Goal: Task Accomplishment & Management: Manage account settings

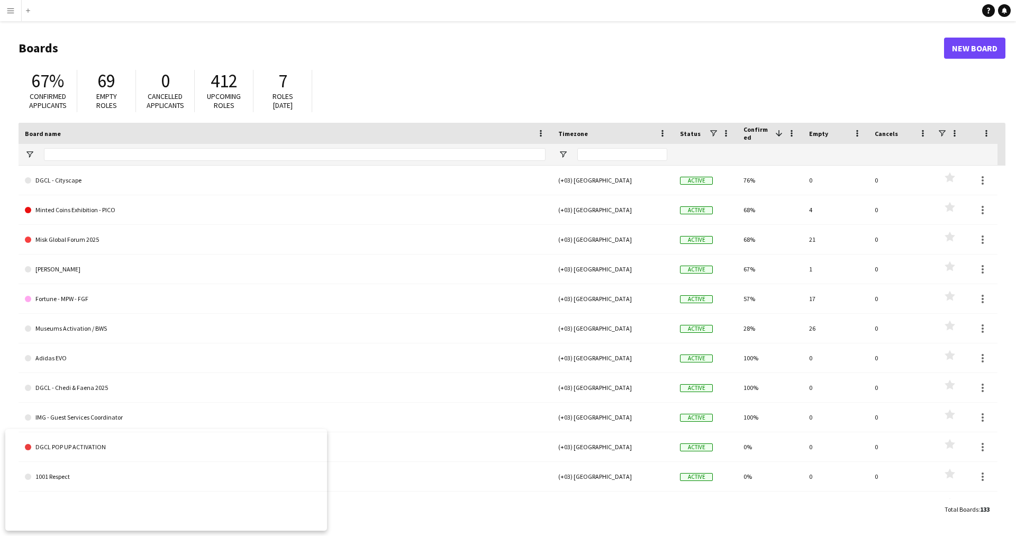
click at [12, 14] on app-icon "Menu" at bounding box center [10, 10] width 8 height 8
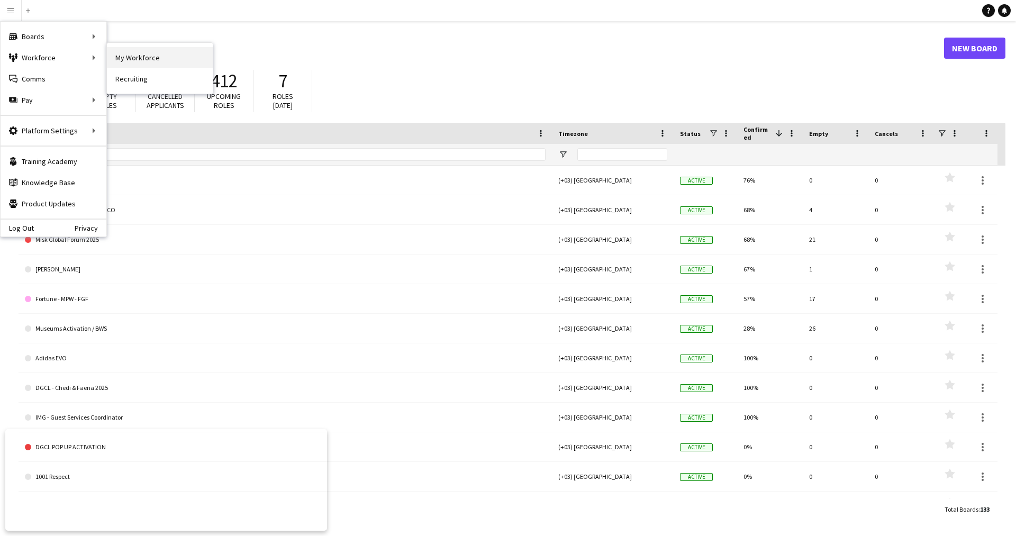
click at [147, 52] on link "My Workforce" at bounding box center [160, 57] width 106 height 21
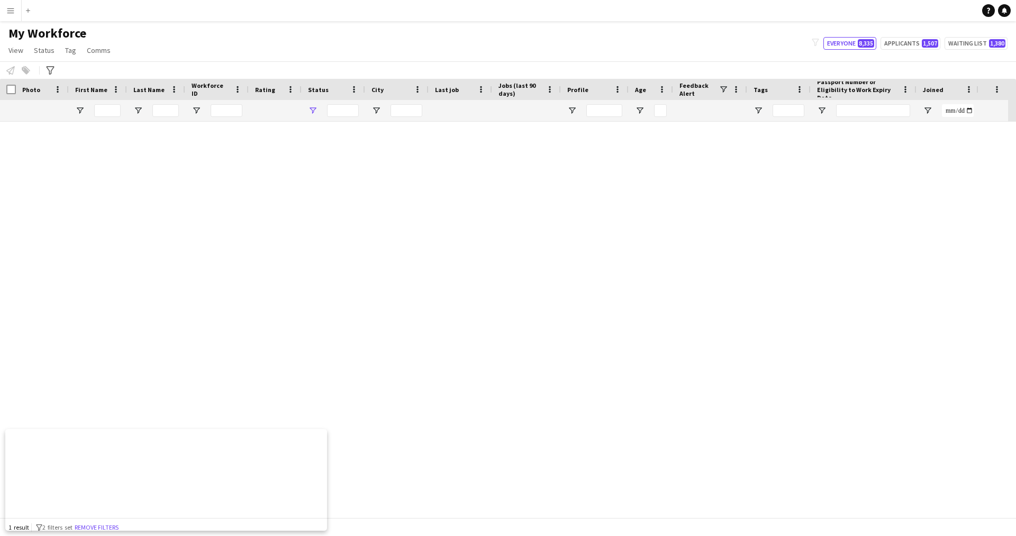
type input "**********"
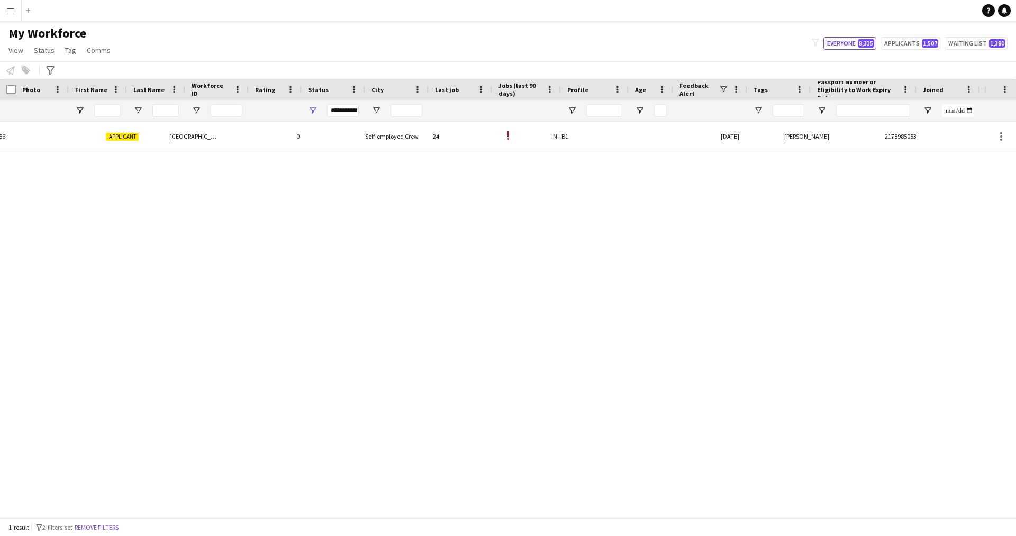
scroll to position [0, 202]
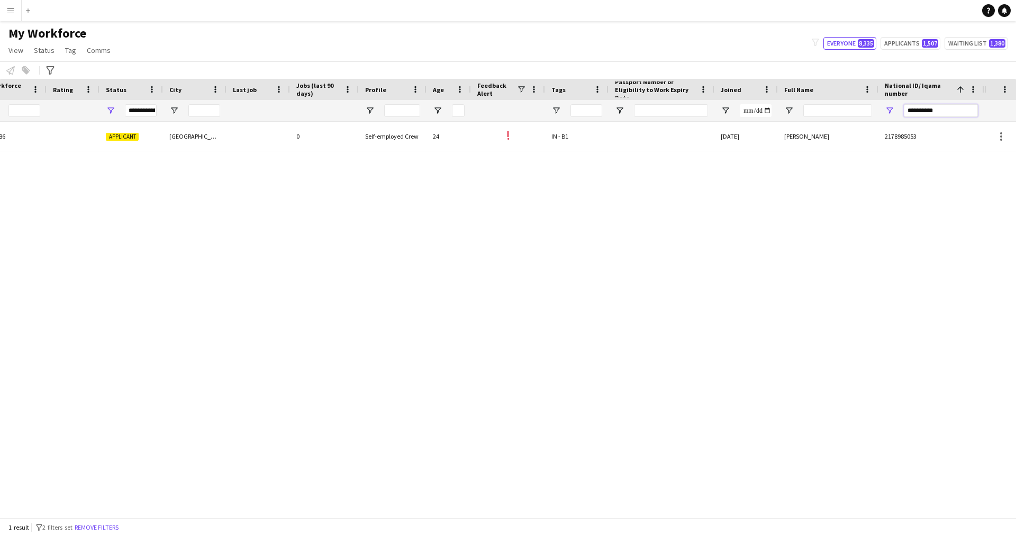
drag, startPoint x: 952, startPoint y: 107, endPoint x: 772, endPoint y: 112, distance: 180.4
click at [772, 112] on div at bounding box center [391, 110] width 1186 height 21
paste input "National ID/ Iqama number Filter Input"
type input "**********"
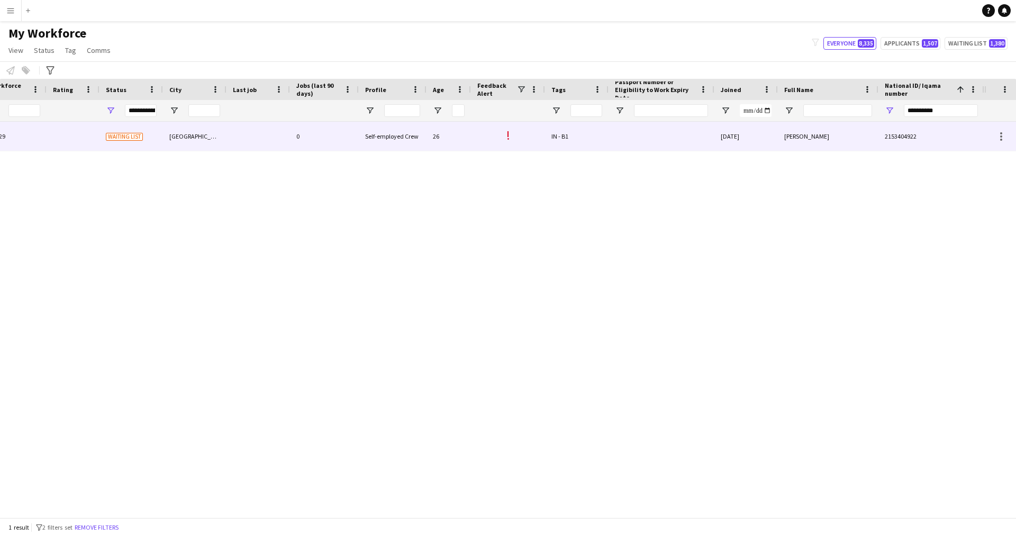
click at [603, 150] on div "IN - B1" at bounding box center [576, 136] width 63 height 29
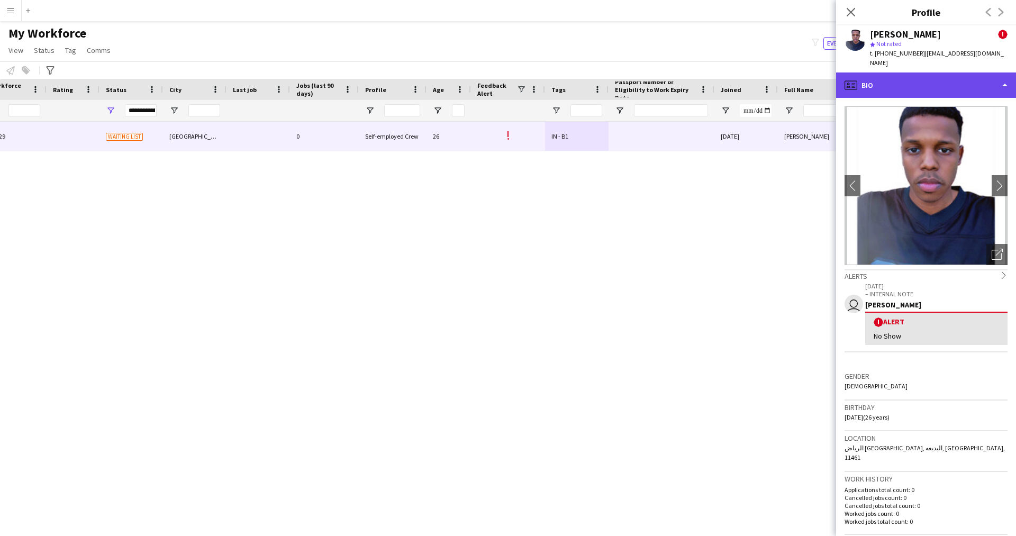
click at [899, 85] on div "profile Bio" at bounding box center [926, 84] width 180 height 25
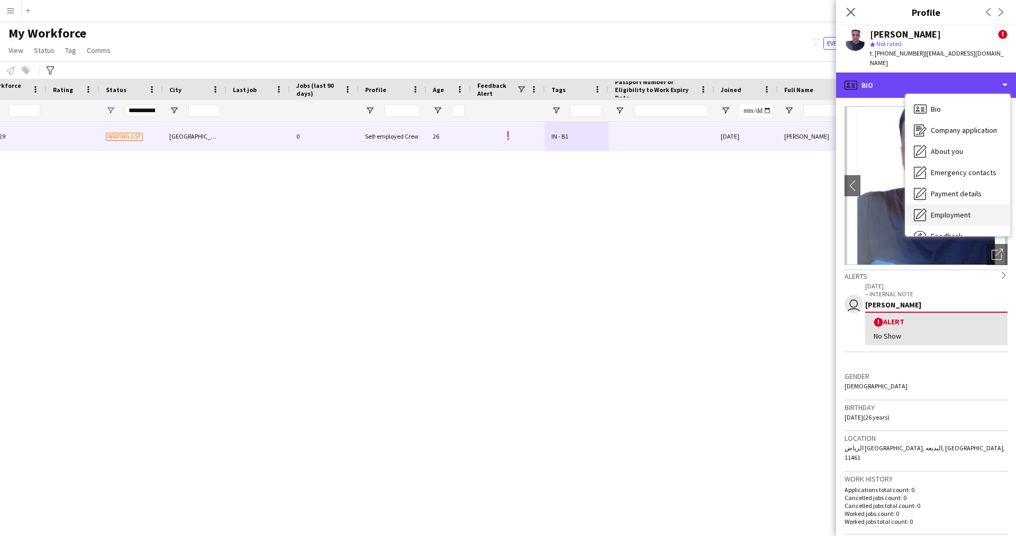
scroll to position [36, 0]
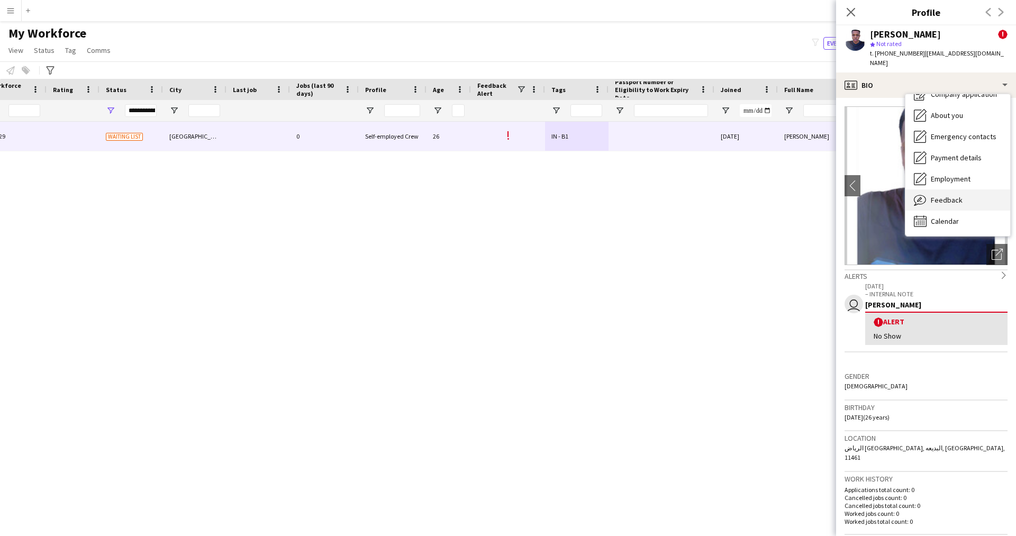
click at [940, 195] on span "Feedback" at bounding box center [946, 200] width 32 height 10
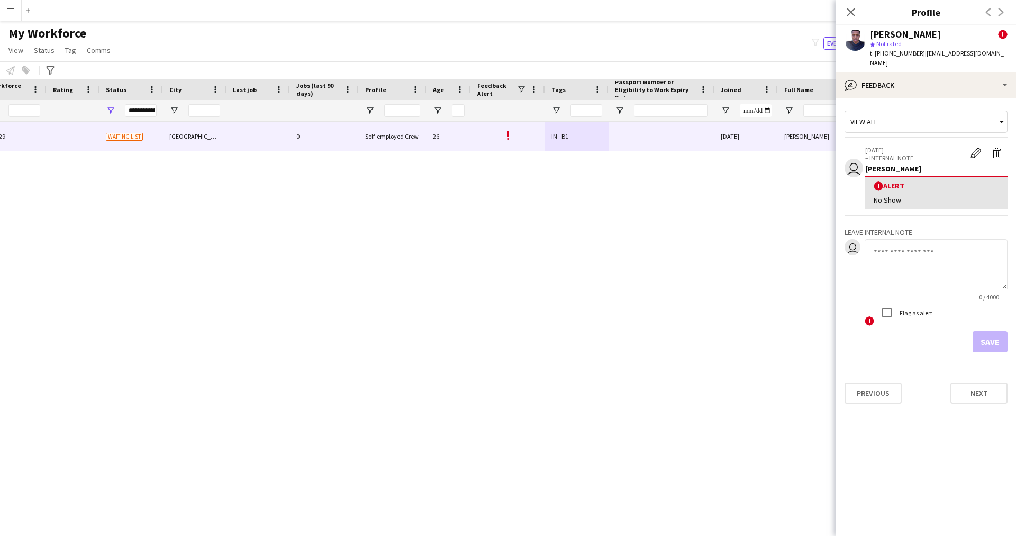
click at [938, 249] on textarea at bounding box center [935, 264] width 143 height 50
type textarea "*******"
click at [988, 334] on button "Save" at bounding box center [989, 341] width 35 height 21
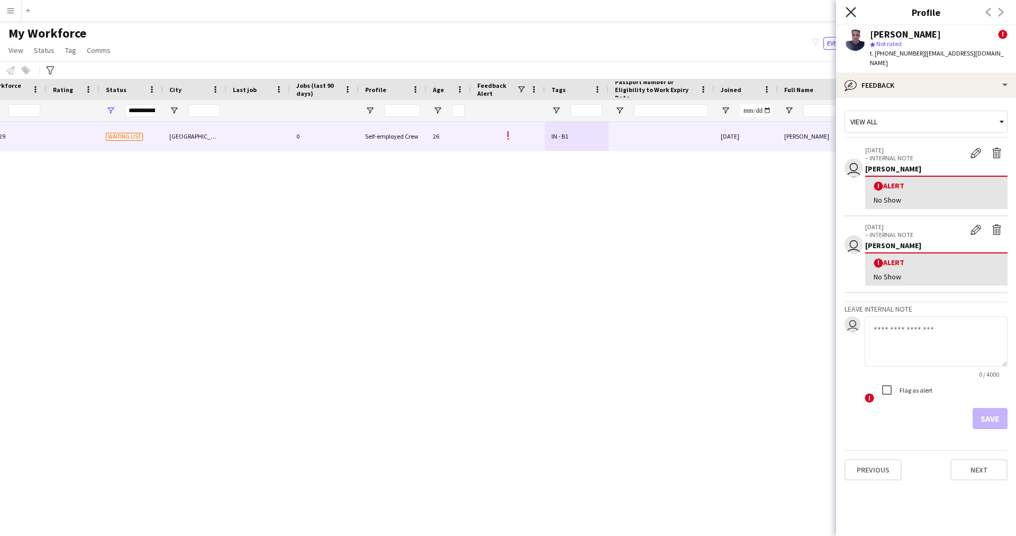
click at [848, 14] on icon at bounding box center [850, 12] width 10 height 10
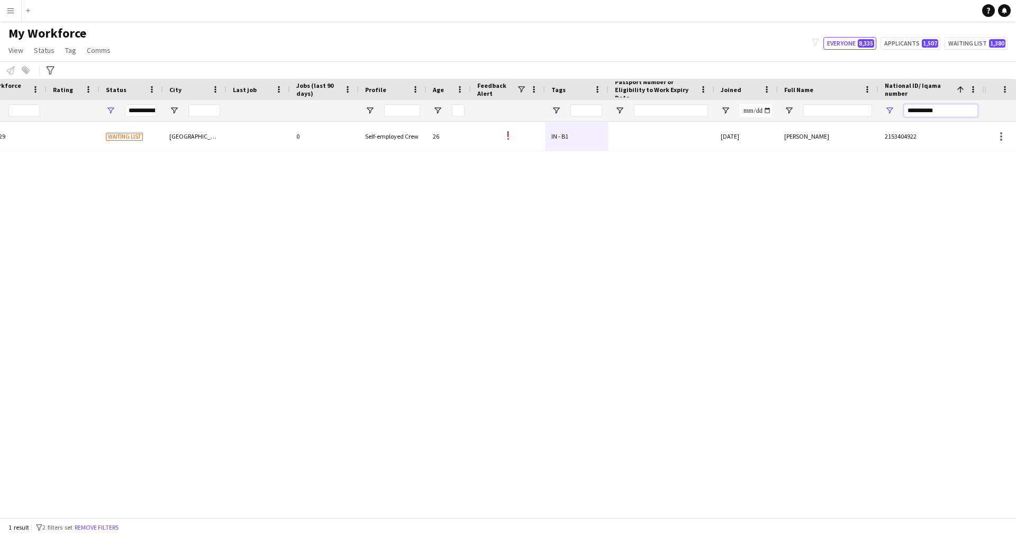
drag, startPoint x: 958, startPoint y: 112, endPoint x: 863, endPoint y: 122, distance: 95.7
click at [863, 122] on div "Workforce Details Profile Data Workforce Details Profile Data Full Name First N…" at bounding box center [508, 298] width 1016 height 438
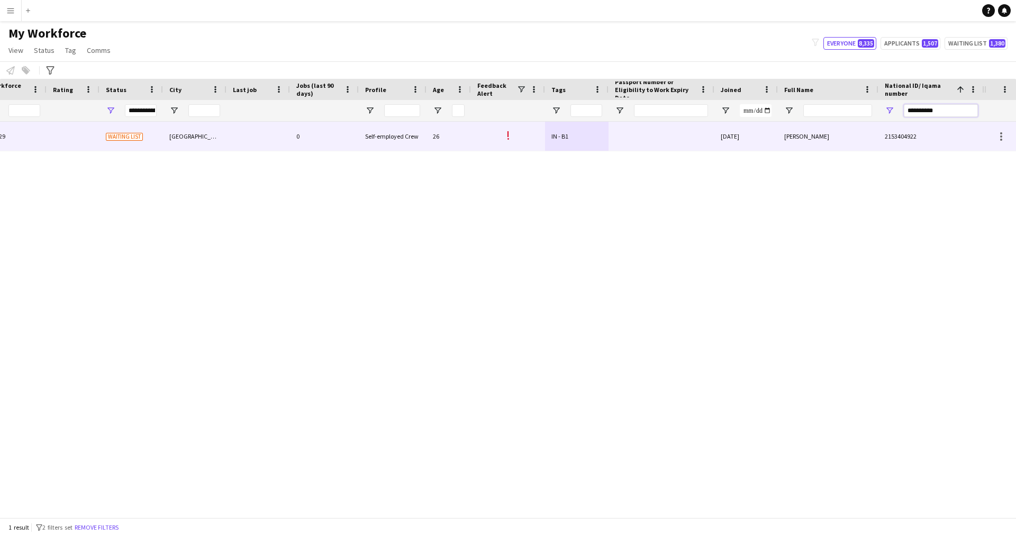
paste input "National ID/ Iqama number Filter Input"
type input "**********"
click at [768, 138] on div "[DATE]" at bounding box center [745, 136] width 63 height 29
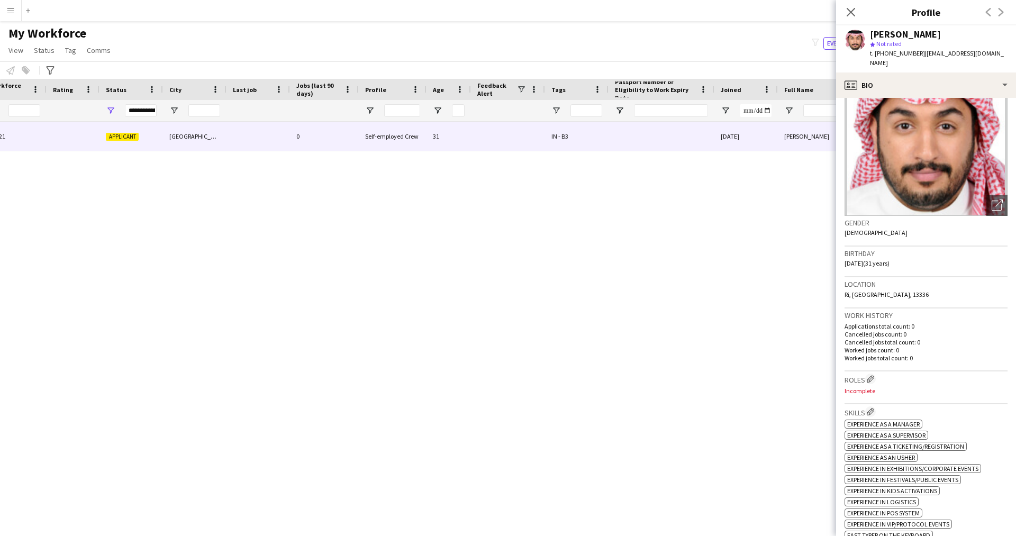
scroll to position [0, 0]
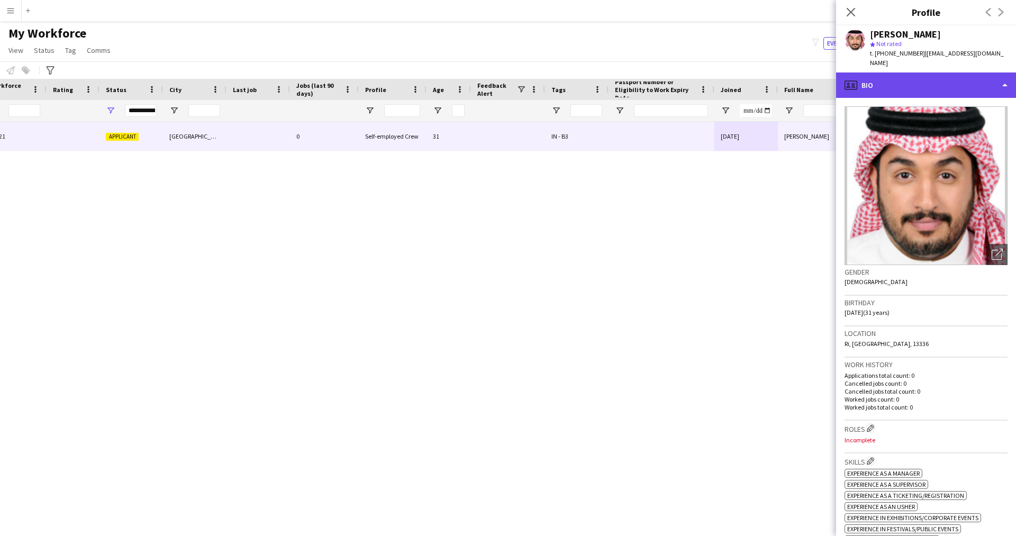
click at [931, 72] on div "profile Bio" at bounding box center [926, 84] width 180 height 25
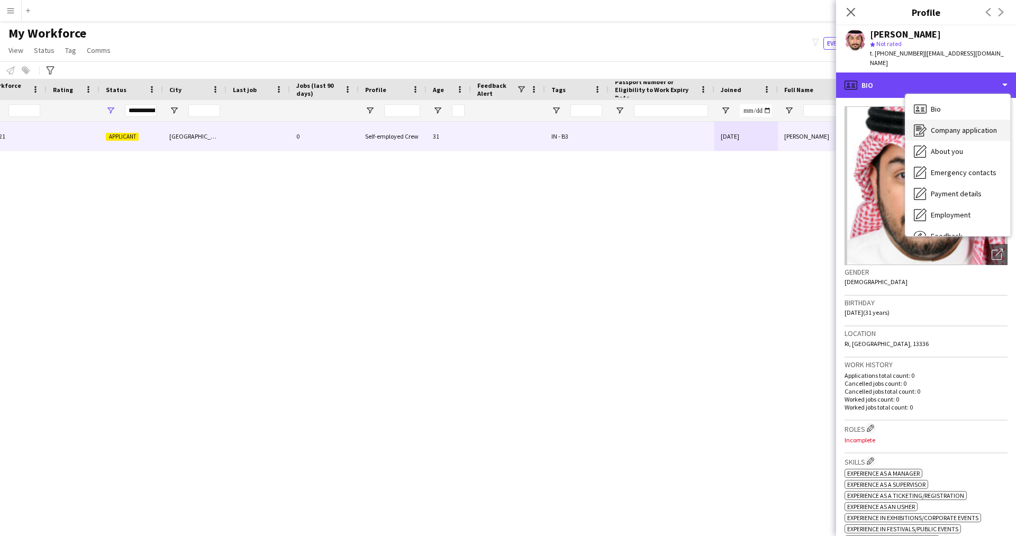
scroll to position [36, 0]
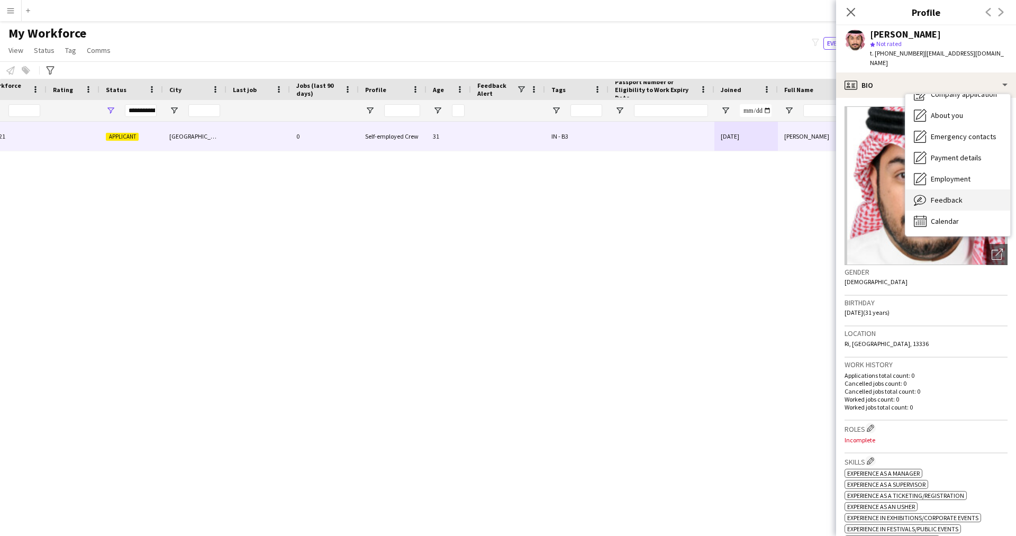
click at [935, 195] on span "Feedback" at bounding box center [946, 200] width 32 height 10
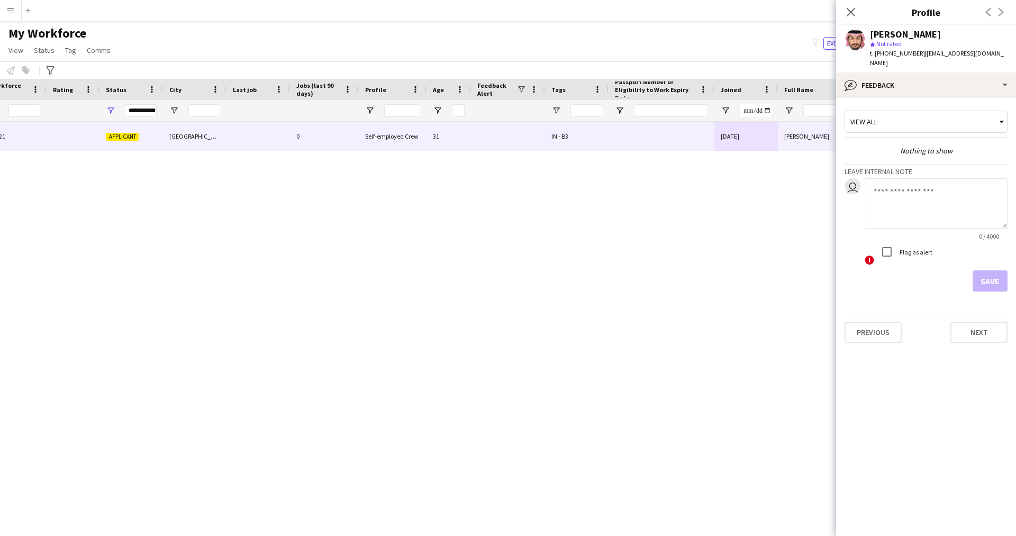
click at [905, 191] on textarea at bounding box center [935, 203] width 143 height 50
type textarea "*******"
click at [899, 239] on div at bounding box center [886, 251] width 25 height 25
click at [1002, 270] on button "Save" at bounding box center [989, 280] width 35 height 21
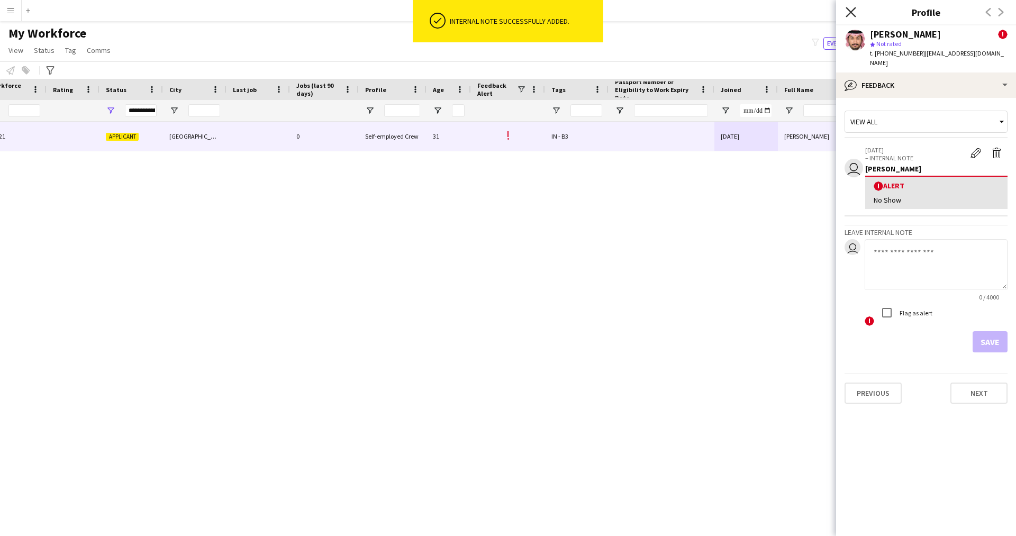
click at [851, 10] on icon "Close pop-in" at bounding box center [850, 12] width 10 height 10
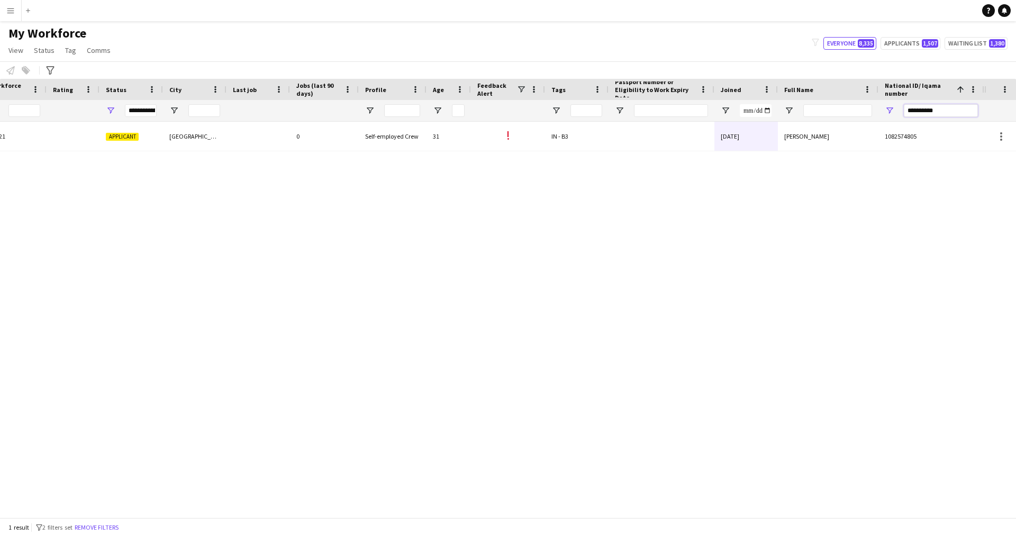
drag, startPoint x: 944, startPoint y: 113, endPoint x: 798, endPoint y: 123, distance: 146.9
click at [798, 123] on div "Workforce Details Profile Data Workforce Details Profile Data Full Name First N…" at bounding box center [508, 298] width 1016 height 438
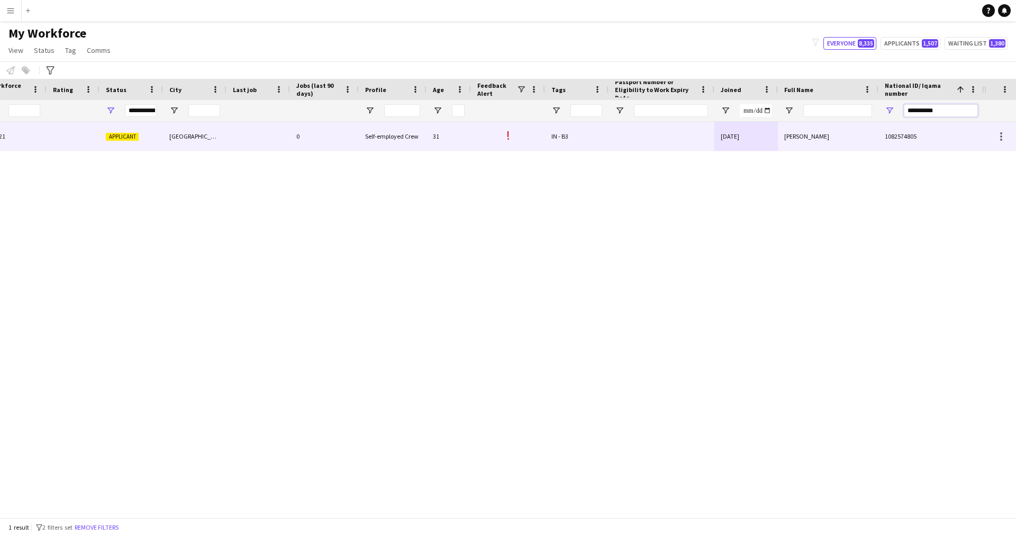
paste input "National ID/ Iqama number Filter Input"
type input "**********"
click at [735, 132] on div "[DATE]" at bounding box center [745, 136] width 63 height 29
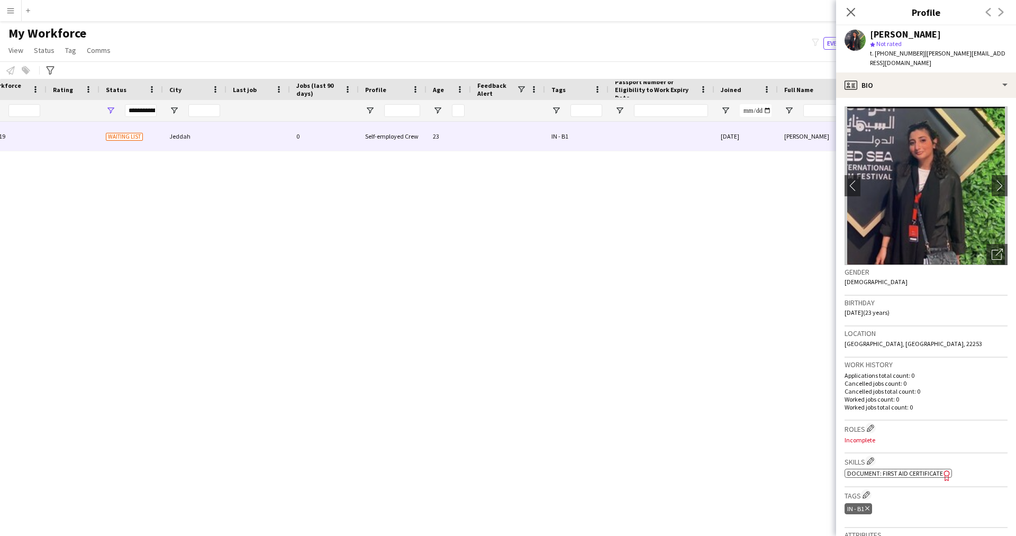
click at [899, 98] on app-crew-profile-bio "chevron-left chevron-right Open photos pop-in Gender [DEMOGRAPHIC_DATA] Birthda…" at bounding box center [926, 317] width 180 height 438
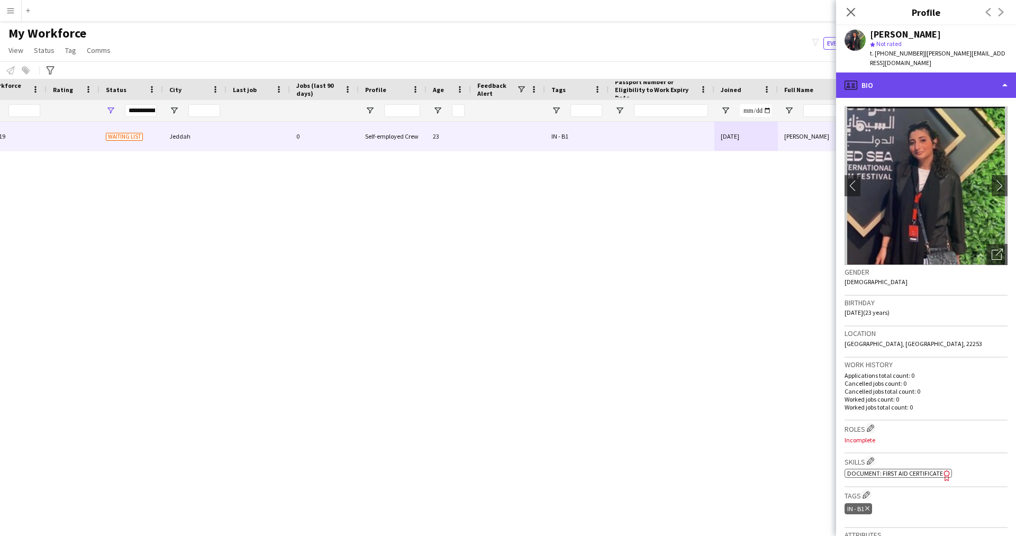
click at [897, 83] on div "profile Bio" at bounding box center [926, 84] width 180 height 25
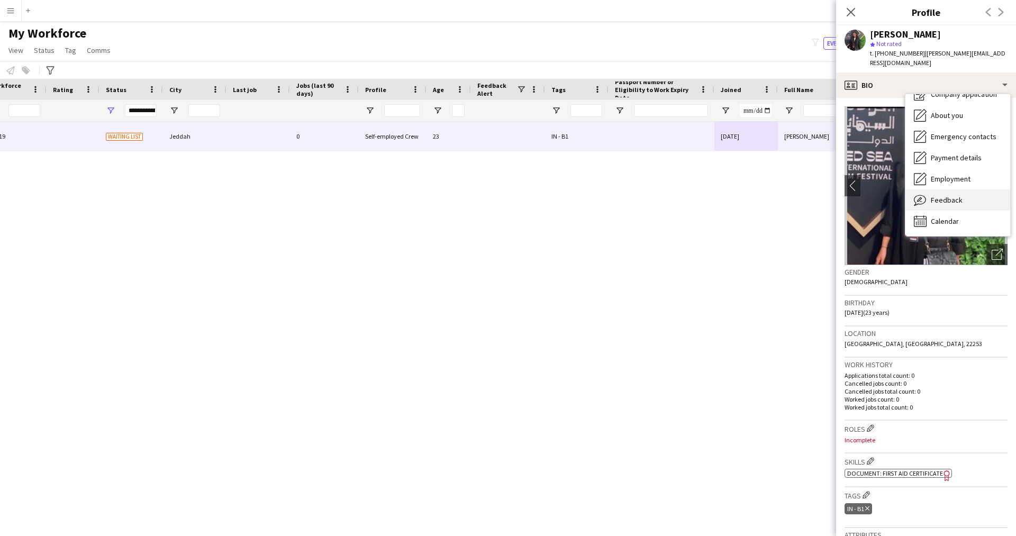
click at [941, 195] on span "Feedback" at bounding box center [946, 200] width 32 height 10
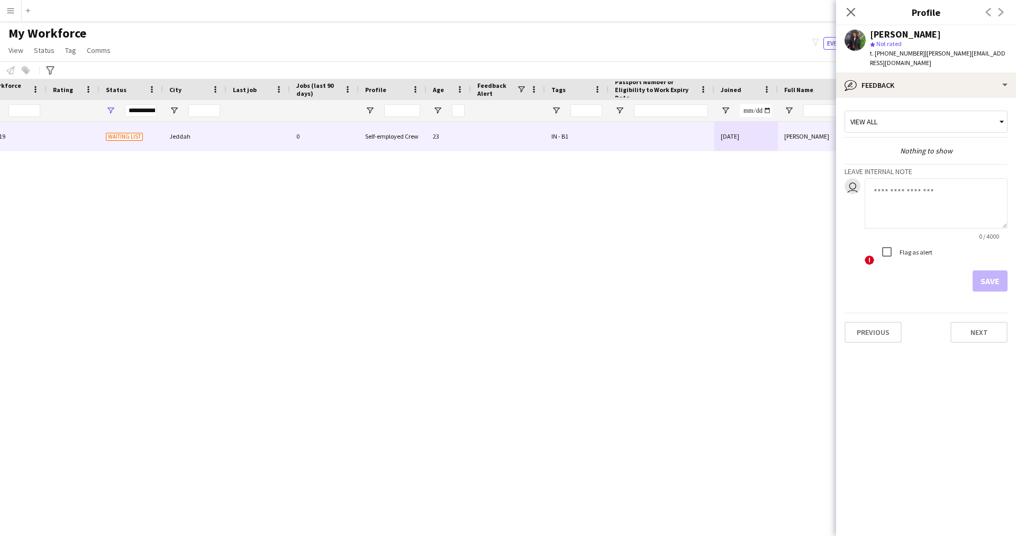
click at [893, 197] on textarea at bounding box center [935, 203] width 143 height 50
type textarea "*"
type textarea "*******"
click at [899, 248] on label "Flag as alert" at bounding box center [914, 252] width 35 height 8
click at [981, 270] on button "Save" at bounding box center [989, 280] width 35 height 21
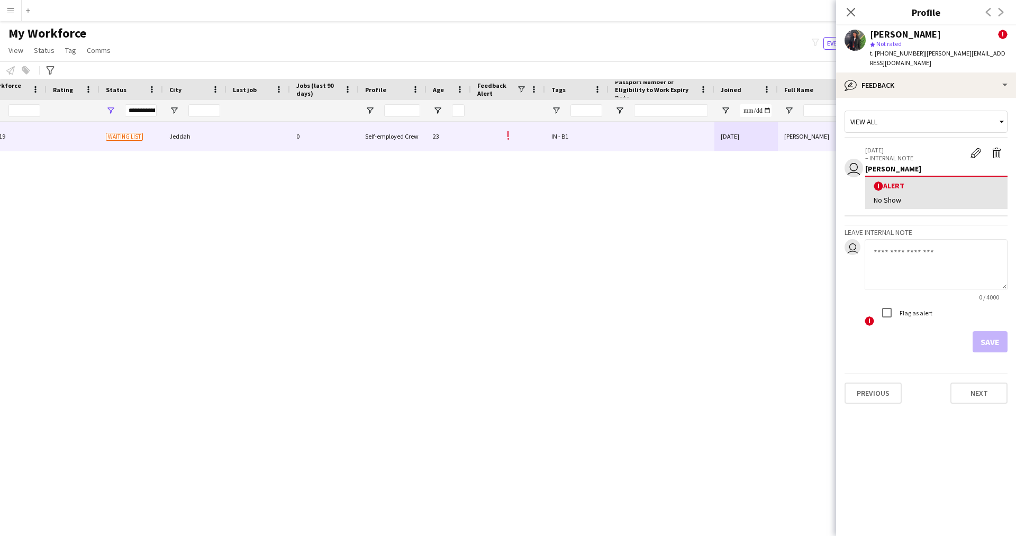
click at [168, 187] on div "[PERSON_NAME] 12819 Waiting list Jeddah 0 Self-employed Crew 23 ! IN - B1 [DATE…" at bounding box center [492, 316] width 984 height 388
click at [852, 7] on icon "Close pop-in" at bounding box center [850, 12] width 10 height 10
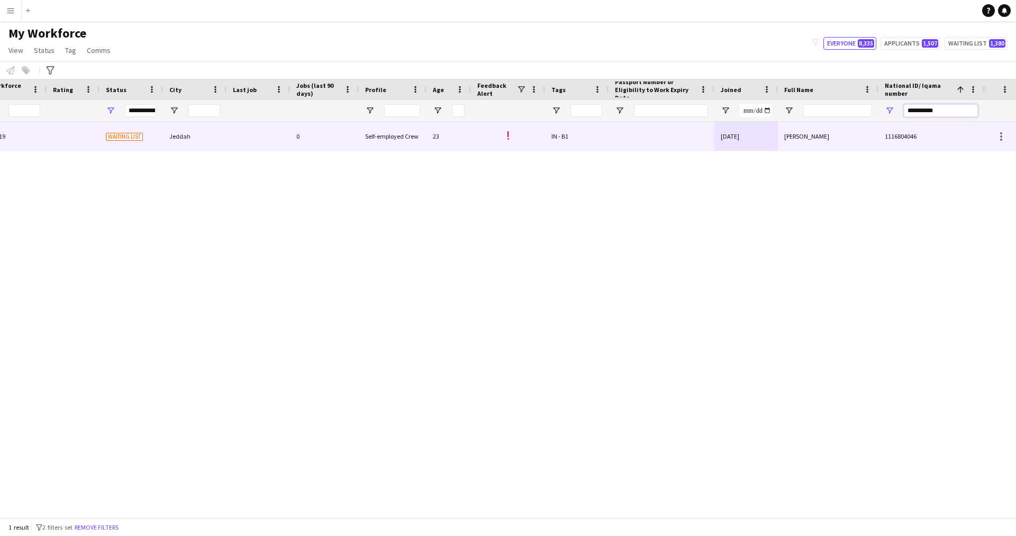
drag, startPoint x: 955, startPoint y: 112, endPoint x: 804, endPoint y: 123, distance: 151.1
click at [804, 123] on div "Workforce Details Profile Data Workforce Details Profile Data Full Name First N…" at bounding box center [508, 298] width 1016 height 438
paste input "National ID/ Iqama number Filter Input"
type input "**********"
click at [708, 131] on div at bounding box center [661, 136] width 106 height 29
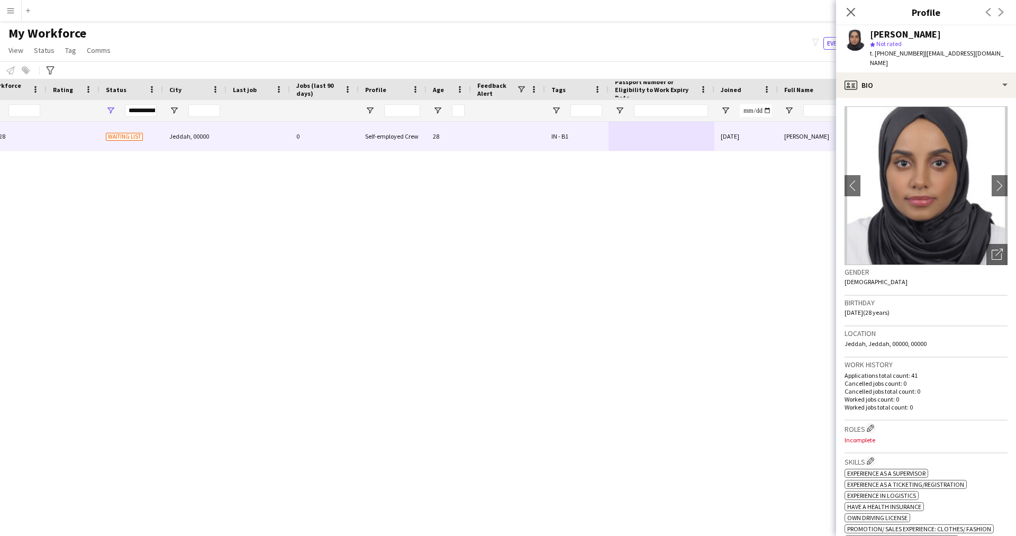
click at [893, 98] on app-crew-profile-bio "chevron-left chevron-right Open photos pop-in Gender [DEMOGRAPHIC_DATA] Birthda…" at bounding box center [926, 317] width 180 height 438
click at [893, 86] on div "profile Bio" at bounding box center [926, 84] width 180 height 25
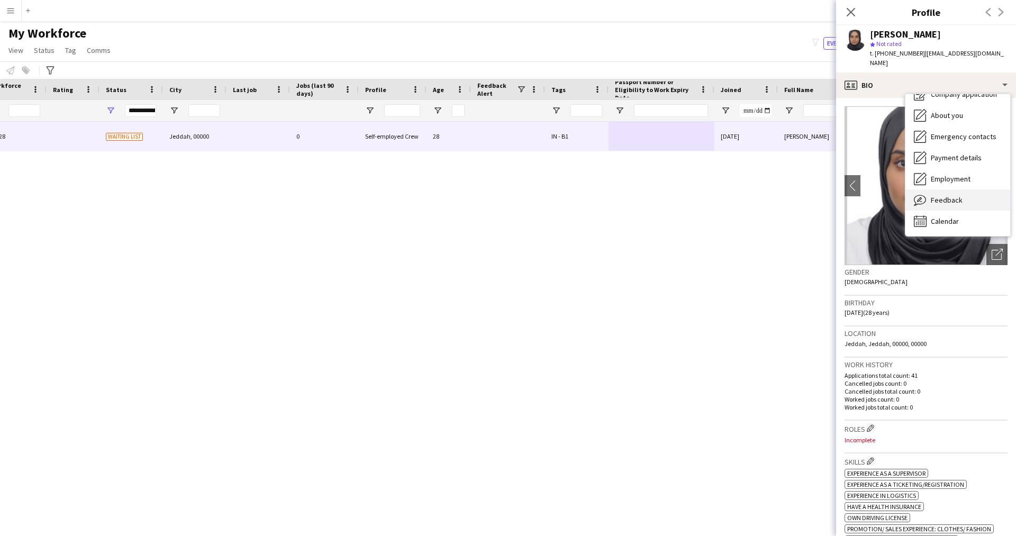
click at [947, 195] on span "Feedback" at bounding box center [946, 200] width 32 height 10
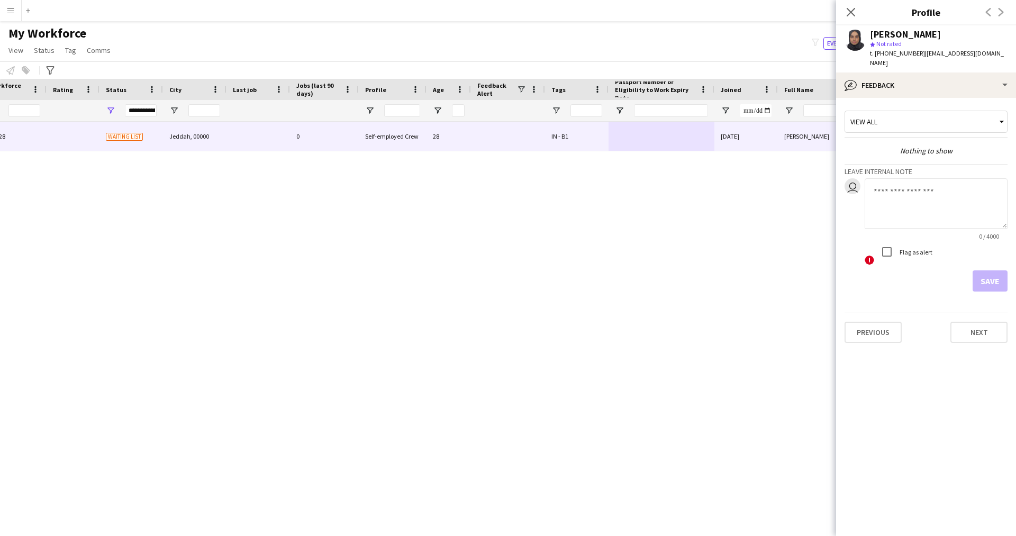
click at [906, 194] on textarea at bounding box center [935, 203] width 143 height 50
type textarea "*******"
click at [899, 239] on div at bounding box center [886, 251] width 25 height 25
click at [979, 270] on button "Save" at bounding box center [989, 280] width 35 height 21
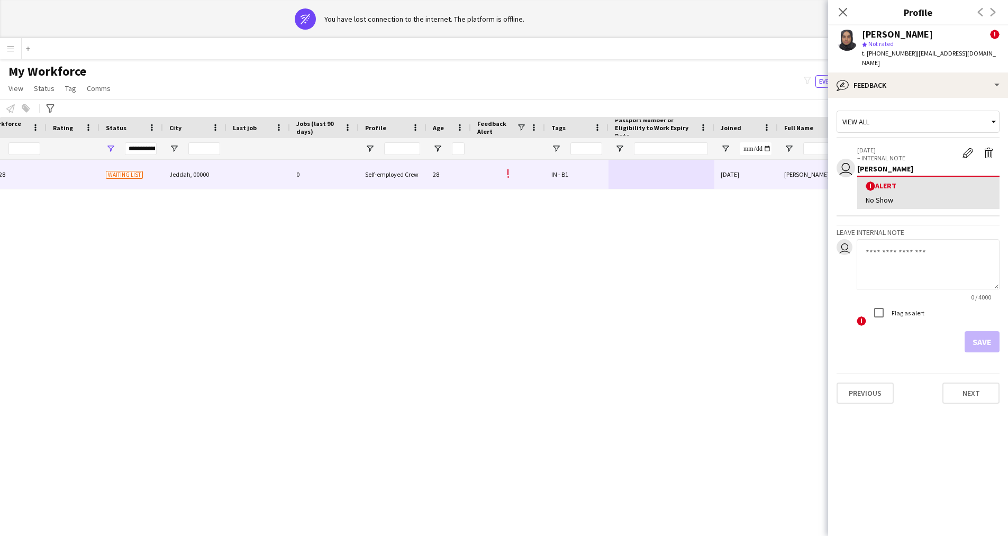
click at [812, 441] on div "[PERSON_NAME] 10128 Waiting list Jeddah, 00000 0 Self-employed Crew 28 ! IN - B…" at bounding box center [488, 354] width 976 height 388
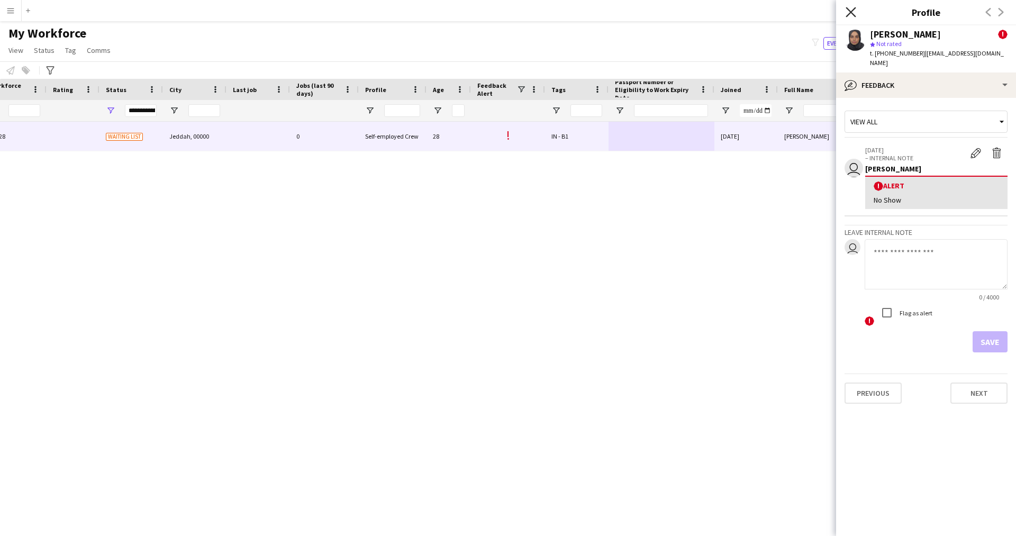
click at [849, 10] on icon at bounding box center [850, 12] width 10 height 10
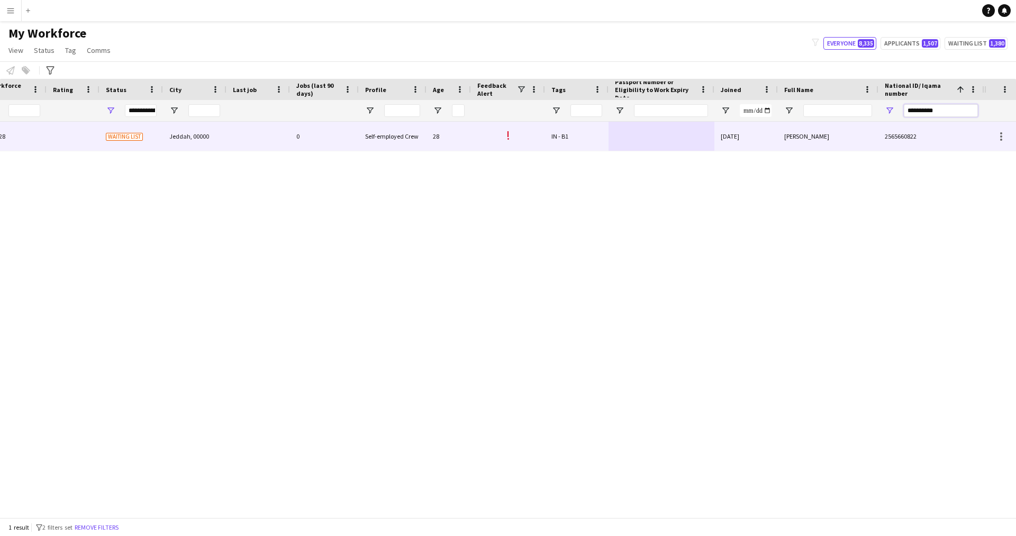
drag, startPoint x: 958, startPoint y: 108, endPoint x: 801, endPoint y: 136, distance: 159.7
click at [801, 136] on div "Workforce Details Profile Data Workforce Details Profile Data Full Name First N…" at bounding box center [508, 298] width 1016 height 438
paste input "National ID/ Iqama number Filter Input"
type input "**********"
click at [770, 131] on div "[DATE]" at bounding box center [745, 136] width 63 height 29
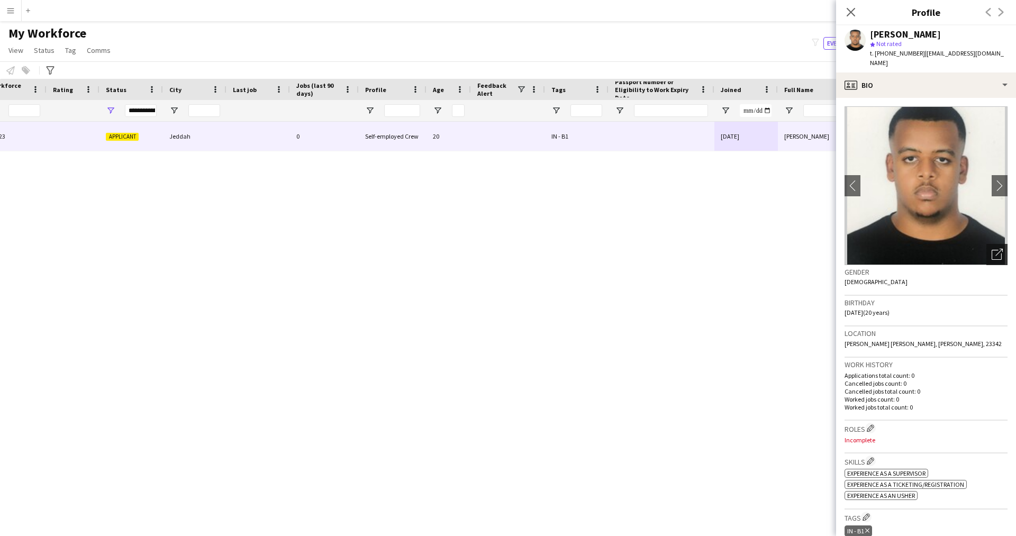
click at [988, 244] on div "Open photos pop-in" at bounding box center [996, 254] width 21 height 21
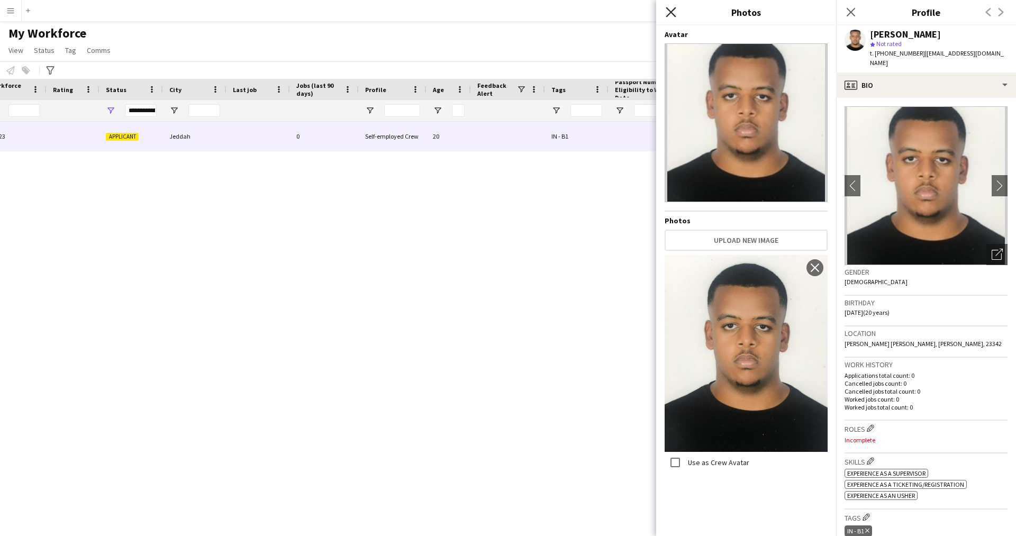
click at [666, 10] on icon "Close pop-in" at bounding box center [670, 12] width 10 height 10
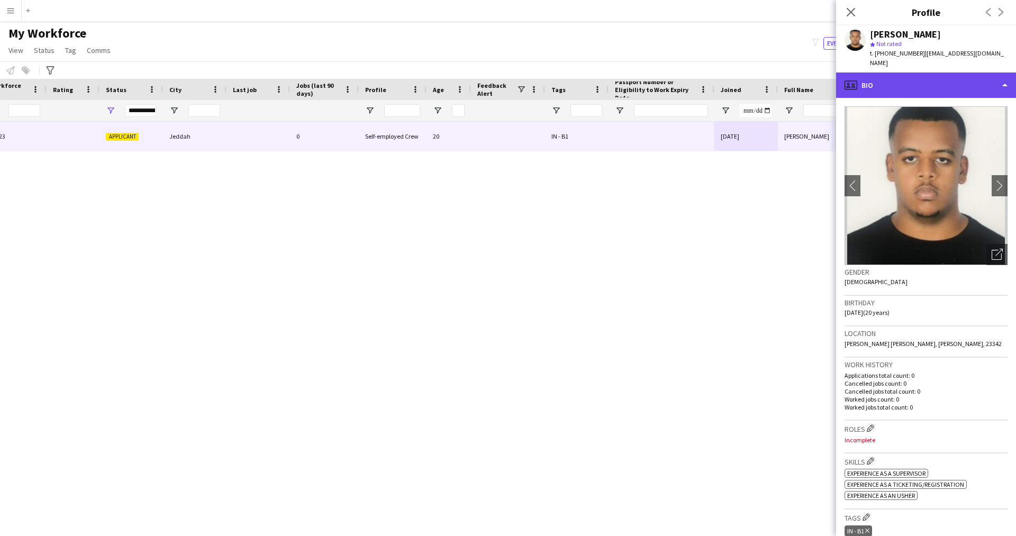
click at [894, 72] on div "profile Bio" at bounding box center [926, 84] width 180 height 25
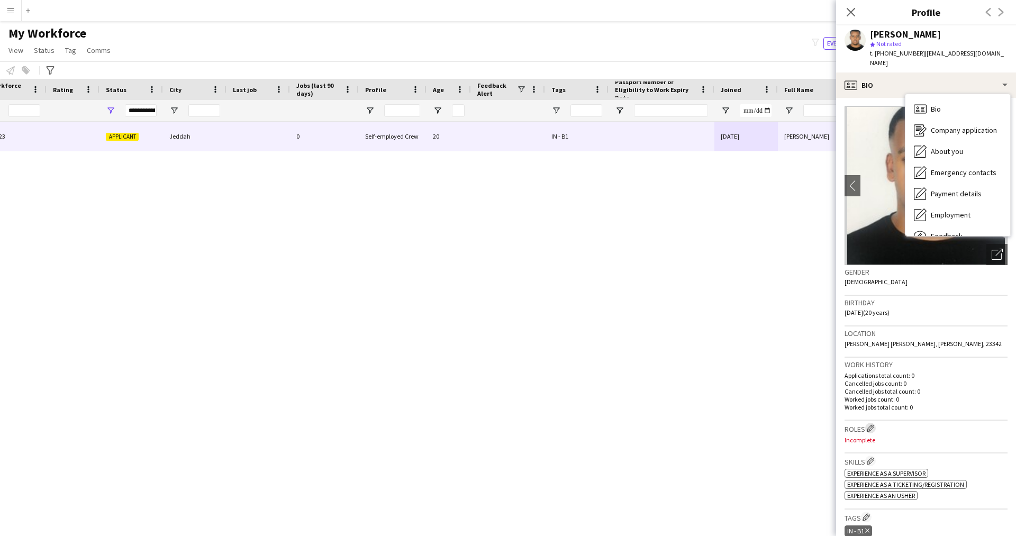
click at [870, 424] on app-icon "Edit crew company roles" at bounding box center [869, 427] width 7 height 7
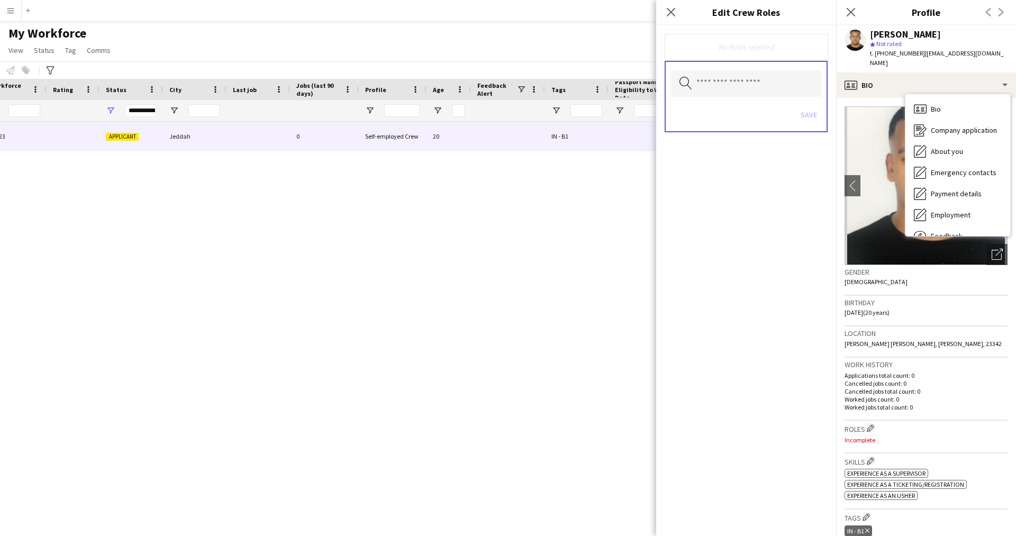
click at [708, 69] on div "Search by role type Save" at bounding box center [745, 96] width 163 height 71
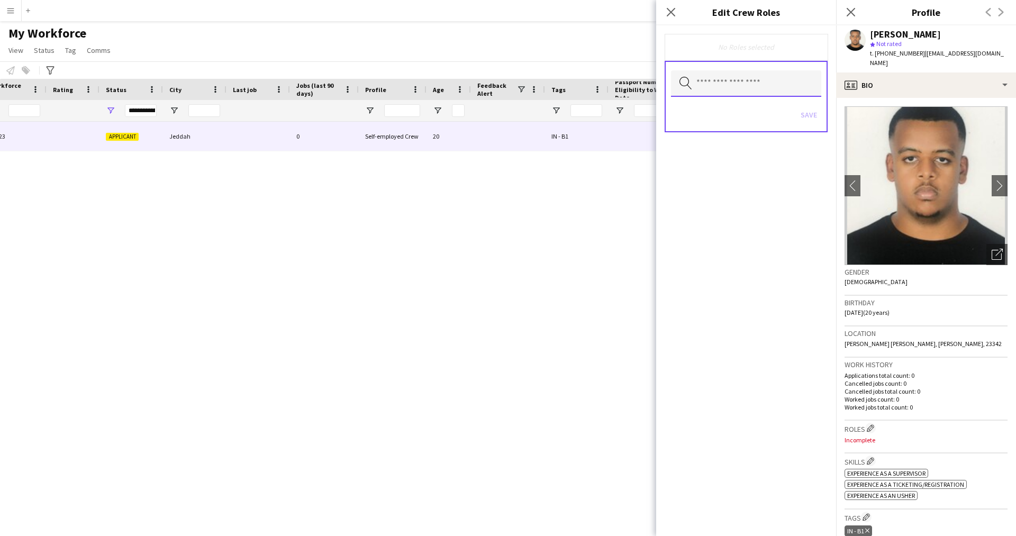
click at [711, 78] on input "text" at bounding box center [746, 83] width 150 height 26
type input "****"
click at [724, 112] on span "Traffic [PERSON_NAME]" at bounding box center [745, 114] width 133 height 10
type input "*"
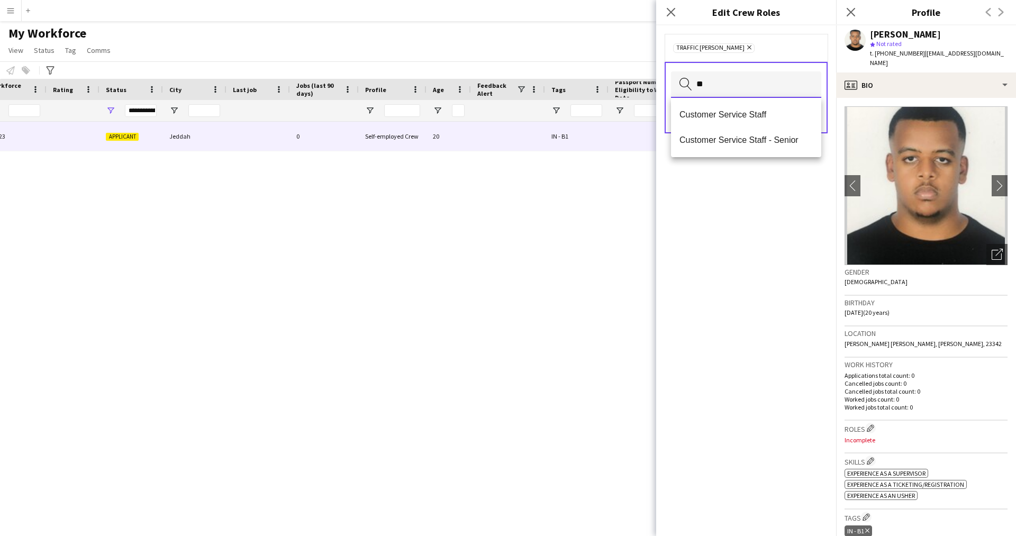
type input "**"
click at [724, 112] on span "Customer Service Staff" at bounding box center [745, 114] width 133 height 10
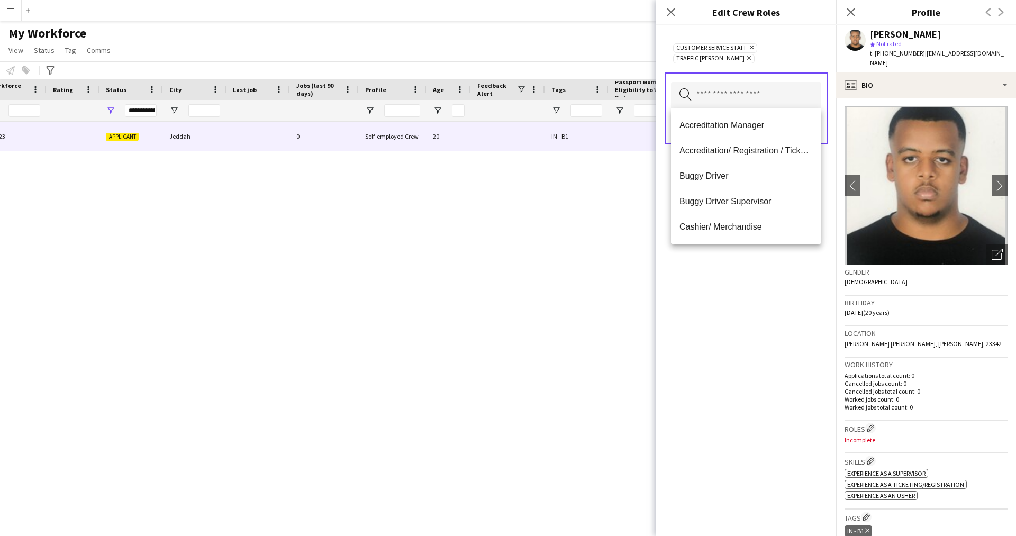
click at [700, 383] on div "Customer Service Staff Remove Traffic [PERSON_NAME] Remove Search by role type …" at bounding box center [746, 280] width 180 height 510
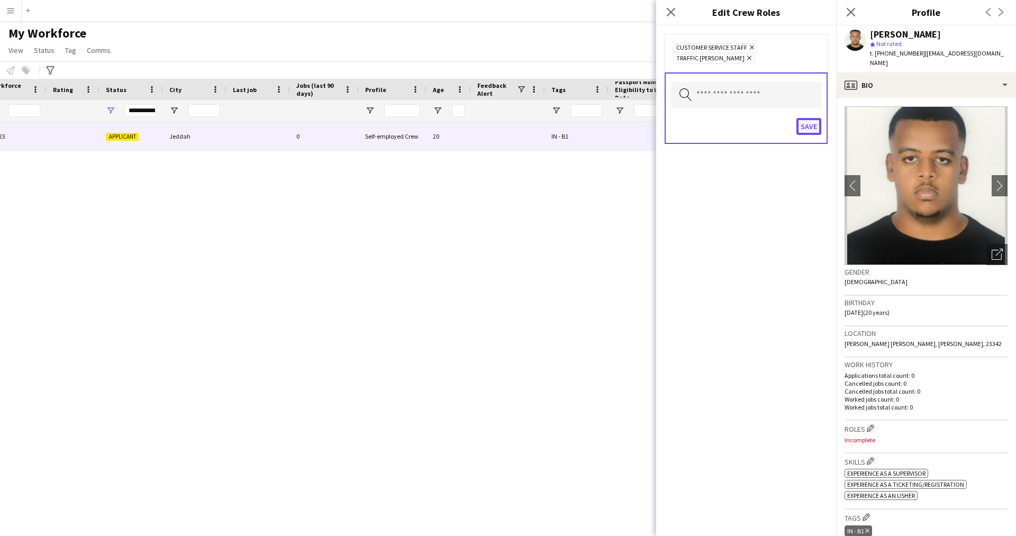
click at [816, 125] on button "Save" at bounding box center [808, 126] width 25 height 17
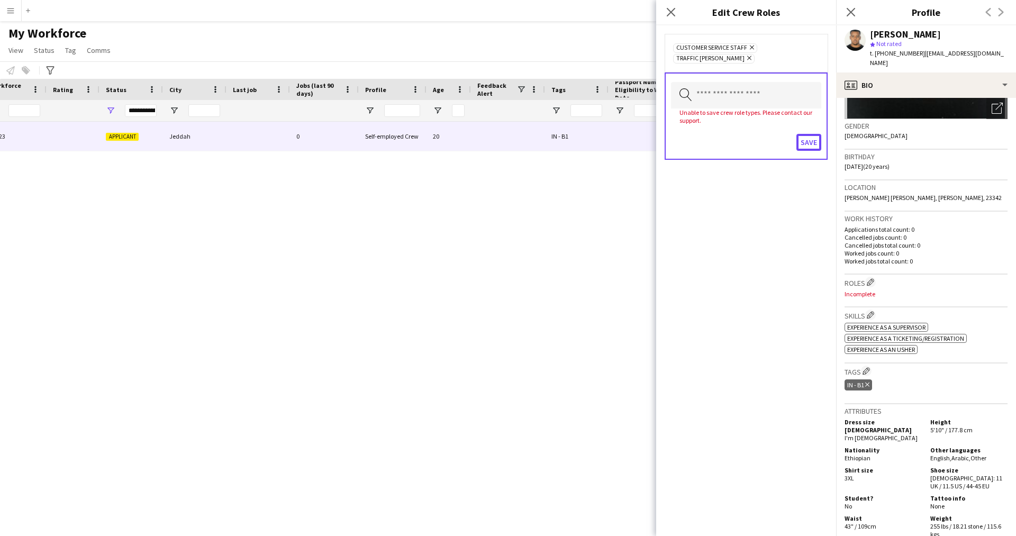
scroll to position [147, 0]
click at [815, 142] on button "Save" at bounding box center [808, 142] width 25 height 17
click at [751, 49] on icon "Remove" at bounding box center [750, 47] width 7 height 7
click at [813, 137] on button "Save" at bounding box center [808, 131] width 25 height 17
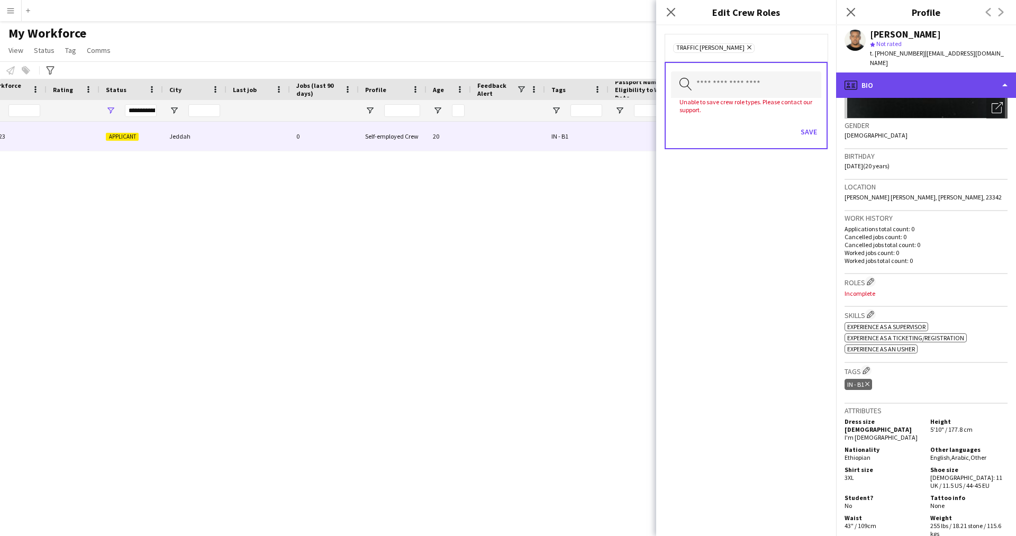
click at [919, 87] on div "profile Bio" at bounding box center [926, 84] width 180 height 25
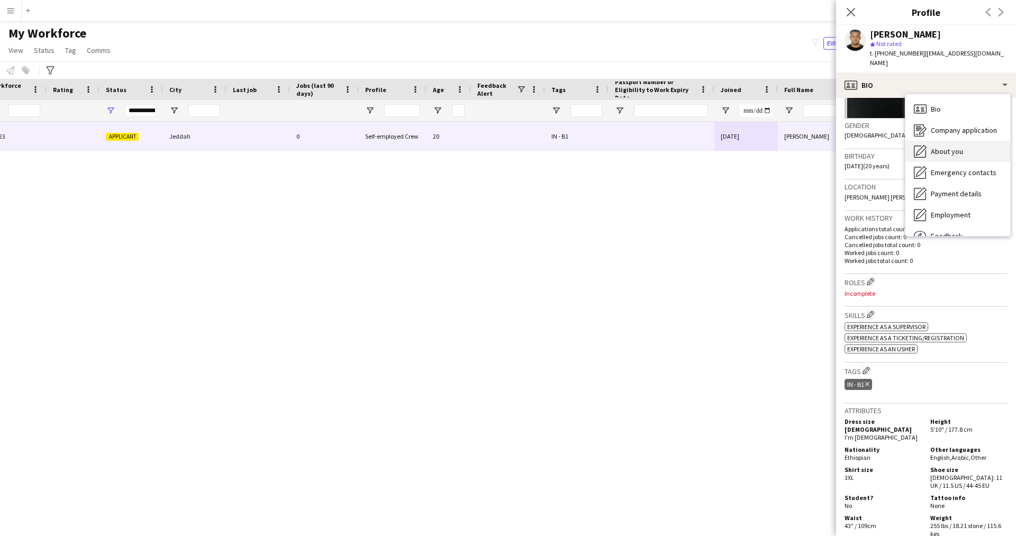
click at [961, 147] on span "About you" at bounding box center [946, 152] width 32 height 10
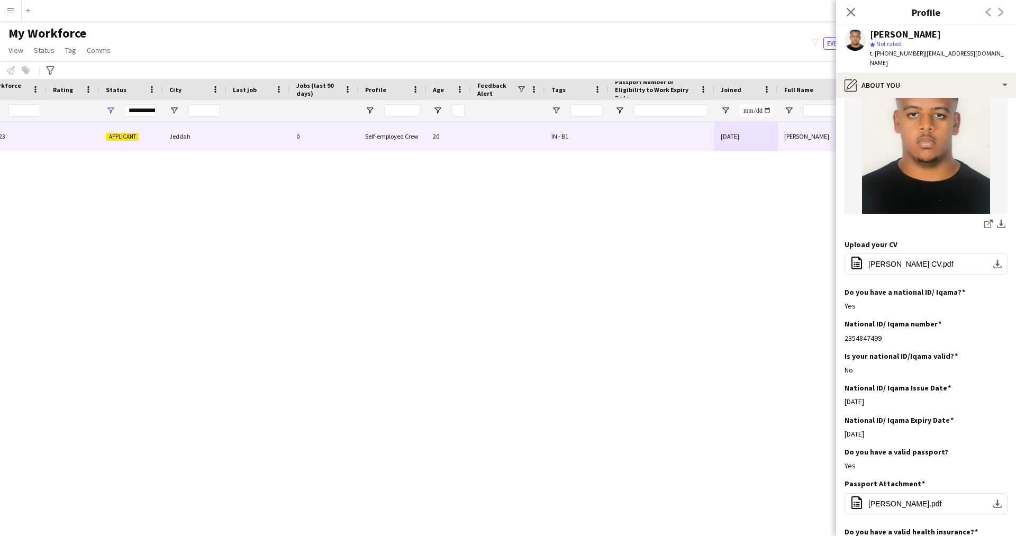
scroll to position [489, 0]
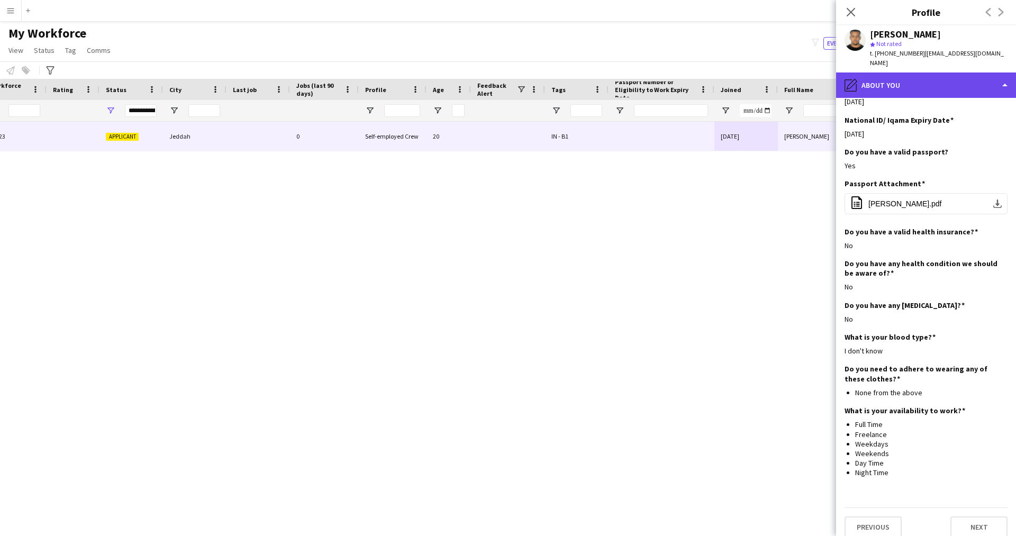
click at [902, 77] on div "pencil4 About you" at bounding box center [926, 84] width 180 height 25
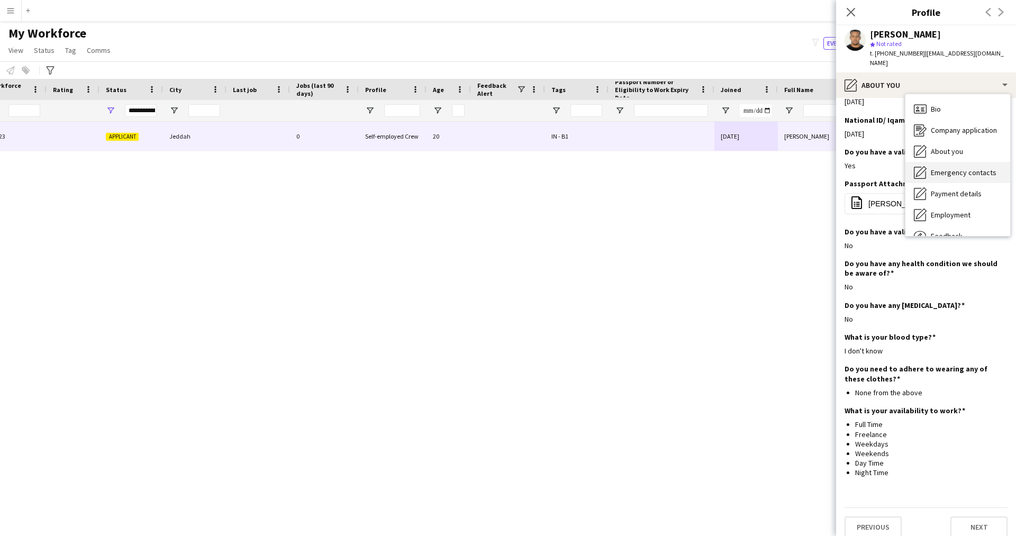
click at [951, 168] on span "Emergency contacts" at bounding box center [963, 173] width 66 height 10
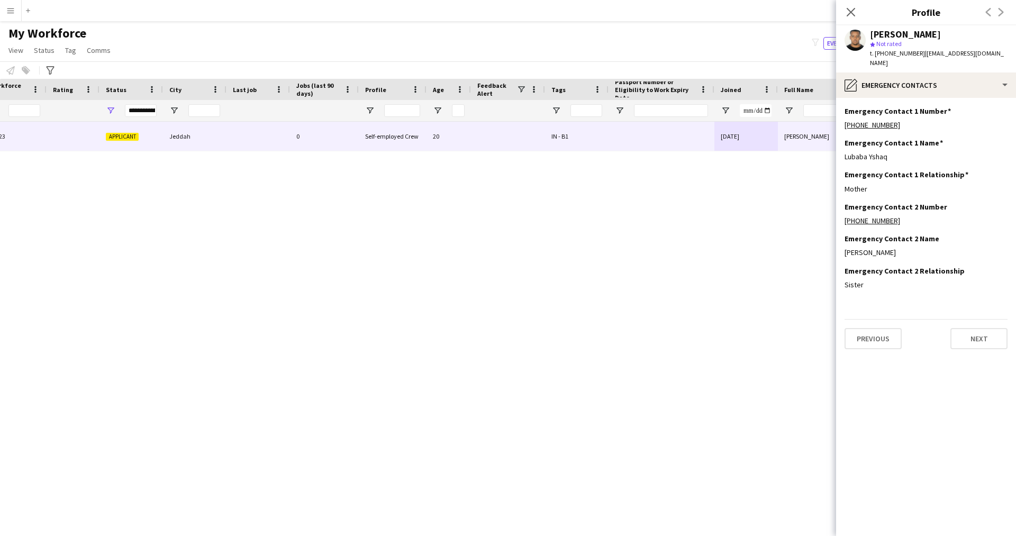
scroll to position [0, 0]
click at [910, 79] on div "pencil4 Emergency contacts" at bounding box center [926, 84] width 180 height 25
click at [979, 204] on div "Employment Employment" at bounding box center [957, 214] width 105 height 21
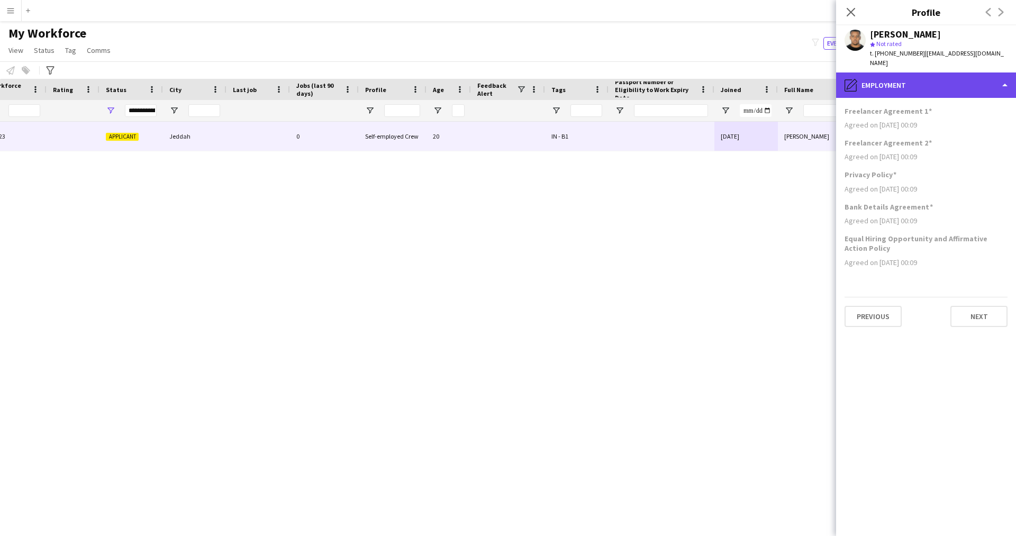
click at [910, 75] on div "pencil4 Employment" at bounding box center [926, 84] width 180 height 25
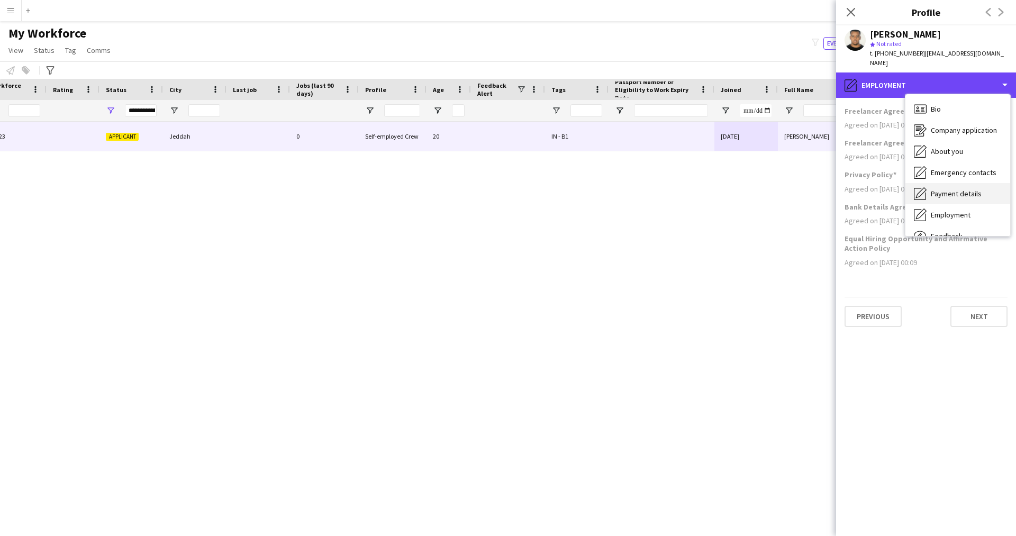
scroll to position [36, 0]
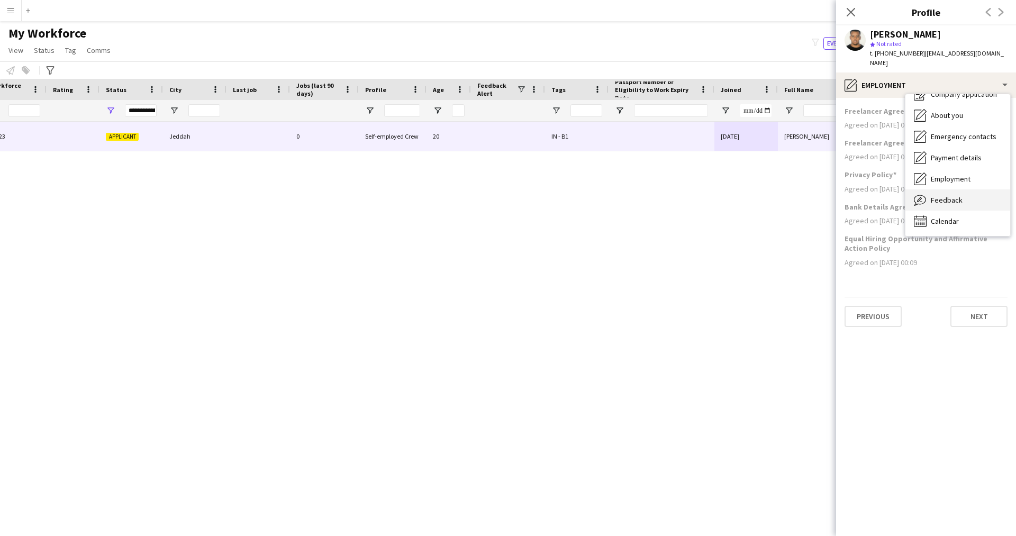
click at [958, 195] on span "Feedback" at bounding box center [946, 200] width 32 height 10
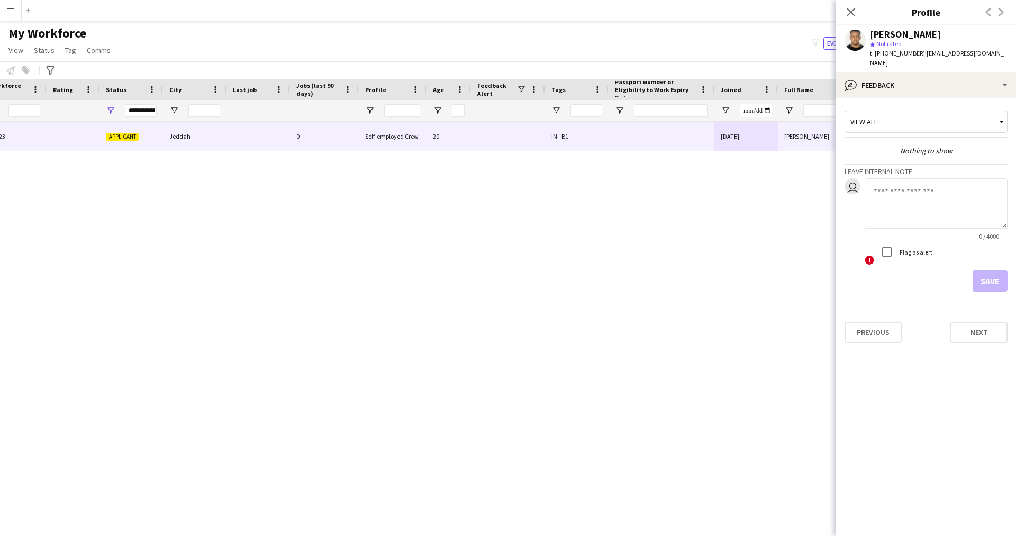
click at [900, 178] on textarea at bounding box center [935, 203] width 143 height 50
paste textarea "**********"
type textarea "**********"
click at [988, 270] on button "Save" at bounding box center [989, 280] width 35 height 21
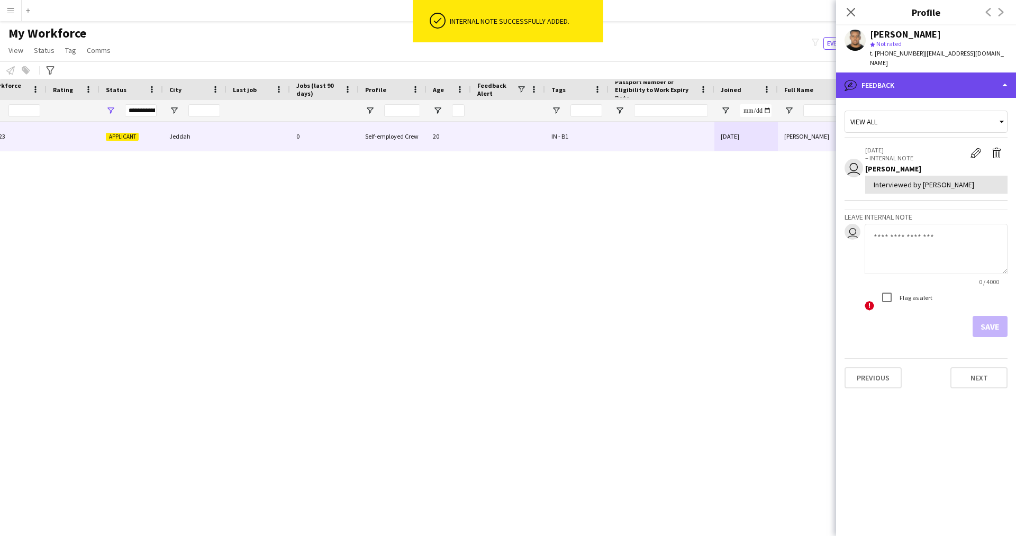
click at [909, 74] on div "bubble-pencil Feedback" at bounding box center [926, 84] width 180 height 25
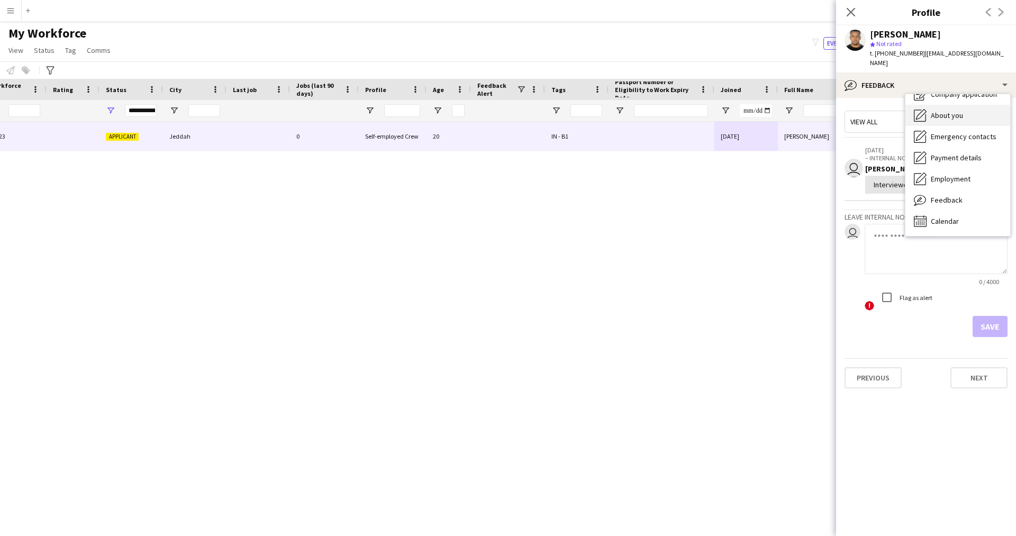
click at [938, 111] on span "About you" at bounding box center [946, 116] width 32 height 10
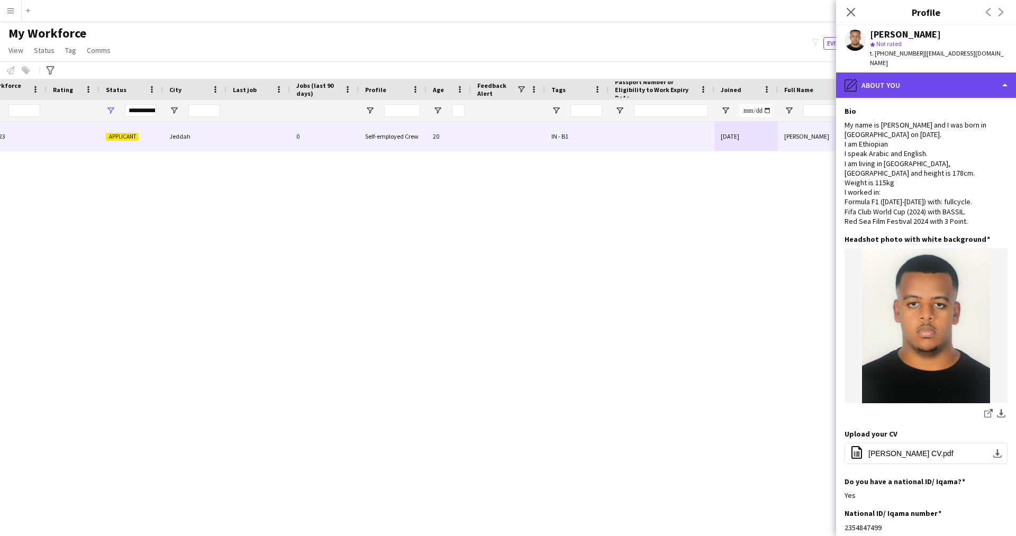
click at [916, 75] on div "pencil4 About you" at bounding box center [926, 84] width 180 height 25
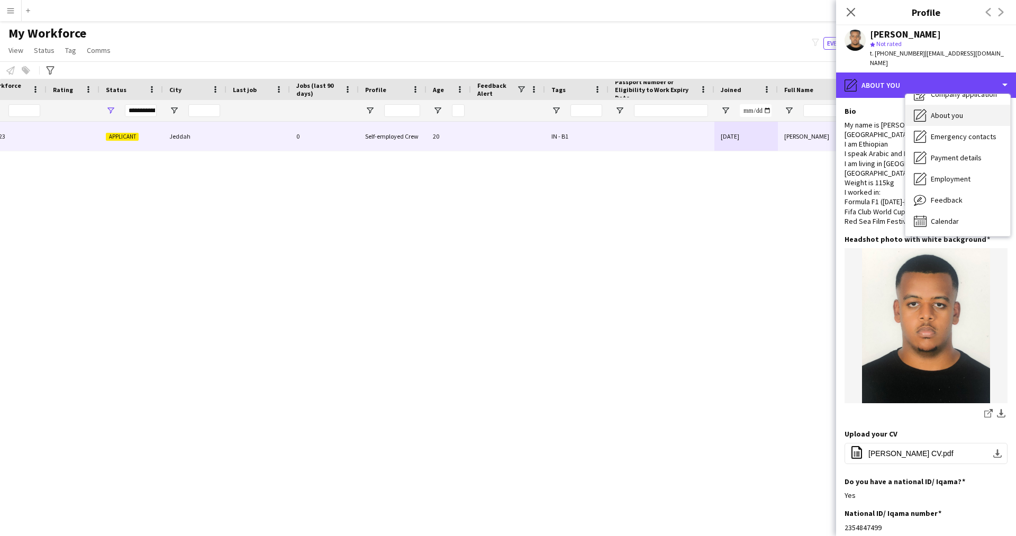
scroll to position [0, 0]
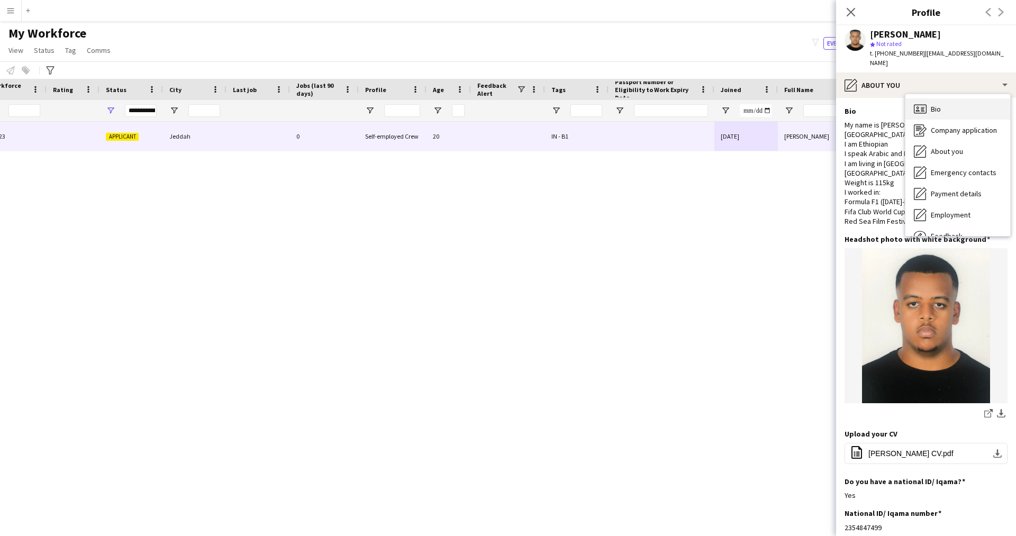
click at [929, 100] on div "Bio Bio" at bounding box center [957, 108] width 105 height 21
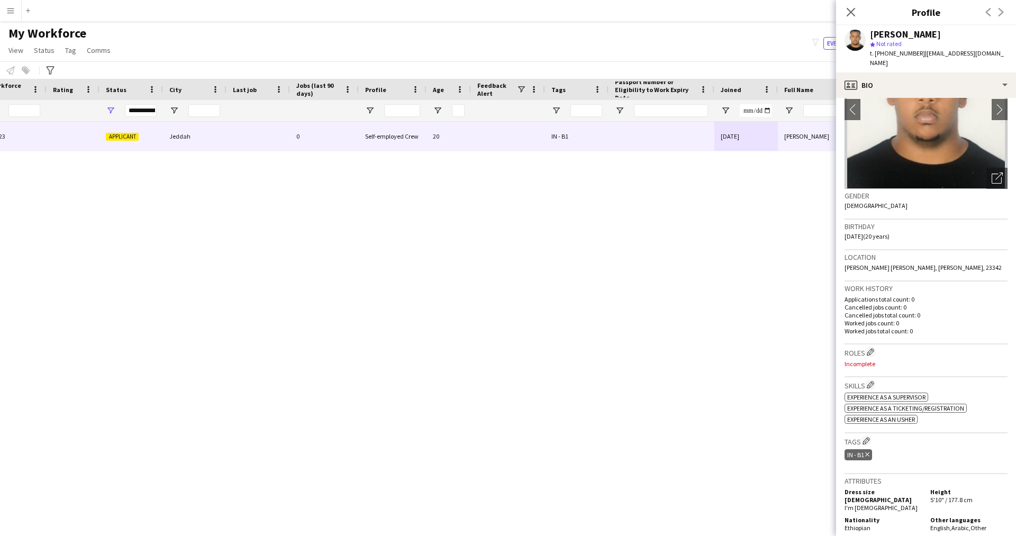
scroll to position [77, 0]
click at [870, 347] on app-icon "Edit crew company roles" at bounding box center [869, 350] width 7 height 7
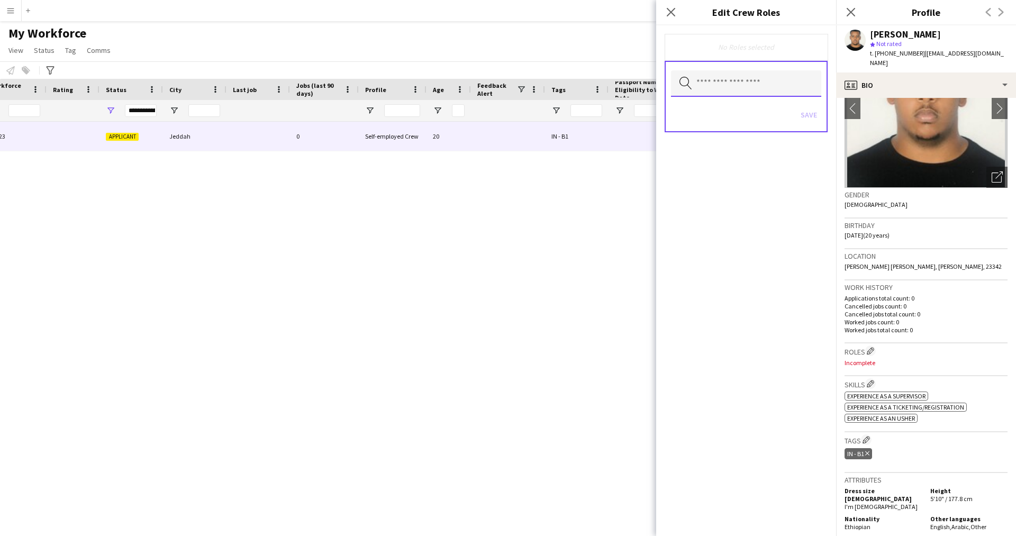
click at [717, 74] on input "text" at bounding box center [746, 83] width 150 height 26
type input "****"
click at [708, 122] on mat-option "Traffic [PERSON_NAME]" at bounding box center [746, 113] width 150 height 25
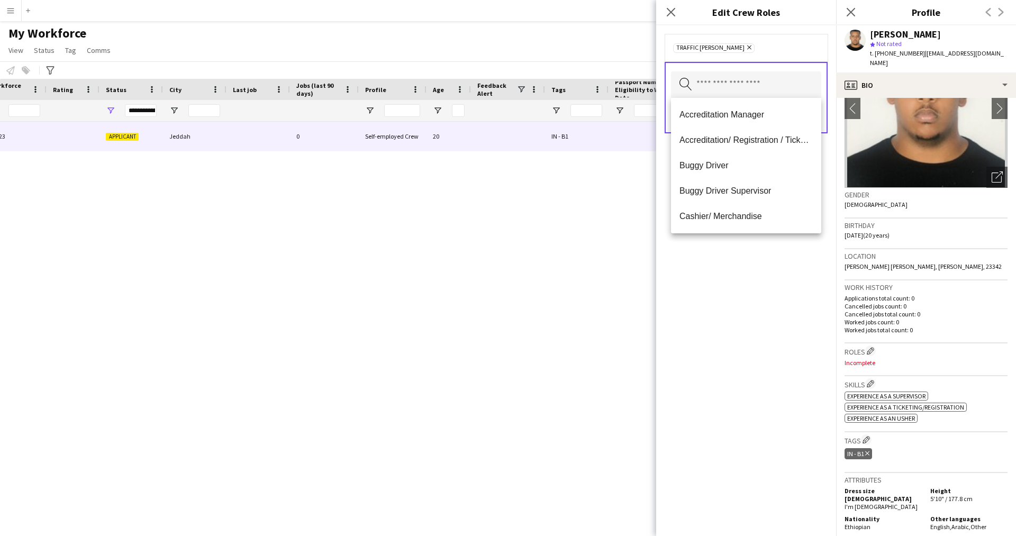
click at [713, 353] on div "Traffic [PERSON_NAME] Remove Search by role type Save" at bounding box center [746, 280] width 180 height 510
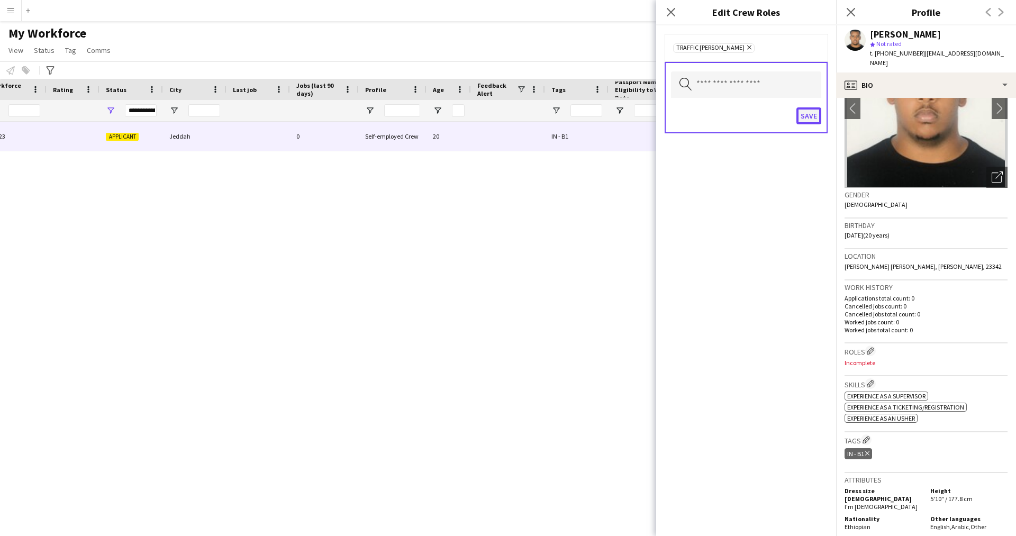
click at [808, 112] on button "Save" at bounding box center [808, 115] width 25 height 17
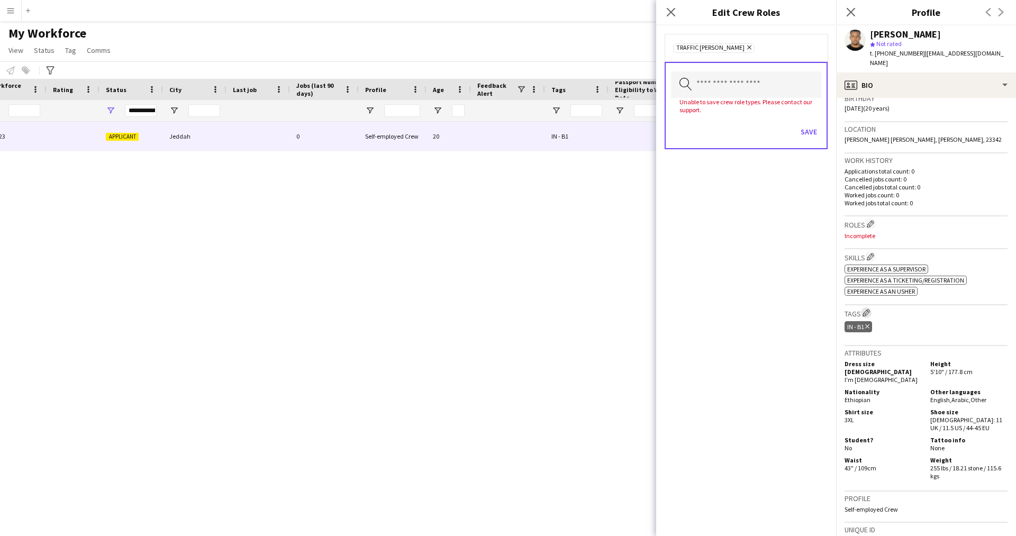
click at [869, 309] on app-icon "Edit crew company tags" at bounding box center [865, 312] width 7 height 7
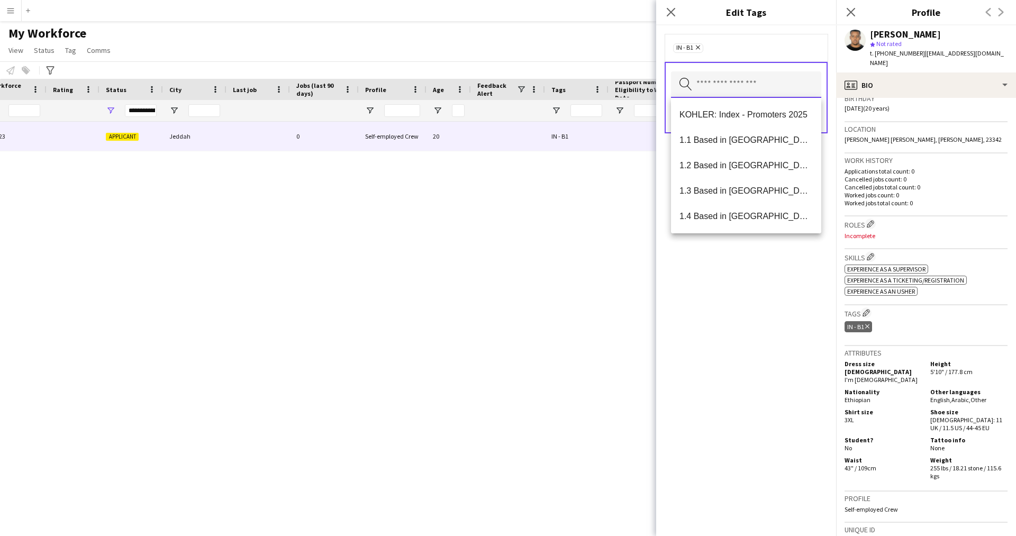
drag, startPoint x: 729, startPoint y: 97, endPoint x: 722, endPoint y: 88, distance: 11.3
click at [722, 88] on input "text" at bounding box center [746, 84] width 150 height 26
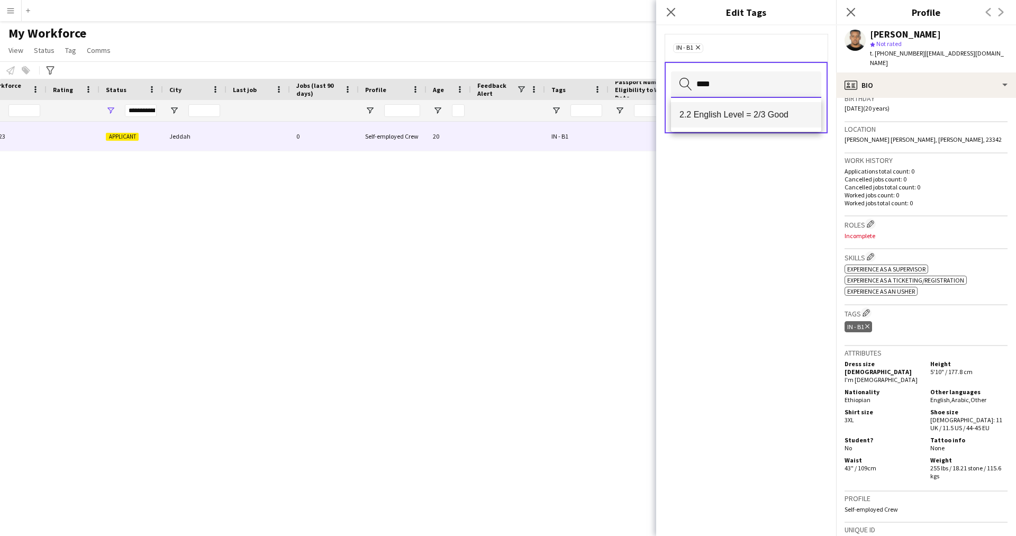
type input "****"
click at [732, 120] on span "2.2 English Level = 2/3 Good" at bounding box center [745, 114] width 133 height 10
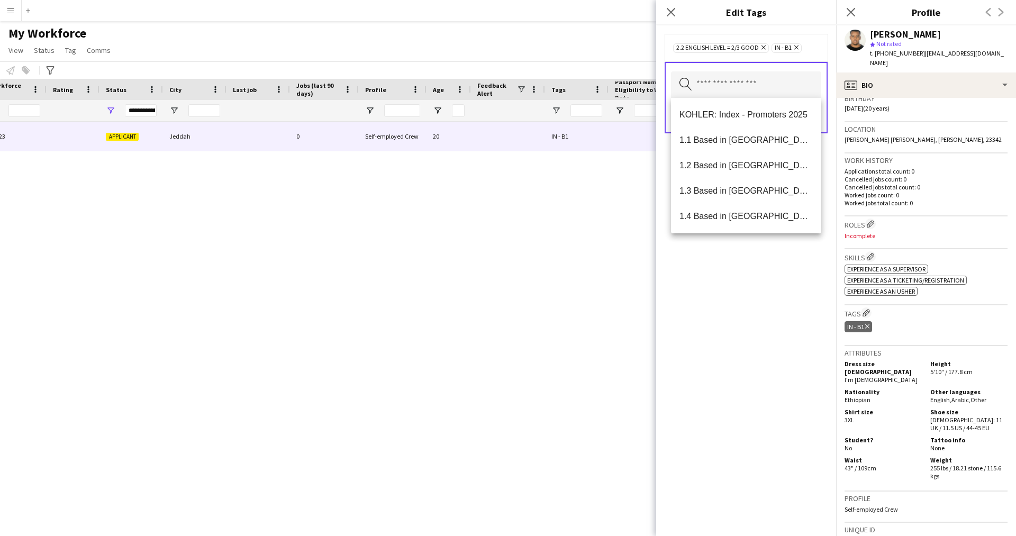
click at [720, 499] on div "2.2 English Level = 2/3 Good Remove IN - B1 Remove Search by tag name Save" at bounding box center [746, 280] width 180 height 510
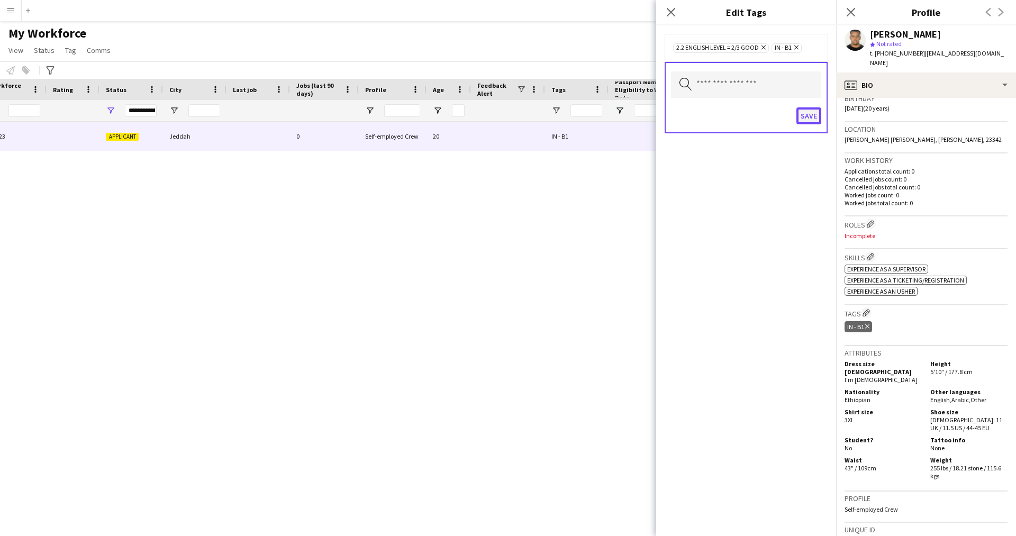
click at [812, 110] on button "Save" at bounding box center [808, 115] width 25 height 17
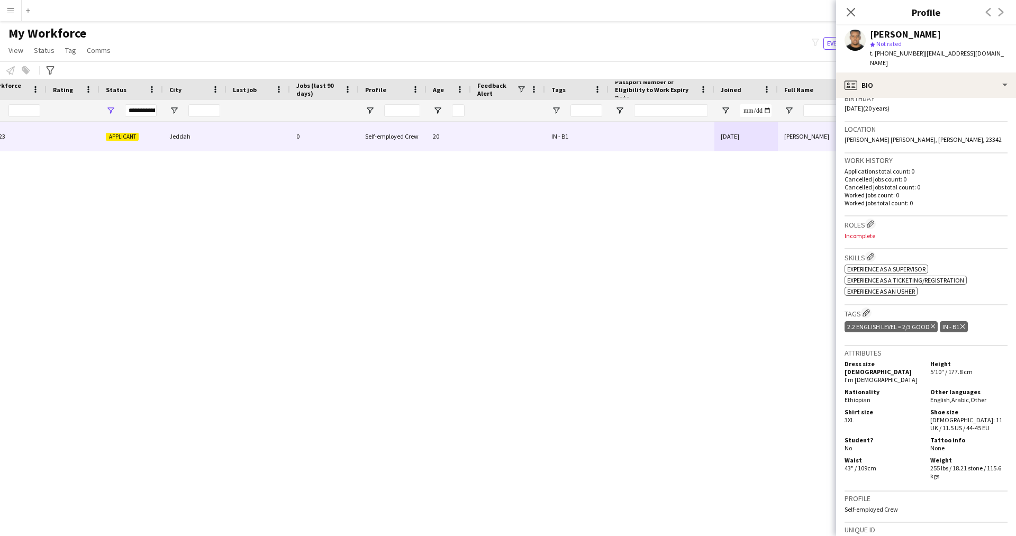
click at [873, 307] on h3 "Tags Edit crew company tags" at bounding box center [925, 312] width 163 height 11
click at [871, 307] on button "Edit crew company tags" at bounding box center [866, 312] width 11 height 11
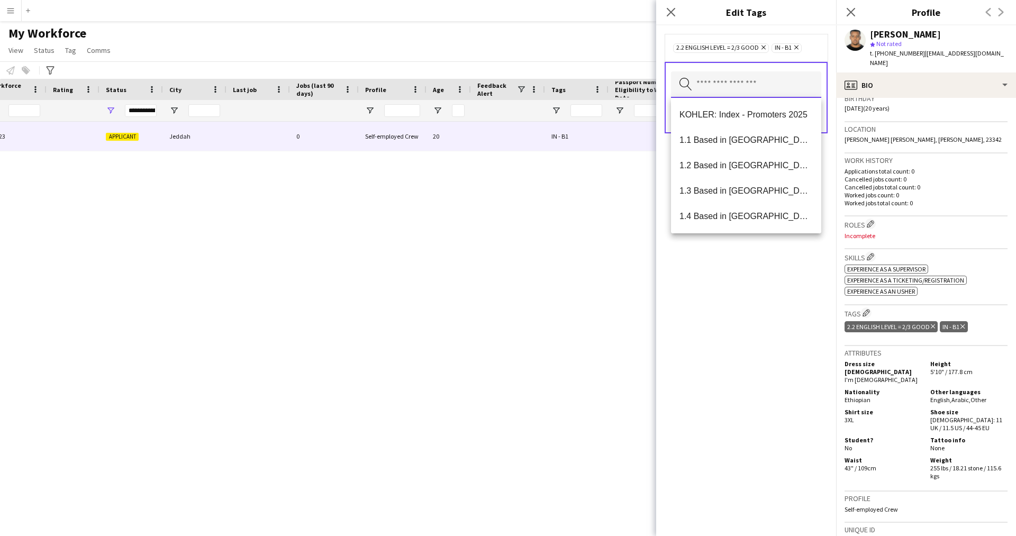
click at [722, 82] on input "text" at bounding box center [746, 84] width 150 height 26
type input "***"
click at [725, 190] on span "Presentable B" at bounding box center [745, 191] width 133 height 10
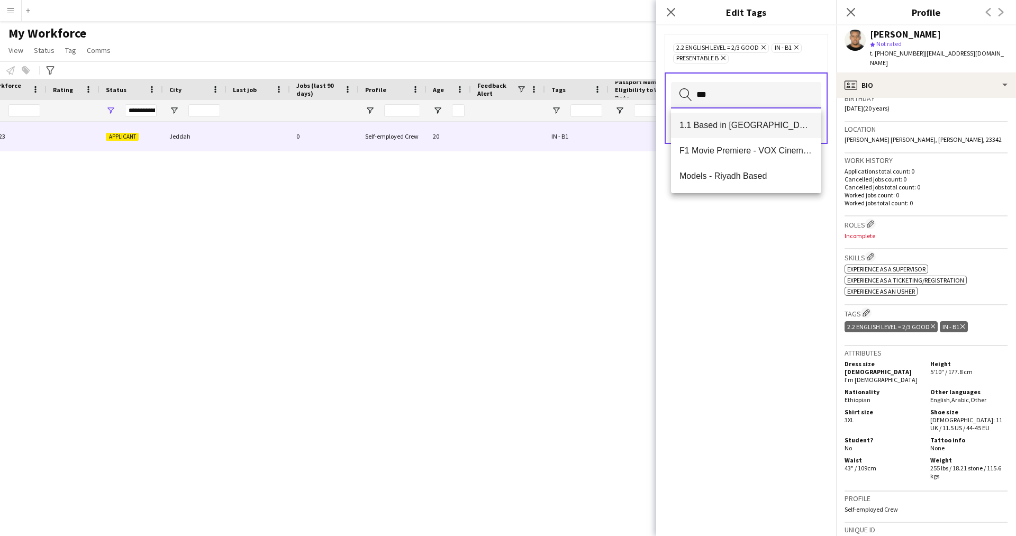
type input "***"
click at [765, 126] on span "1.1 Based in [GEOGRAPHIC_DATA]" at bounding box center [745, 125] width 133 height 10
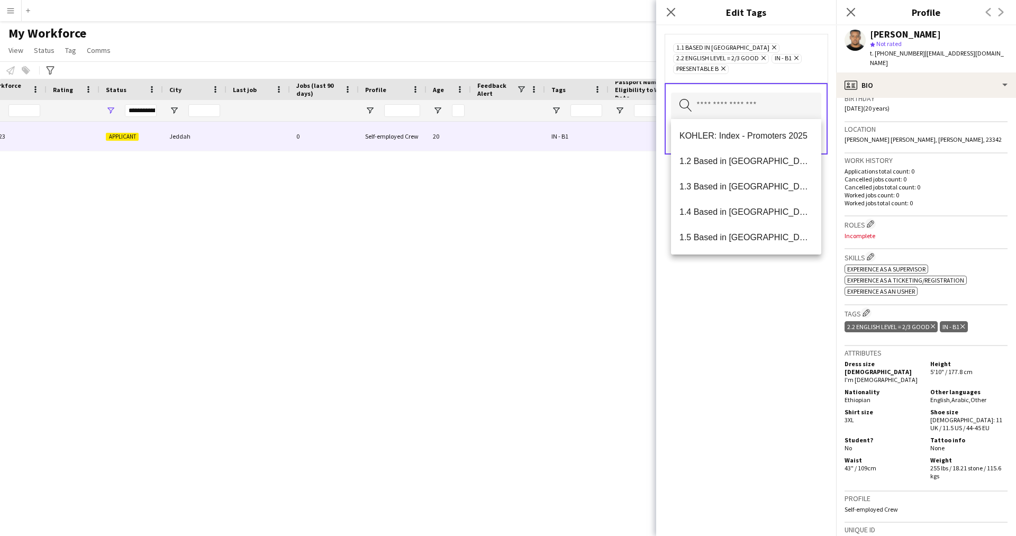
click at [772, 46] on icon at bounding box center [774, 47] width 4 height 4
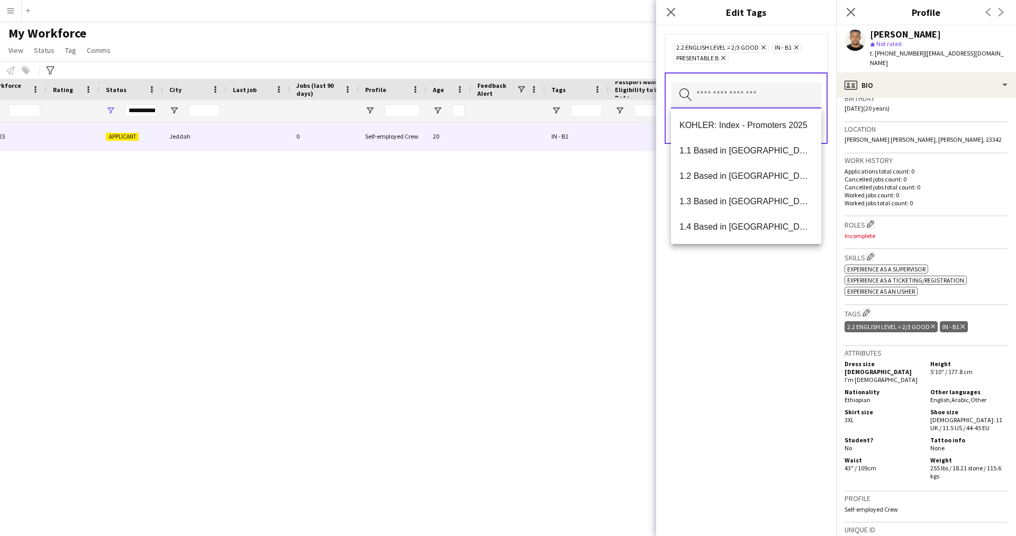
click at [752, 88] on input "text" at bounding box center [746, 95] width 150 height 26
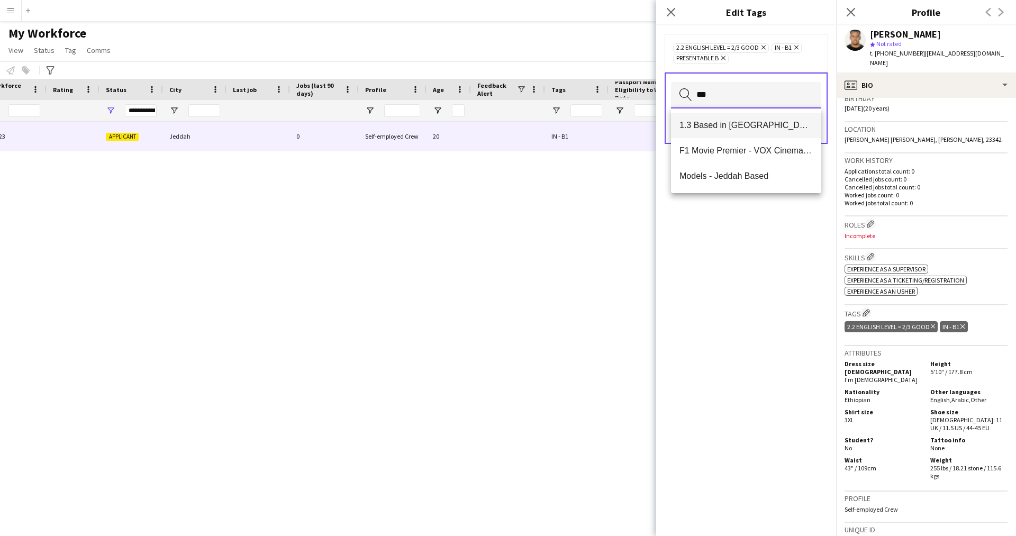
type input "***"
click at [749, 118] on mat-option "1.3 Based in [GEOGRAPHIC_DATA]" at bounding box center [746, 125] width 150 height 25
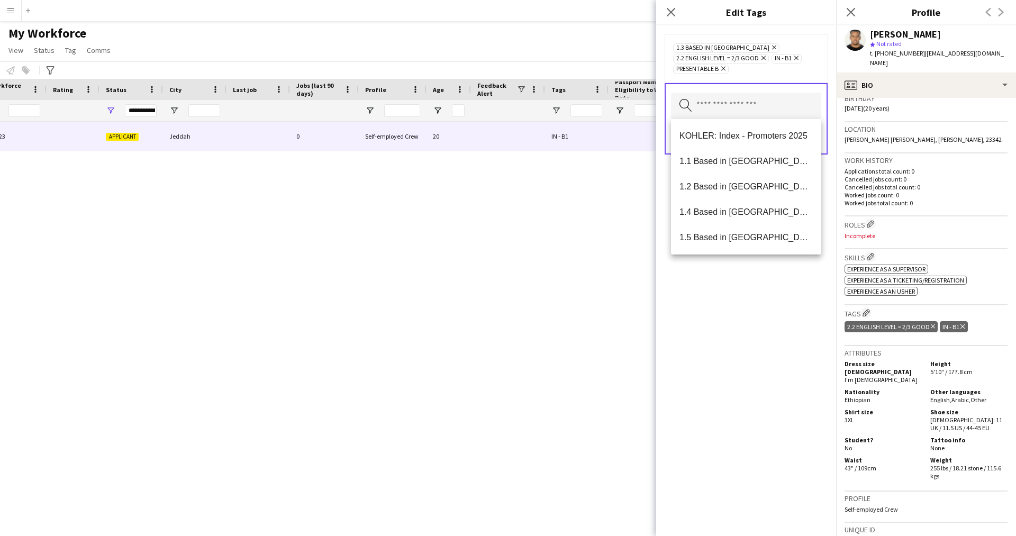
click at [743, 358] on div "1.3 Based in [GEOGRAPHIC_DATA] Remove 2.2 English Level = 2/3 Good Remove IN - …" at bounding box center [746, 280] width 180 height 510
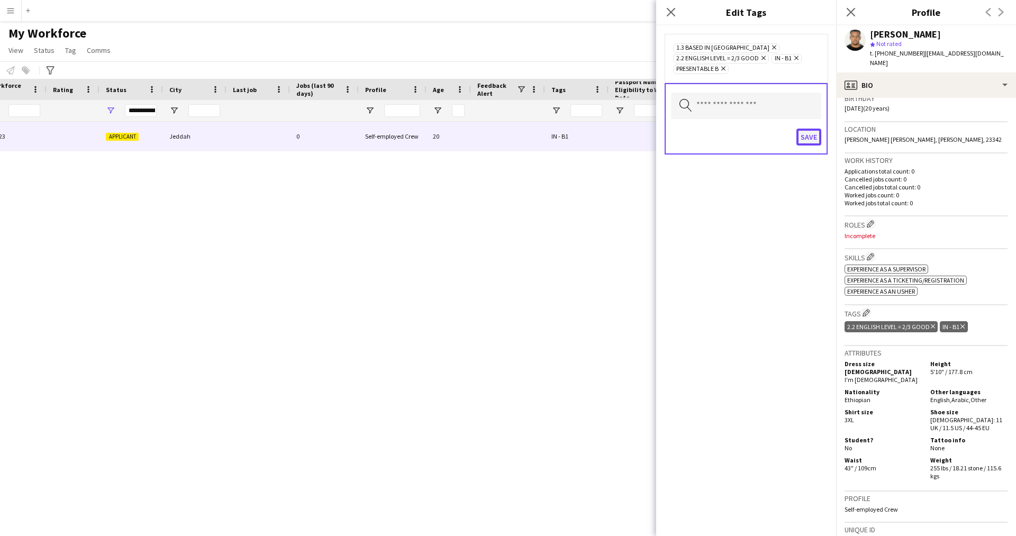
click at [807, 138] on button "Save" at bounding box center [808, 137] width 25 height 17
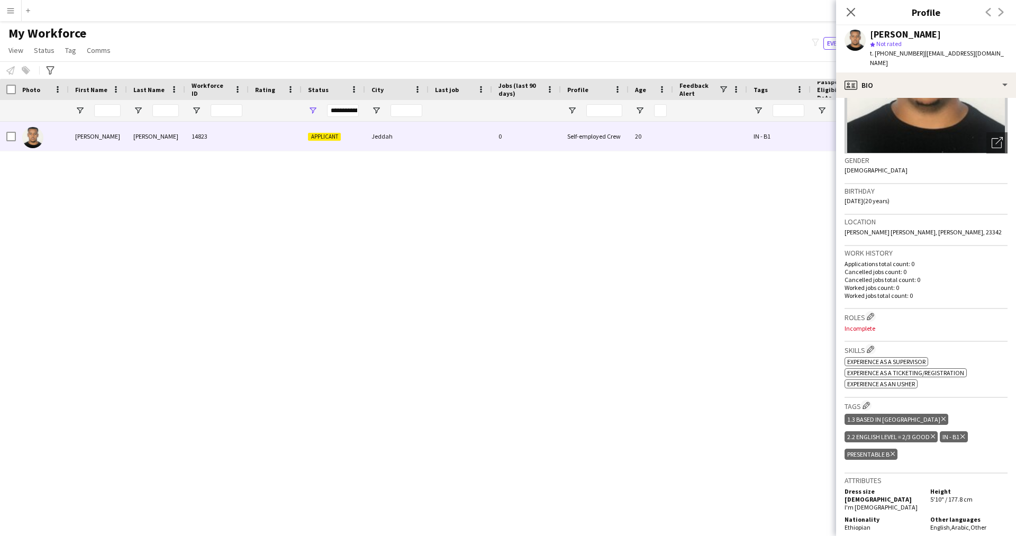
scroll to position [0, 0]
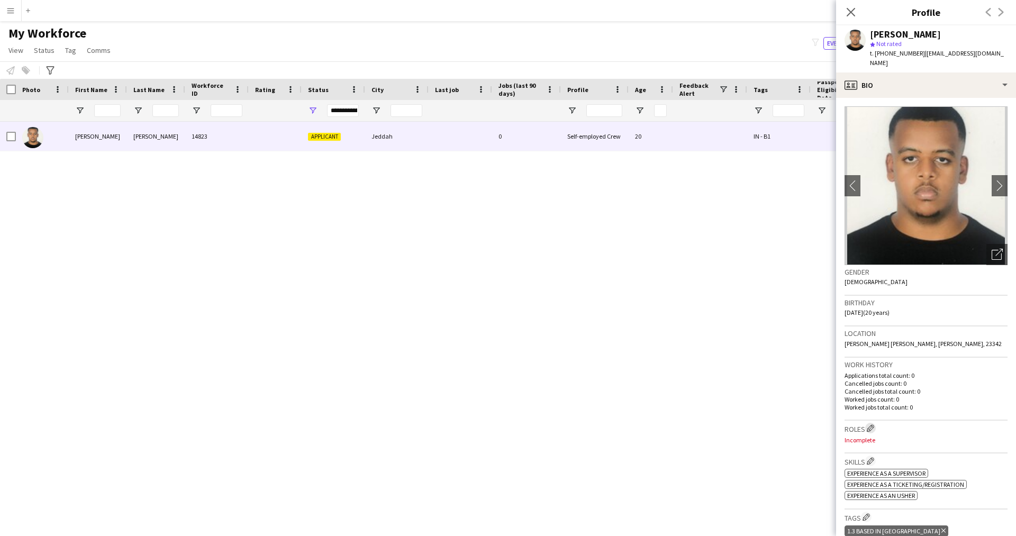
click at [870, 424] on app-icon "Edit crew company roles" at bounding box center [869, 427] width 7 height 7
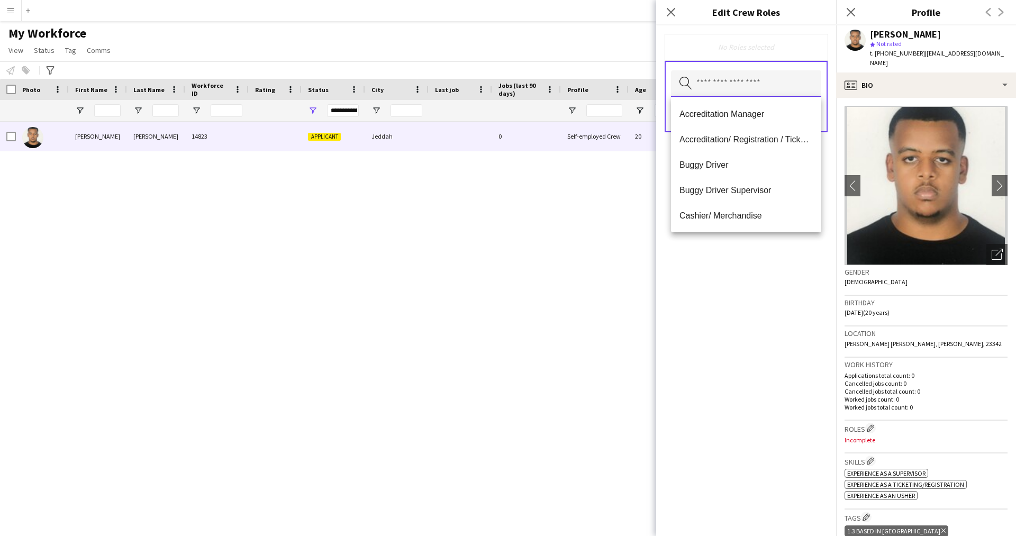
drag, startPoint x: 741, startPoint y: 86, endPoint x: 744, endPoint y: 81, distance: 5.7
click at [744, 81] on input "text" at bounding box center [746, 83] width 150 height 26
type input "**"
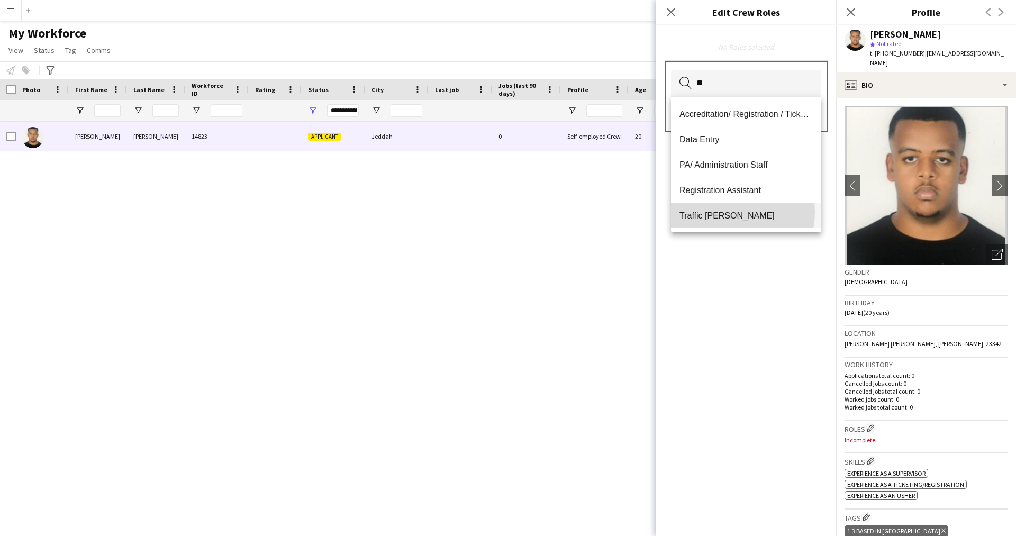
click at [735, 212] on span "Traffic [PERSON_NAME]" at bounding box center [745, 216] width 133 height 10
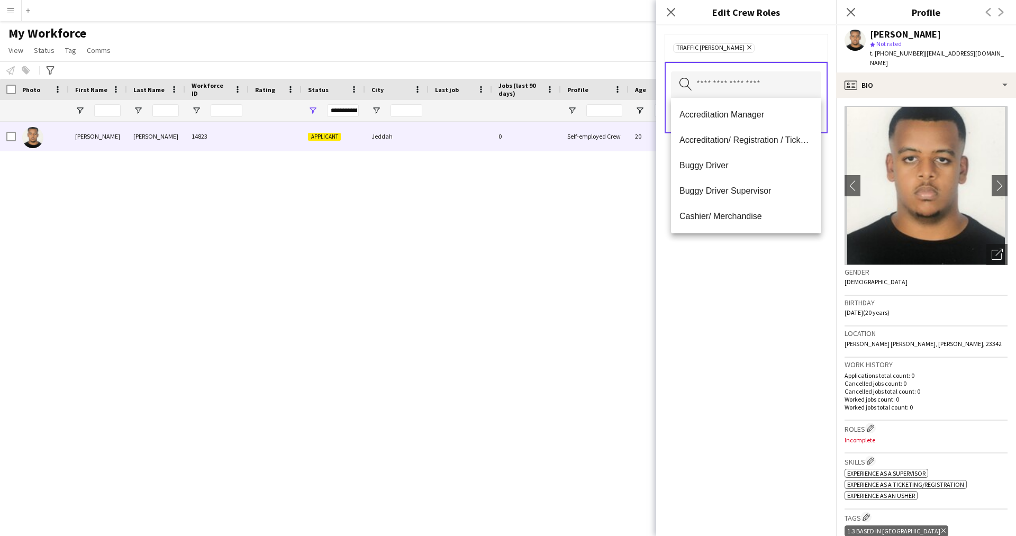
click at [724, 298] on div "Traffic [PERSON_NAME] Remove Search by role type Save" at bounding box center [746, 280] width 180 height 510
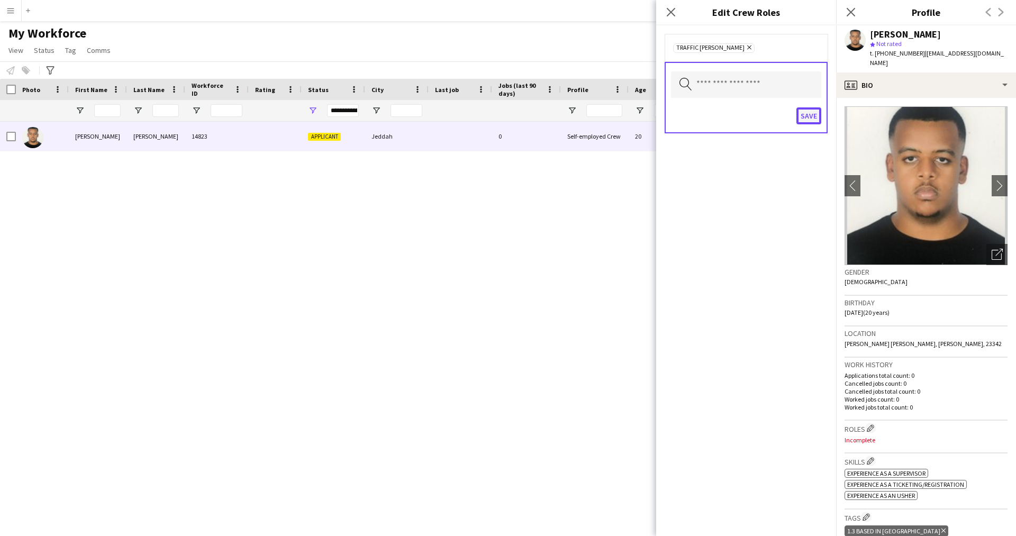
click at [812, 112] on button "Save" at bounding box center [808, 115] width 25 height 17
click at [668, 12] on icon "Close pop-in" at bounding box center [670, 12] width 10 height 10
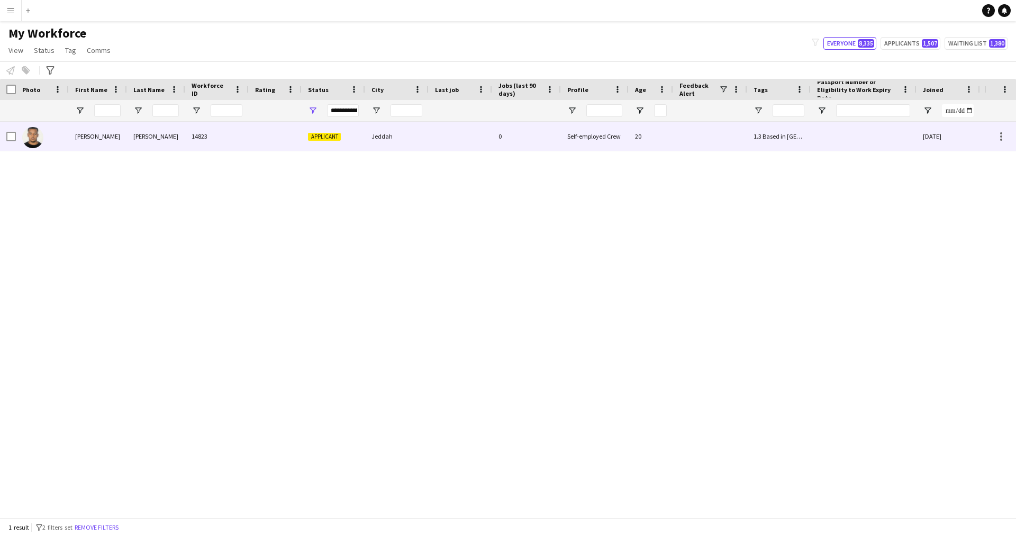
click at [180, 147] on div "[PERSON_NAME]" at bounding box center [156, 136] width 58 height 29
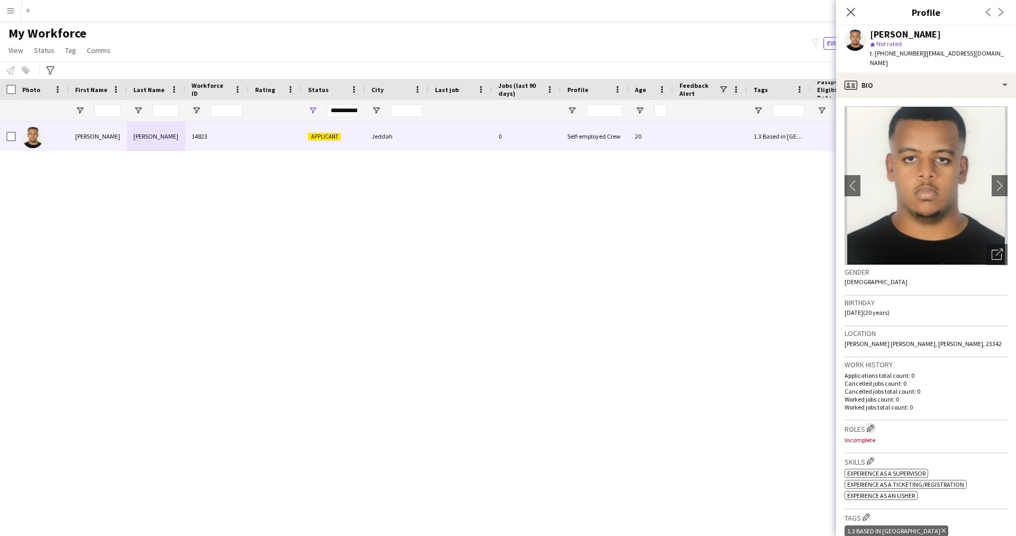
click at [875, 423] on button "Edit crew company roles" at bounding box center [870, 428] width 11 height 11
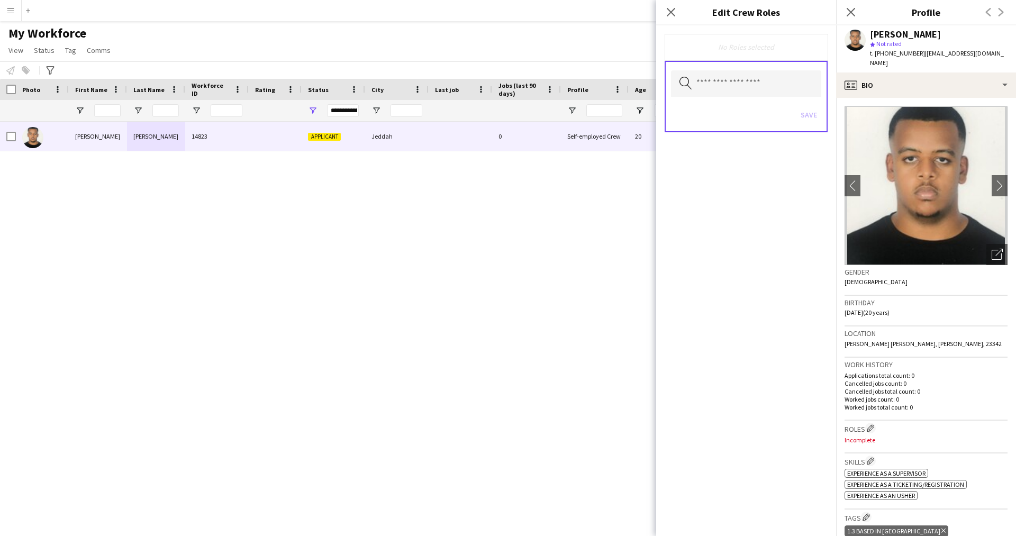
click at [752, 99] on div "Search by role type Save" at bounding box center [745, 96] width 163 height 71
click at [752, 98] on div "Search by role type Save" at bounding box center [745, 96] width 163 height 71
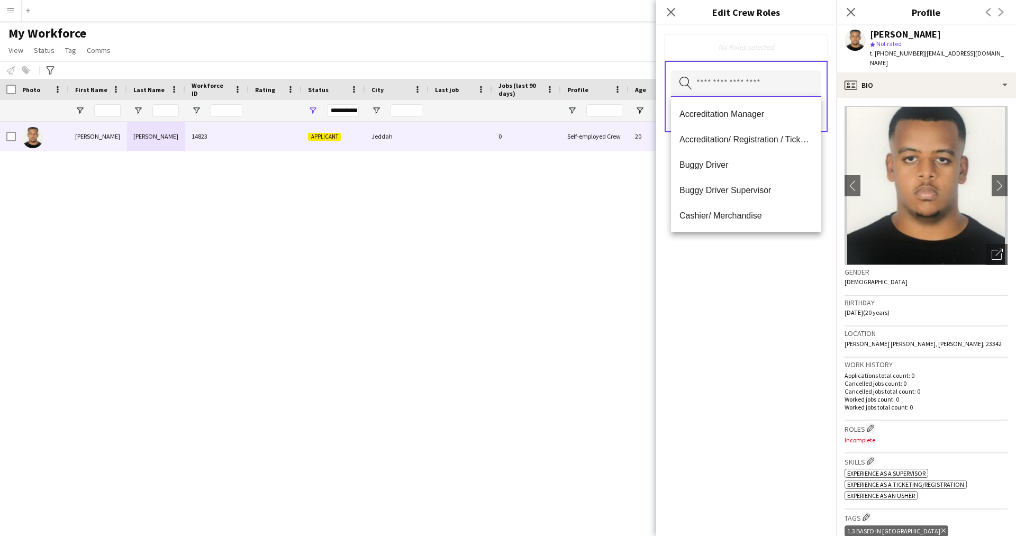
click at [745, 85] on input "text" at bounding box center [746, 83] width 150 height 26
click at [740, 111] on span "Accreditation Manager" at bounding box center [745, 114] width 133 height 10
click at [770, 255] on div "Accreditation Manager Remove Search by role type Save" at bounding box center [746, 280] width 180 height 510
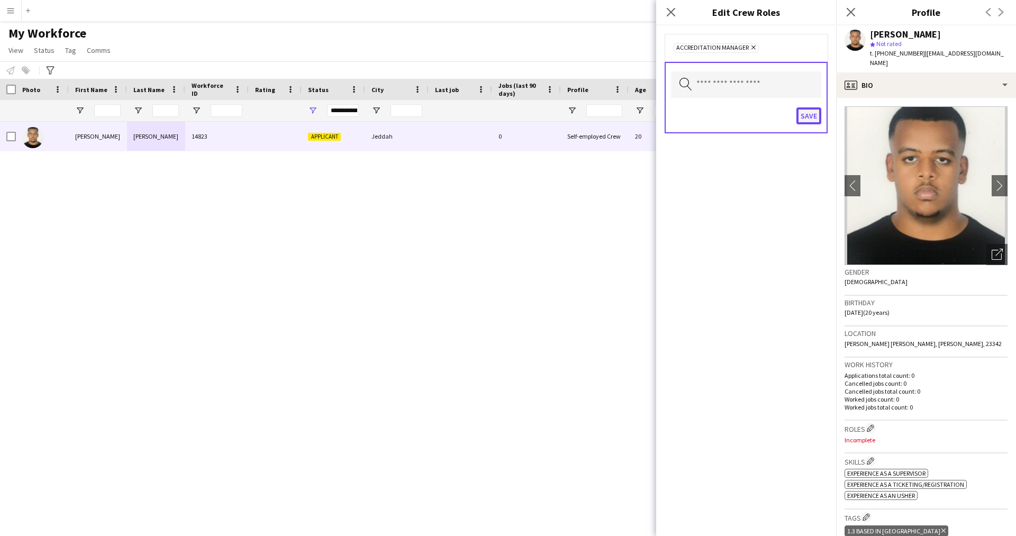
click at [812, 115] on button "Save" at bounding box center [808, 115] width 25 height 17
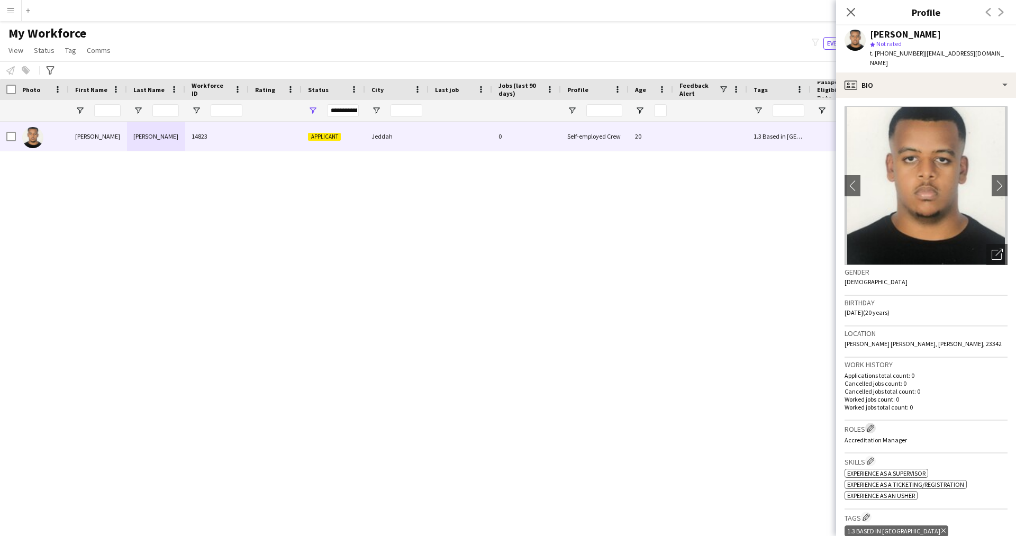
click at [873, 424] on app-icon "Edit crew company roles" at bounding box center [869, 427] width 7 height 7
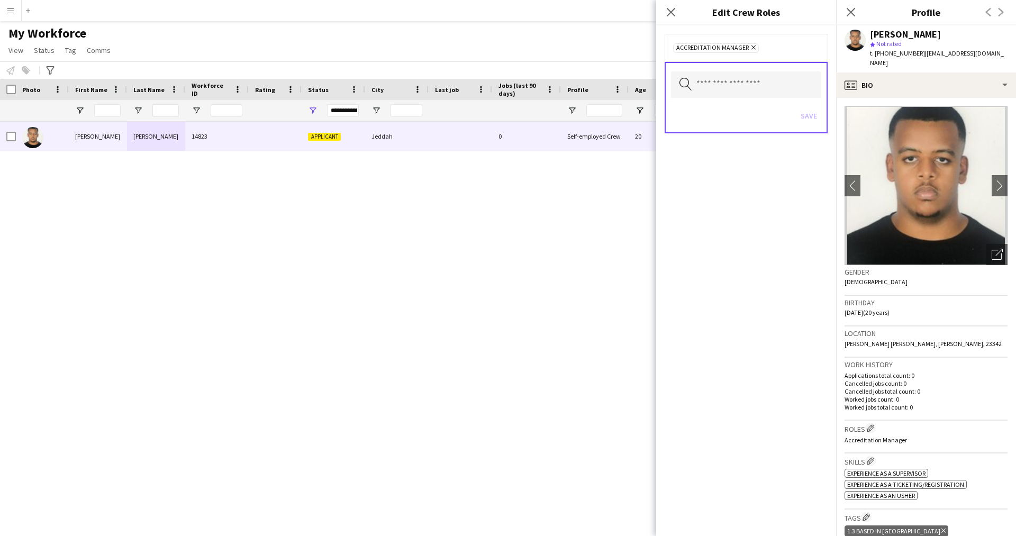
click at [751, 48] on icon at bounding box center [753, 47] width 4 height 4
click at [872, 424] on app-icon "Edit crew company roles" at bounding box center [869, 427] width 7 height 7
click at [747, 43] on div "Accreditation Manager Remove" at bounding box center [746, 47] width 146 height 11
click at [751, 46] on icon "Remove" at bounding box center [751, 47] width 7 height 7
click at [740, 71] on input "text" at bounding box center [746, 83] width 150 height 26
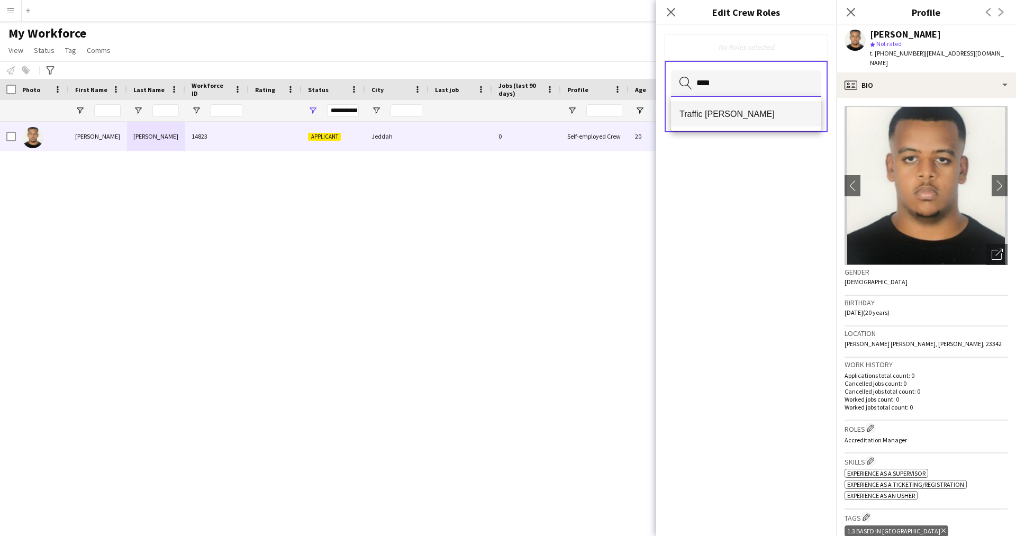
type input "****"
click at [735, 116] on span "Traffic [PERSON_NAME]" at bounding box center [745, 114] width 133 height 10
type input "**"
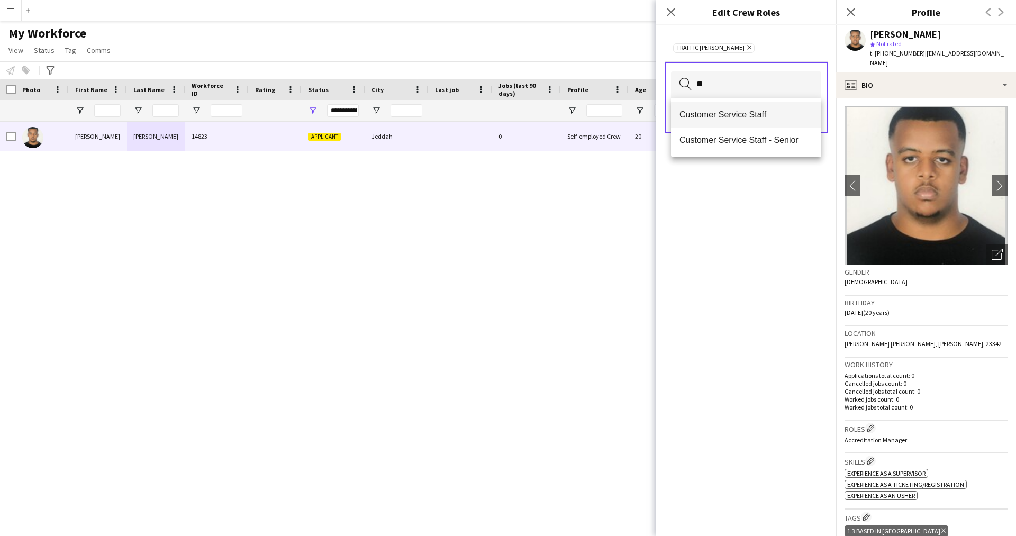
click at [770, 116] on span "Customer Service Staff" at bounding box center [745, 114] width 133 height 10
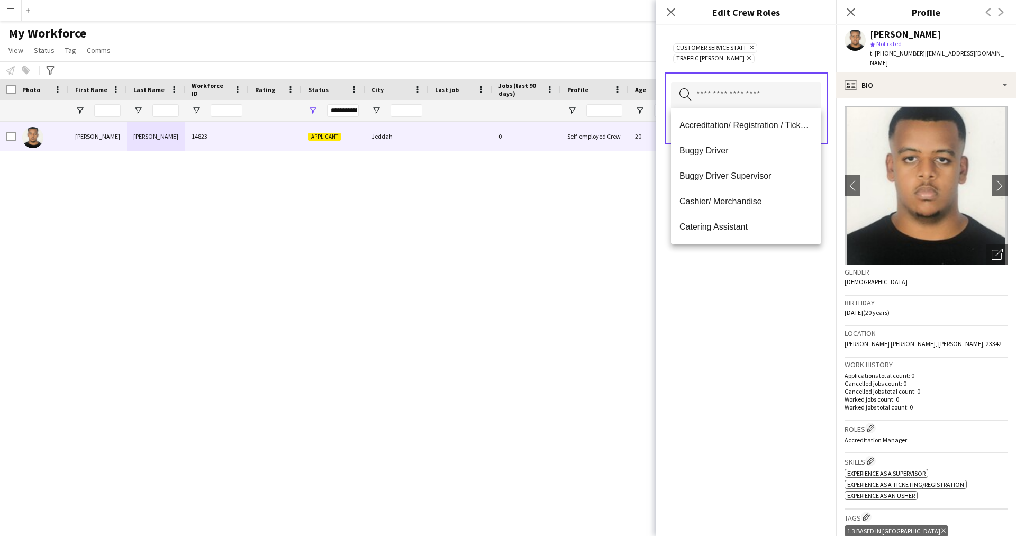
click at [774, 298] on div "Customer Service Staff Remove Traffic [PERSON_NAME] Remove Search by role type …" at bounding box center [746, 280] width 180 height 510
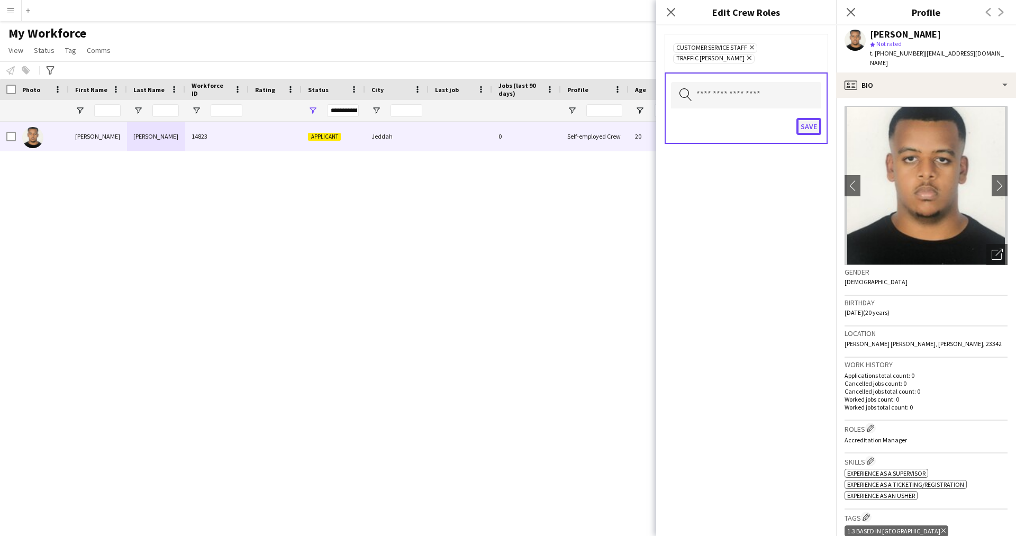
click at [807, 134] on button "Save" at bounding box center [808, 126] width 25 height 17
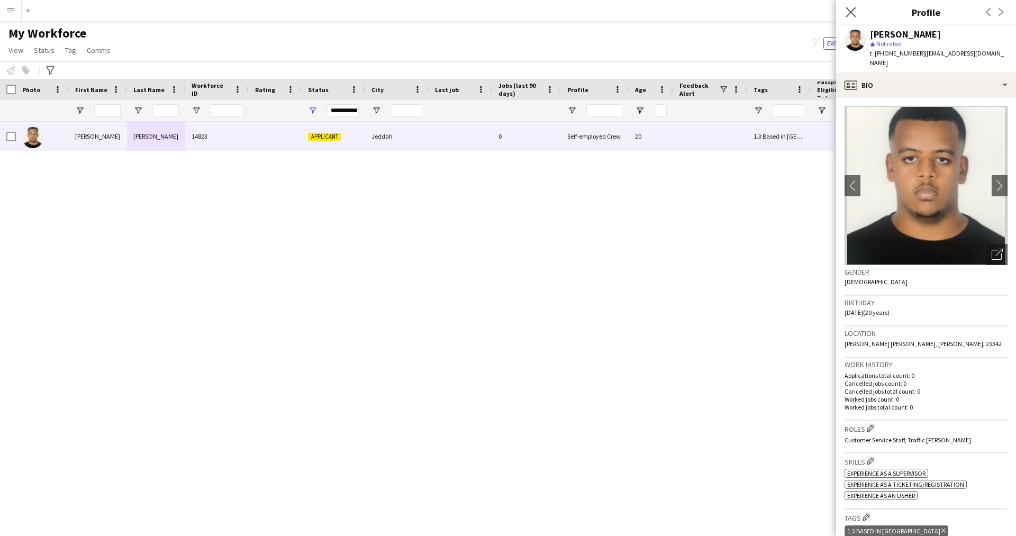
click at [847, 17] on icon "Close pop-in" at bounding box center [850, 12] width 10 height 10
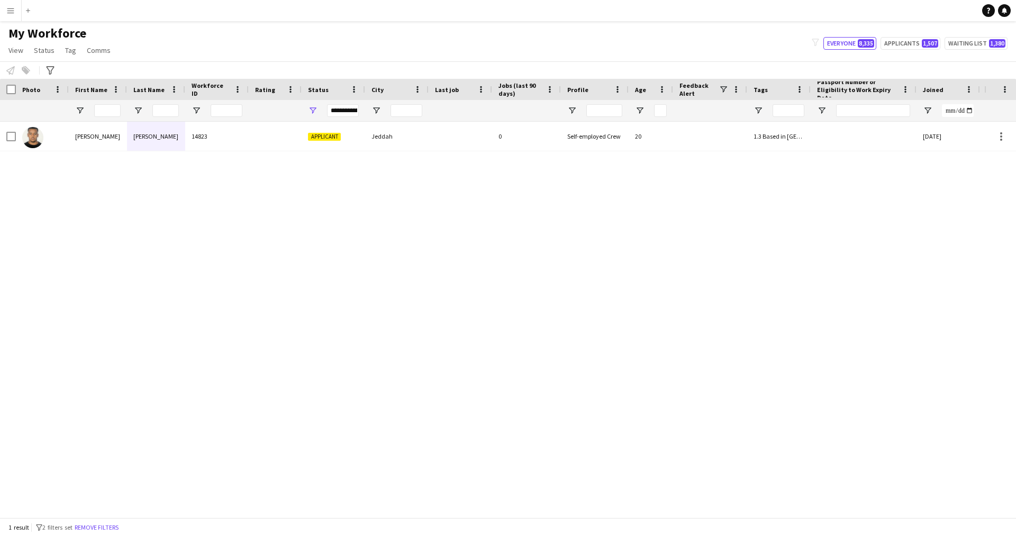
scroll to position [0, 202]
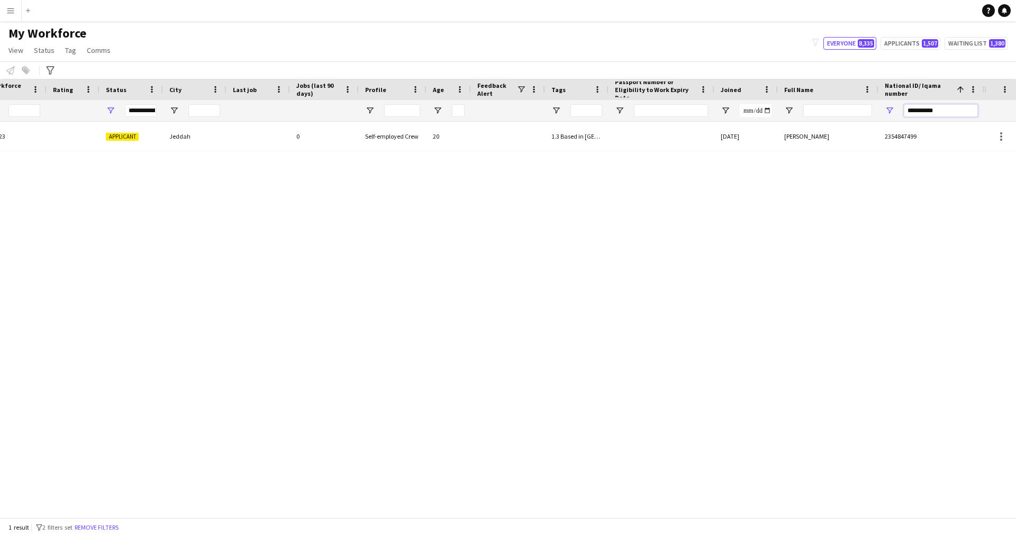
drag, startPoint x: 952, startPoint y: 114, endPoint x: 806, endPoint y: 124, distance: 146.3
click at [806, 124] on div "Workforce Details Profile Data Workforce Details Profile Data Full Name First N…" at bounding box center [508, 298] width 1016 height 438
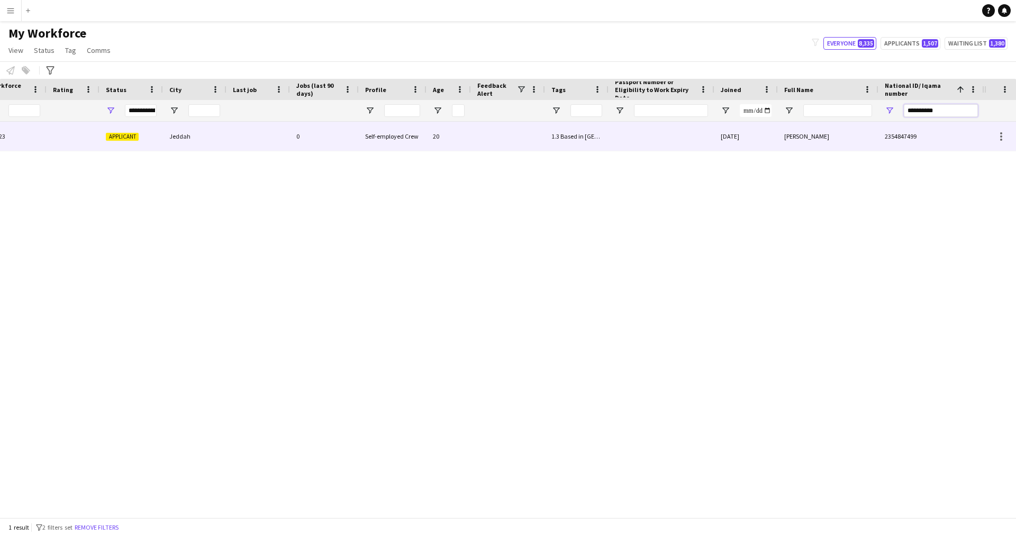
paste input "National ID/ Iqama number Filter Input"
type input "**********"
click at [780, 137] on div "Omar Alhamed" at bounding box center [828, 136] width 100 height 29
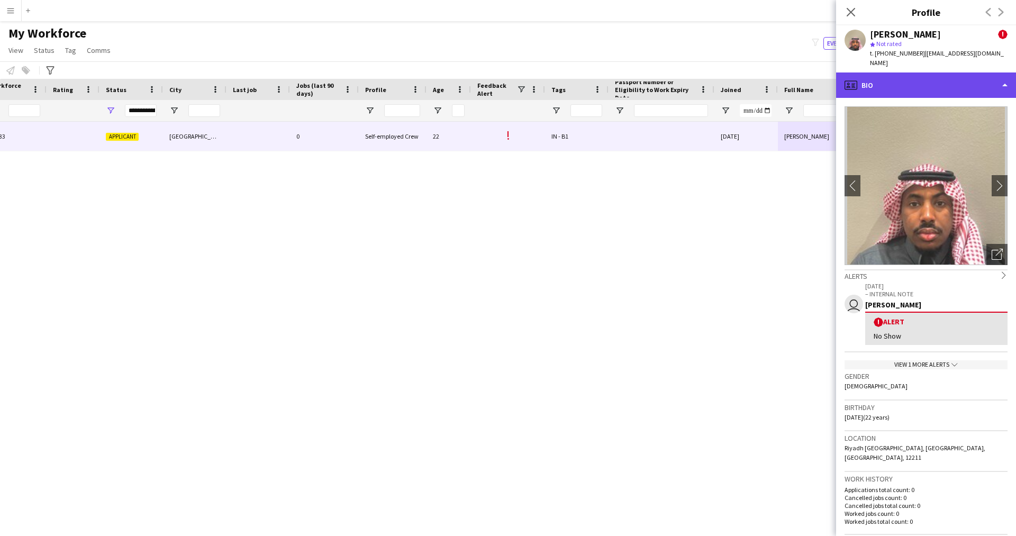
click at [916, 72] on div "profile Bio" at bounding box center [926, 84] width 180 height 25
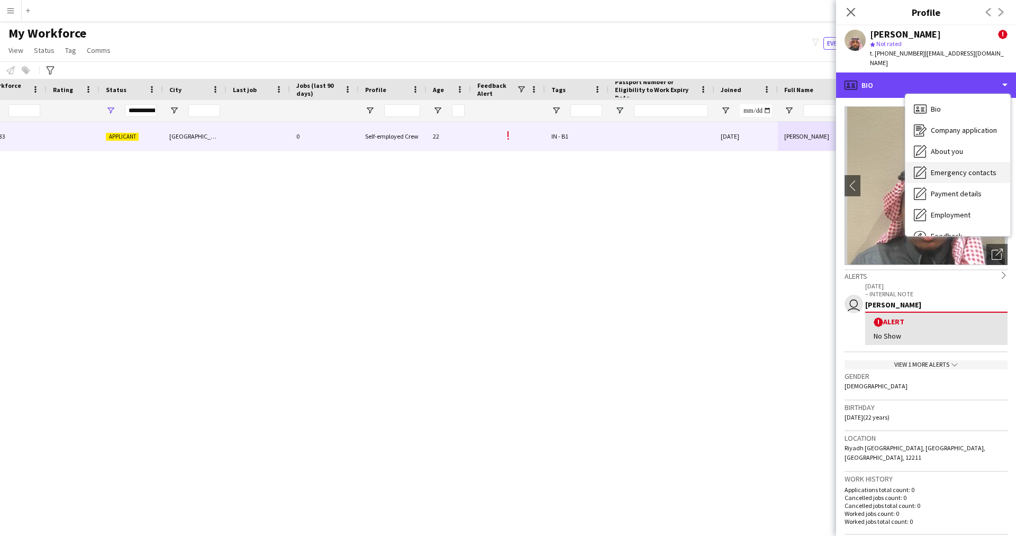
scroll to position [36, 0]
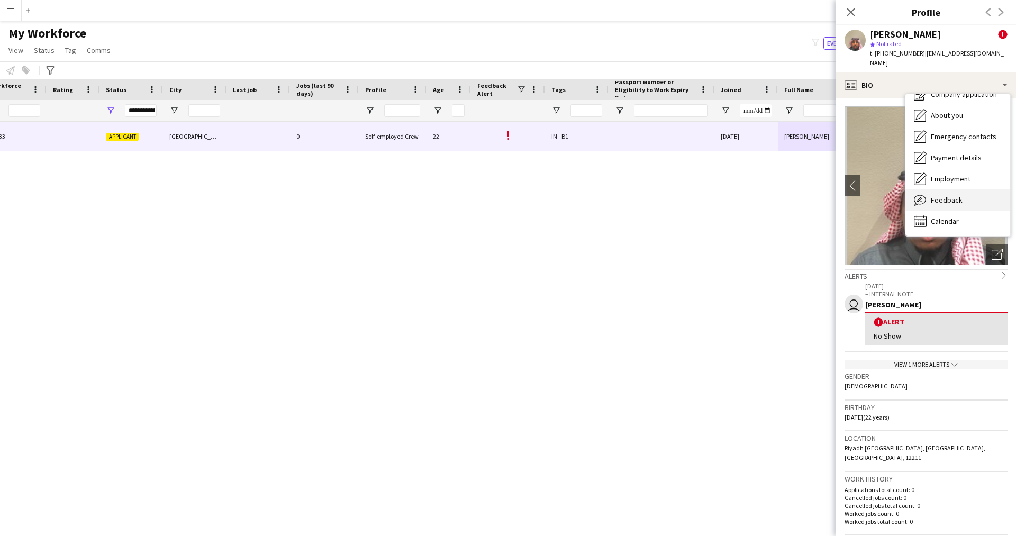
click at [937, 195] on span "Feedback" at bounding box center [946, 200] width 32 height 10
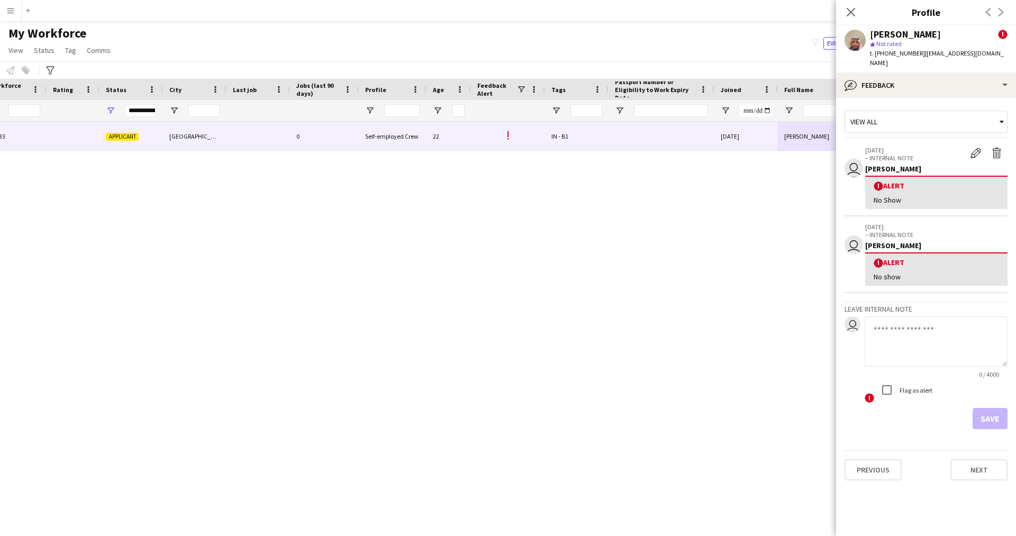
click at [916, 321] on textarea at bounding box center [935, 341] width 143 height 50
type textarea "*******"
click at [991, 411] on button "Save" at bounding box center [989, 418] width 35 height 21
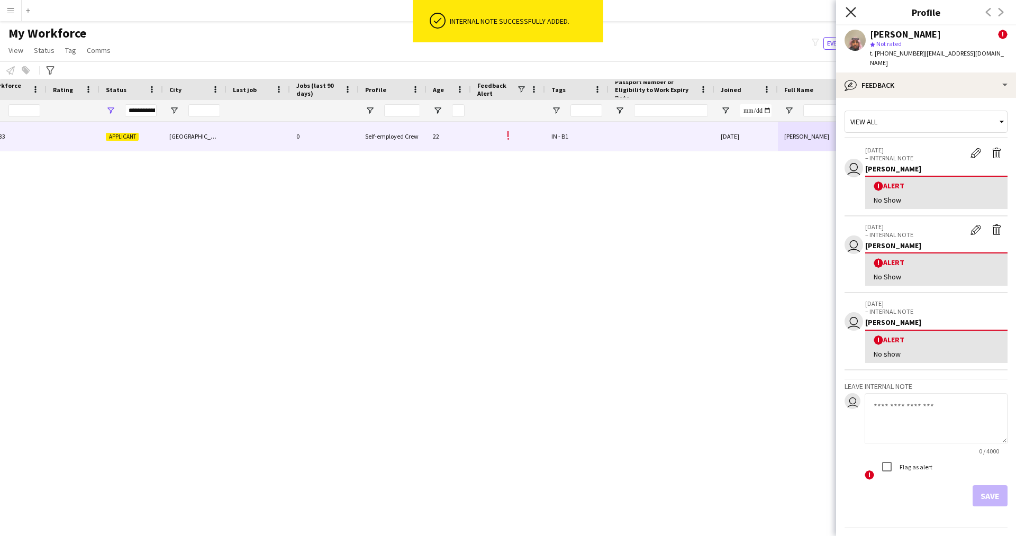
click at [854, 14] on icon "Close pop-in" at bounding box center [850, 12] width 10 height 10
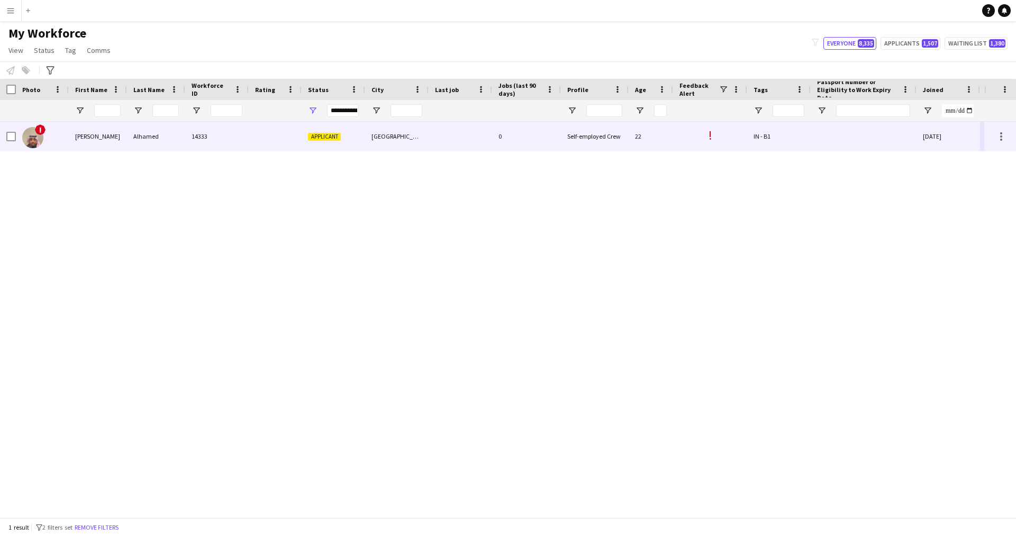
scroll to position [0, 202]
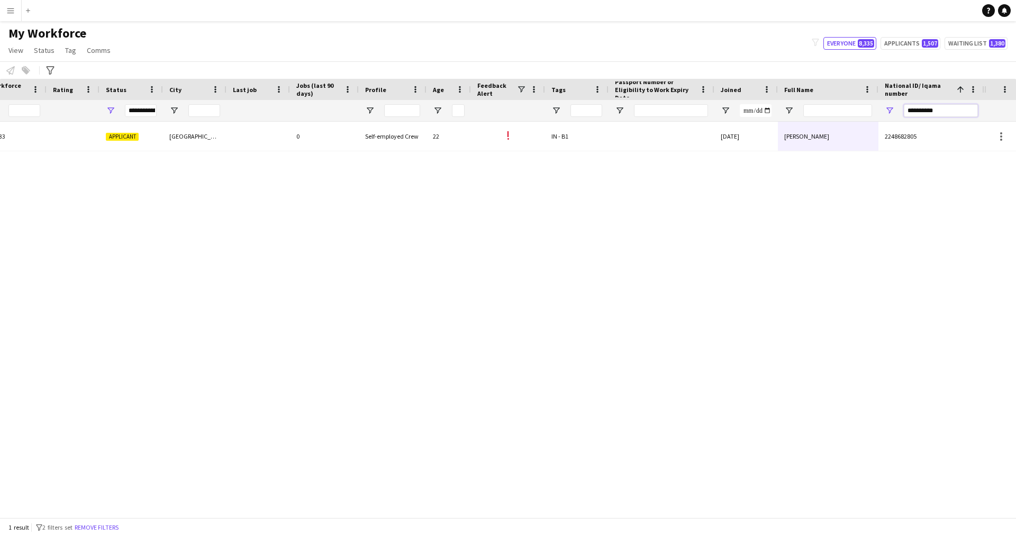
drag, startPoint x: 948, startPoint y: 111, endPoint x: 839, endPoint y: 121, distance: 108.9
click at [839, 121] on div at bounding box center [391, 110] width 1186 height 21
paste input "National ID/ Iqama number Filter Input"
type input "**********"
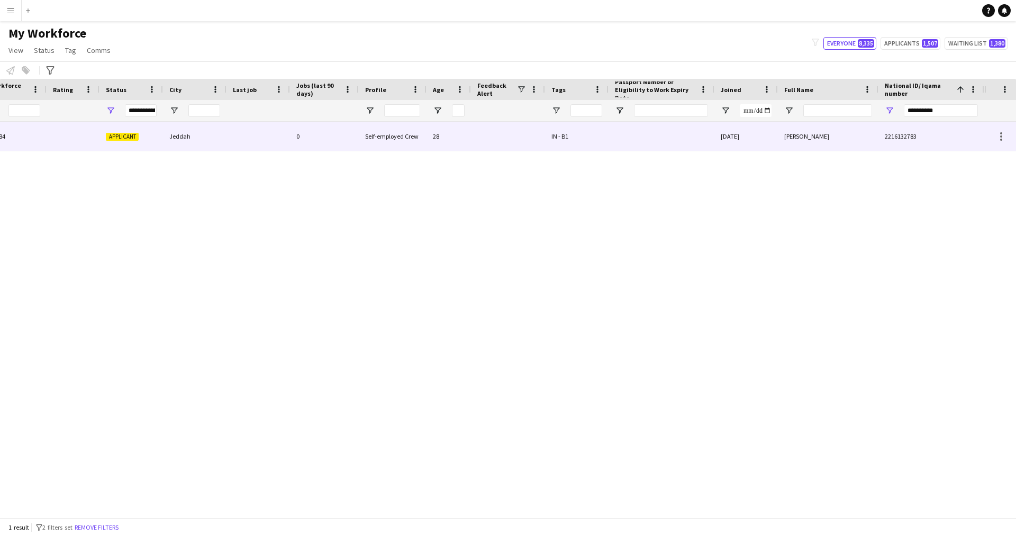
click at [600, 145] on div "IN - B1" at bounding box center [576, 136] width 63 height 29
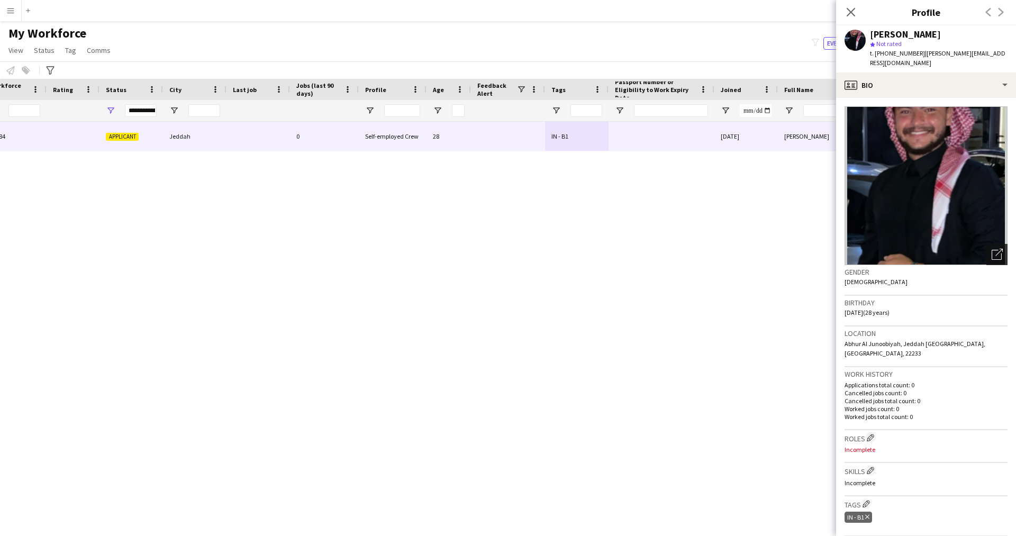
click at [991, 249] on icon "Open photos pop-in" at bounding box center [996, 254] width 11 height 11
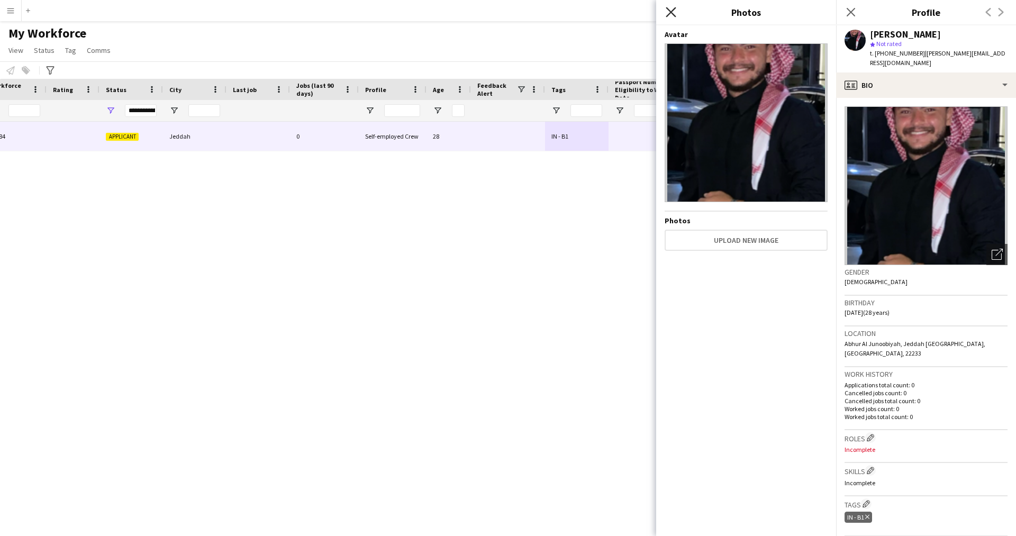
click at [673, 8] on icon "Close pop-in" at bounding box center [670, 12] width 10 height 10
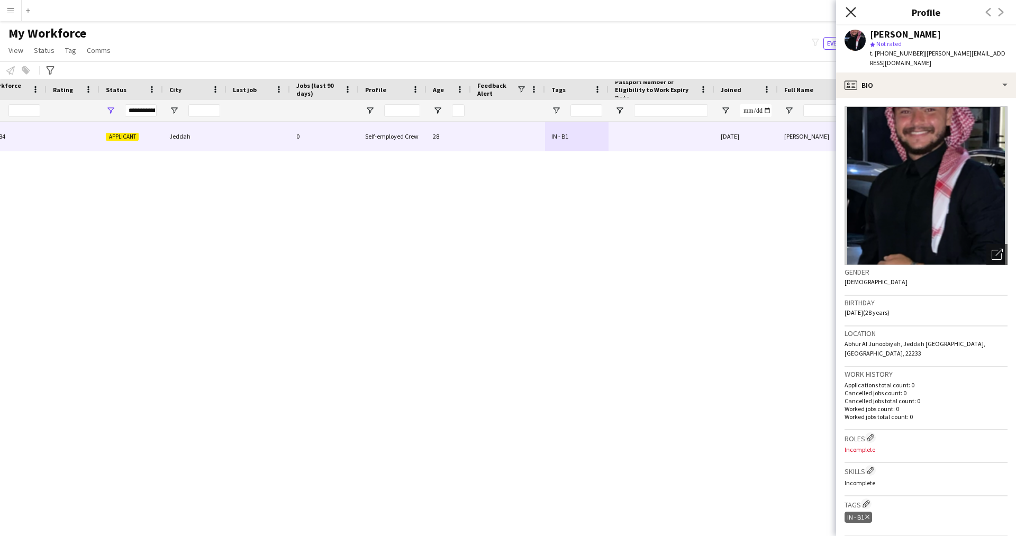
click at [854, 14] on icon "Close pop-in" at bounding box center [850, 12] width 10 height 10
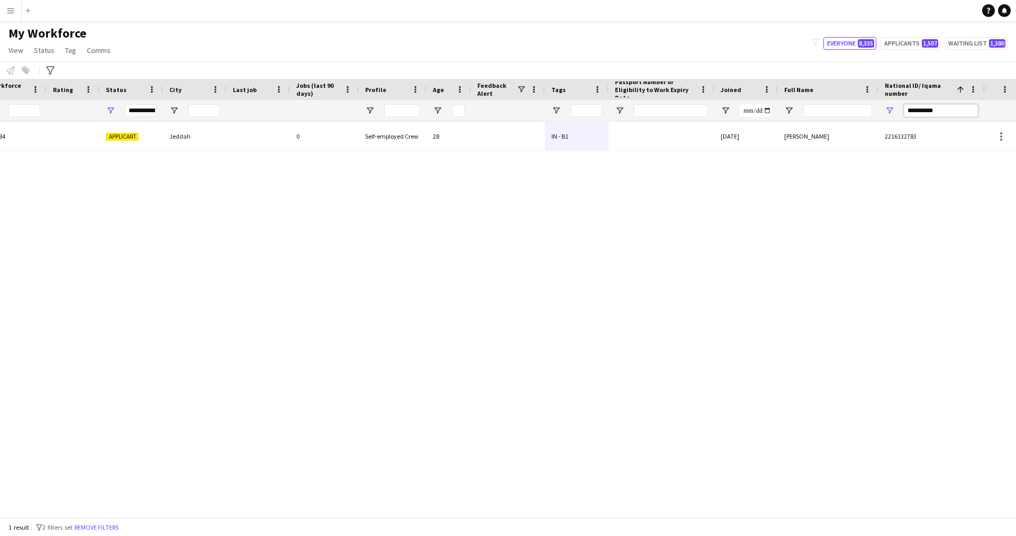
drag, startPoint x: 946, startPoint y: 113, endPoint x: 839, endPoint y: 121, distance: 107.2
click at [839, 121] on div at bounding box center [391, 110] width 1186 height 21
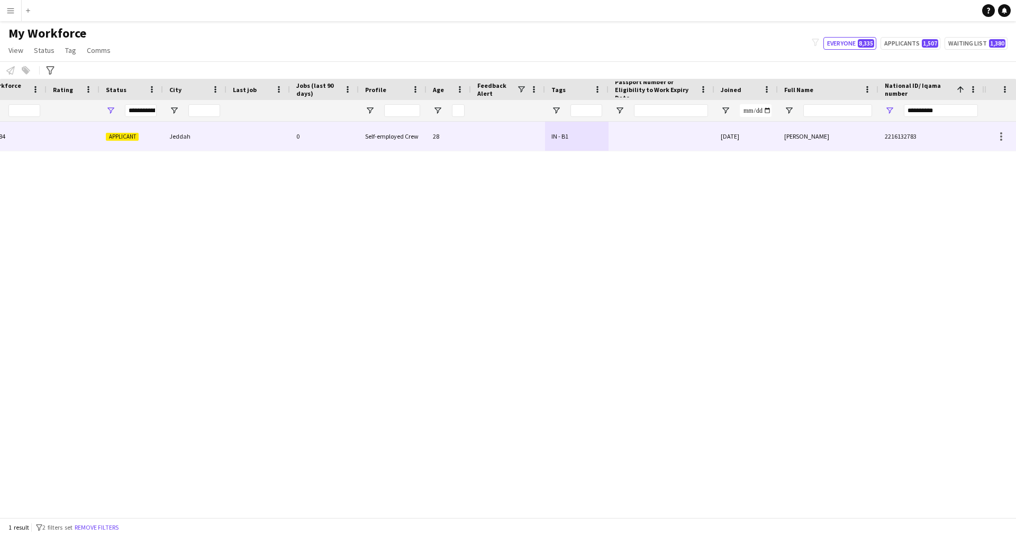
click at [807, 143] on div "Ahmad Khalil" at bounding box center [828, 136] width 100 height 29
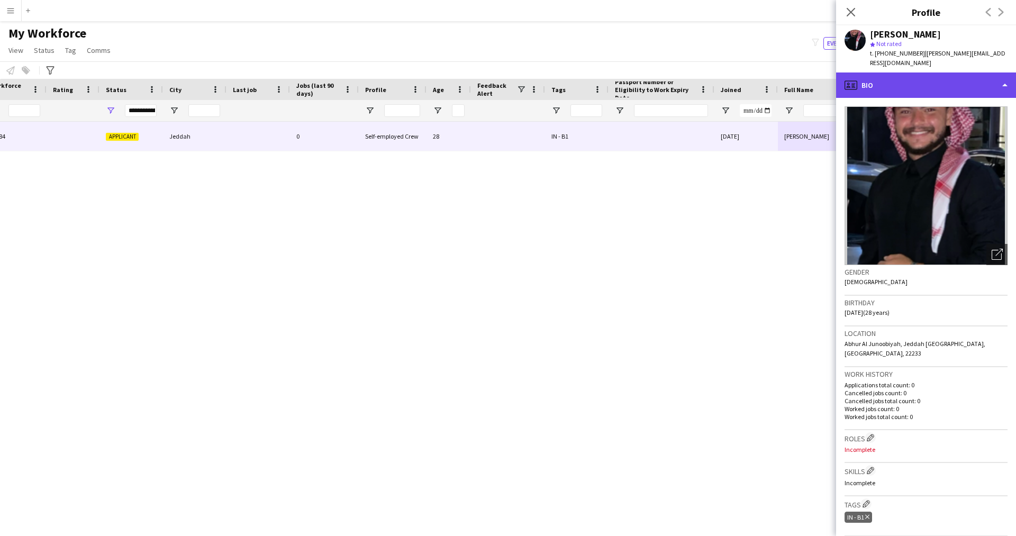
click at [916, 72] on div "profile Bio" at bounding box center [926, 84] width 180 height 25
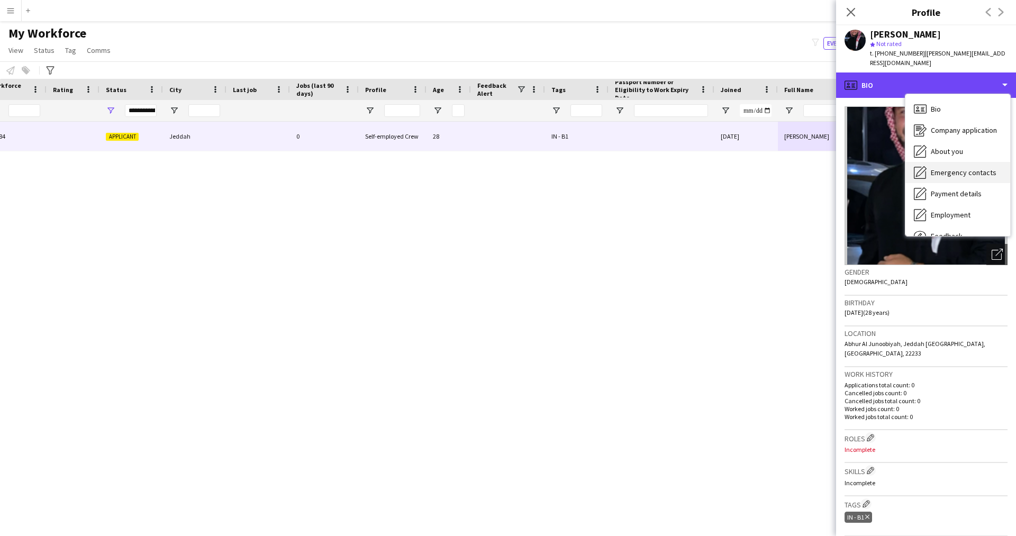
scroll to position [36, 0]
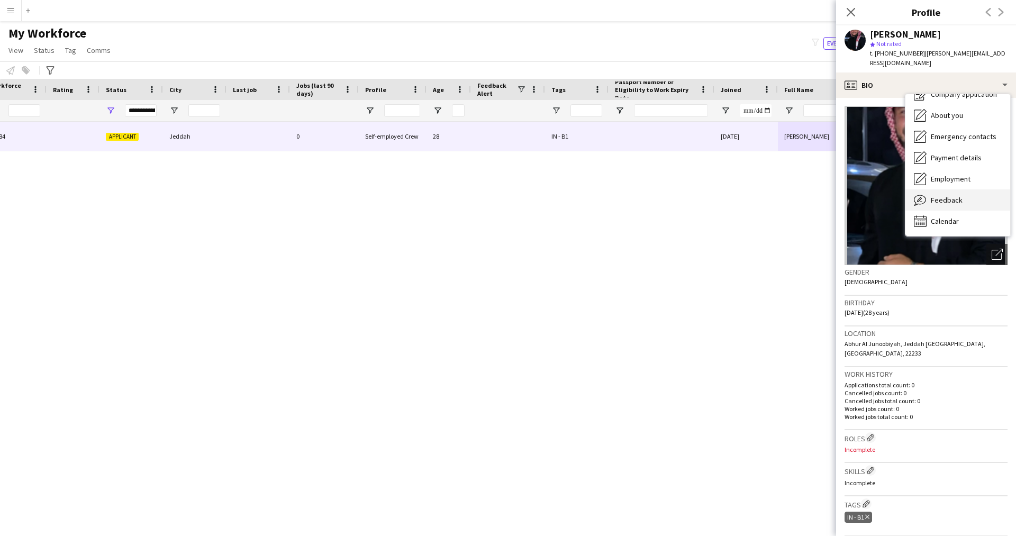
click at [944, 195] on span "Feedback" at bounding box center [946, 200] width 32 height 10
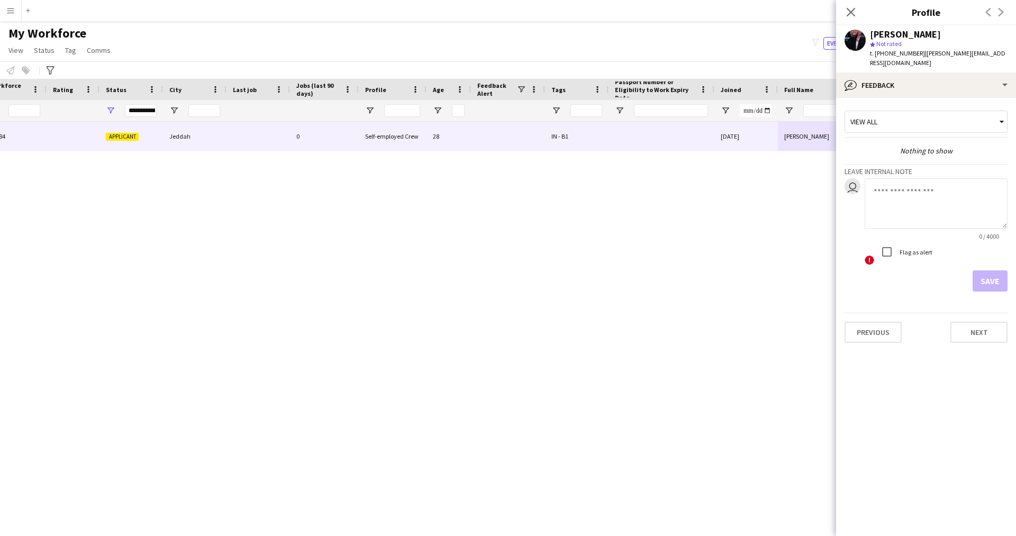
click at [910, 198] on textarea at bounding box center [935, 203] width 143 height 50
type textarea "*******"
click at [976, 271] on button "Save" at bounding box center [989, 280] width 35 height 21
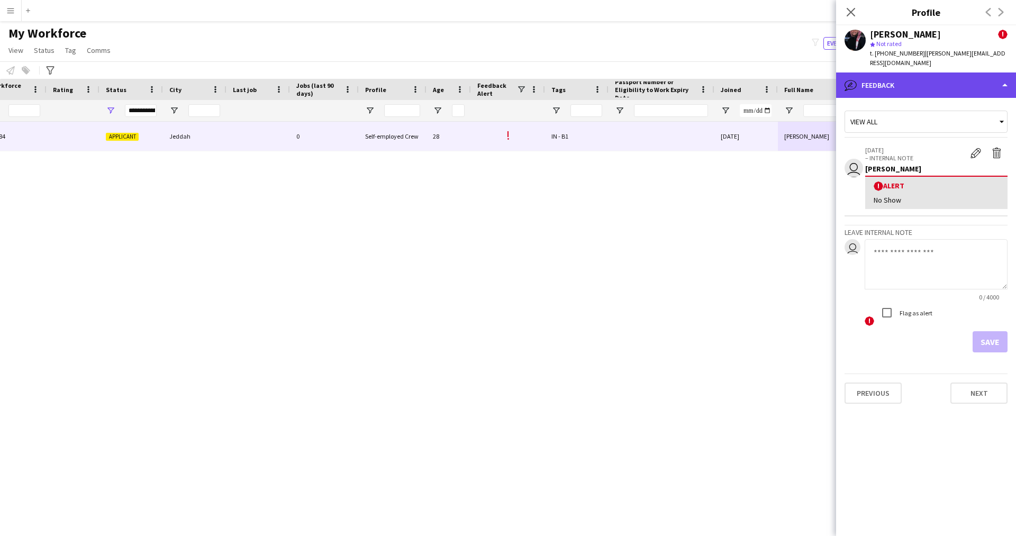
click at [884, 75] on div "bubble-pencil Feedback" at bounding box center [926, 84] width 180 height 25
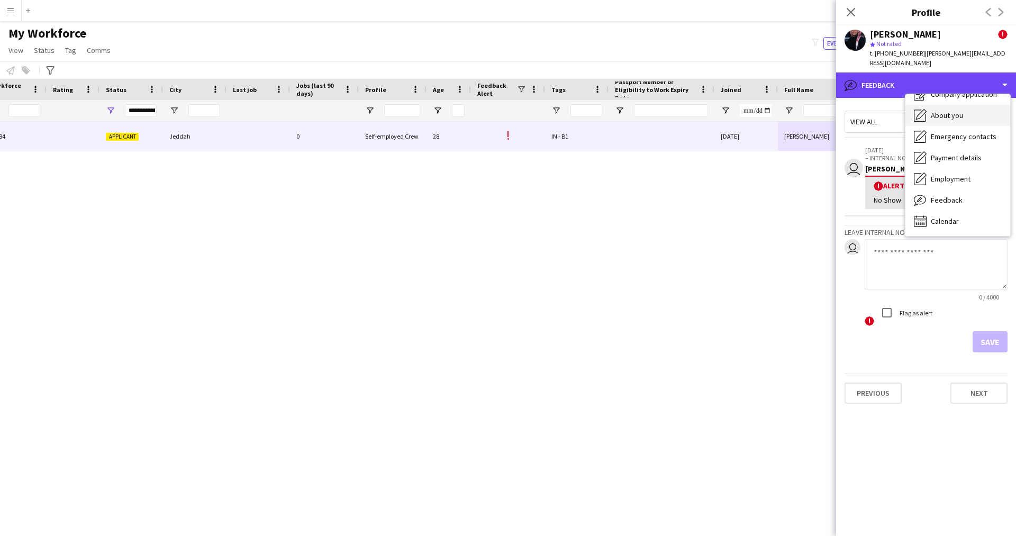
scroll to position [0, 0]
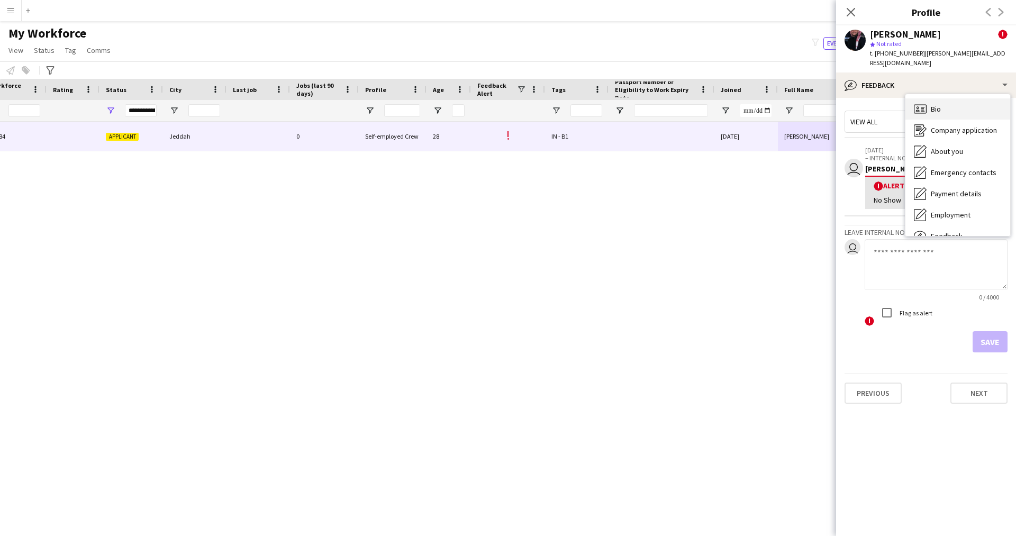
click at [934, 104] on span "Bio" at bounding box center [935, 109] width 10 height 10
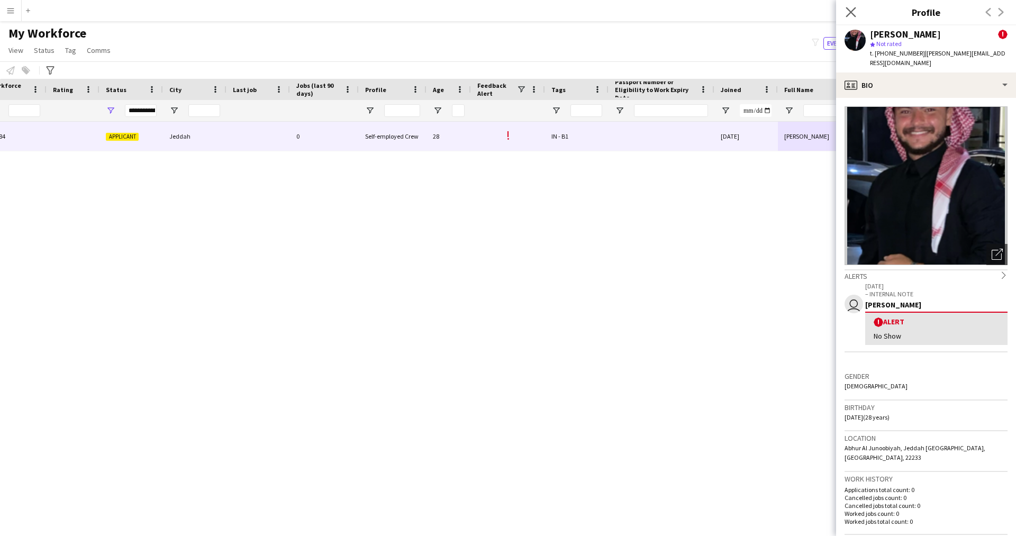
click at [856, 17] on app-icon "Close pop-in" at bounding box center [850, 12] width 15 height 15
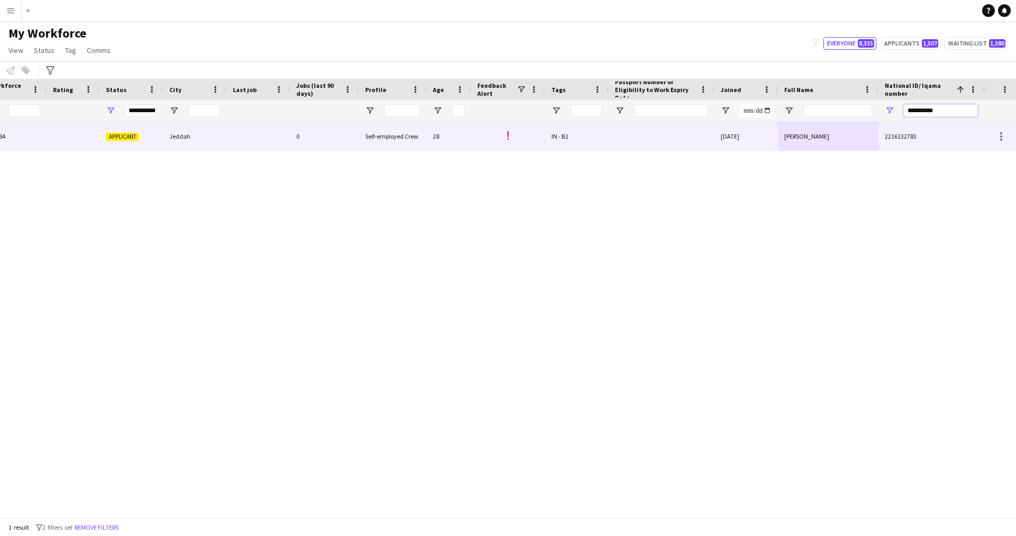
drag, startPoint x: 958, startPoint y: 111, endPoint x: 726, endPoint y: 140, distance: 234.1
click at [726, 140] on div "Workforce Details Profile Data Workforce Details Profile Data Full Name First N…" at bounding box center [508, 298] width 1016 height 438
click at [698, 140] on div at bounding box center [661, 136] width 106 height 29
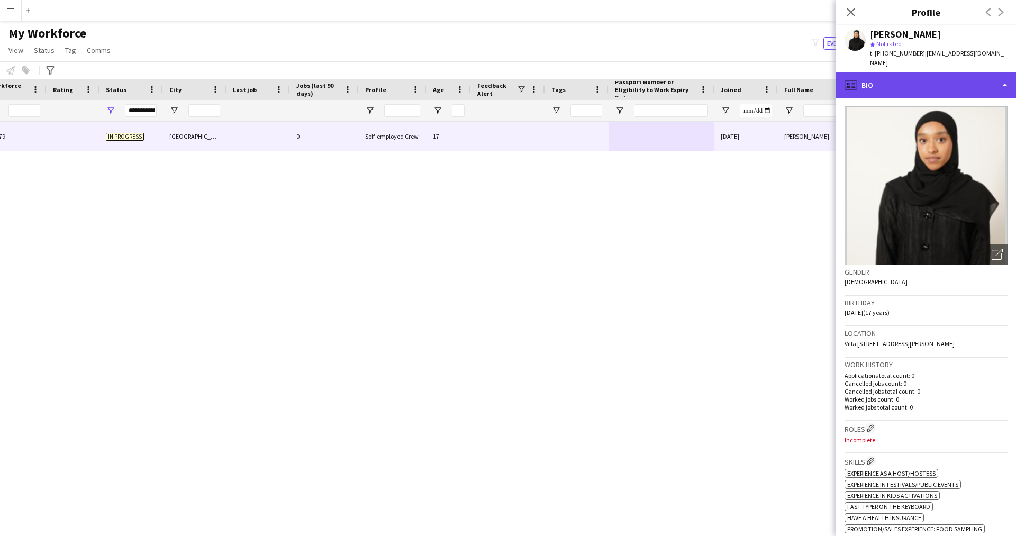
click at [909, 83] on div "profile Bio" at bounding box center [926, 84] width 180 height 25
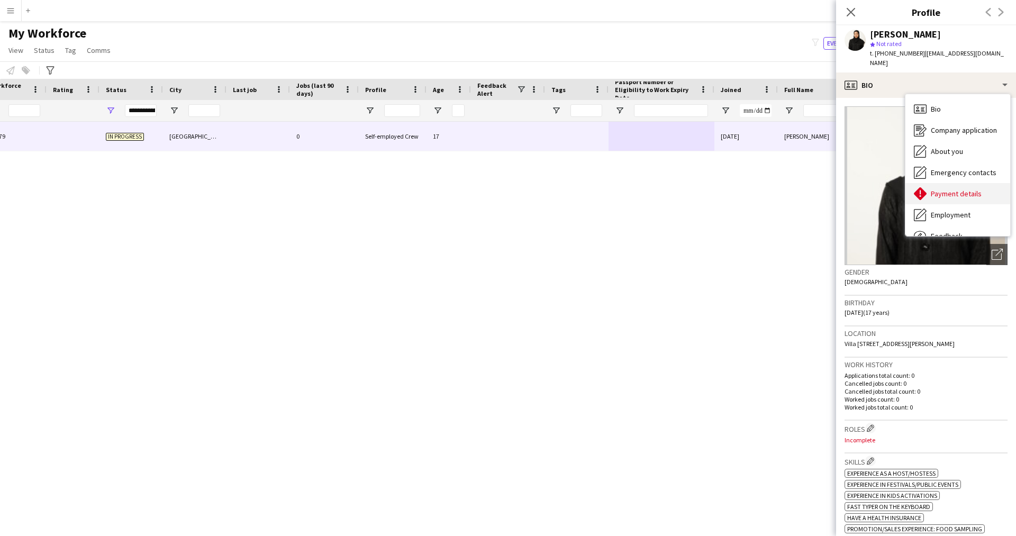
click at [961, 189] on span "Payment details" at bounding box center [955, 194] width 51 height 10
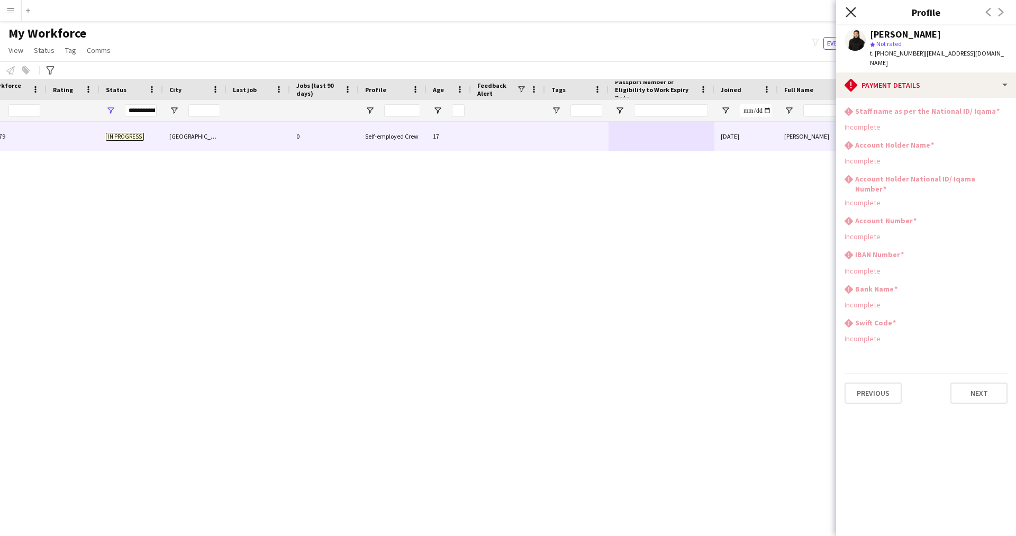
click at [850, 12] on icon at bounding box center [850, 12] width 10 height 10
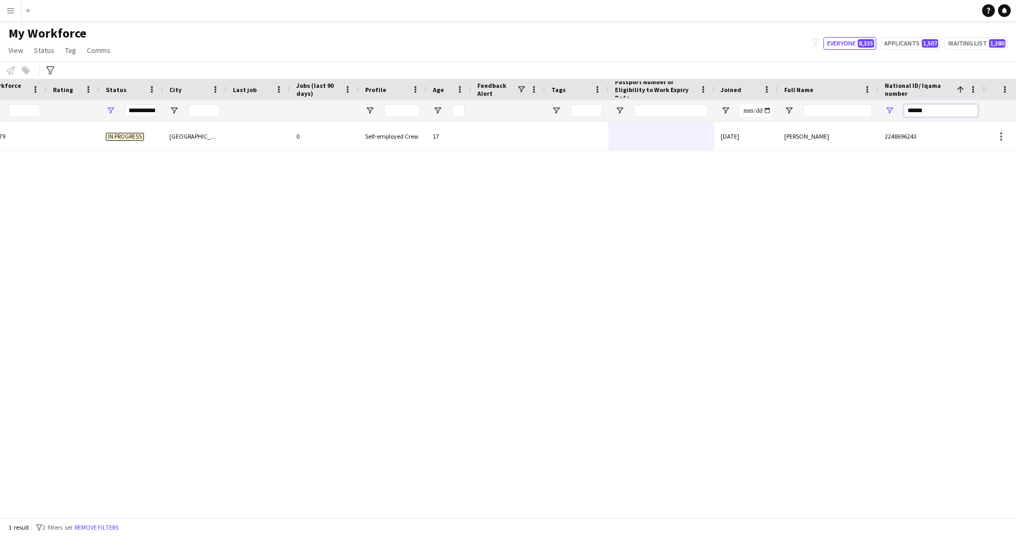
drag, startPoint x: 939, startPoint y: 105, endPoint x: 801, endPoint y: 116, distance: 138.5
click at [801, 116] on div at bounding box center [391, 110] width 1186 height 21
paste input "****"
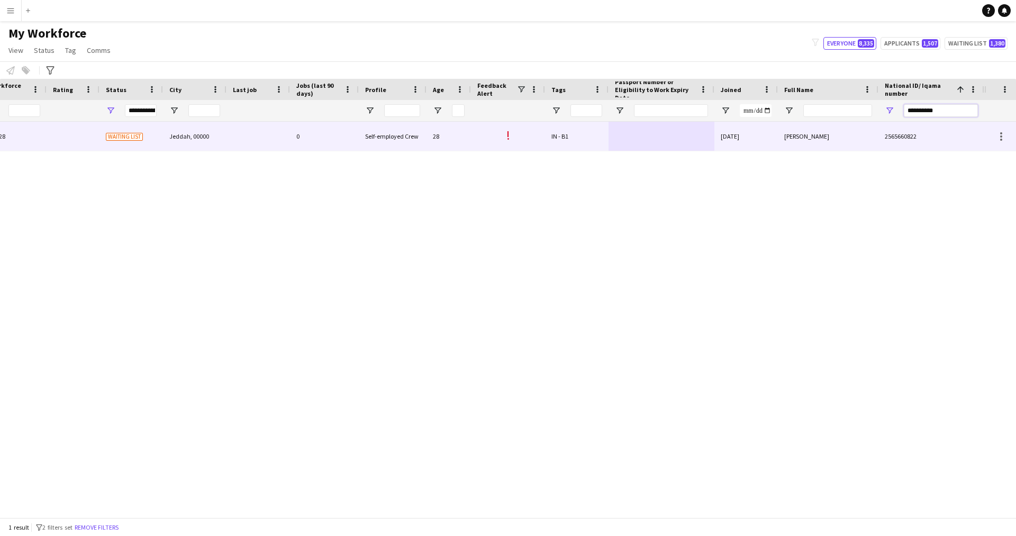
type input "**********"
click at [751, 138] on div "[DATE]" at bounding box center [745, 136] width 63 height 29
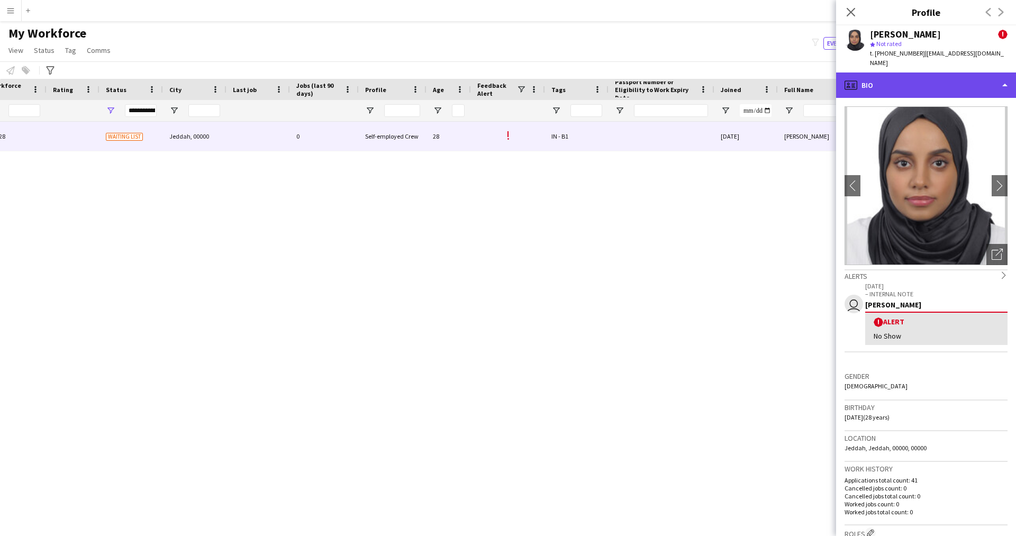
click at [942, 76] on div "profile Bio" at bounding box center [926, 84] width 180 height 25
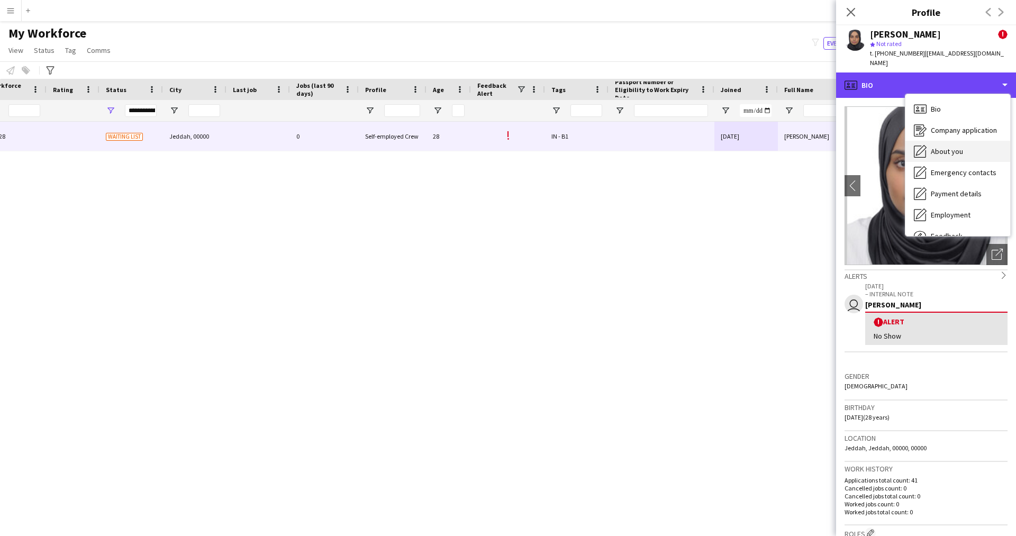
scroll to position [36, 0]
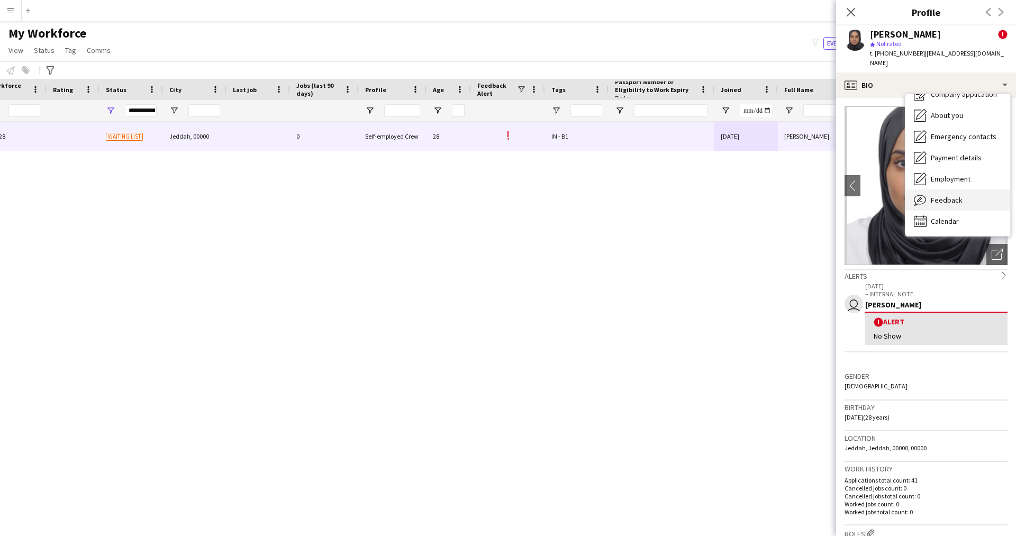
click at [967, 189] on div "Feedback Feedback" at bounding box center [957, 199] width 105 height 21
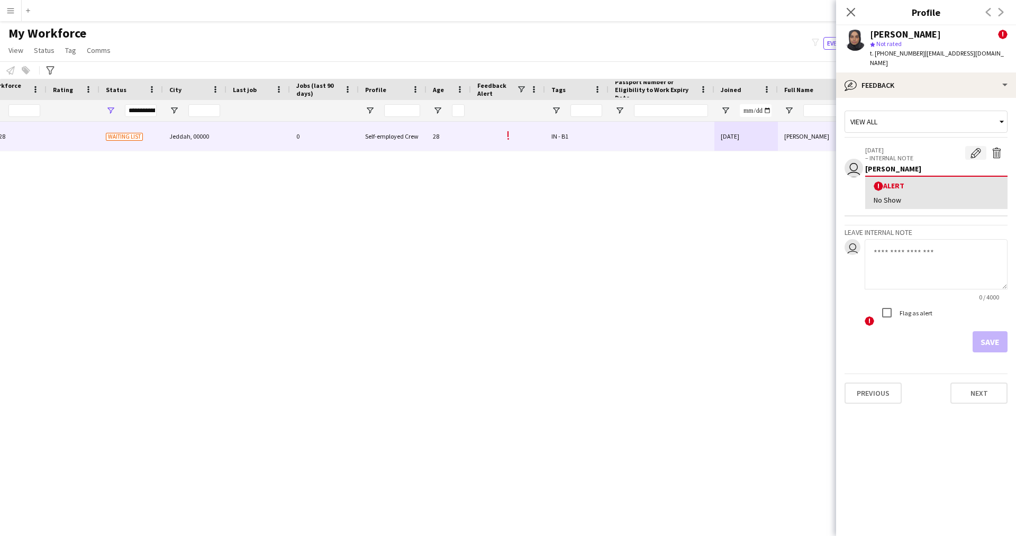
click at [978, 148] on app-icon "Edit alert" at bounding box center [975, 153] width 11 height 11
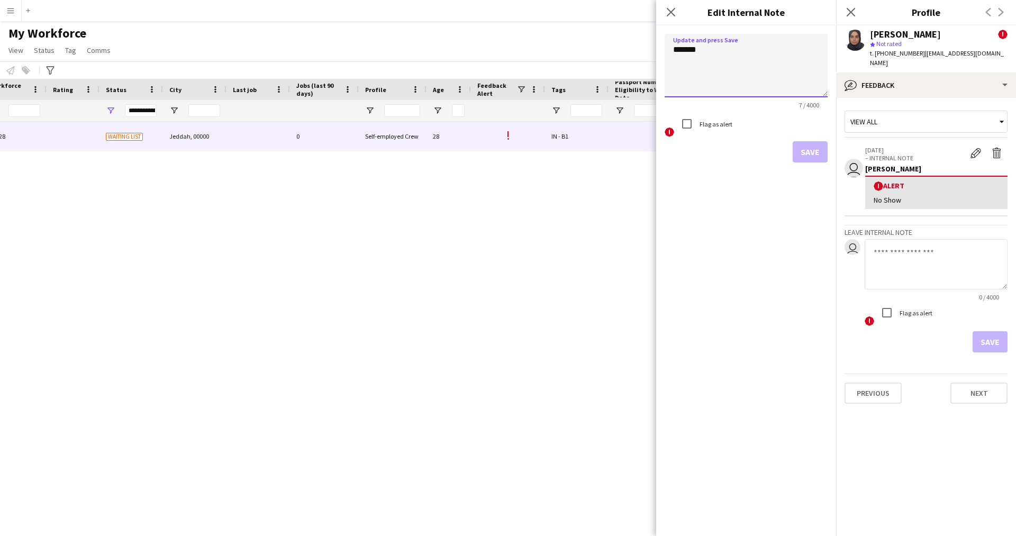
drag, startPoint x: 717, startPoint y: 56, endPoint x: 557, endPoint y: 79, distance: 161.9
click at [557, 79] on body "Menu Boards Boards Boards All jobs Status Workforce Workforce My Workforce Recr…" at bounding box center [508, 268] width 1016 height 536
paste textarea "**********"
type textarea "**********"
click at [806, 155] on button "Save" at bounding box center [809, 151] width 35 height 21
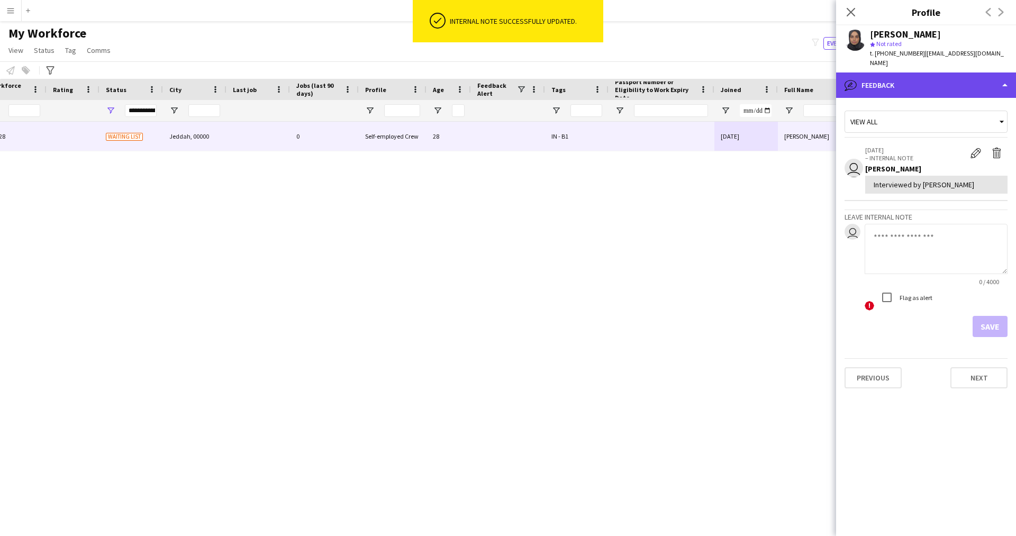
click at [902, 72] on div "bubble-pencil Feedback" at bounding box center [926, 84] width 180 height 25
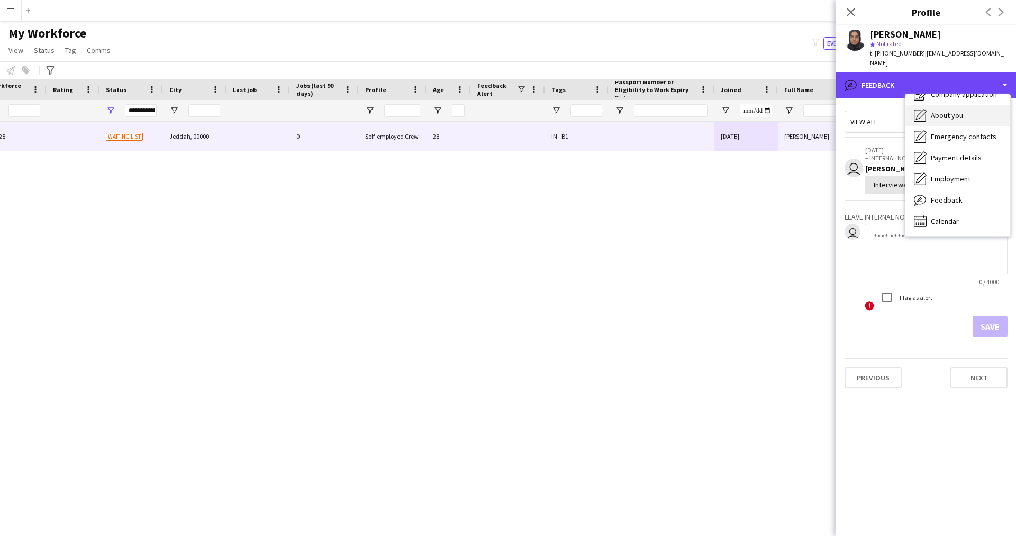
scroll to position [0, 0]
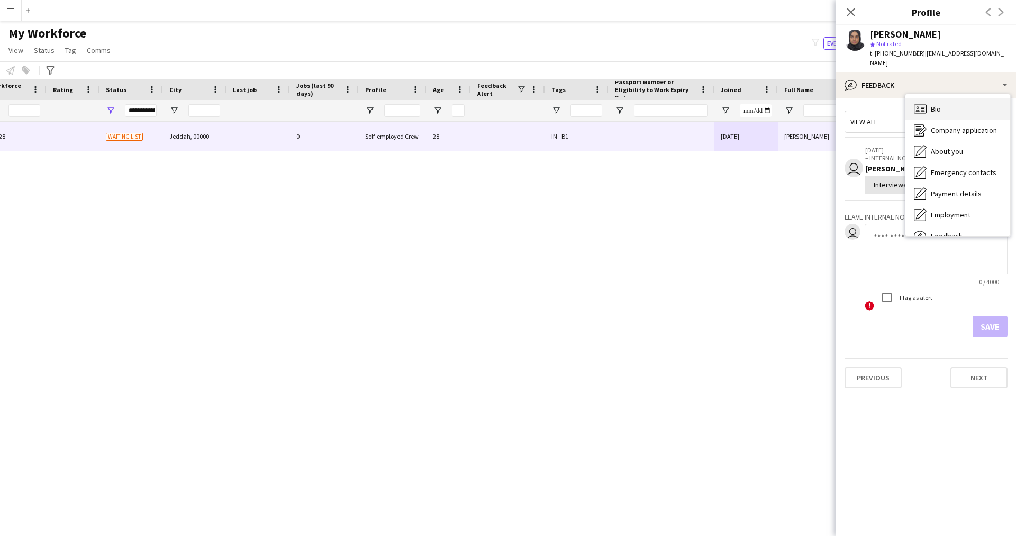
drag, startPoint x: 945, startPoint y: 95, endPoint x: 960, endPoint y: 93, distance: 15.0
click at [960, 98] on div "Bio Bio" at bounding box center [957, 108] width 105 height 21
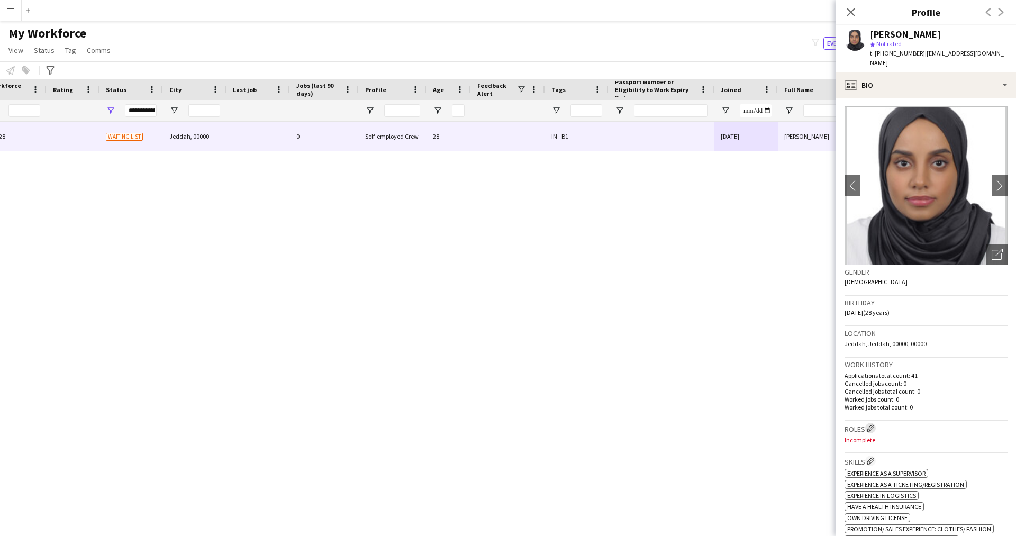
click at [874, 424] on app-icon "Edit crew company roles" at bounding box center [869, 427] width 7 height 7
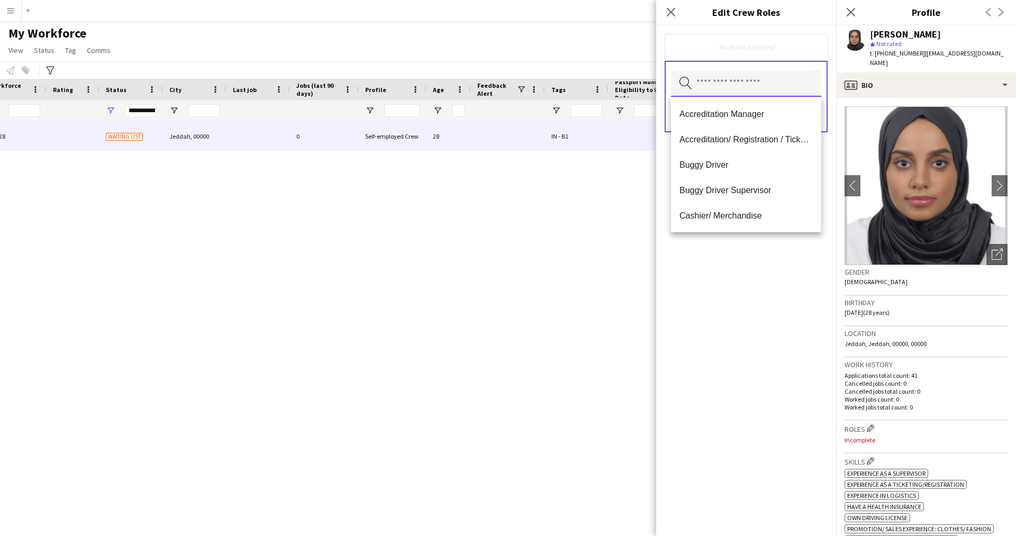
click at [711, 85] on input "text" at bounding box center [746, 83] width 150 height 26
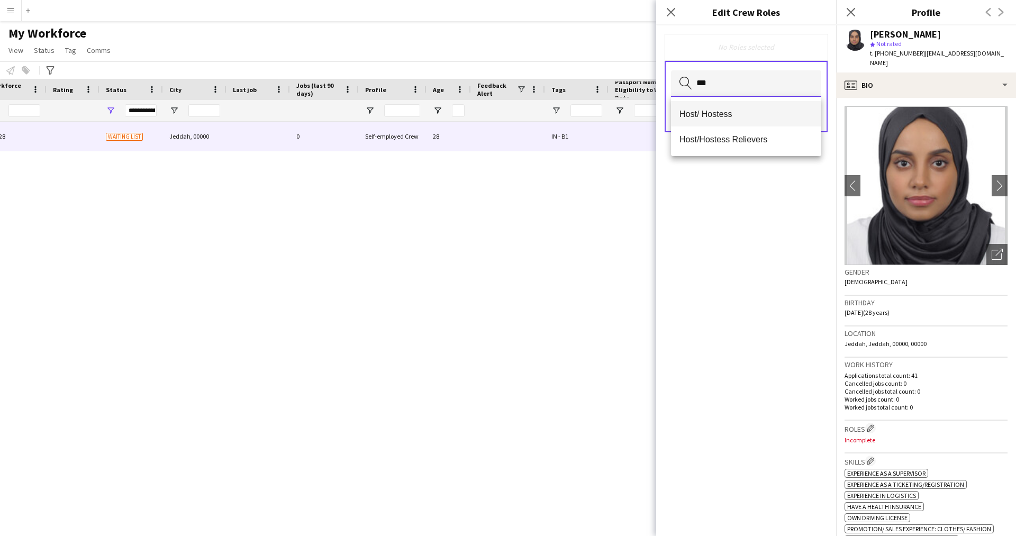
type input "***"
click at [738, 112] on span "Host/ Hostess" at bounding box center [745, 114] width 133 height 10
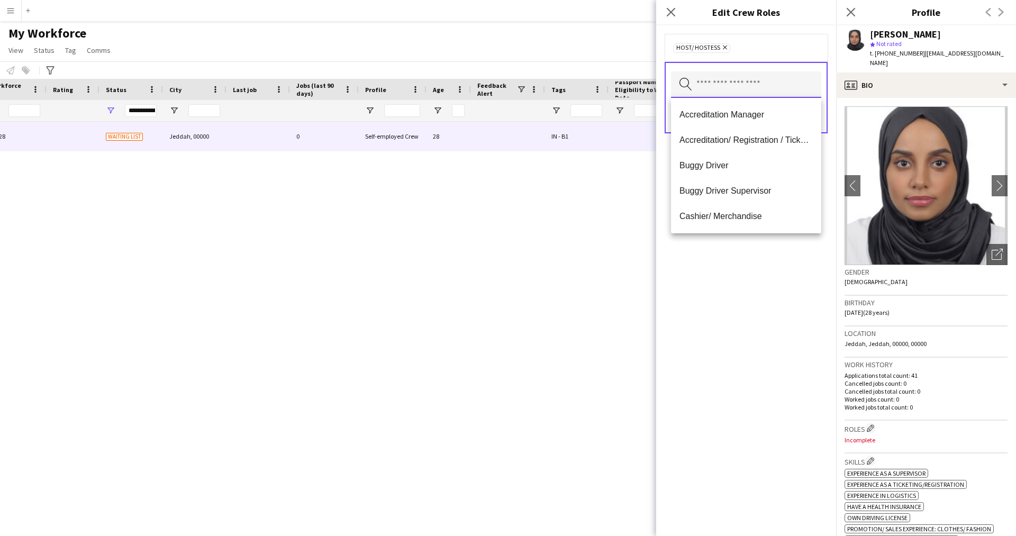
type input "*"
type input "**"
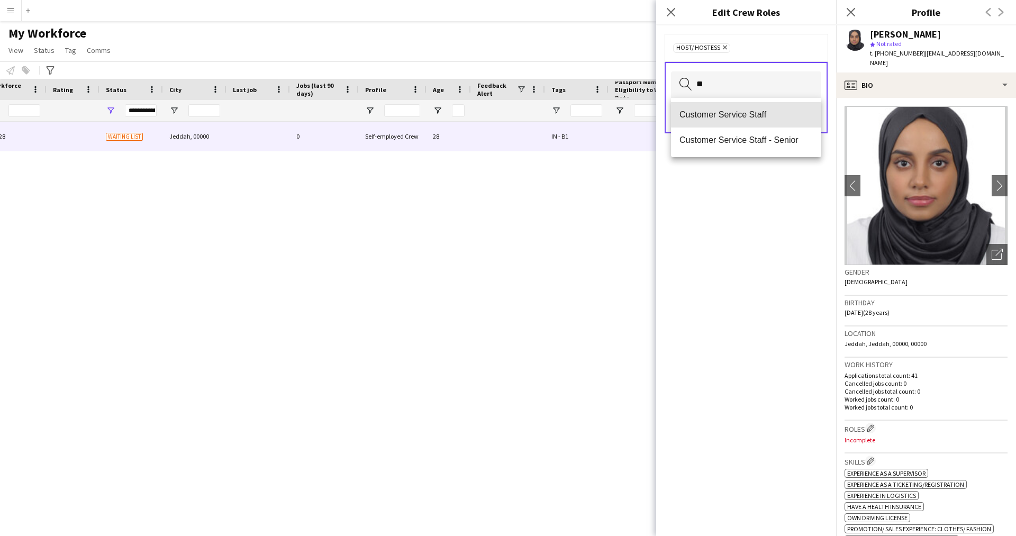
click at [738, 112] on span "Customer Service Staff" at bounding box center [745, 114] width 133 height 10
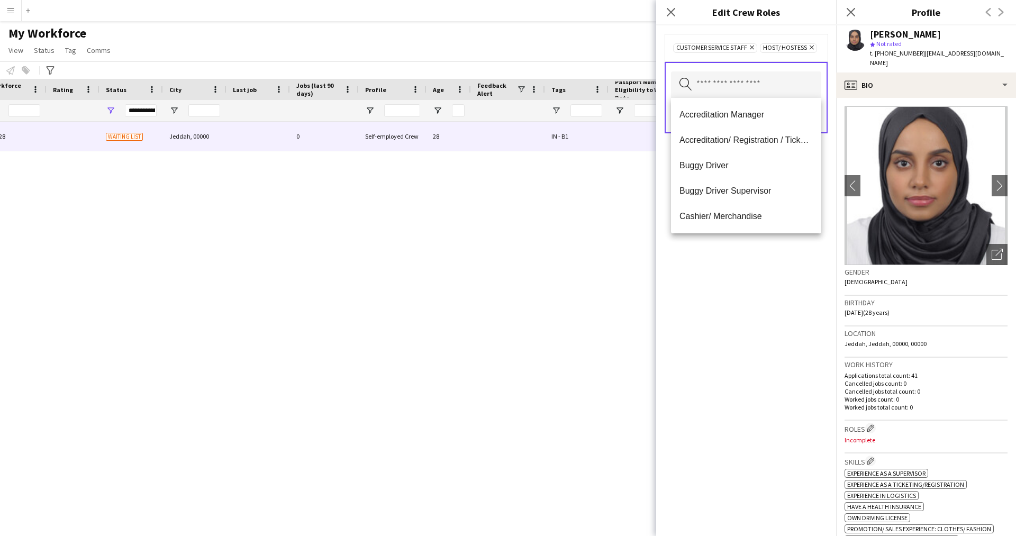
click at [762, 325] on div "Customer Service Staff Remove Host/ Hostess Remove Search by role type Save" at bounding box center [746, 280] width 180 height 510
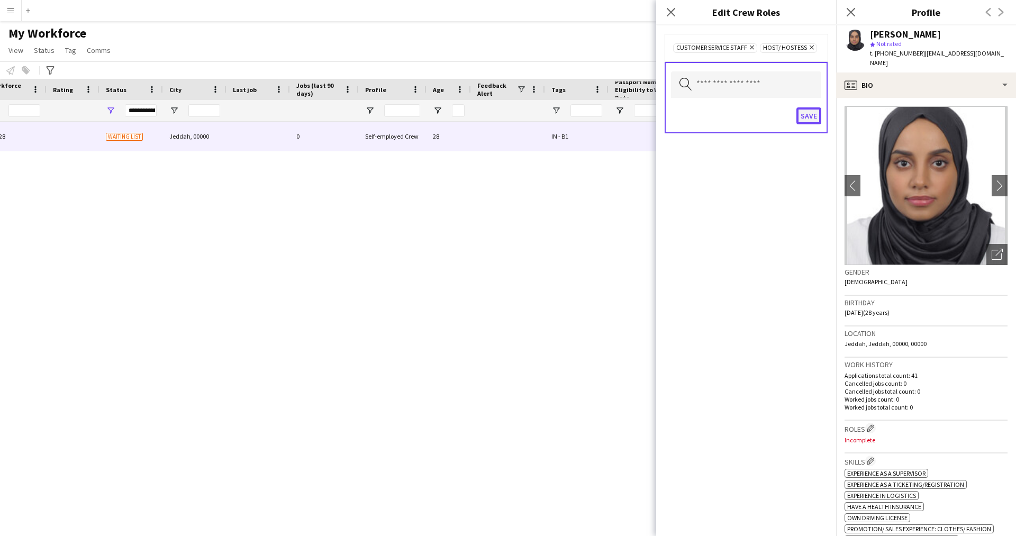
click at [803, 115] on button "Save" at bounding box center [808, 115] width 25 height 17
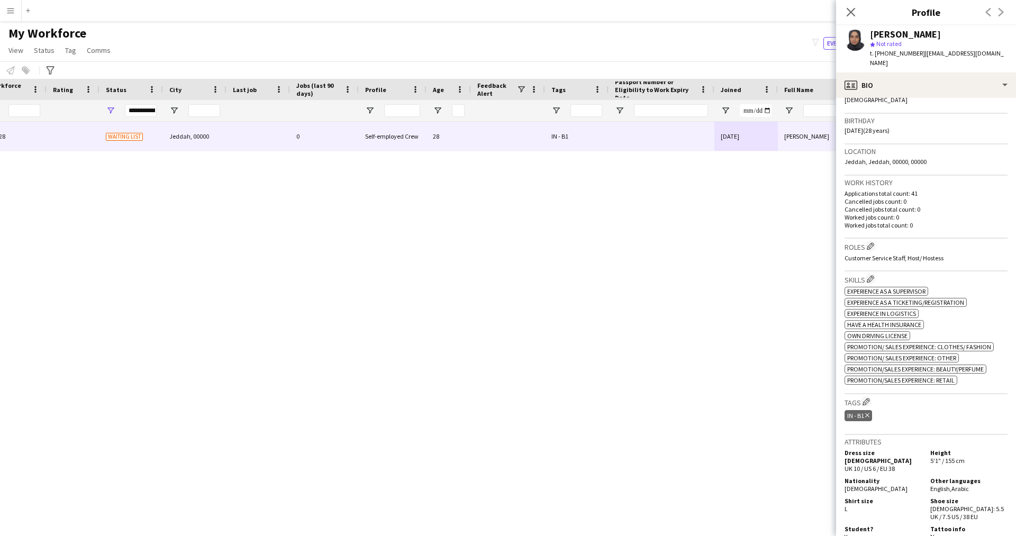
scroll to position [182, 0]
click at [869, 397] on app-icon "Edit crew company tags" at bounding box center [865, 400] width 7 height 7
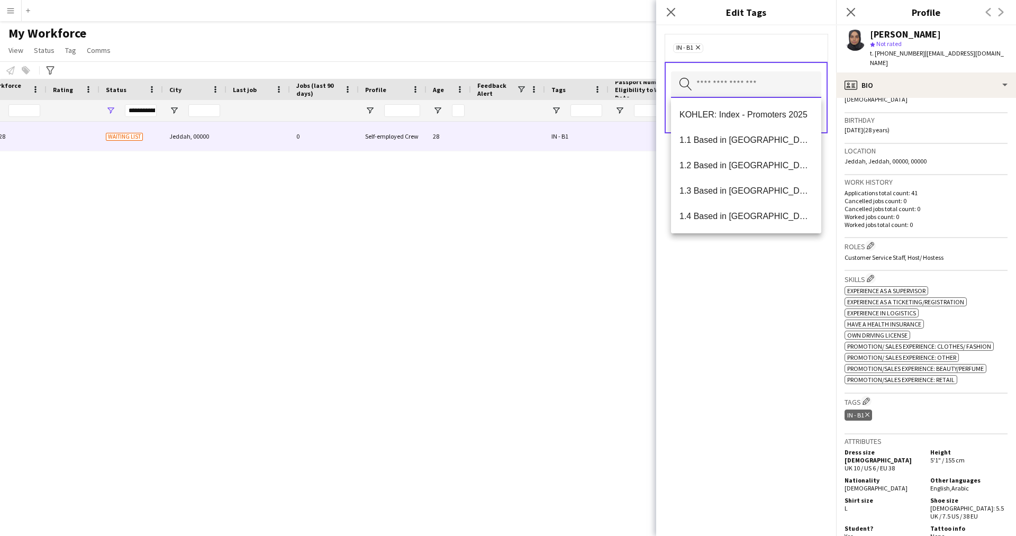
click at [718, 76] on input "text" at bounding box center [746, 84] width 150 height 26
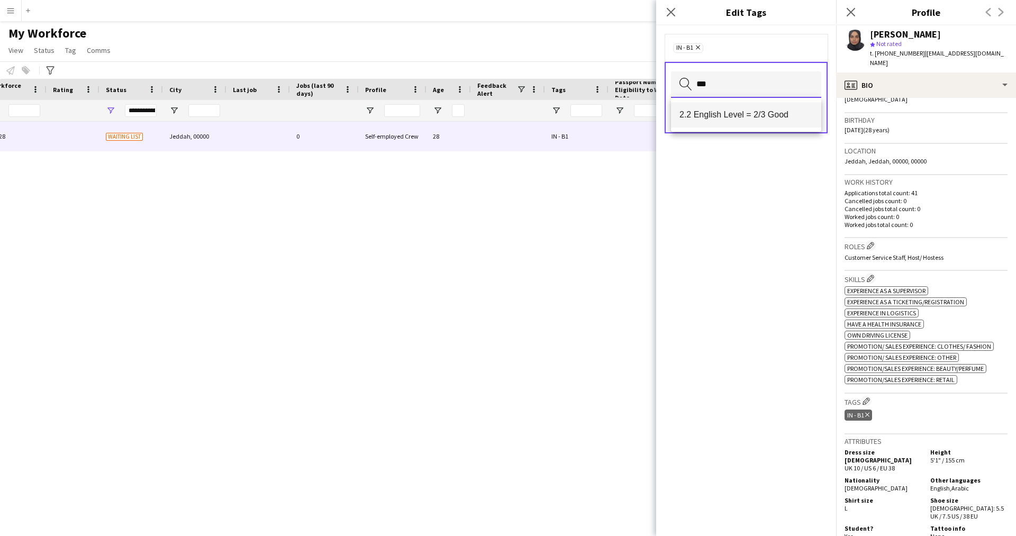
type input "***"
click at [727, 116] on span "2.2 English Level = 2/3 Good" at bounding box center [745, 114] width 133 height 10
type input "*"
type input "***"
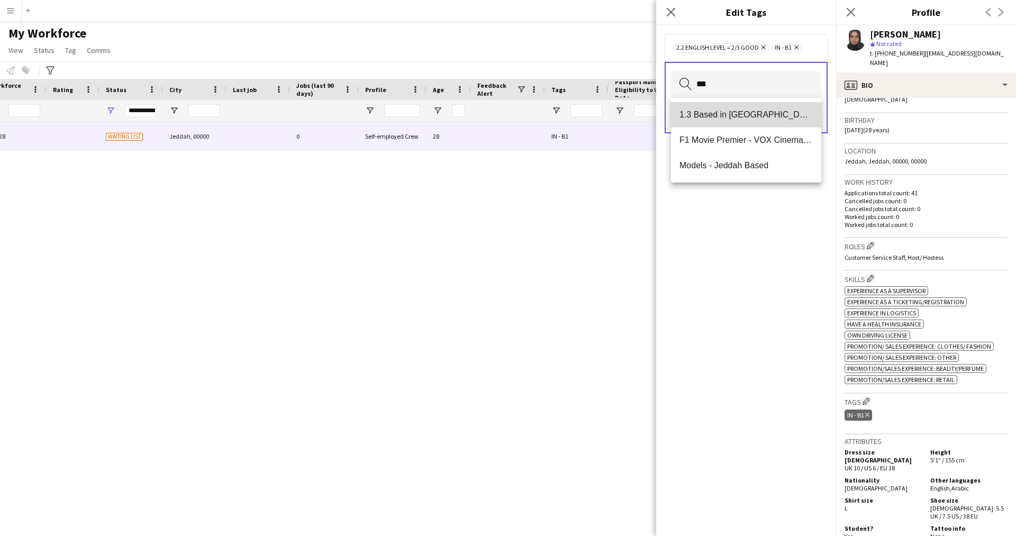
click at [711, 115] on span "1.3 Based in [GEOGRAPHIC_DATA]" at bounding box center [745, 114] width 133 height 10
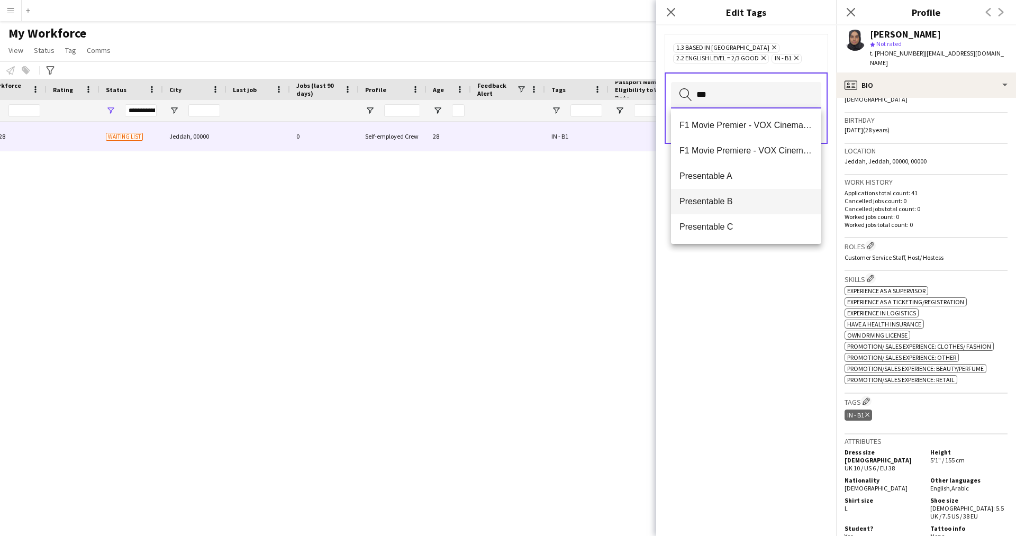
type input "***"
click at [740, 189] on mat-option "Presentable B" at bounding box center [746, 201] width 150 height 25
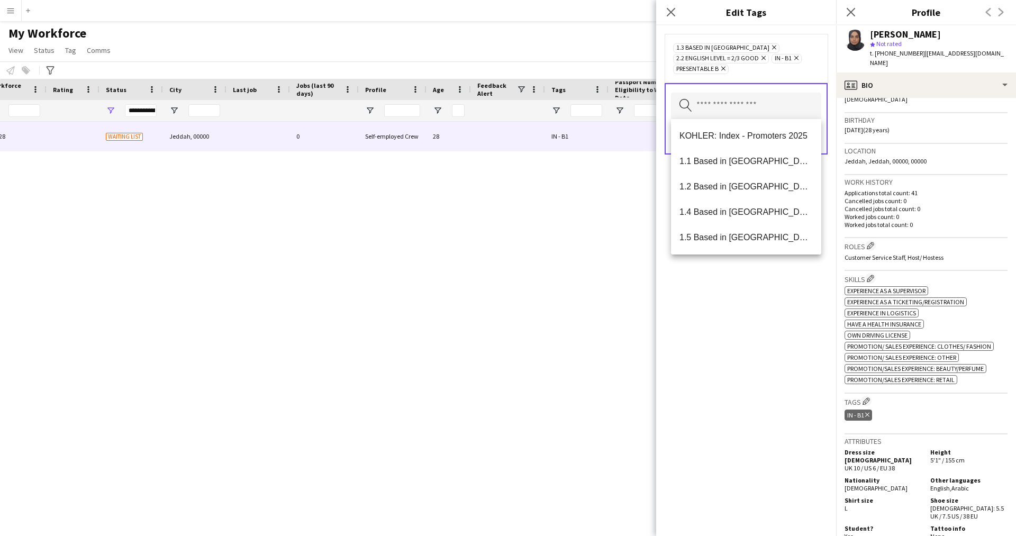
click at [741, 394] on div "1.3 Based in [GEOGRAPHIC_DATA] Remove 2.2 English Level = 2/3 Good Remove IN - …" at bounding box center [746, 280] width 180 height 510
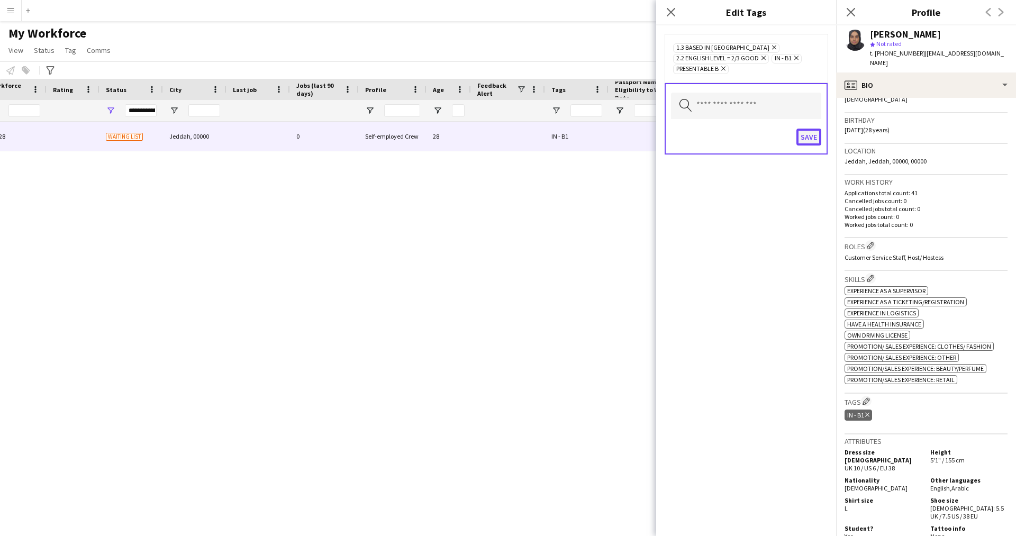
click at [810, 142] on button "Save" at bounding box center [808, 137] width 25 height 17
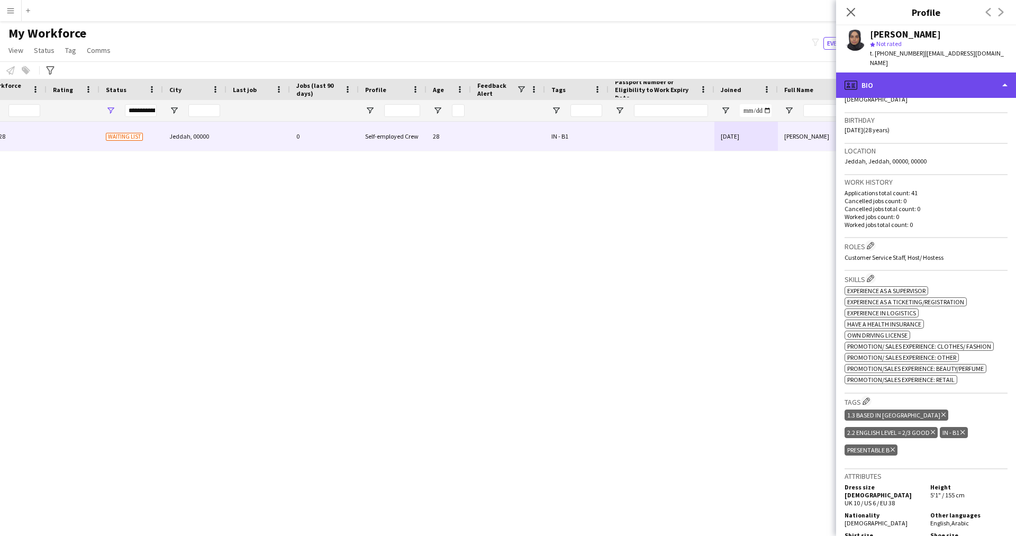
click at [915, 77] on div "profile Bio" at bounding box center [926, 84] width 180 height 25
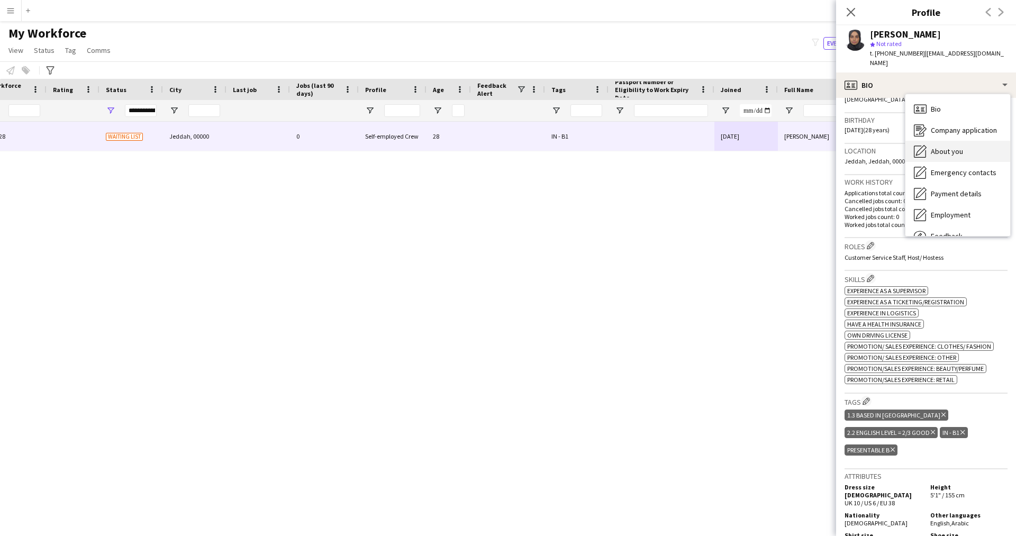
click at [959, 147] on span "About you" at bounding box center [946, 152] width 32 height 10
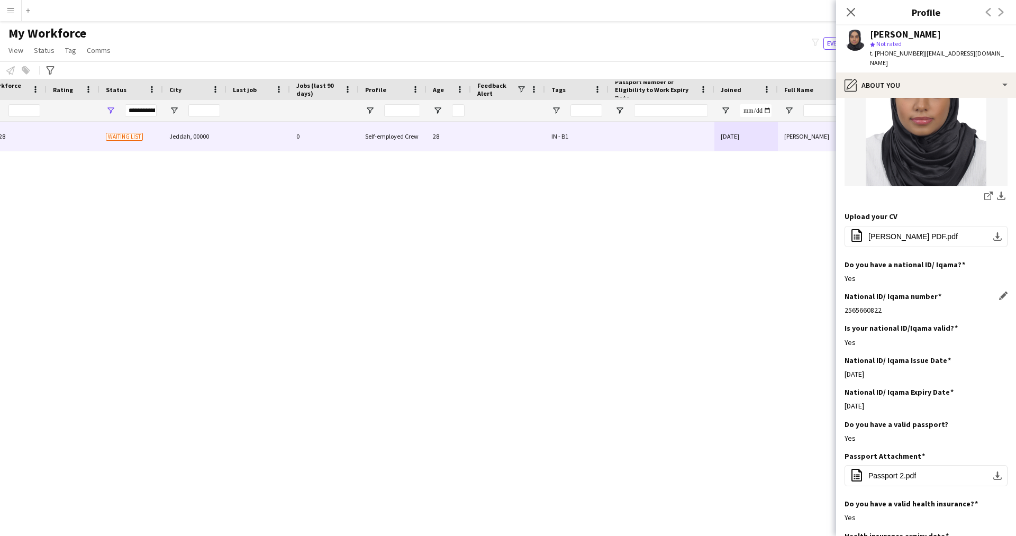
scroll to position [0, 0]
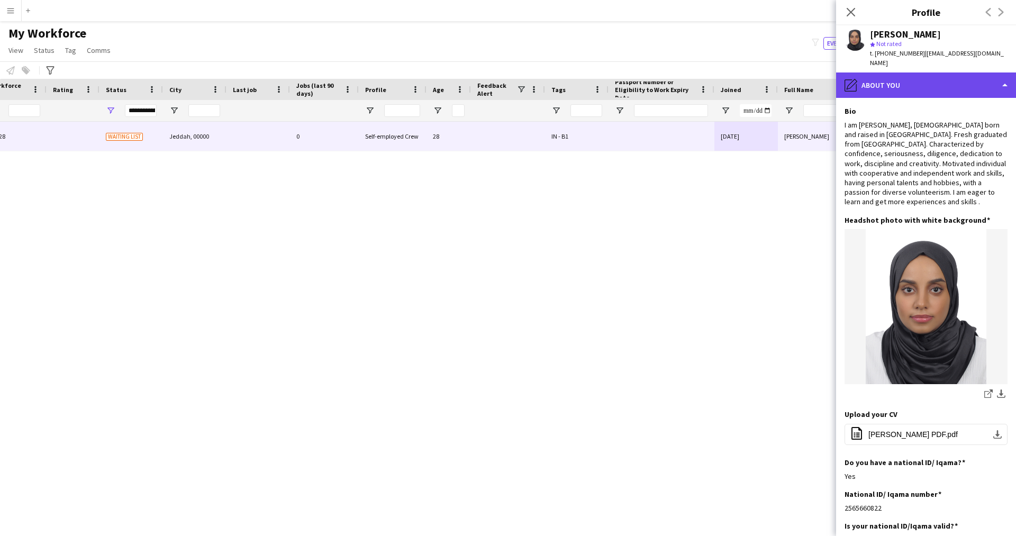
click at [895, 85] on div "pencil4 About you" at bounding box center [926, 84] width 180 height 25
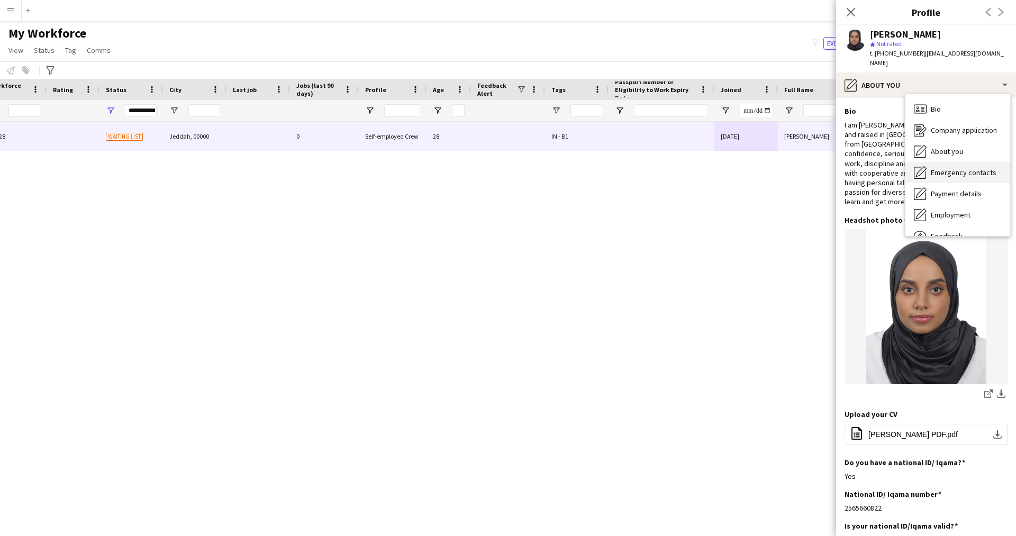
click at [962, 168] on span "Emergency contacts" at bounding box center [963, 173] width 66 height 10
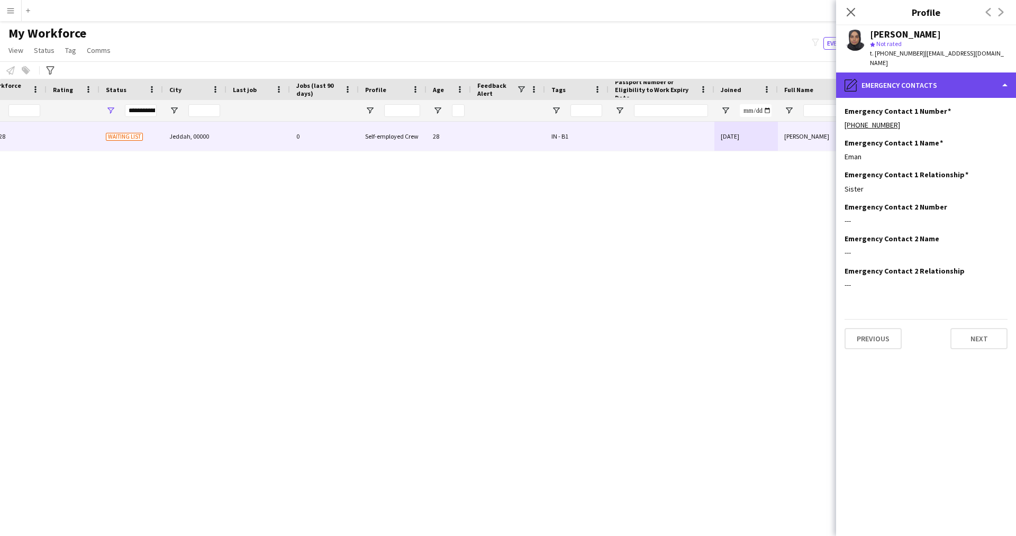
click at [893, 72] on div "pencil4 Emergency contacts" at bounding box center [926, 84] width 180 height 25
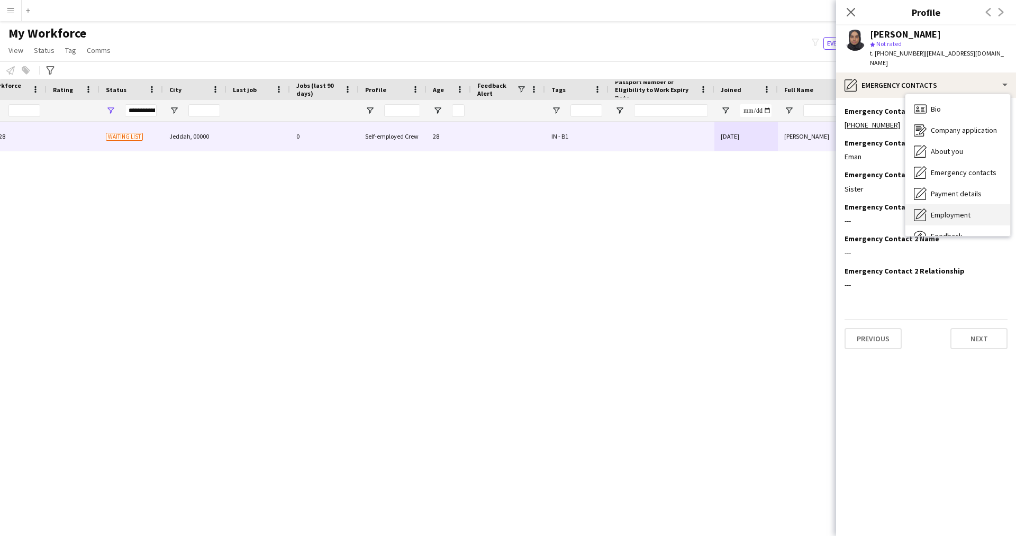
click at [963, 210] on span "Employment" at bounding box center [950, 215] width 40 height 10
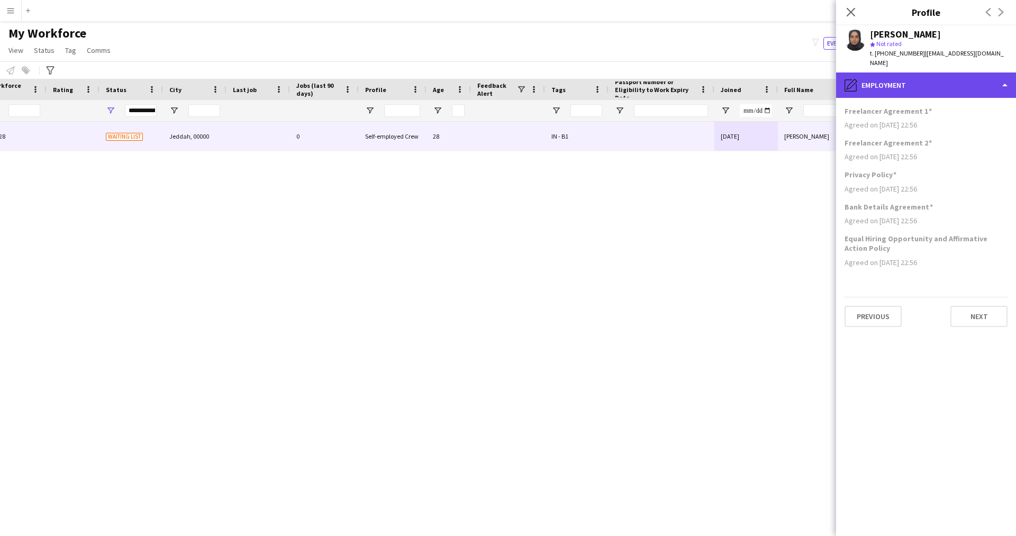
click at [921, 75] on div "pencil4 Employment" at bounding box center [926, 84] width 180 height 25
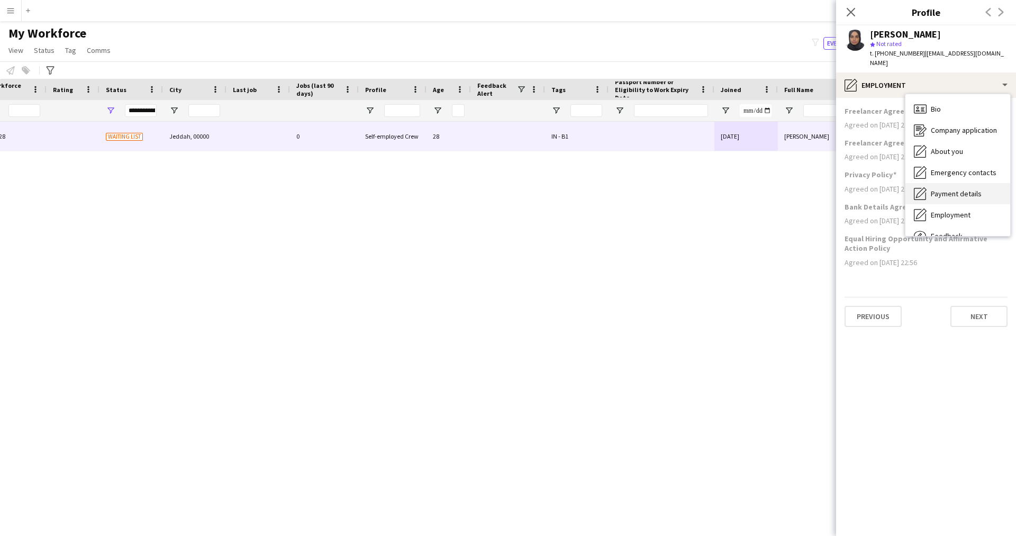
click at [951, 189] on span "Payment details" at bounding box center [955, 194] width 51 height 10
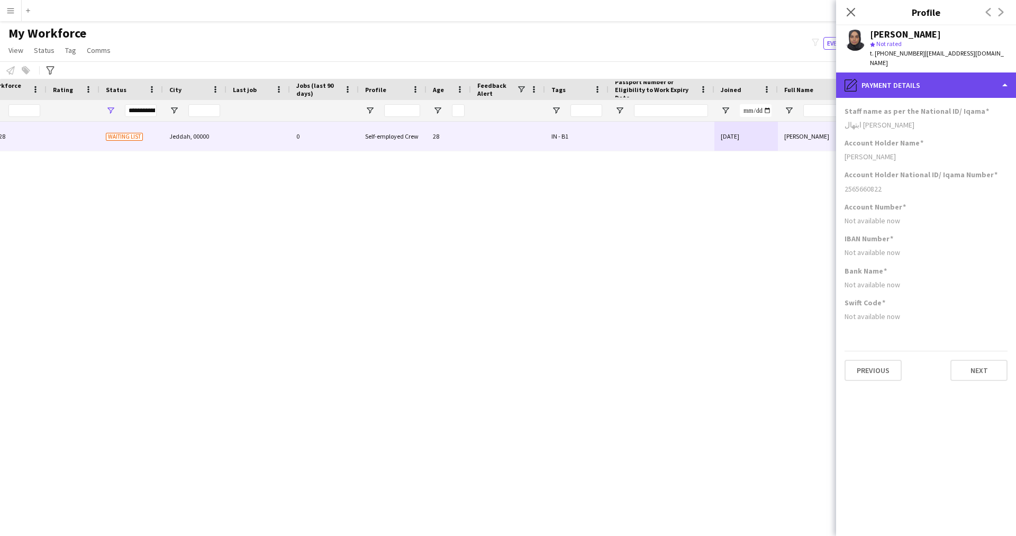
click at [937, 79] on div "pencil4 Payment details" at bounding box center [926, 84] width 180 height 25
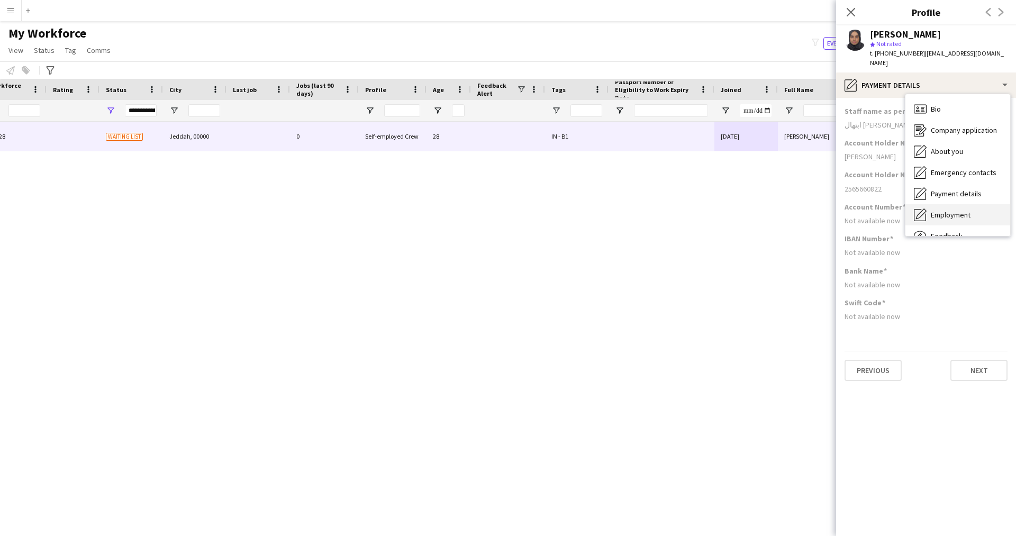
click at [953, 210] on span "Employment" at bounding box center [950, 215] width 40 height 10
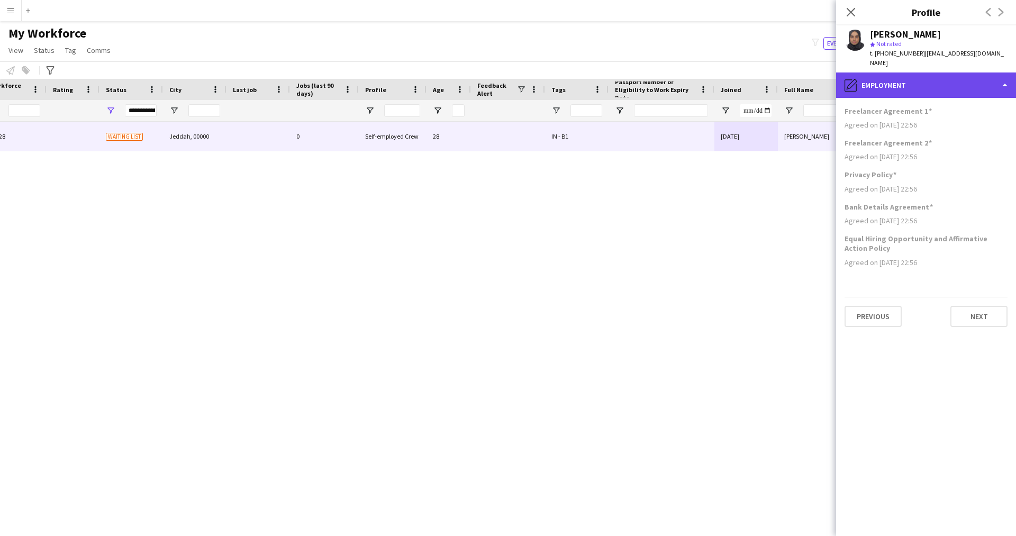
click at [897, 72] on div "pencil4 Employment" at bounding box center [926, 84] width 180 height 25
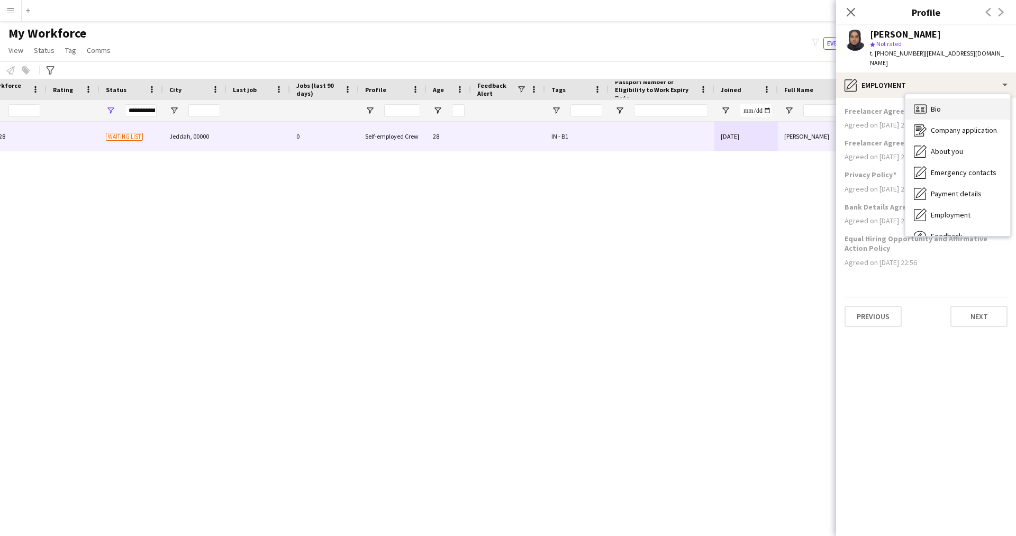
click at [957, 98] on div "Bio Bio" at bounding box center [957, 108] width 105 height 21
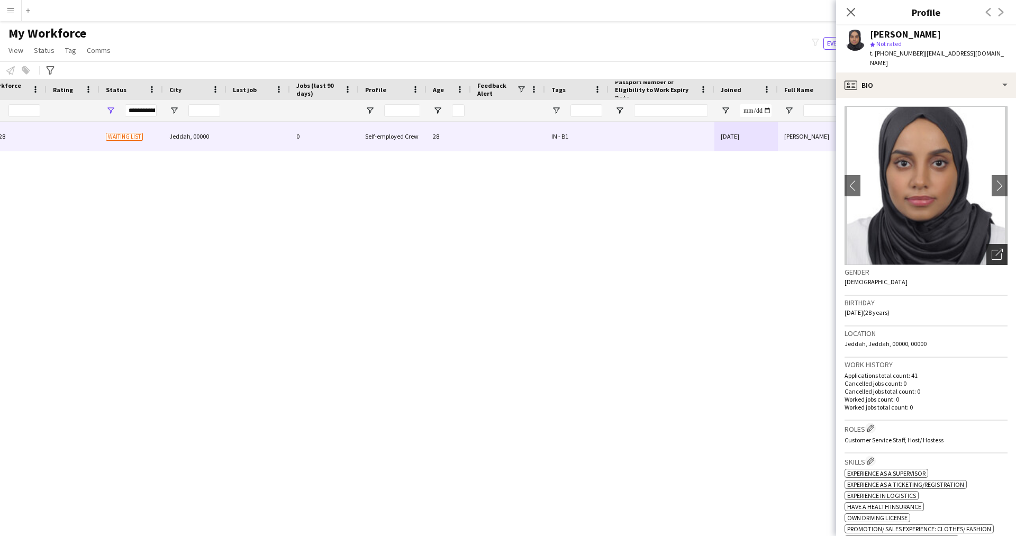
click at [986, 254] on div "Open photos pop-in" at bounding box center [996, 254] width 21 height 21
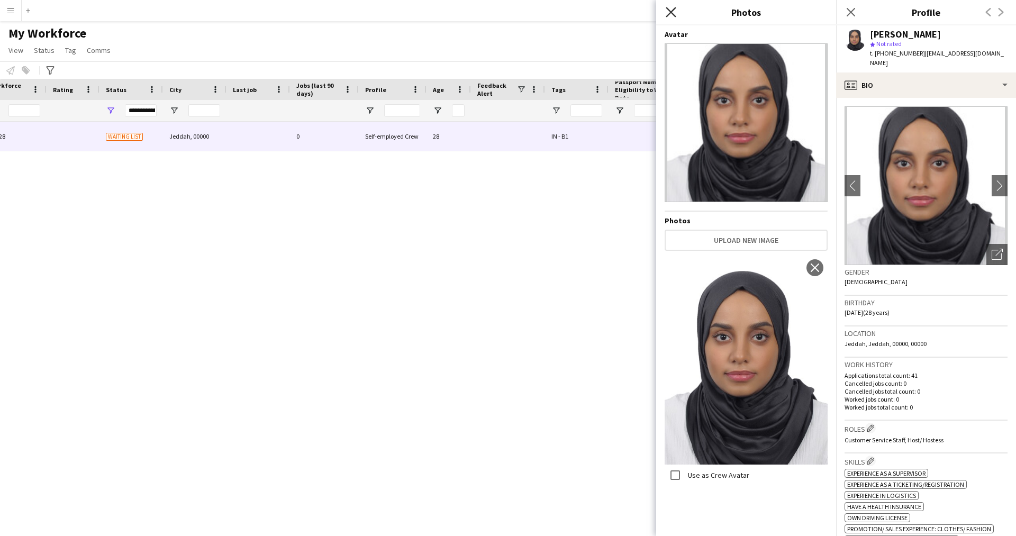
click at [672, 14] on icon "Close pop-in" at bounding box center [670, 12] width 10 height 10
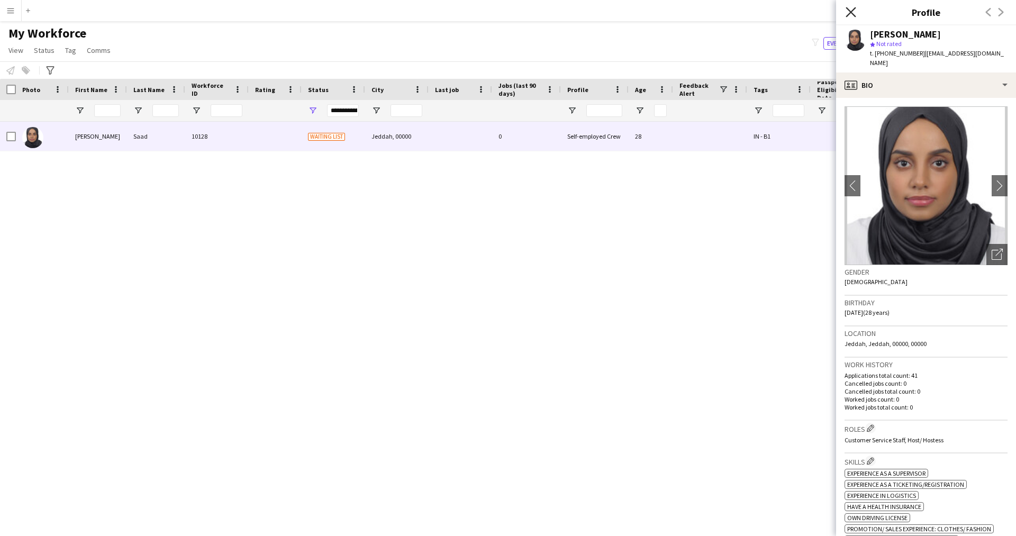
click at [855, 12] on icon "Close pop-in" at bounding box center [850, 12] width 10 height 10
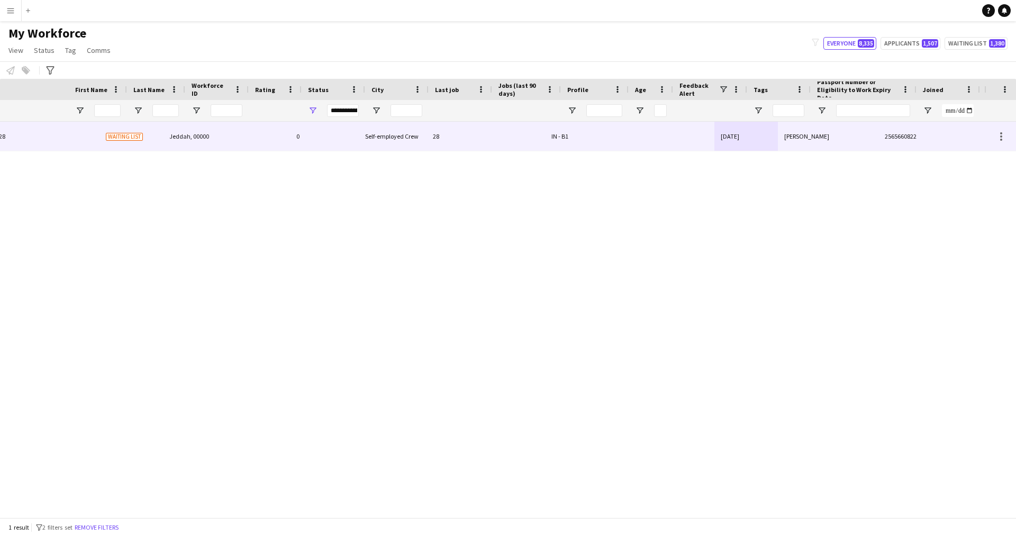
scroll to position [0, 202]
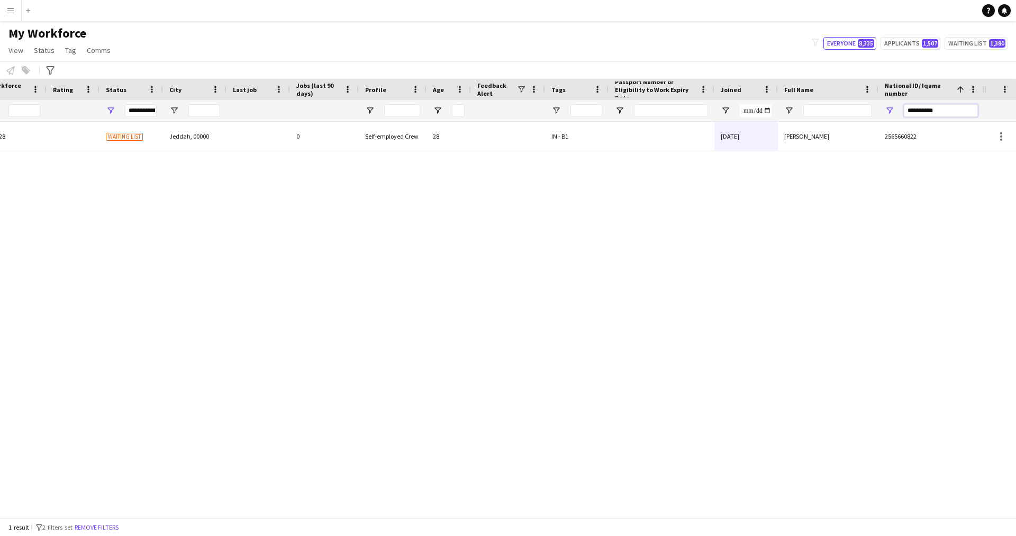
drag, startPoint x: 966, startPoint y: 111, endPoint x: 793, endPoint y: 114, distance: 173.0
click at [793, 114] on div at bounding box center [391, 110] width 1186 height 21
paste input "National ID/ Iqama number Filter Input"
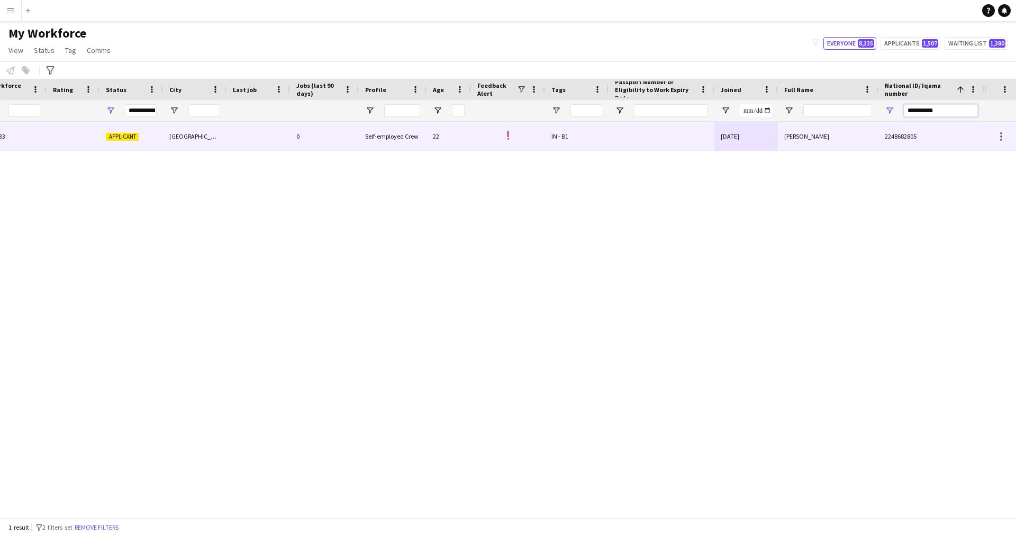
type input "**********"
click at [533, 128] on div "!" at bounding box center [508, 136] width 74 height 29
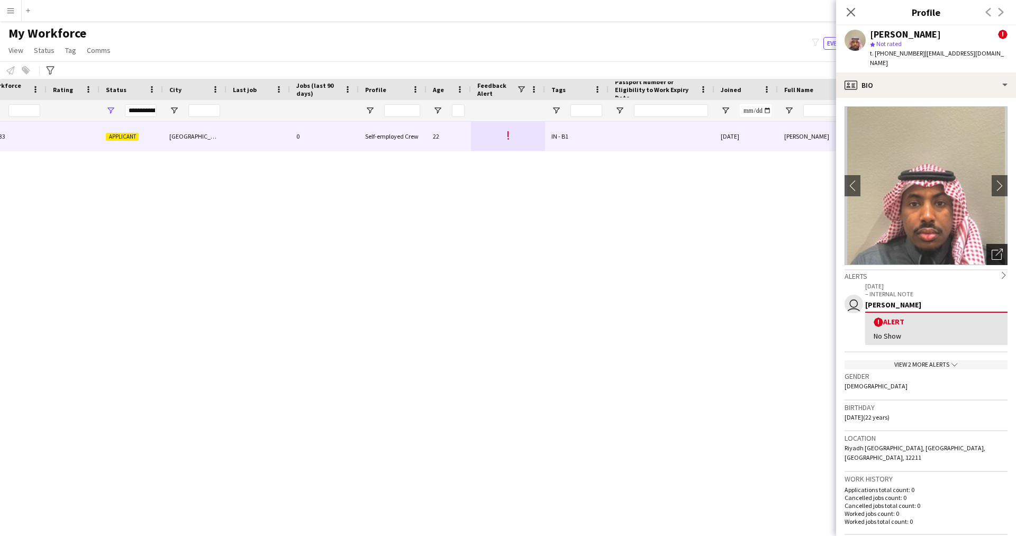
click at [991, 250] on icon at bounding box center [996, 255] width 10 height 10
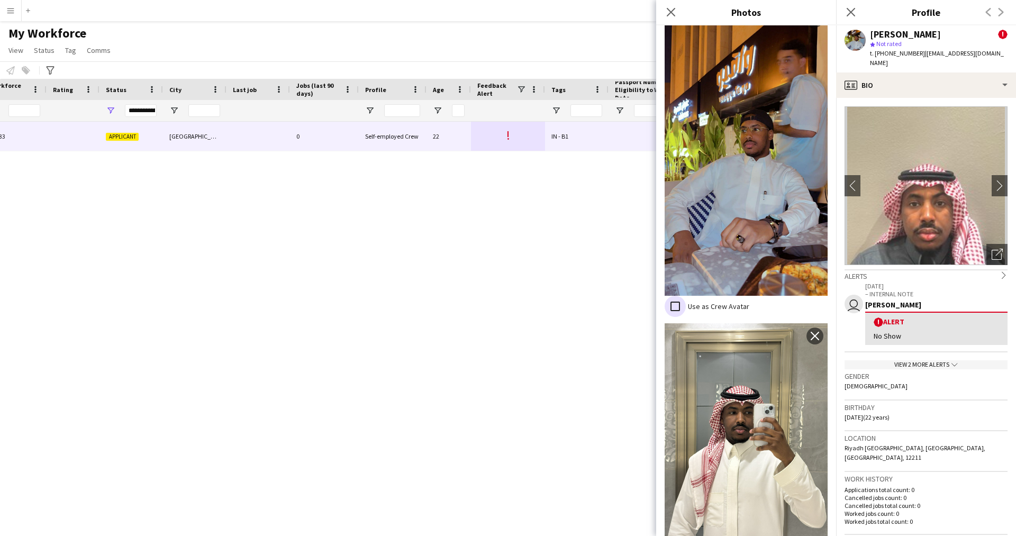
scroll to position [252, 0]
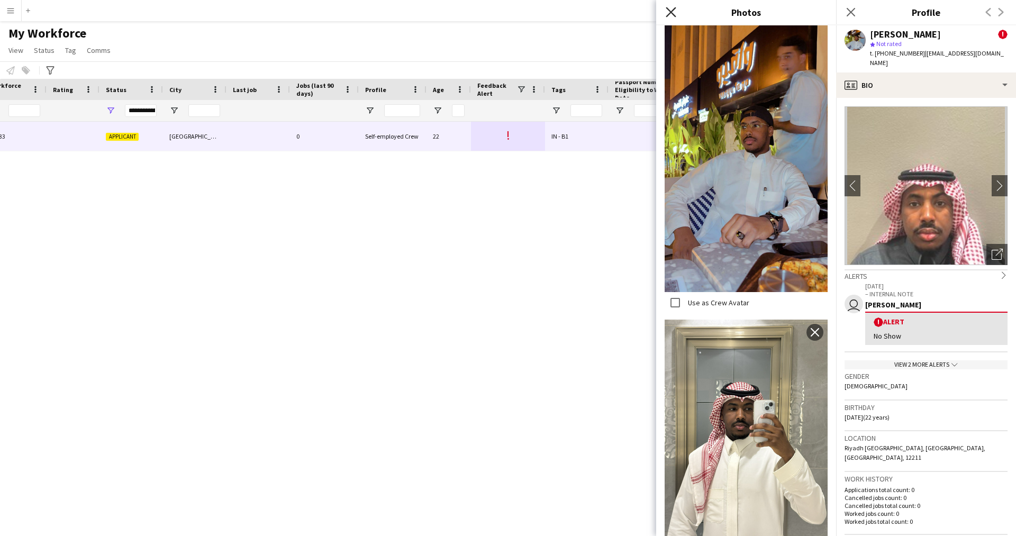
click at [668, 8] on icon "Close pop-in" at bounding box center [670, 12] width 10 height 10
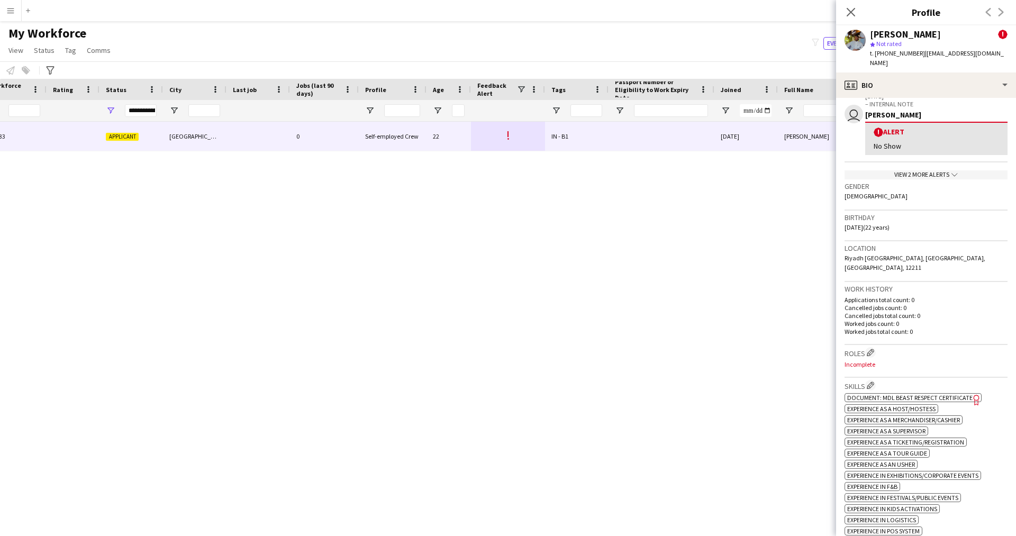
scroll to position [191, 0]
click at [902, 77] on div "profile Bio" at bounding box center [926, 84] width 180 height 25
click at [962, 168] on span "Emergency contacts" at bounding box center [963, 173] width 66 height 10
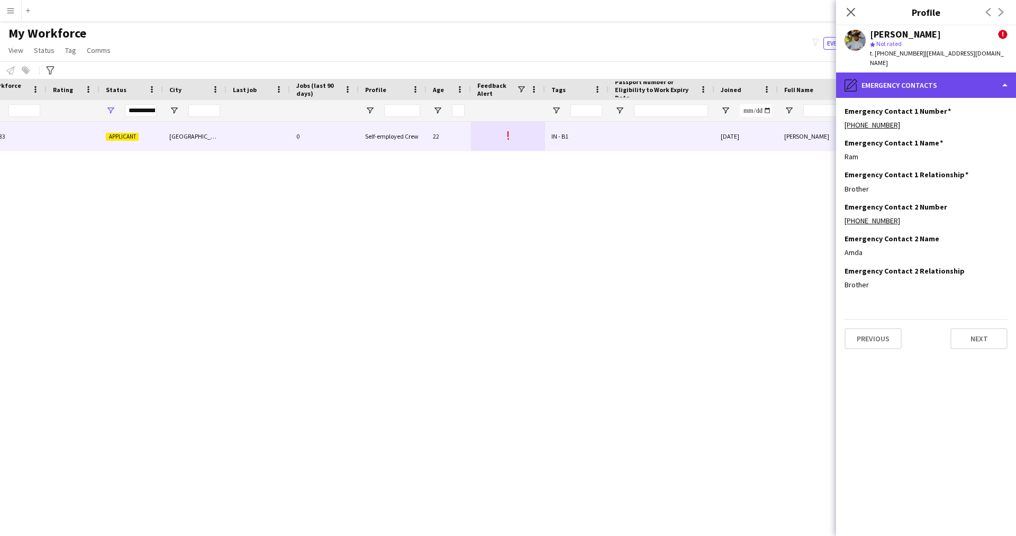
click at [889, 77] on div "pencil4 Emergency contacts" at bounding box center [926, 84] width 180 height 25
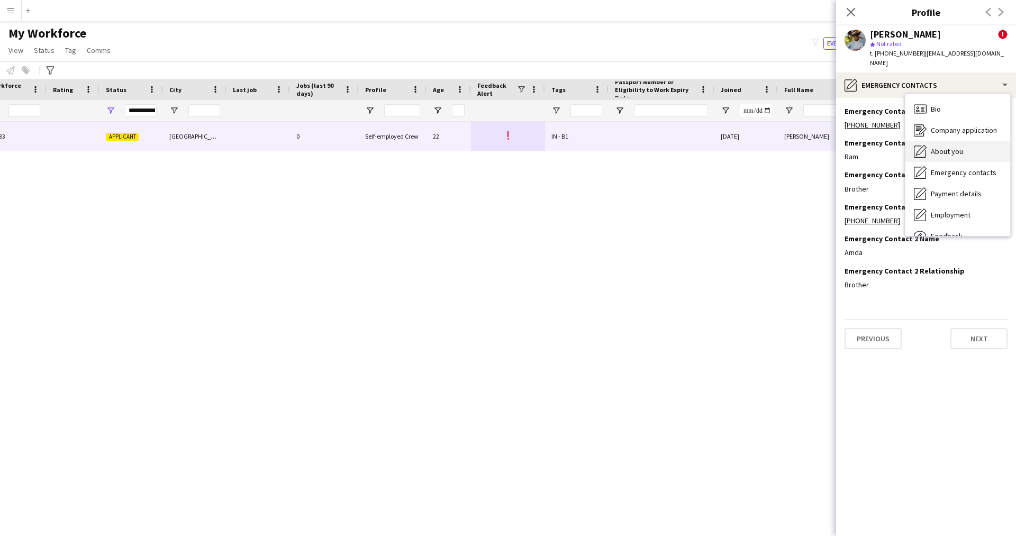
click at [936, 147] on span "About you" at bounding box center [946, 152] width 32 height 10
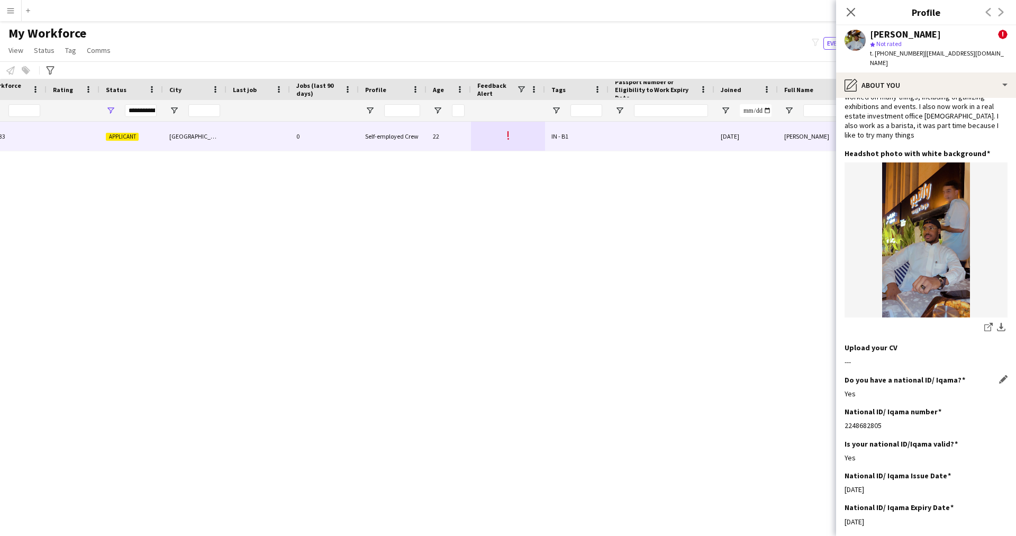
scroll to position [0, 0]
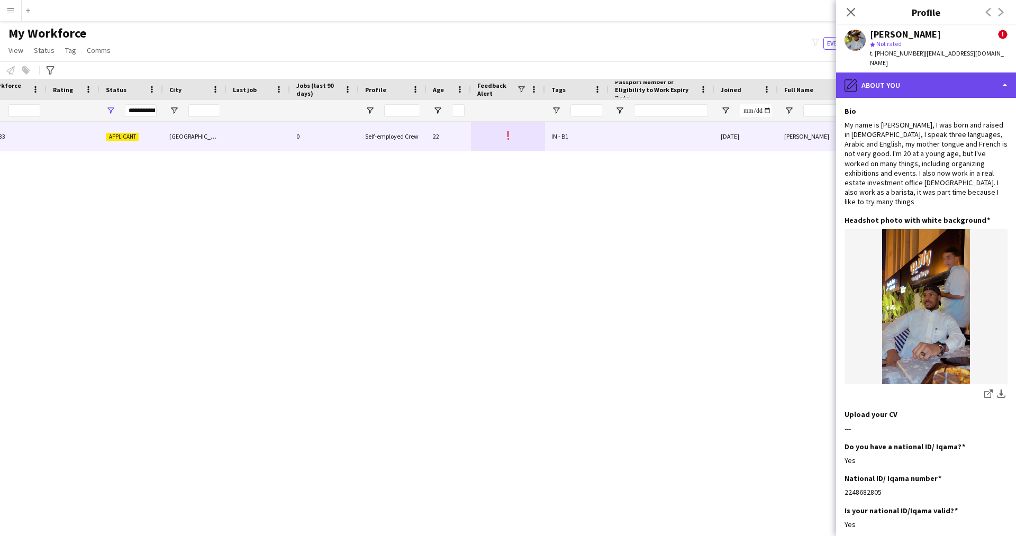
click at [882, 79] on div "pencil4 About you" at bounding box center [926, 84] width 180 height 25
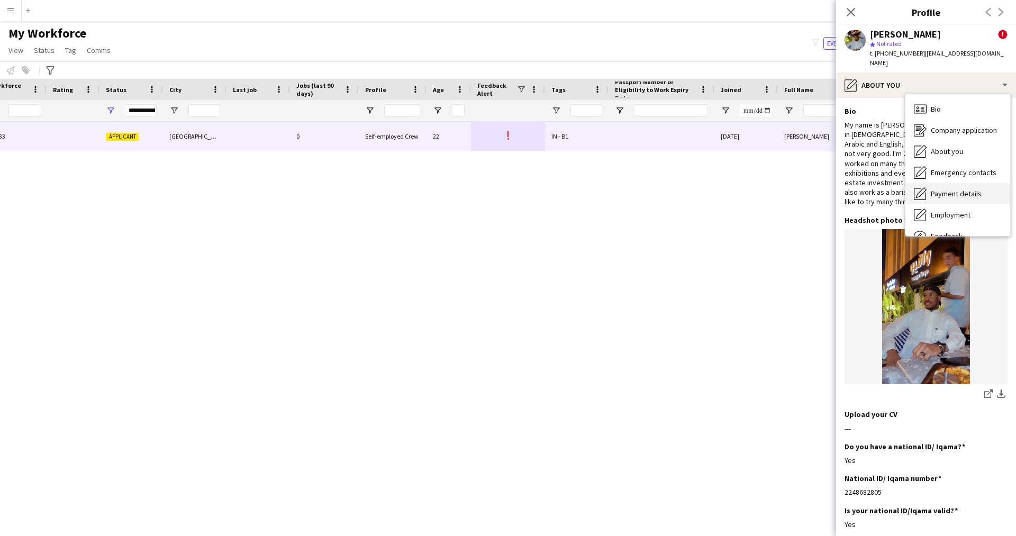
click at [954, 189] on span "Payment details" at bounding box center [955, 194] width 51 height 10
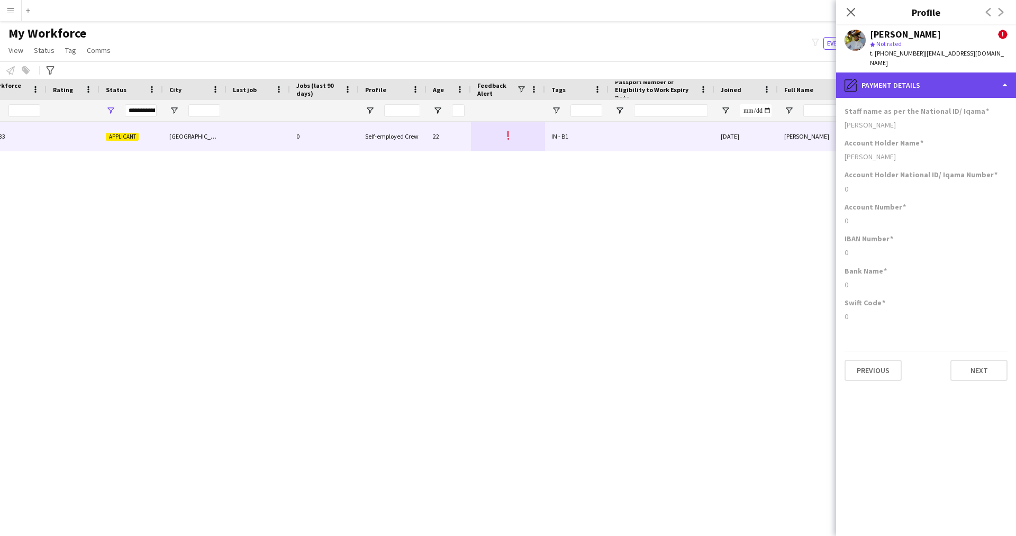
click at [919, 78] on div "pencil4 Payment details" at bounding box center [926, 84] width 180 height 25
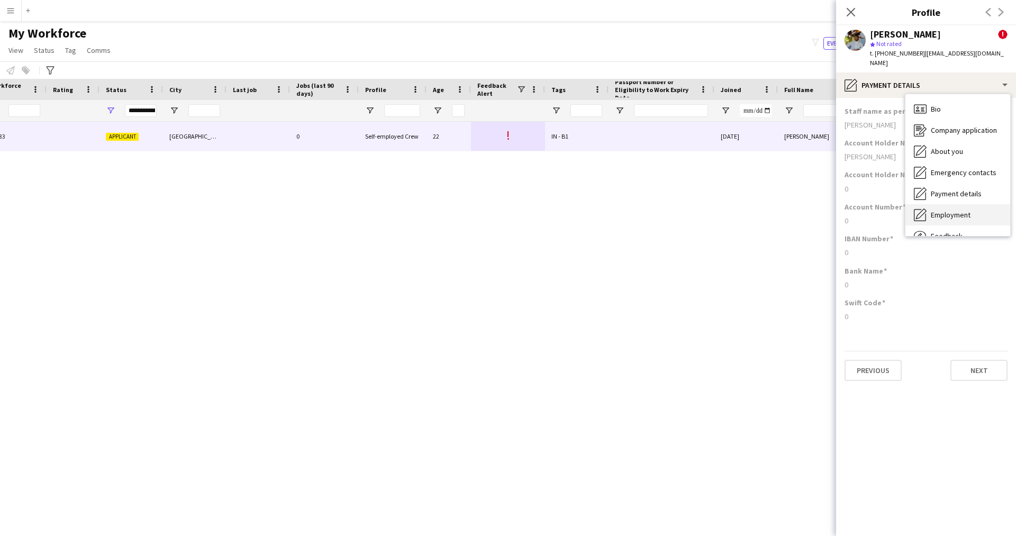
click at [964, 210] on span "Employment" at bounding box center [950, 215] width 40 height 10
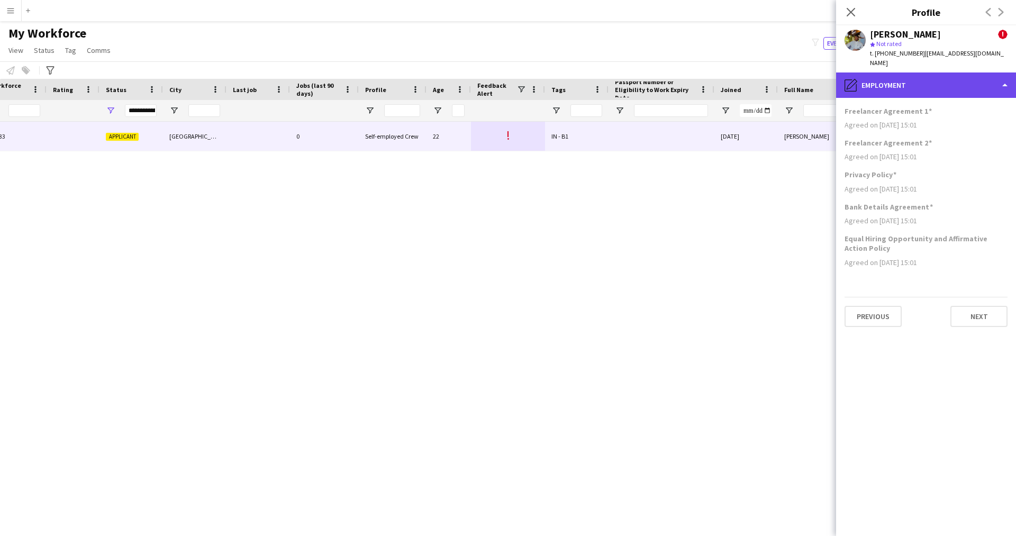
click at [891, 72] on div "pencil4 Employment" at bounding box center [926, 84] width 180 height 25
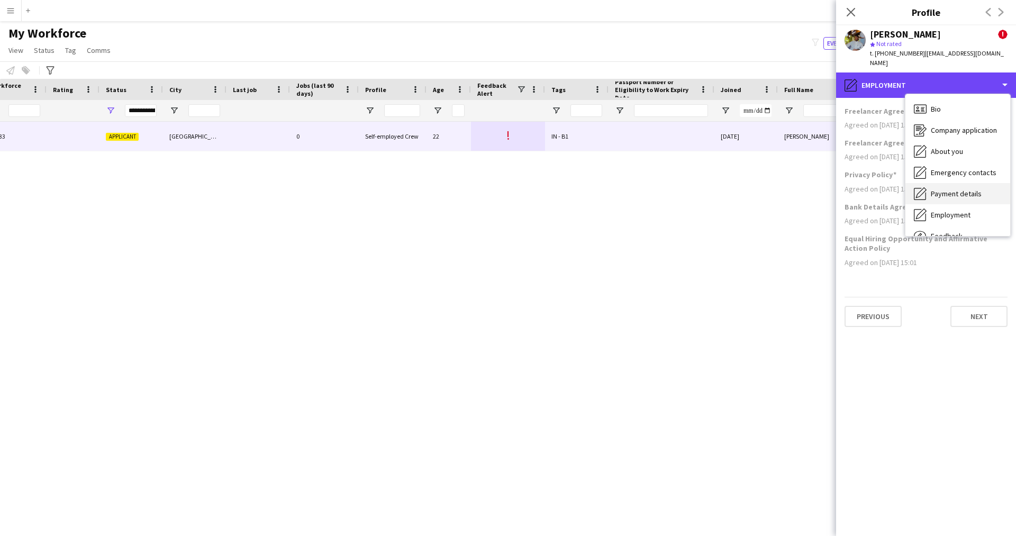
scroll to position [36, 0]
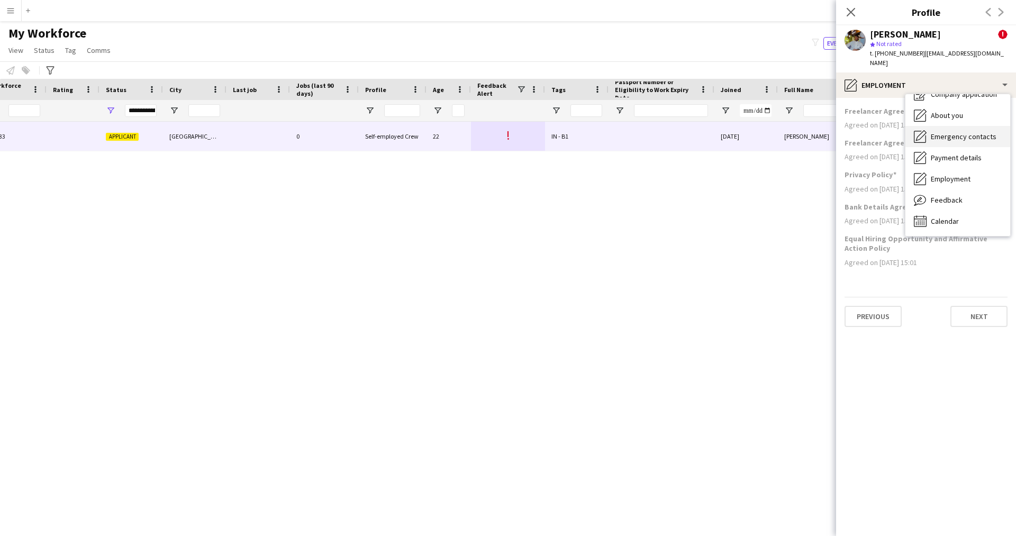
click at [952, 132] on span "Emergency contacts" at bounding box center [963, 137] width 66 height 10
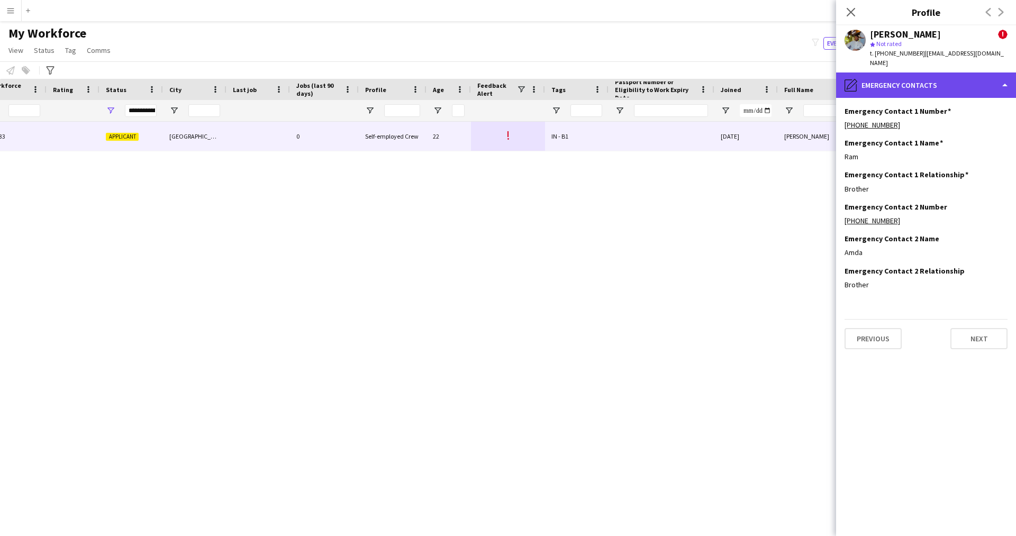
click at [908, 80] on div "pencil4 Emergency contacts" at bounding box center [926, 84] width 180 height 25
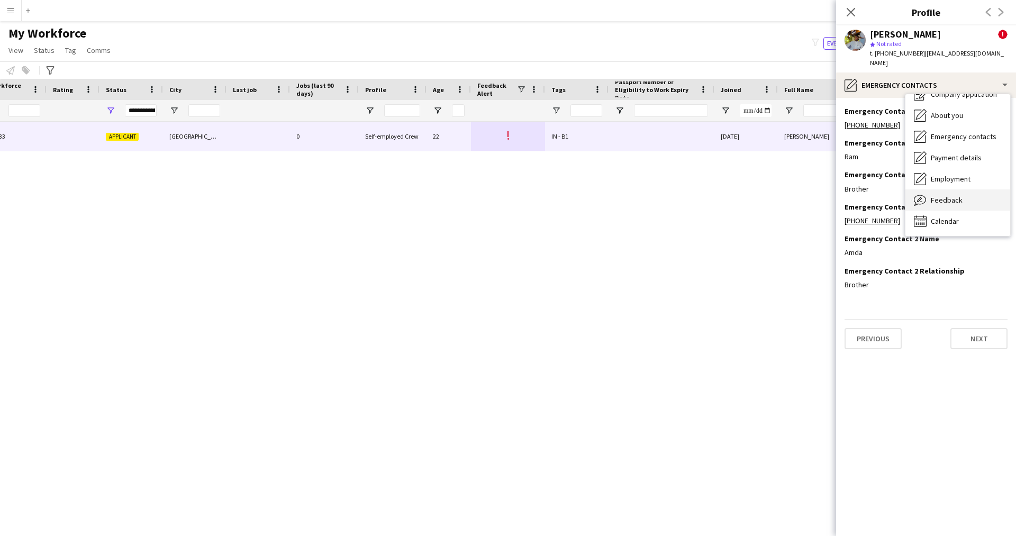
click at [946, 195] on span "Feedback" at bounding box center [946, 200] width 32 height 10
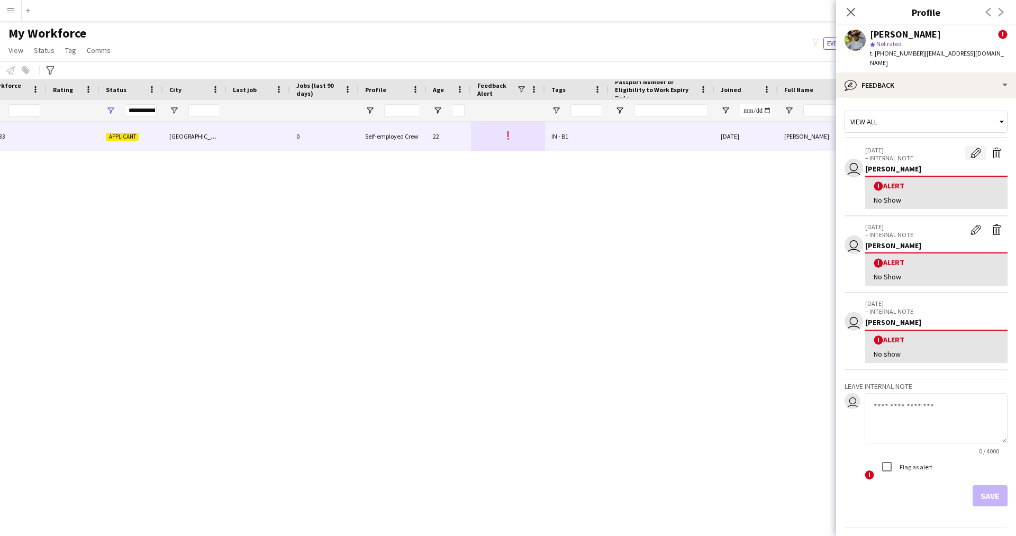
click at [970, 148] on app-icon "Edit alert" at bounding box center [975, 153] width 11 height 11
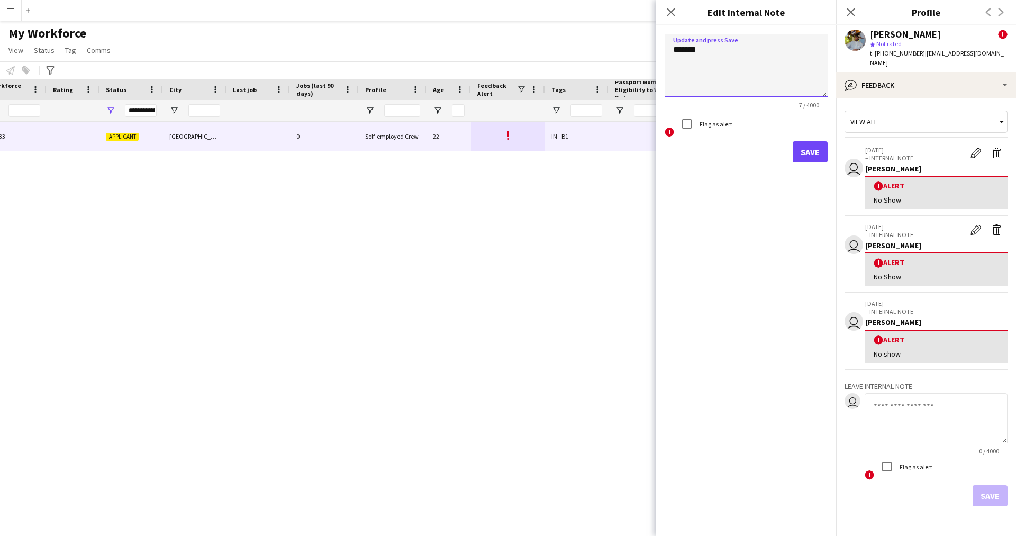
click at [716, 72] on textarea "*******" at bounding box center [745, 65] width 163 height 63
drag, startPoint x: 735, startPoint y: 55, endPoint x: 551, endPoint y: 48, distance: 184.7
click at [551, 48] on body "Menu Boards Boards Boards All jobs Status Workforce Workforce My Workforce Recr…" at bounding box center [508, 268] width 1016 height 536
paste textarea "**********"
type textarea "**********"
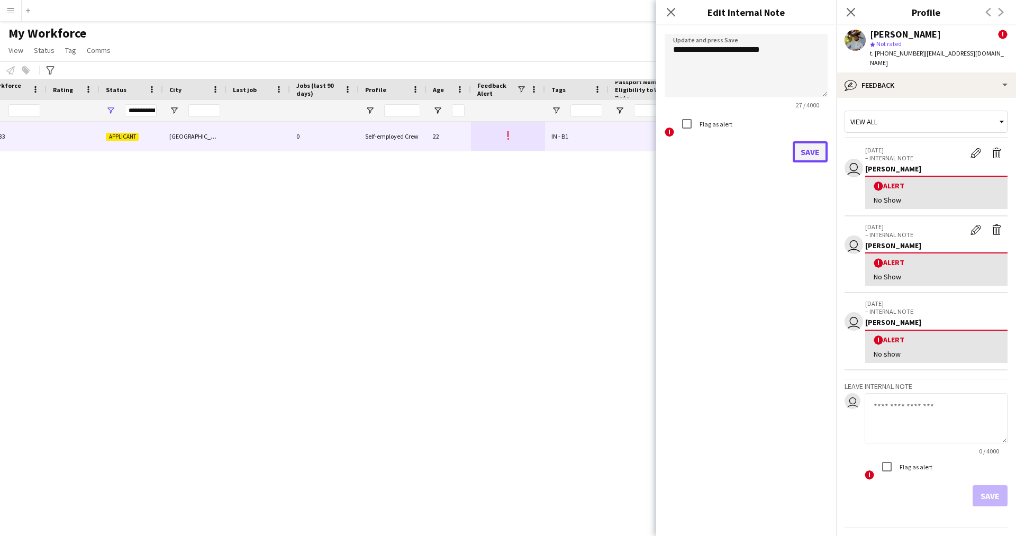
click at [812, 156] on button "Save" at bounding box center [809, 151] width 35 height 21
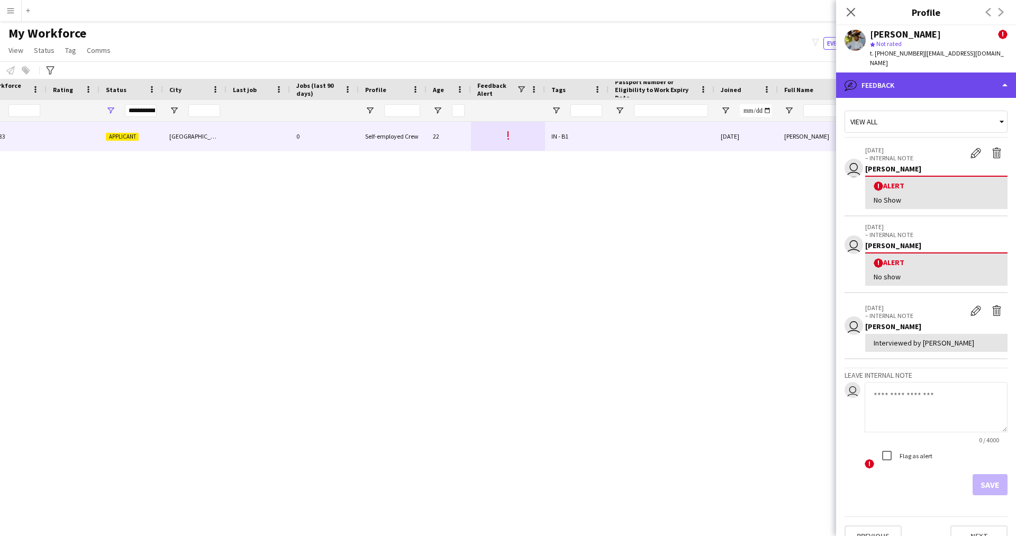
click at [900, 87] on div "bubble-pencil Feedback" at bounding box center [926, 84] width 180 height 25
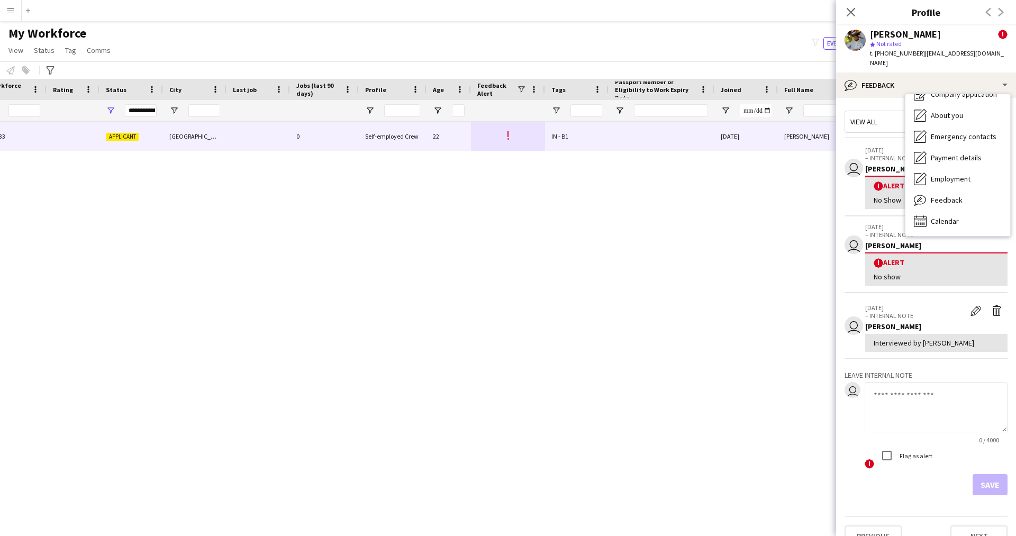
click at [691, 317] on div "Omar Alhamed 14333 Applicant Riyadh 0 Self-employed Crew 22 ! IN - B1 03-12-202…" at bounding box center [492, 316] width 984 height 388
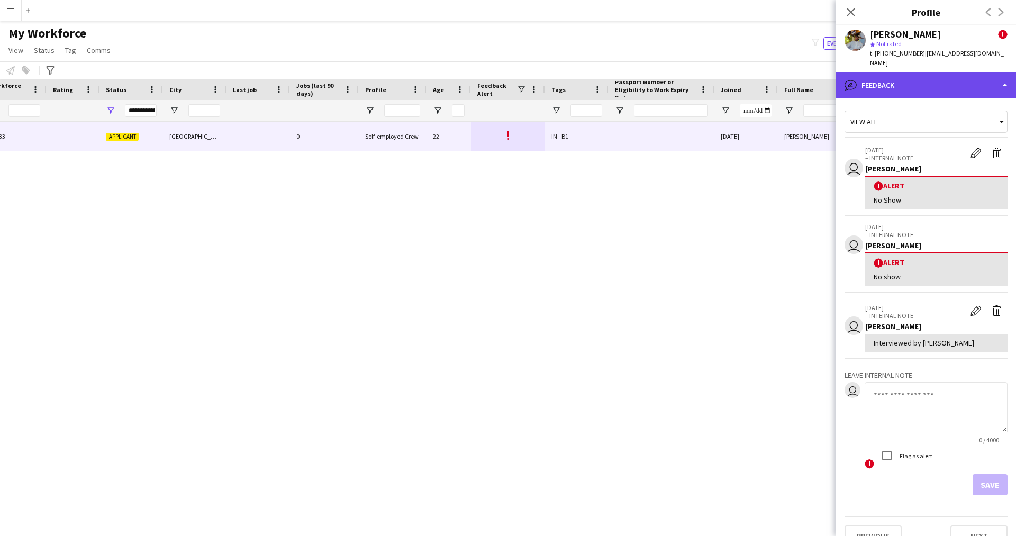
click at [901, 74] on div "bubble-pencil Feedback" at bounding box center [926, 84] width 180 height 25
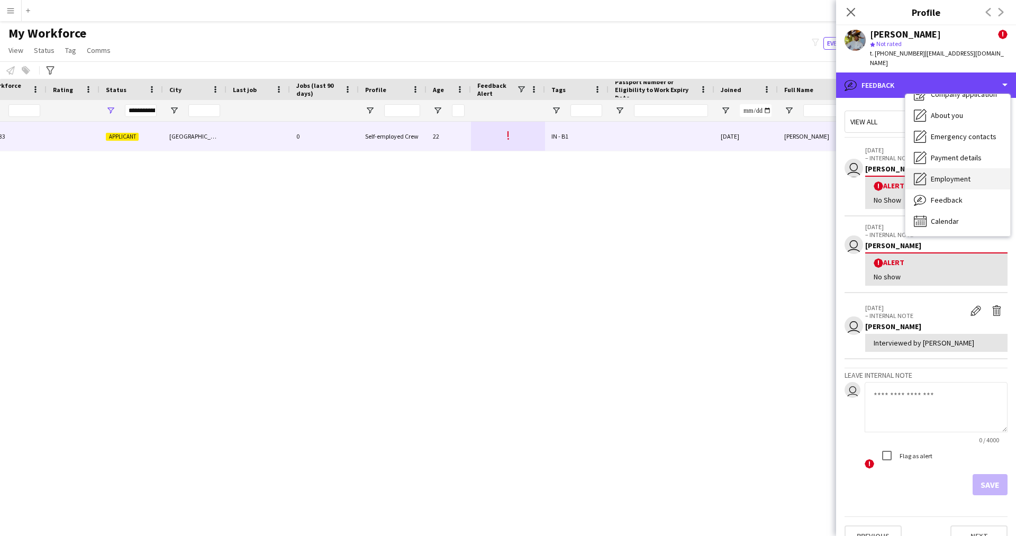
scroll to position [0, 0]
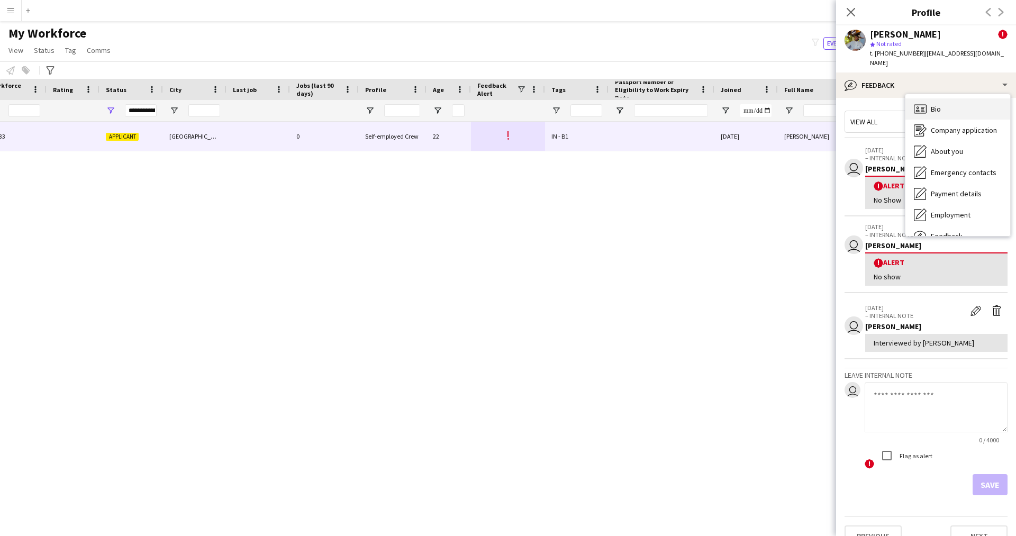
click at [945, 98] on div "Bio Bio" at bounding box center [957, 108] width 105 height 21
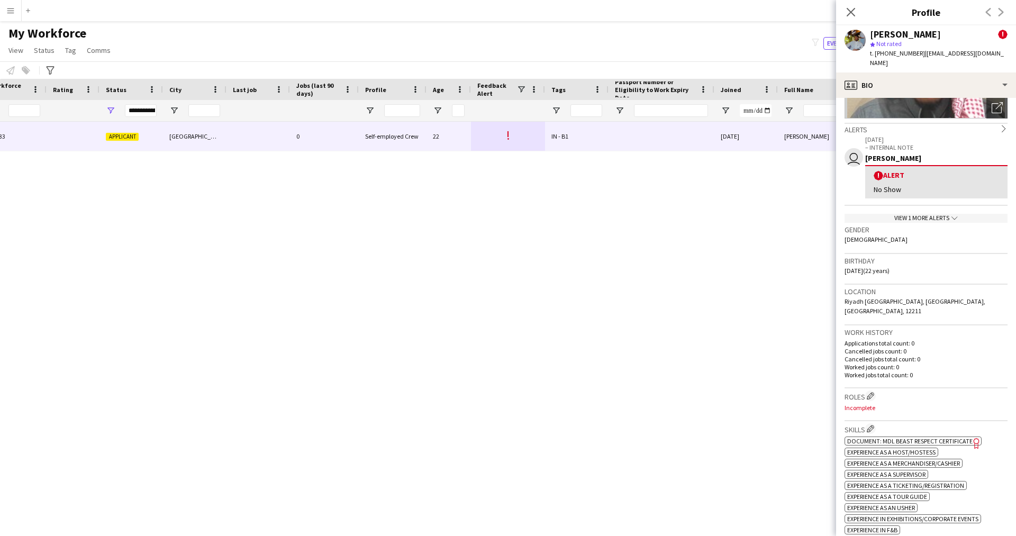
scroll to position [148, 0]
click at [871, 390] on app-icon "Edit crew company roles" at bounding box center [869, 393] width 7 height 7
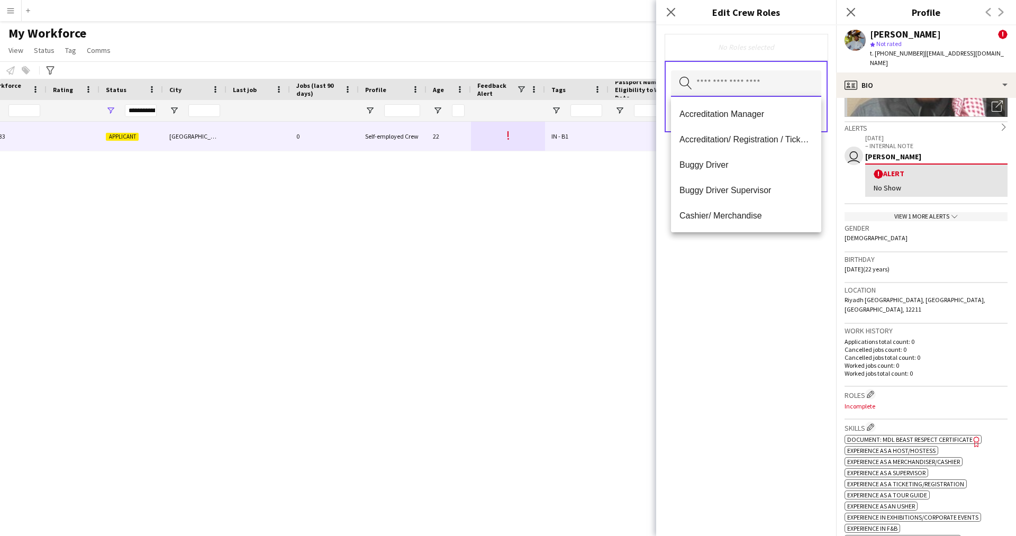
click at [725, 84] on input "text" at bounding box center [746, 83] width 150 height 26
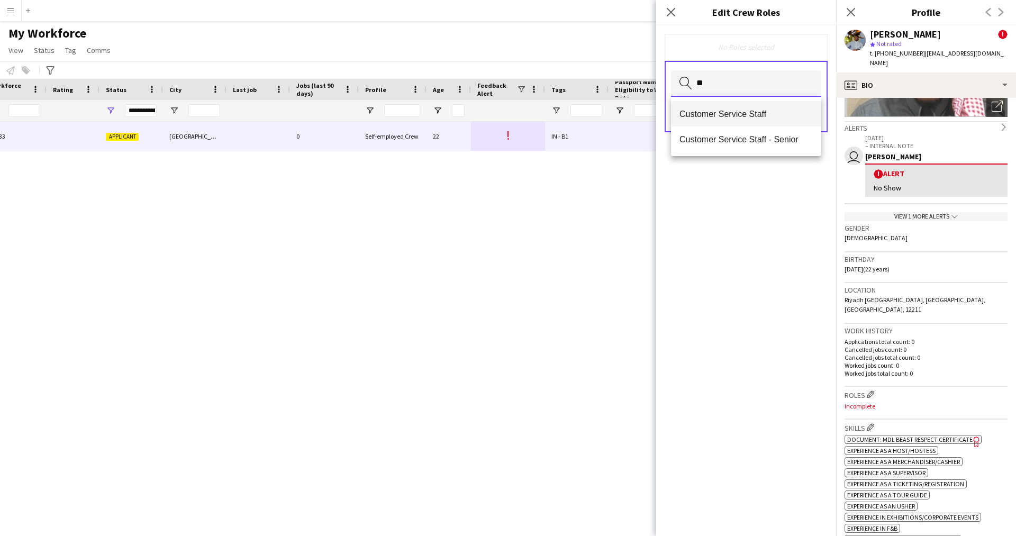
type input "**"
click at [726, 125] on mat-option "Customer Service Staff" at bounding box center [746, 113] width 150 height 25
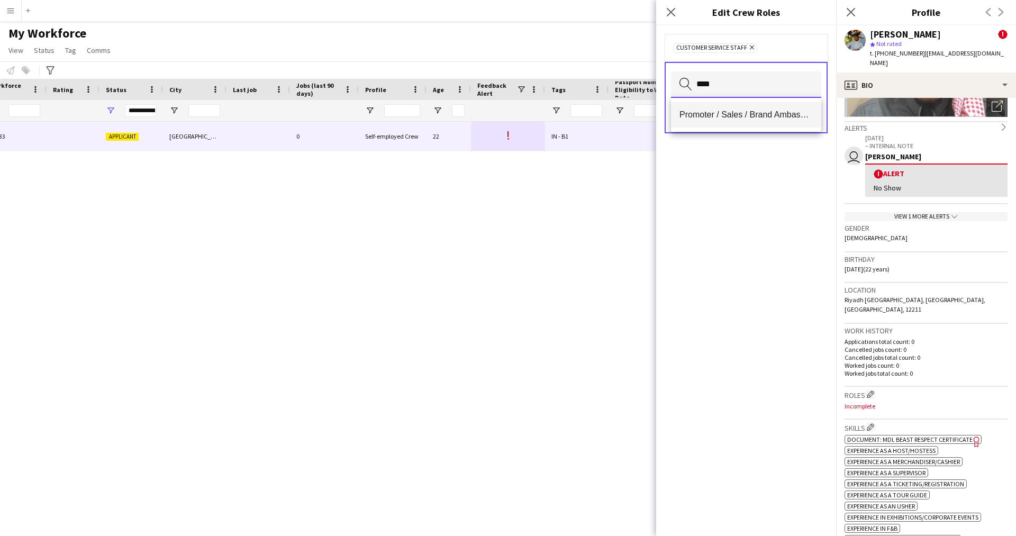
type input "****"
click at [761, 118] on span "Promoter / Sales / Brand Ambassador" at bounding box center [745, 114] width 133 height 10
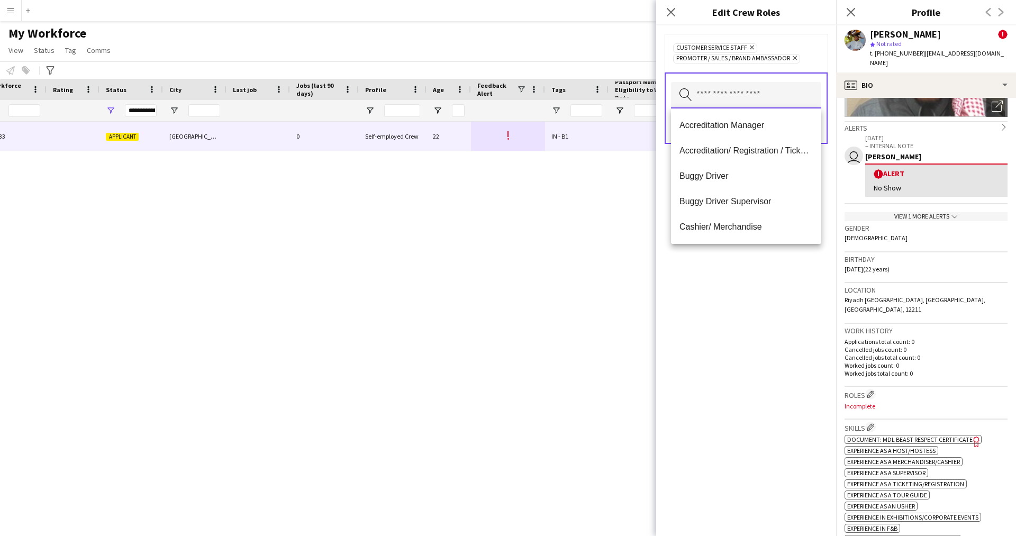
scroll to position [0, 0]
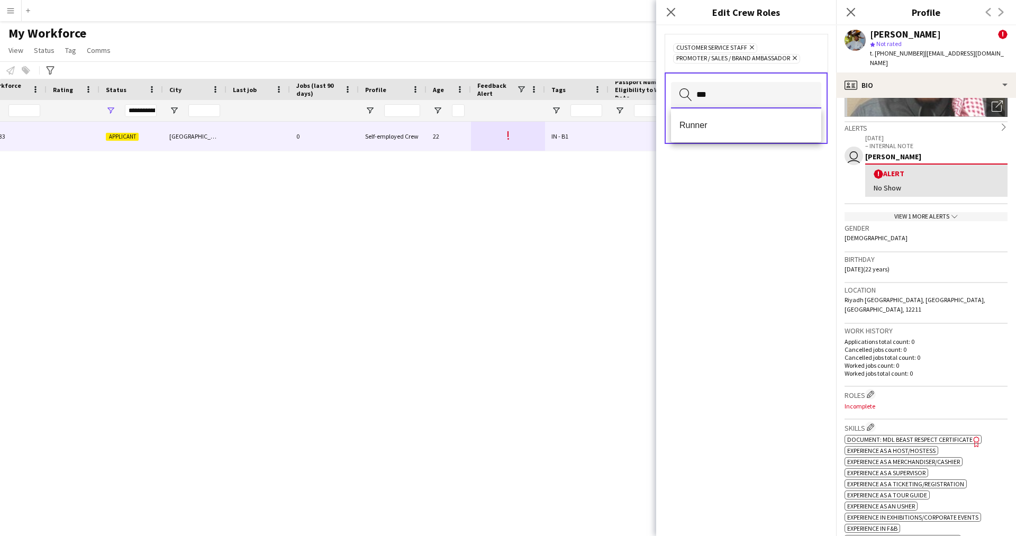
type input "***"
click at [761, 118] on mat-option "Runner" at bounding box center [746, 125] width 150 height 25
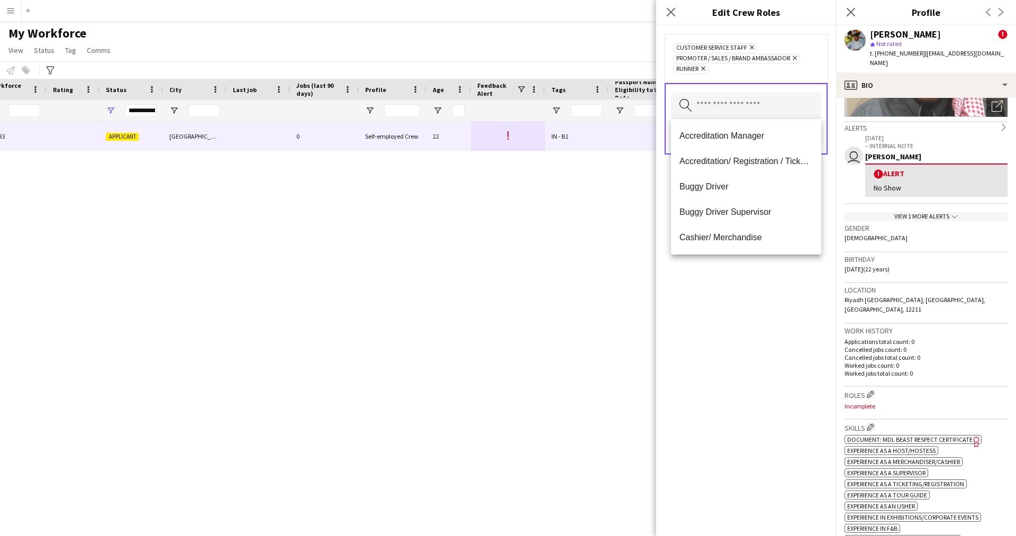
click at [748, 409] on div "Customer Service Staff Remove Promoter / Sales / Brand Ambassador Remove Runner…" at bounding box center [746, 280] width 180 height 510
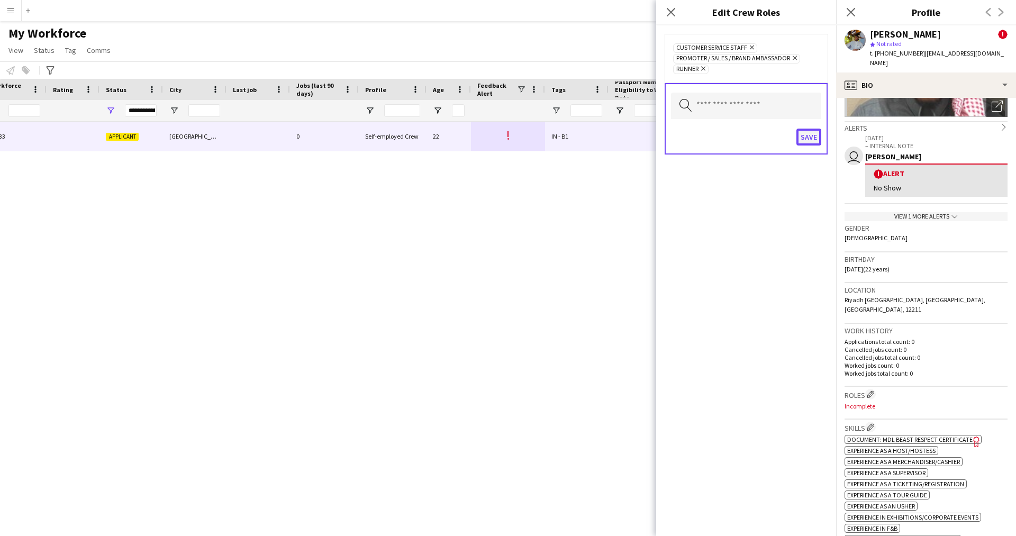
click at [816, 131] on button "Save" at bounding box center [808, 137] width 25 height 17
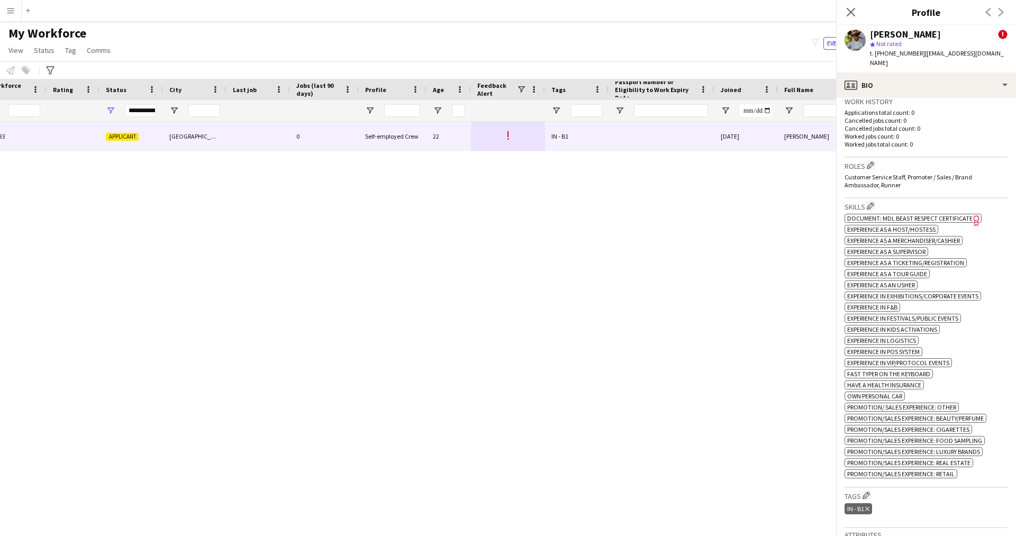
scroll to position [441, 0]
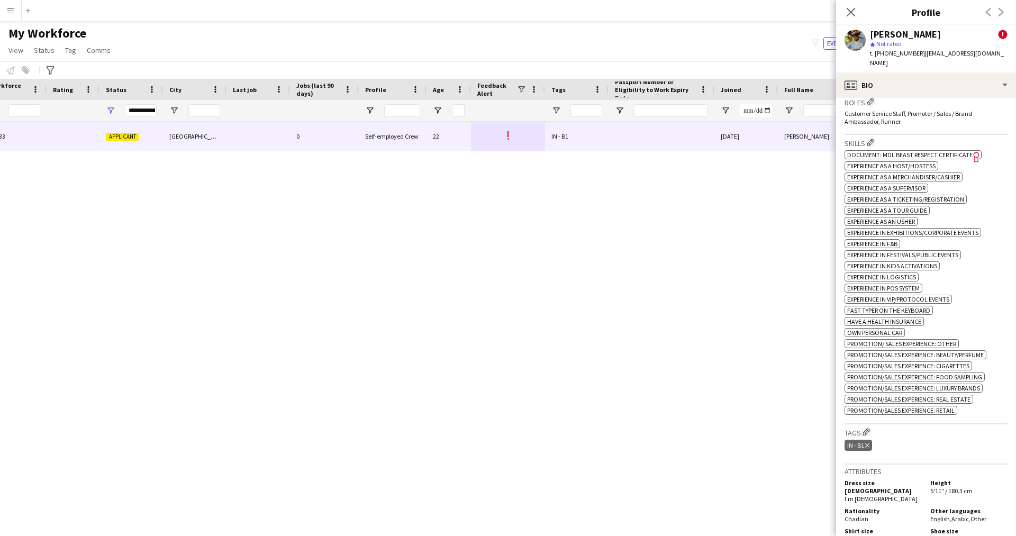
click at [975, 152] on icon at bounding box center [976, 157] width 6 height 11
click at [871, 139] on app-icon "Edit crew company skills" at bounding box center [869, 142] width 7 height 7
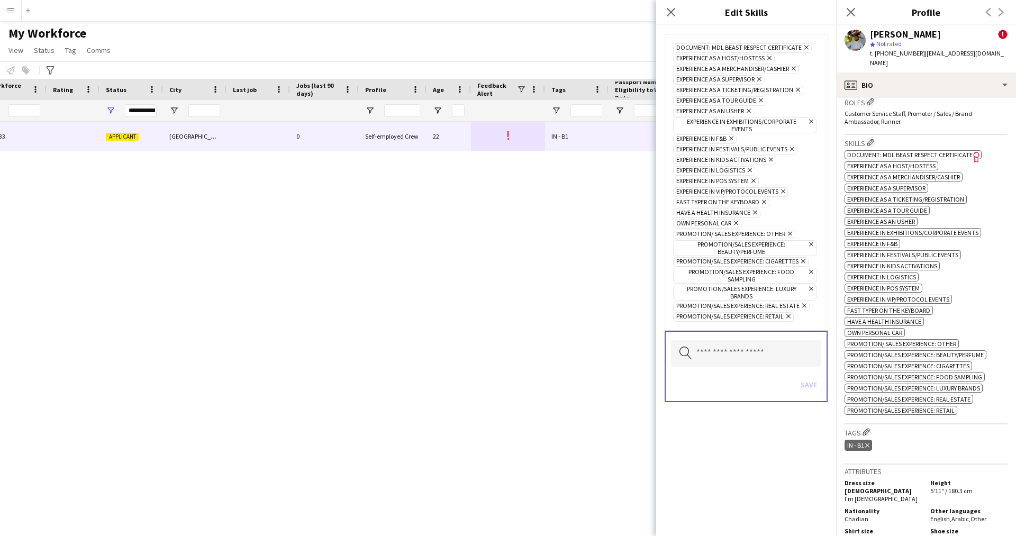
click at [805, 45] on icon "Remove" at bounding box center [804, 47] width 7 height 7
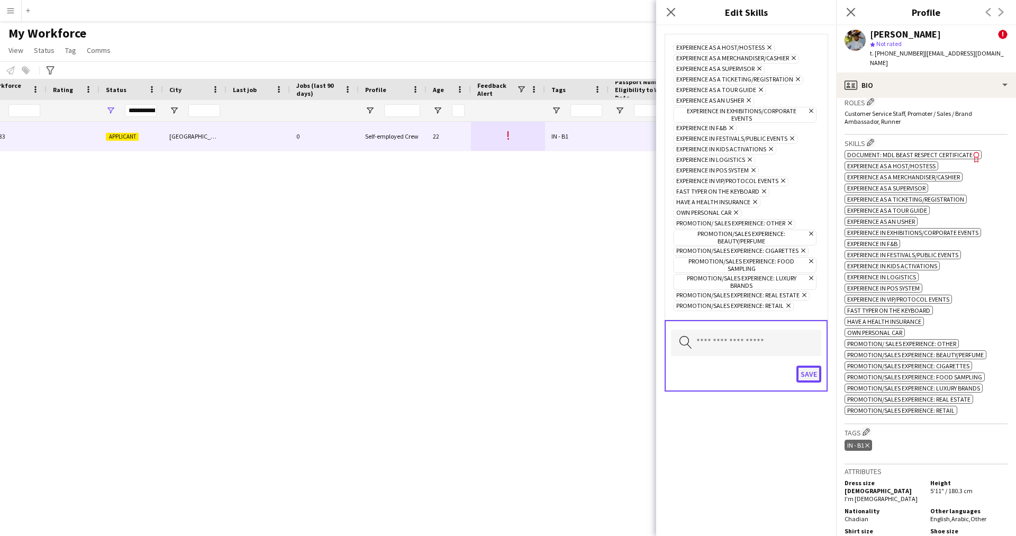
click at [815, 378] on button "Save" at bounding box center [808, 373] width 25 height 17
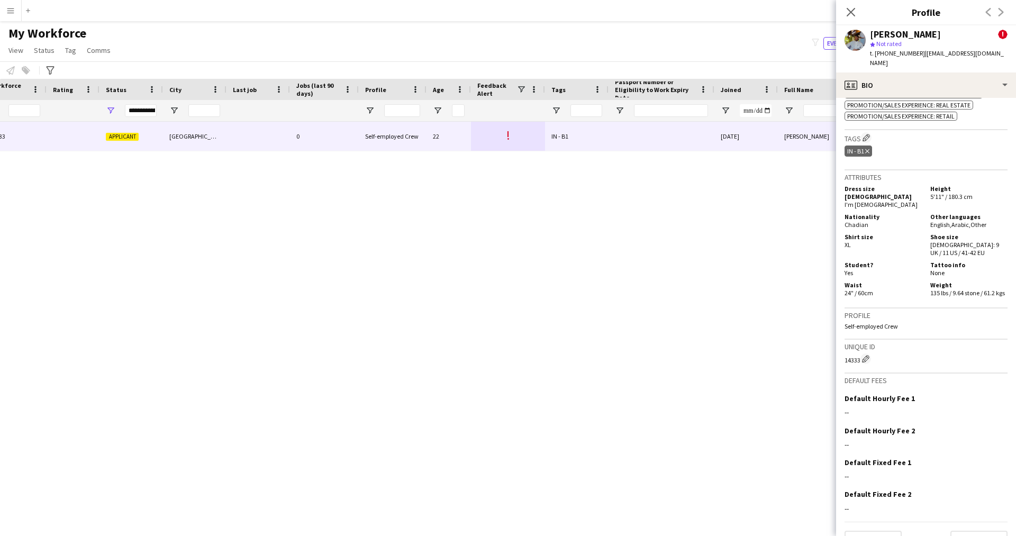
scroll to position [728, 0]
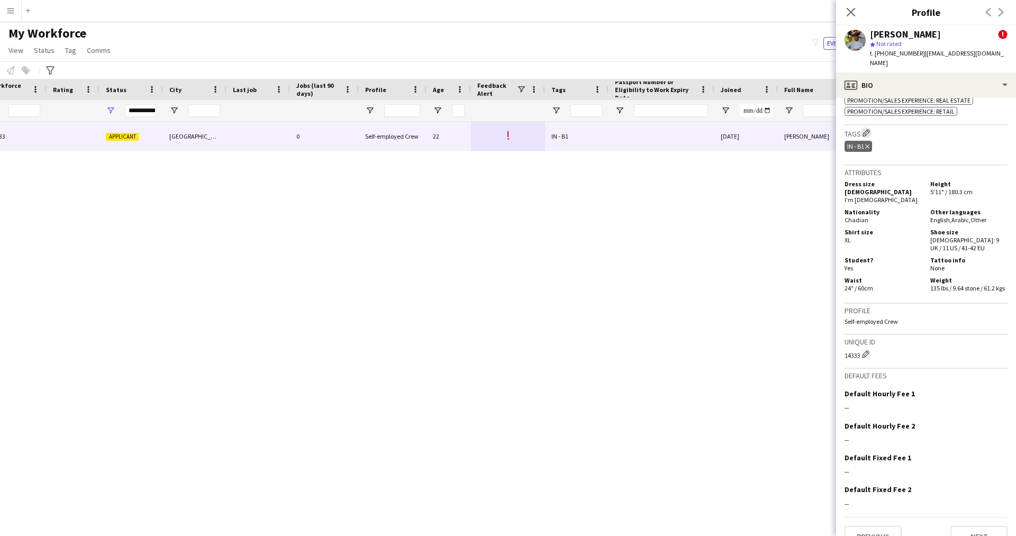
click at [866, 127] on button "Edit crew company tags" at bounding box center [866, 132] width 11 height 11
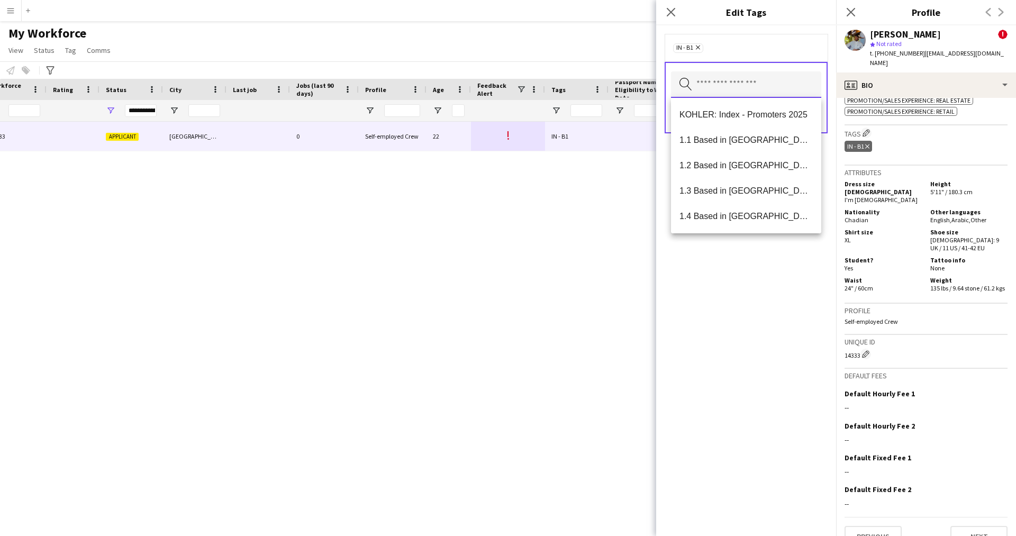
click at [727, 75] on input "text" at bounding box center [746, 84] width 150 height 26
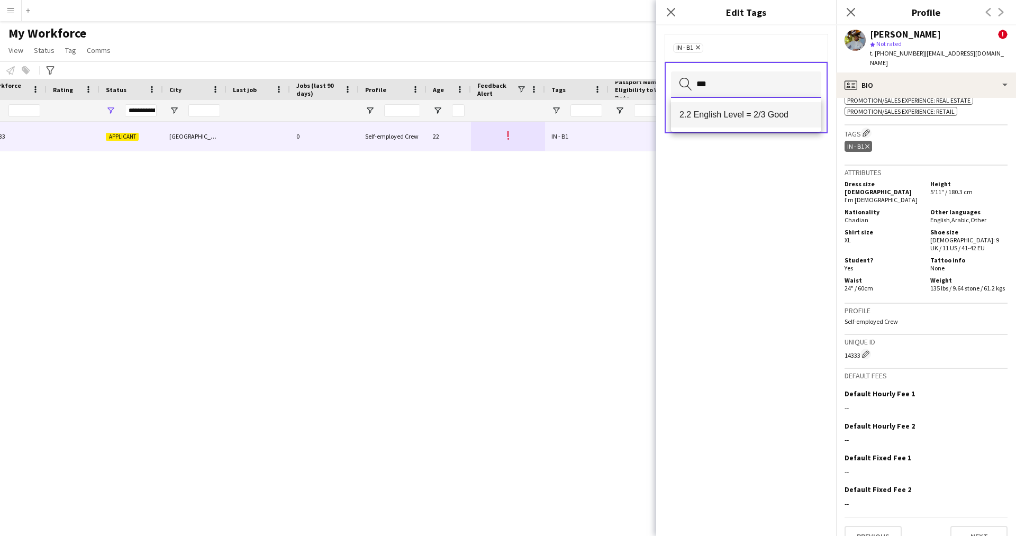
type input "***"
click at [729, 118] on span "2.2 English Level = 2/3 Good" at bounding box center [745, 114] width 133 height 10
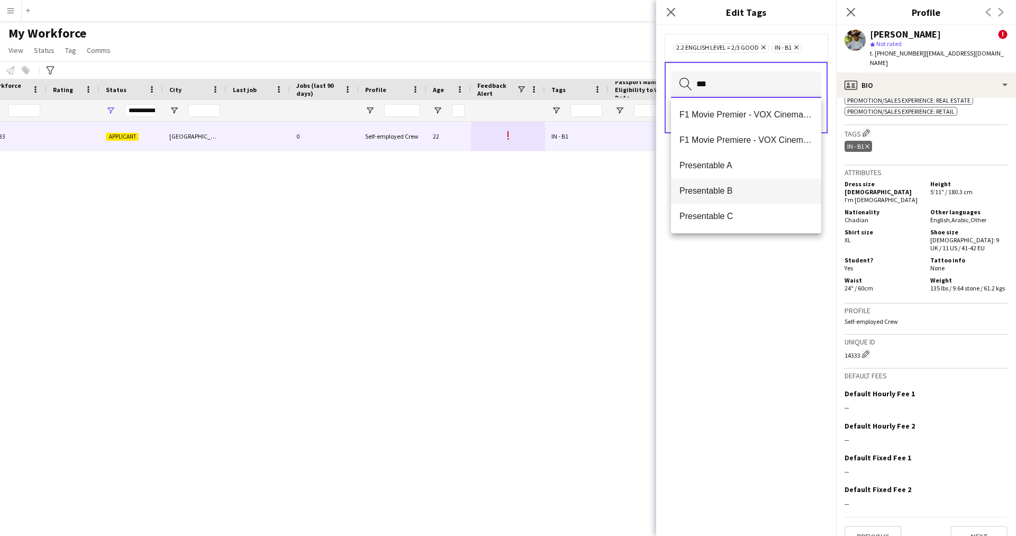
type input "***"
click at [738, 193] on span "Presentable B" at bounding box center [745, 191] width 133 height 10
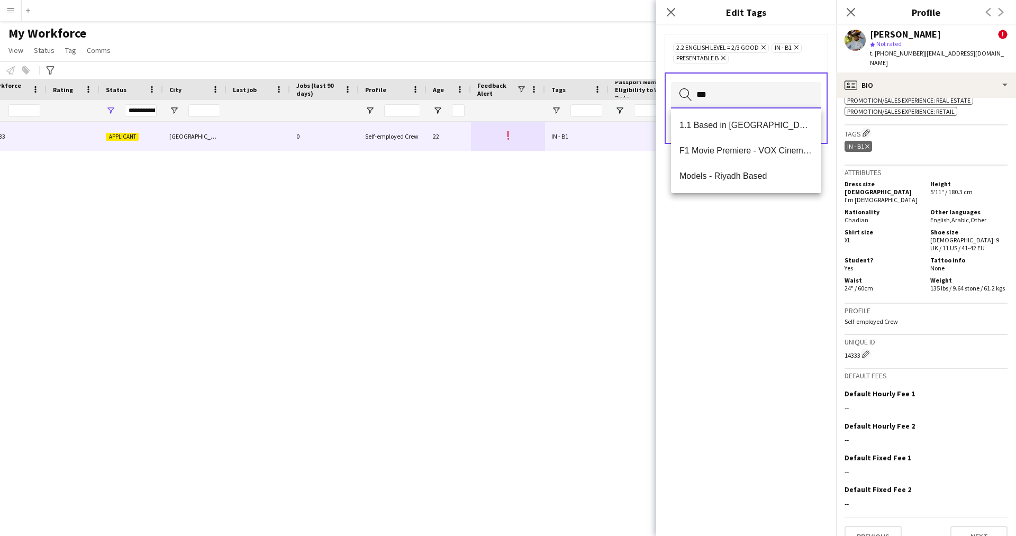
type input "***"
click at [759, 134] on mat-option "1.1 Based in [GEOGRAPHIC_DATA]" at bounding box center [746, 125] width 150 height 25
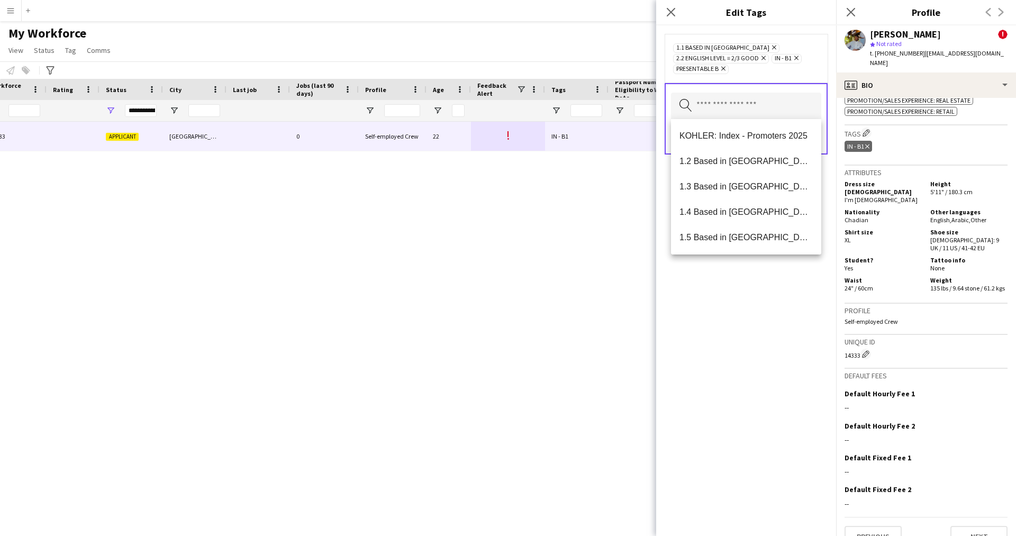
click at [810, 337] on div "1.1 Based in Riyadh Remove 2.2 English Level = 2/3 Good Remove IN - B1 Remove P…" at bounding box center [746, 280] width 180 height 510
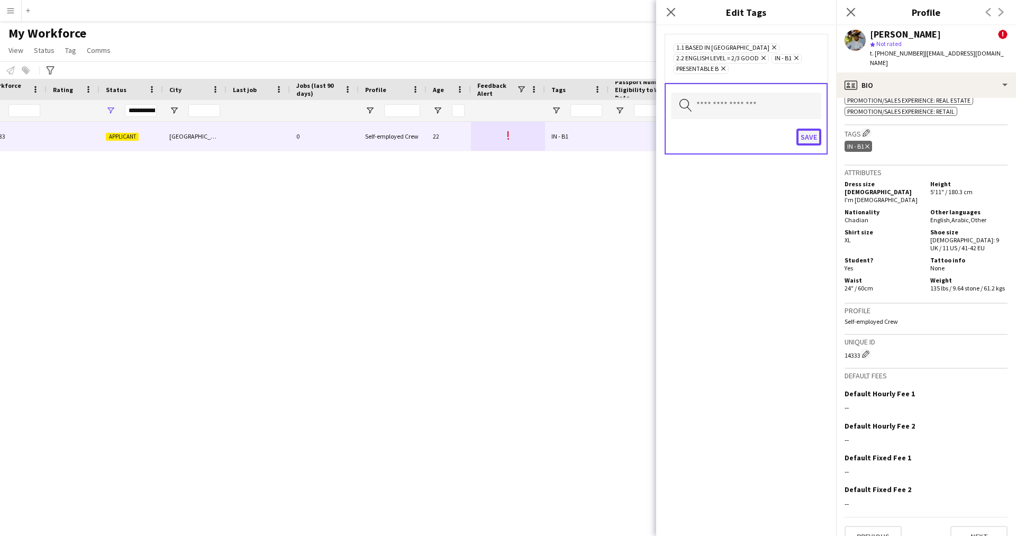
click at [800, 131] on button "Save" at bounding box center [808, 137] width 25 height 17
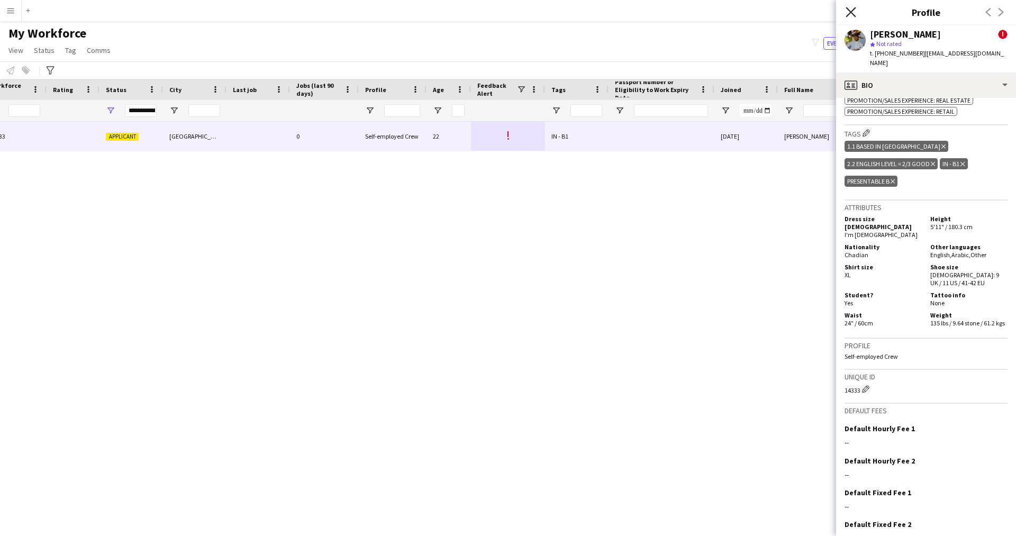
click at [850, 16] on icon "Close pop-in" at bounding box center [850, 12] width 10 height 10
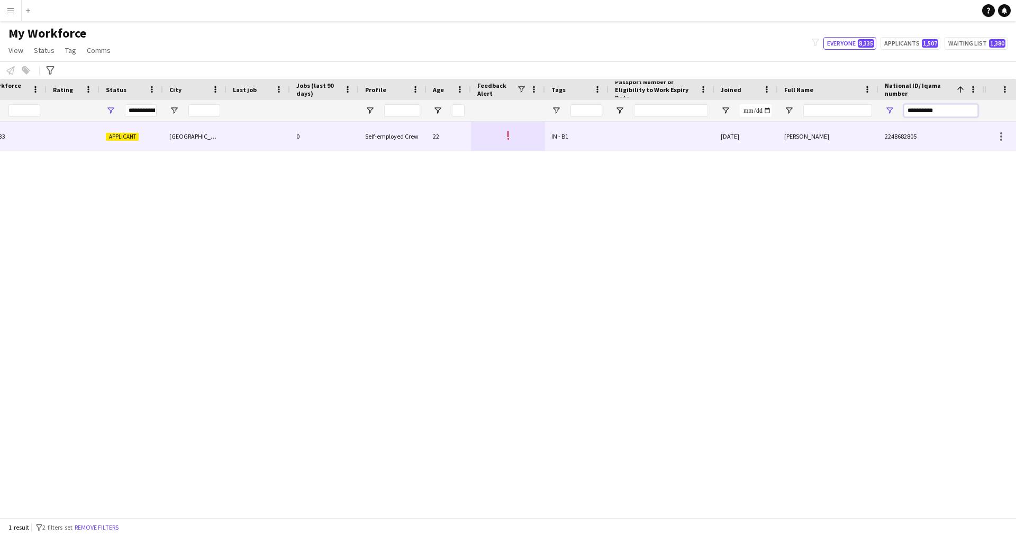
drag, startPoint x: 960, startPoint y: 111, endPoint x: 838, endPoint y: 123, distance: 122.3
click at [838, 123] on div "Workforce Details Profile Data Workforce Details Profile Data Full Name First N…" at bounding box center [508, 298] width 1016 height 438
paste input "National ID/ Iqama number Filter Input"
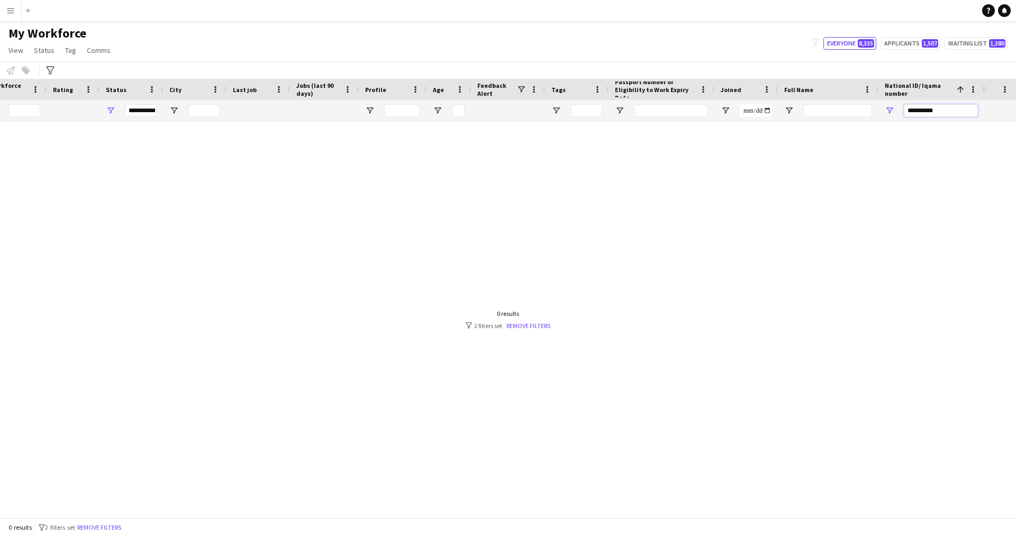
drag, startPoint x: 910, startPoint y: 111, endPoint x: 840, endPoint y: 116, distance: 69.5
click at [840, 116] on div at bounding box center [391, 110] width 1186 height 21
type input "*********"
drag, startPoint x: 939, startPoint y: 102, endPoint x: 942, endPoint y: 109, distance: 7.7
click at [942, 109] on div "*********" at bounding box center [940, 110] width 74 height 21
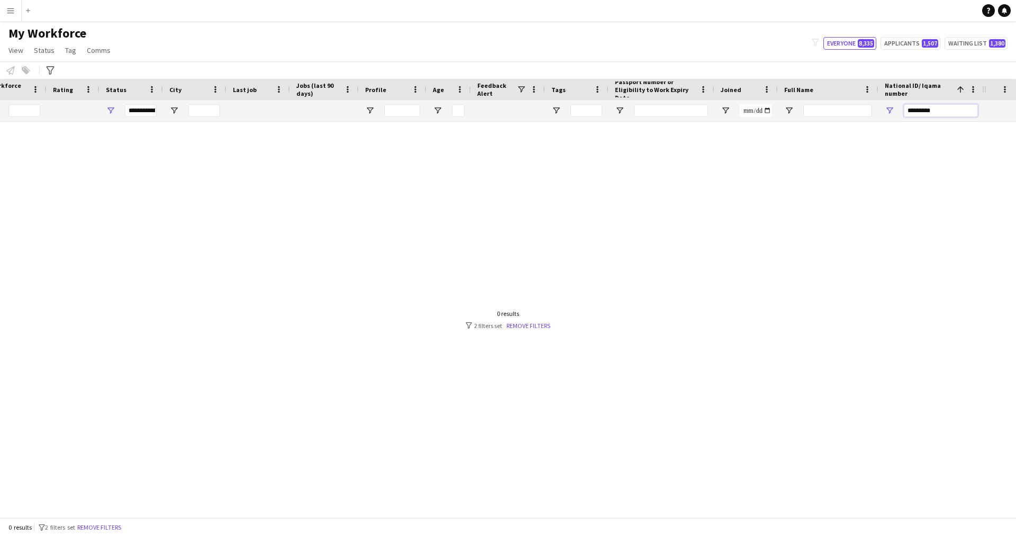
drag, startPoint x: 942, startPoint y: 109, endPoint x: 803, endPoint y: 105, distance: 138.6
click at [803, 105] on div at bounding box center [391, 110] width 1186 height 21
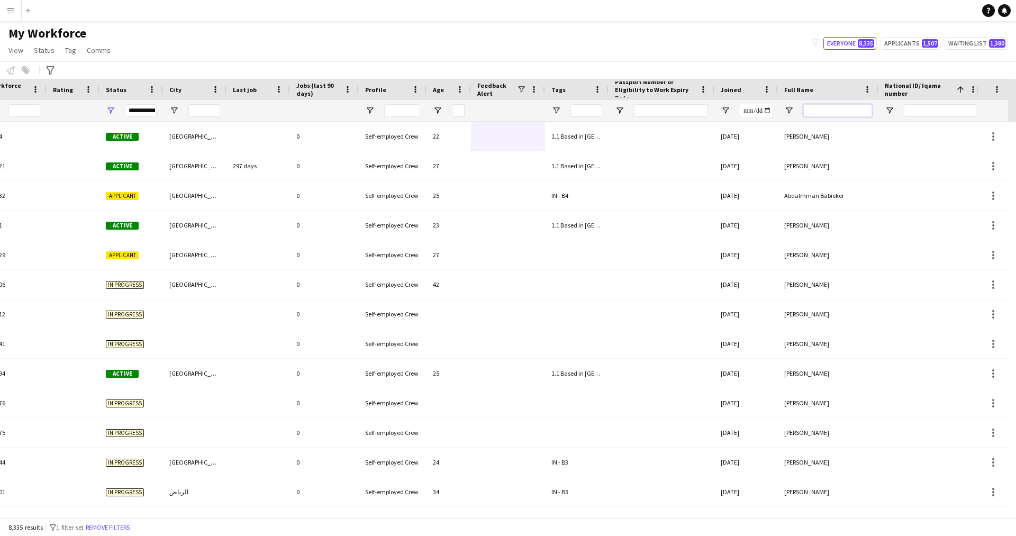
click at [846, 109] on input "Full Name Filter Input" at bounding box center [837, 110] width 69 height 13
paste input "**********"
type input "**********"
click at [846, 109] on input "**********" at bounding box center [837, 110] width 69 height 13
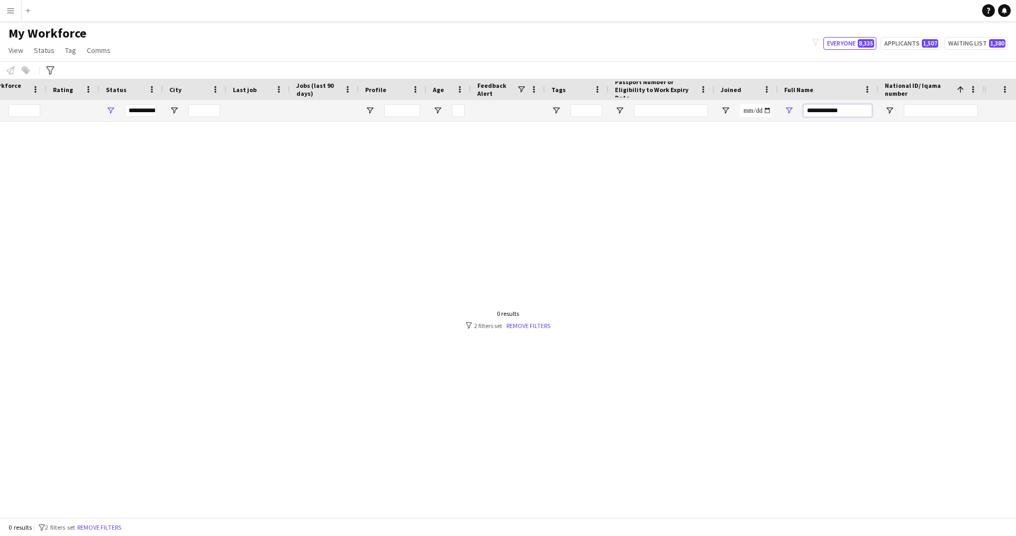
click at [807, 112] on input "**********" at bounding box center [837, 110] width 69 height 13
click at [836, 113] on input "**********" at bounding box center [837, 110] width 69 height 13
drag, startPoint x: 855, startPoint y: 112, endPoint x: 756, endPoint y: 119, distance: 99.7
click at [756, 119] on div "**********" at bounding box center [391, 110] width 1186 height 21
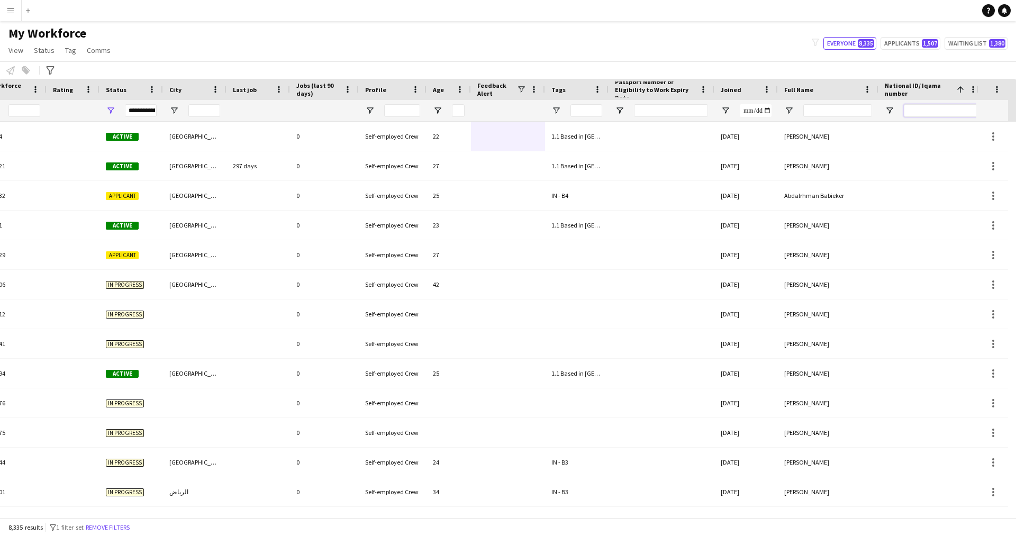
click at [943, 110] on input "National ID/ Iqama number Filter Input" at bounding box center [940, 110] width 74 height 13
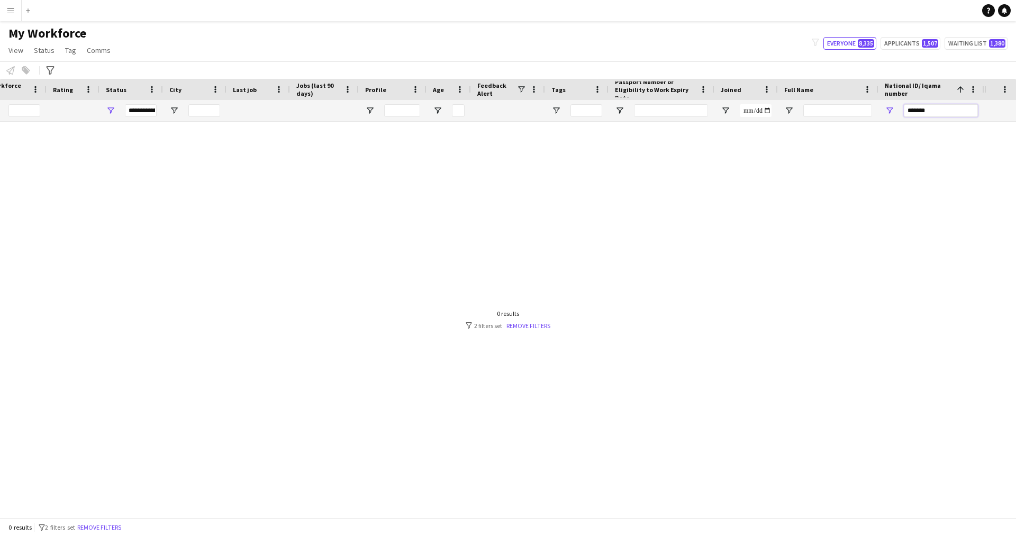
click at [909, 112] on input "*******" at bounding box center [940, 110] width 74 height 13
drag, startPoint x: 937, startPoint y: 112, endPoint x: 856, endPoint y: 115, distance: 81.0
click at [856, 115] on div at bounding box center [391, 110] width 1186 height 21
paste input "****"
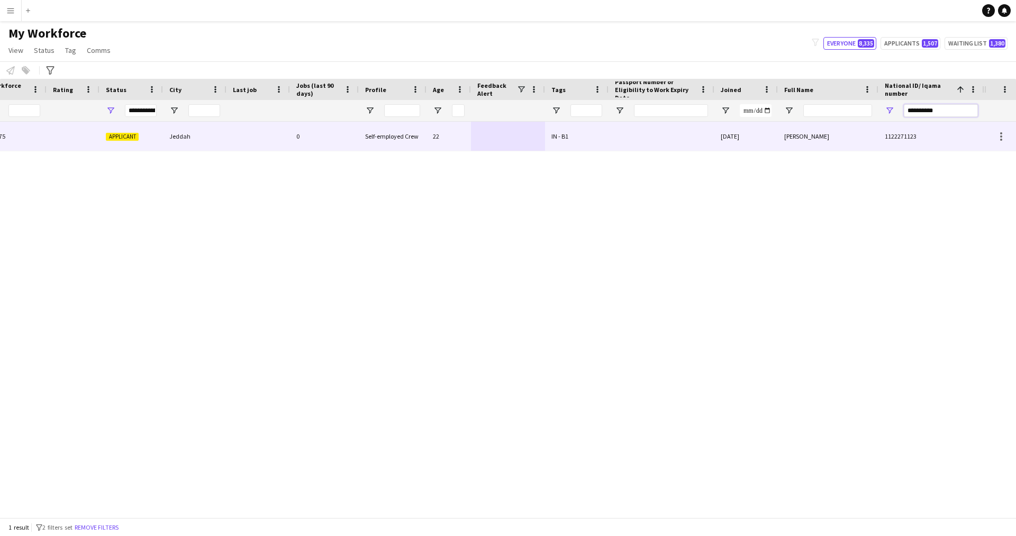
type input "**********"
click at [785, 131] on div "AHMAD ALQRNI" at bounding box center [828, 136] width 100 height 29
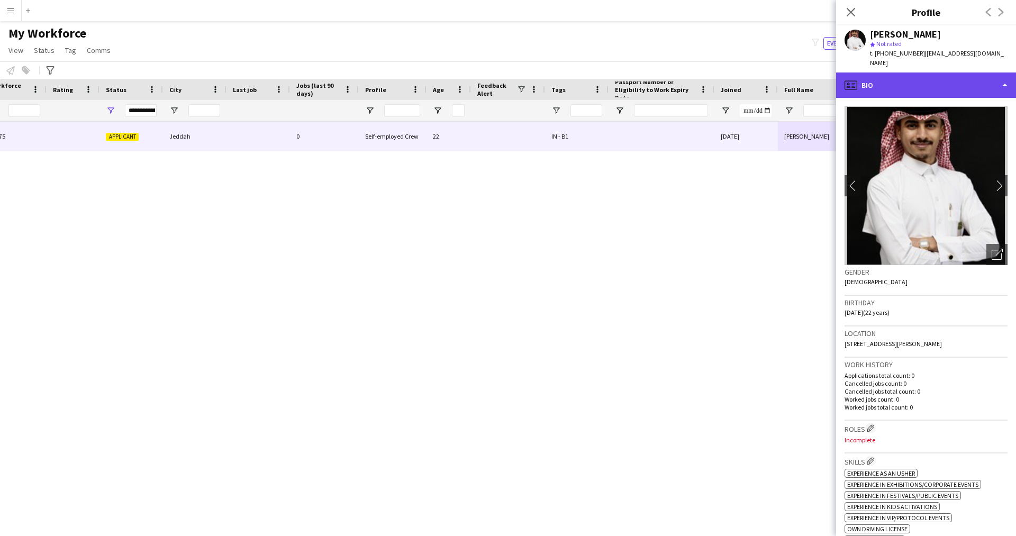
click at [945, 79] on div "profile Bio" at bounding box center [926, 84] width 180 height 25
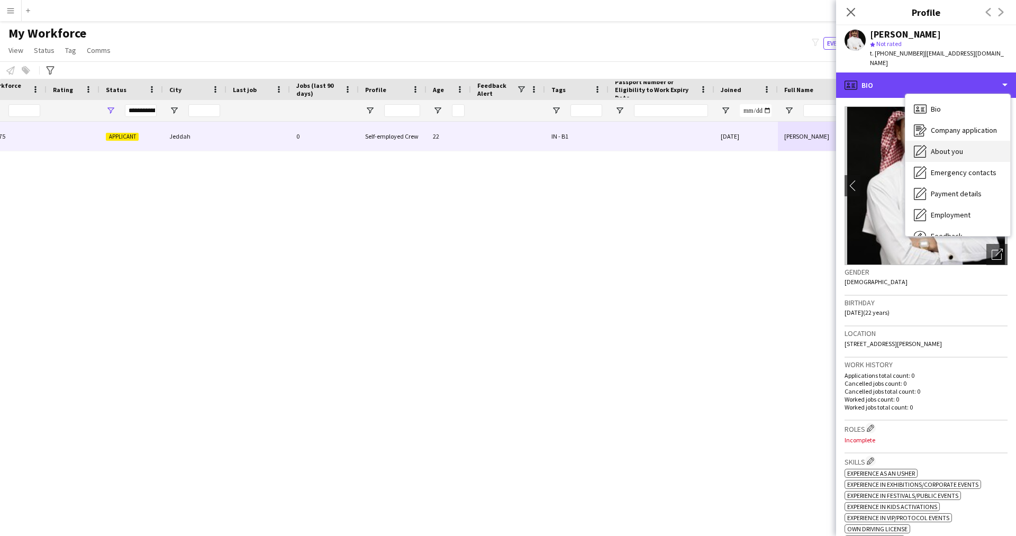
scroll to position [36, 0]
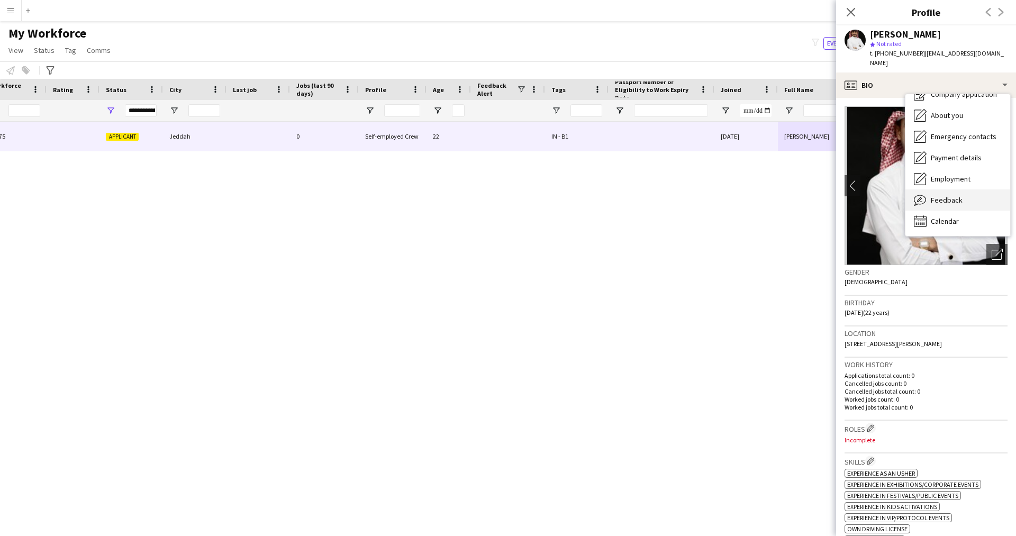
click at [950, 195] on span "Feedback" at bounding box center [946, 200] width 32 height 10
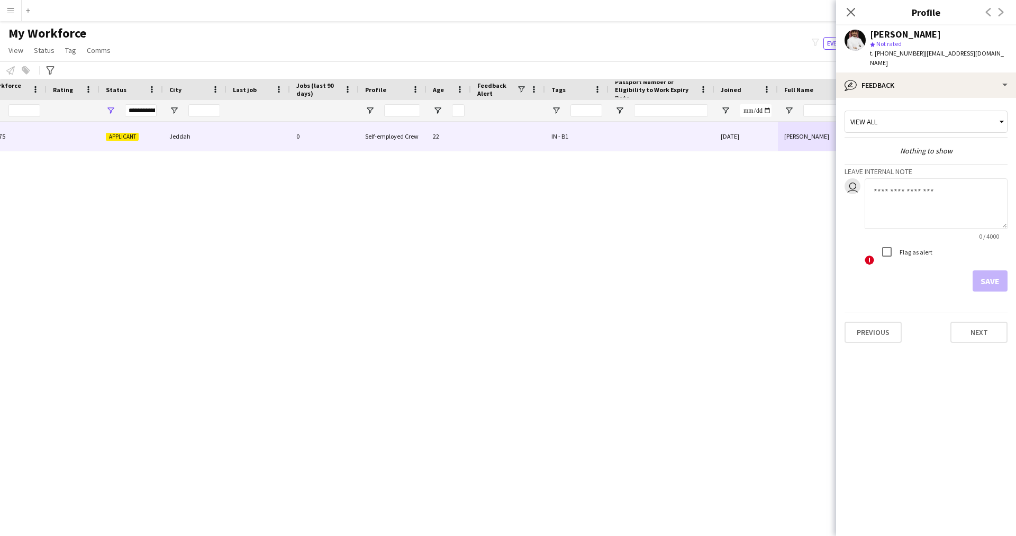
click at [877, 185] on textarea at bounding box center [935, 203] width 143 height 50
type textarea "*******"
click at [984, 270] on button "Save" at bounding box center [989, 280] width 35 height 21
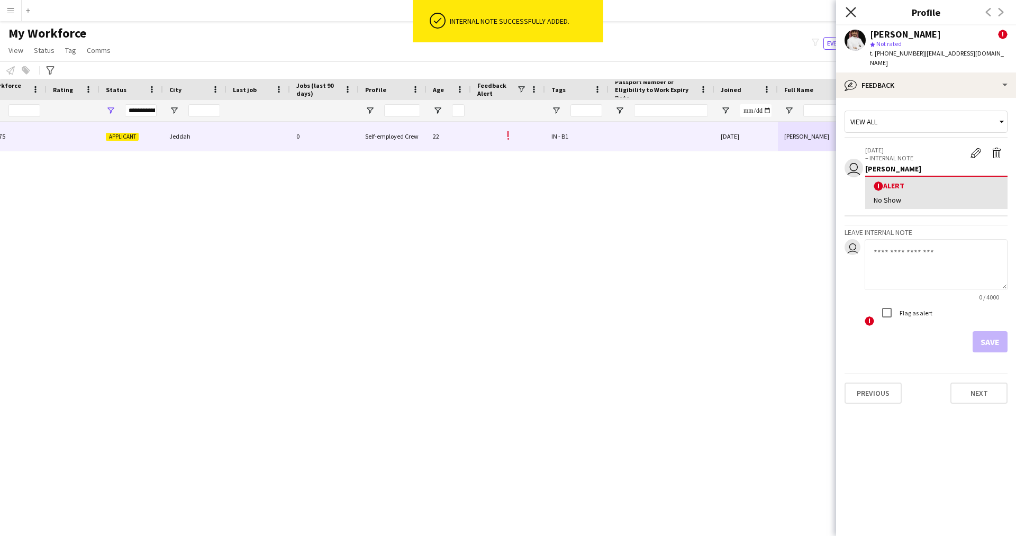
click at [850, 13] on icon at bounding box center [850, 12] width 10 height 10
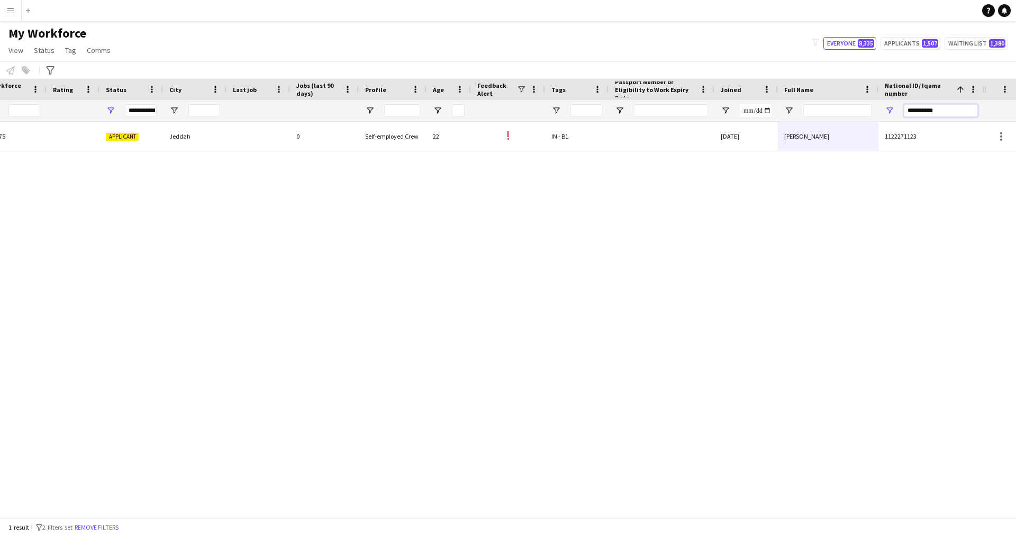
click at [921, 107] on input "**********" at bounding box center [940, 110] width 74 height 13
paste input "National ID/ Iqama number Filter Input"
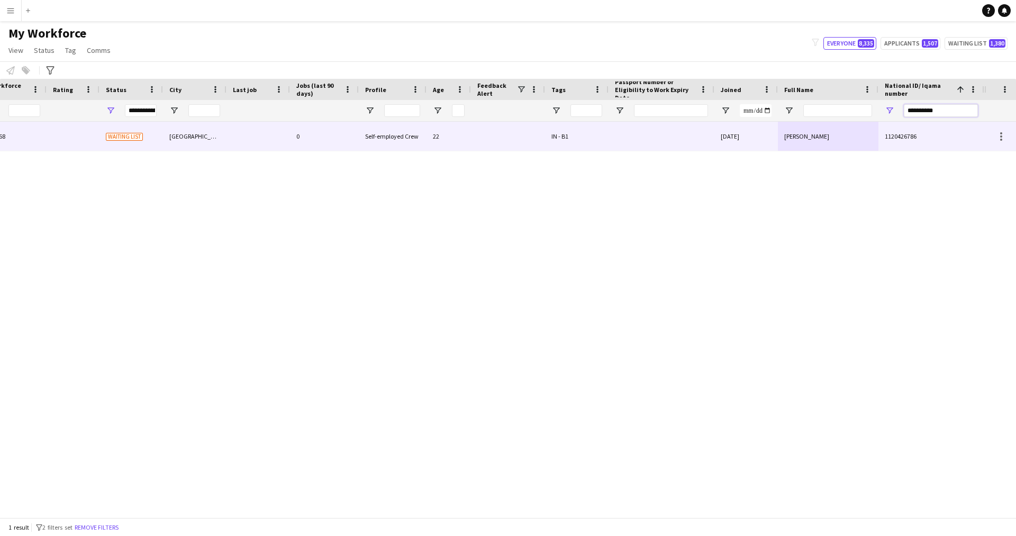
type input "**********"
click at [897, 132] on div "1120426786" at bounding box center [931, 136] width 106 height 29
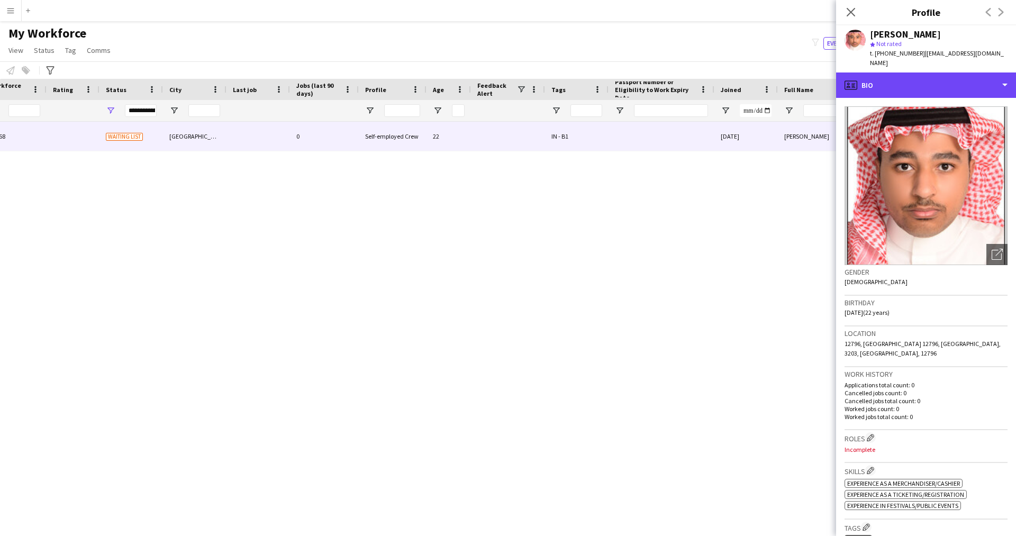
click at [958, 72] on div "profile Bio" at bounding box center [926, 84] width 180 height 25
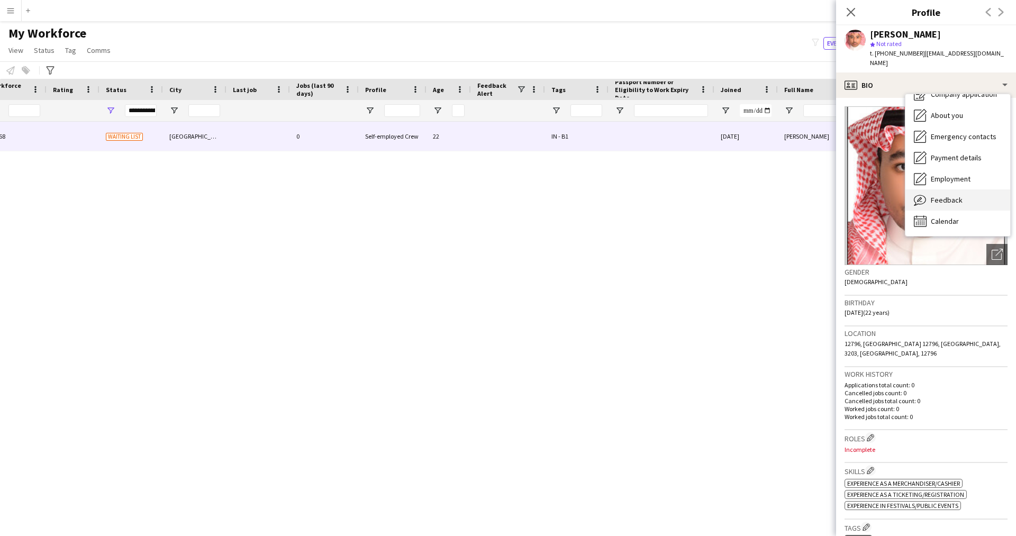
click at [968, 190] on div "Feedback Feedback" at bounding box center [957, 199] width 105 height 21
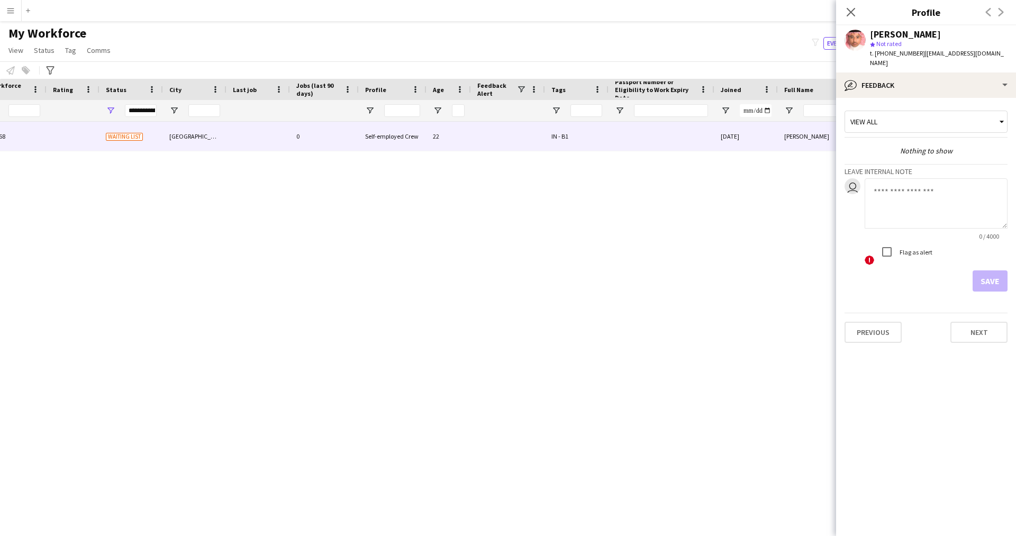
click at [951, 187] on textarea at bounding box center [935, 203] width 143 height 50
type textarea "*******"
click at [918, 248] on label "Flag as alert" at bounding box center [914, 252] width 35 height 8
click at [983, 271] on button "Save" at bounding box center [989, 280] width 35 height 21
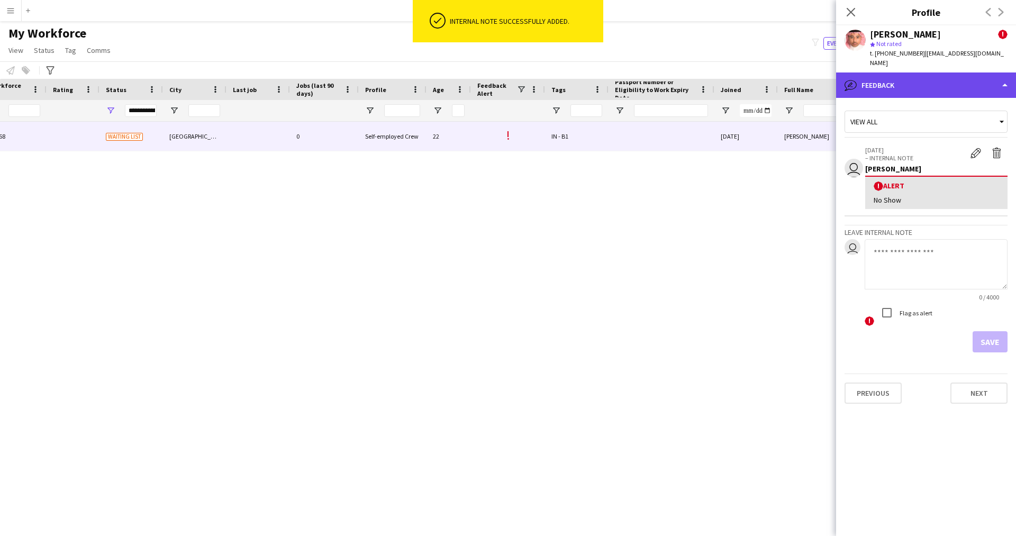
click at [920, 84] on div "bubble-pencil Feedback" at bounding box center [926, 84] width 180 height 25
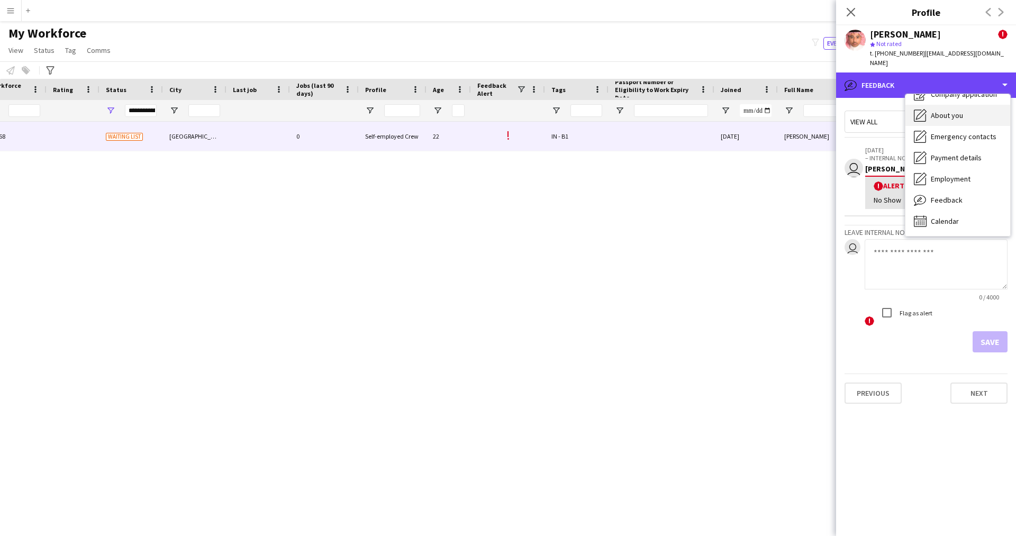
scroll to position [0, 0]
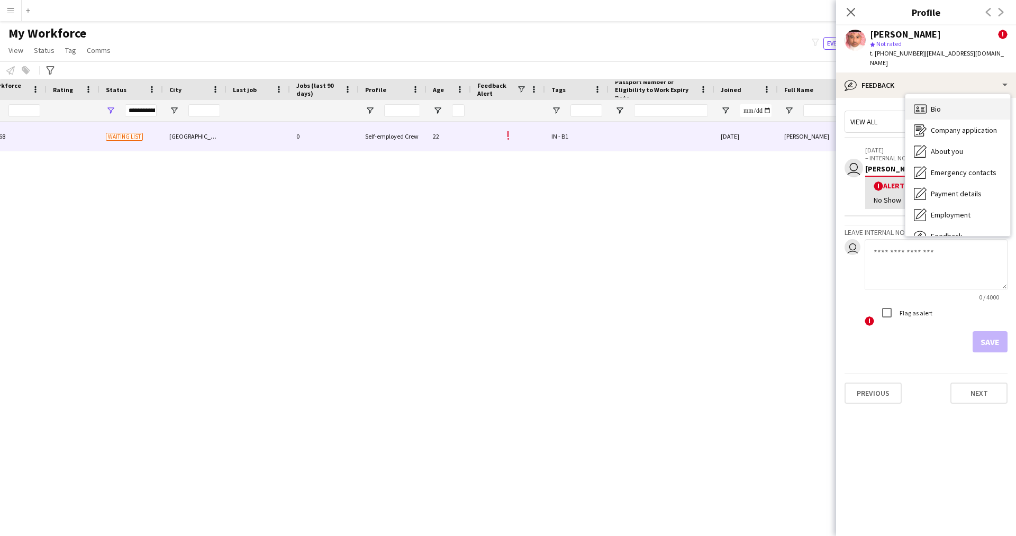
click at [928, 98] on div "Bio Bio" at bounding box center [957, 108] width 105 height 21
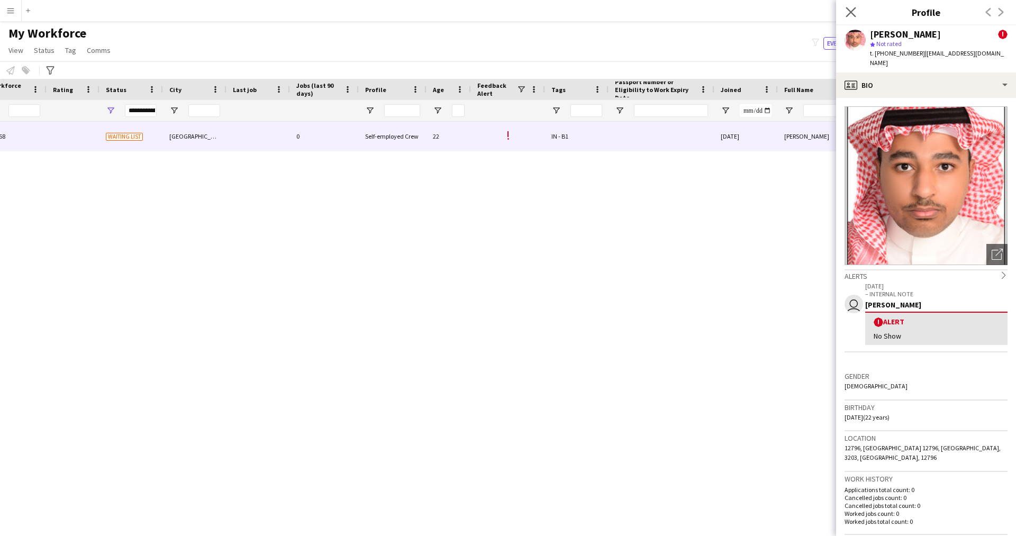
click at [849, 18] on app-icon "Close pop-in" at bounding box center [850, 12] width 15 height 15
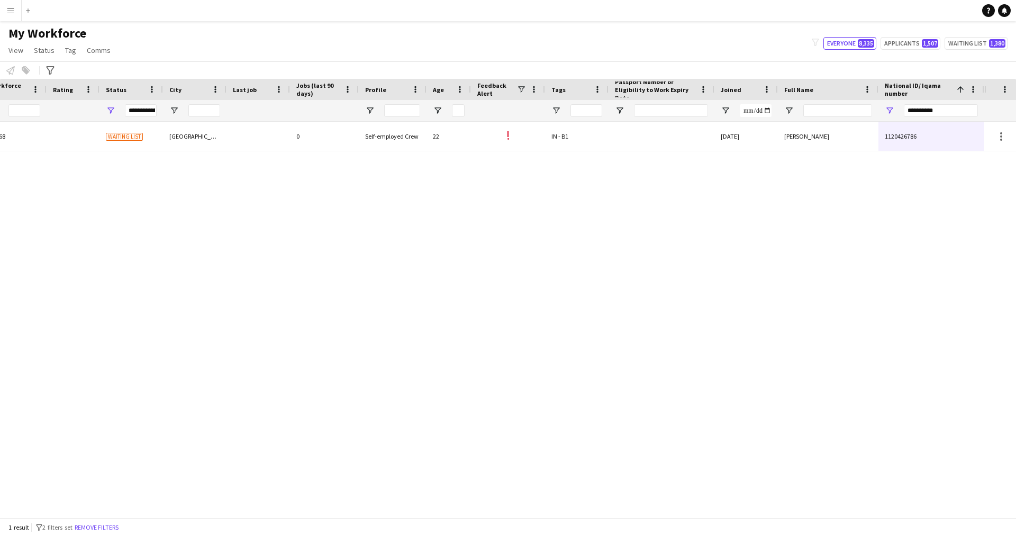
drag, startPoint x: 949, startPoint y: 101, endPoint x: 824, endPoint y: 117, distance: 125.9
click at [824, 117] on div at bounding box center [391, 110] width 1186 height 21
drag, startPoint x: 945, startPoint y: 112, endPoint x: 827, endPoint y: 113, distance: 117.4
click at [827, 113] on div at bounding box center [391, 110] width 1186 height 21
paste input "National ID/ Iqama number Filter Input"
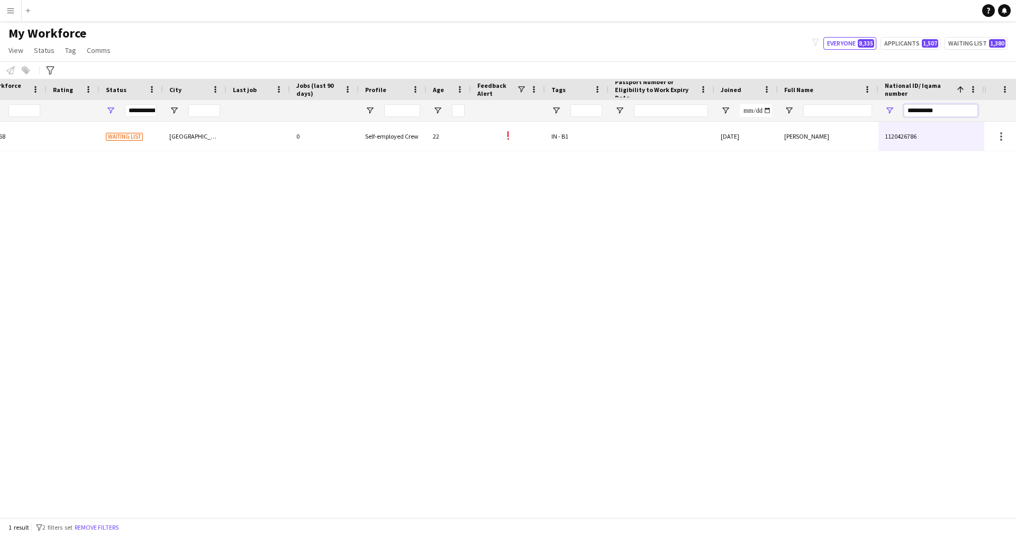
type input "**********"
click at [827, 113] on input "Full Name Filter Input" at bounding box center [837, 110] width 69 height 13
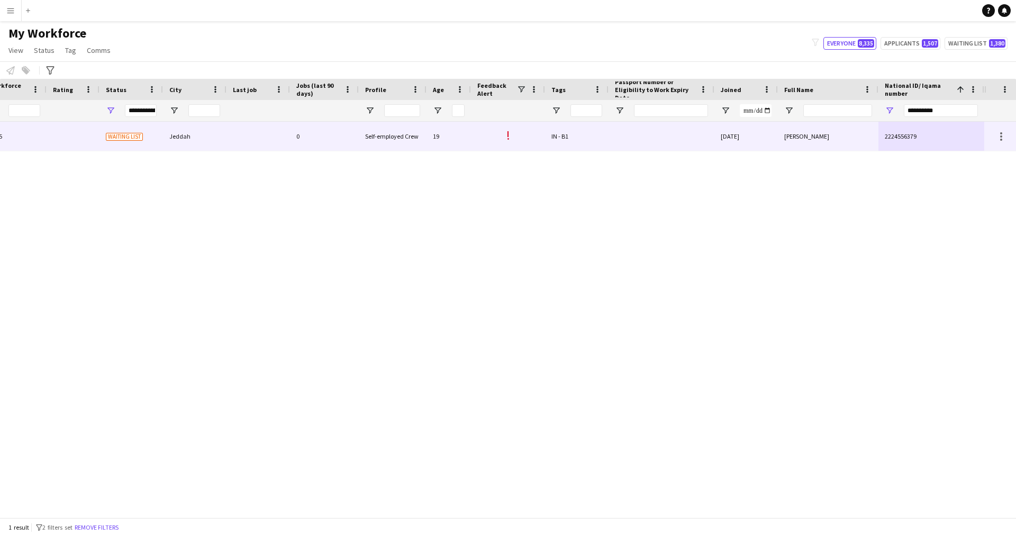
click at [701, 148] on div at bounding box center [661, 136] width 106 height 29
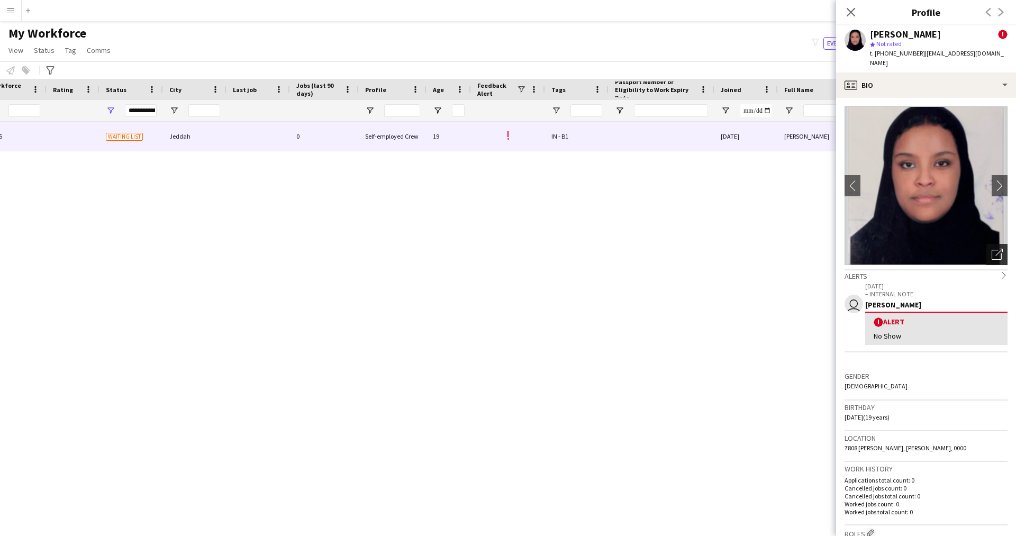
click at [994, 244] on div "Open photos pop-in" at bounding box center [996, 254] width 21 height 21
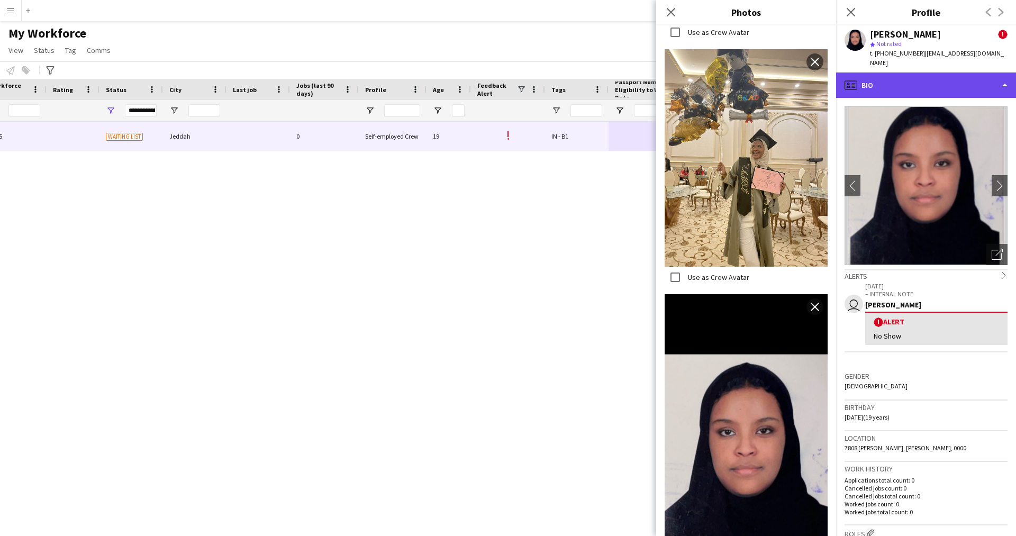
click at [881, 80] on div "profile Bio" at bounding box center [926, 84] width 180 height 25
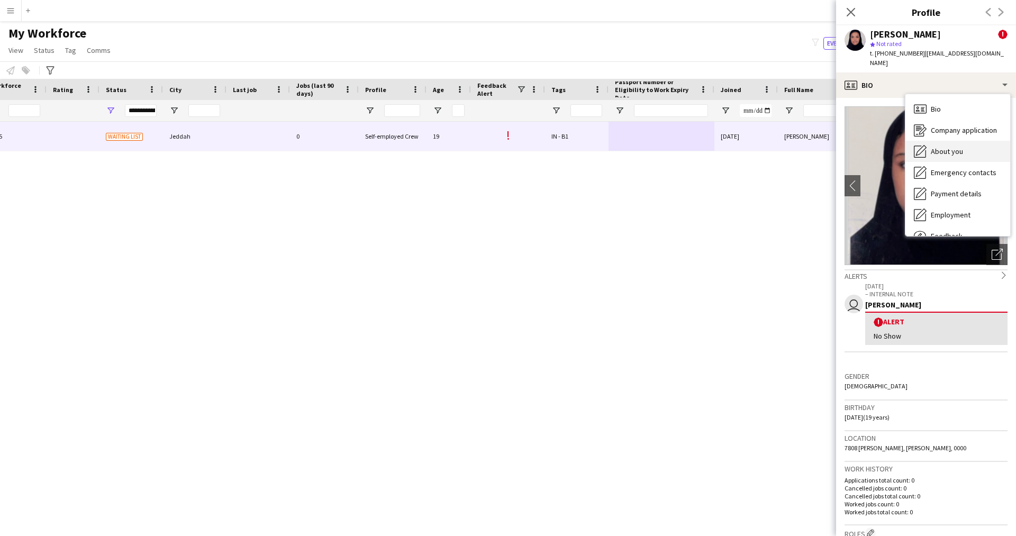
click at [943, 141] on div "About you About you" at bounding box center [957, 151] width 105 height 21
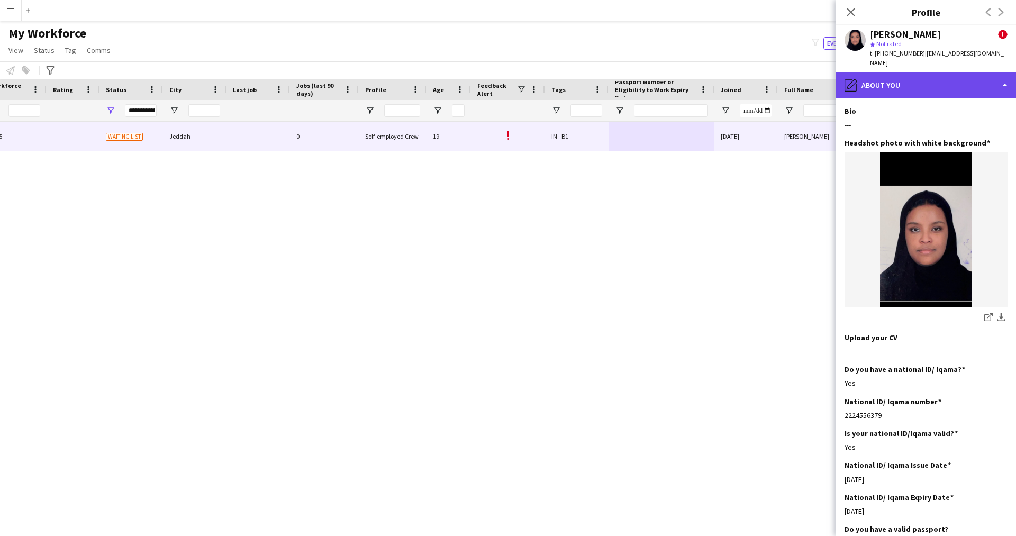
click at [883, 78] on div "pencil4 About you" at bounding box center [926, 84] width 180 height 25
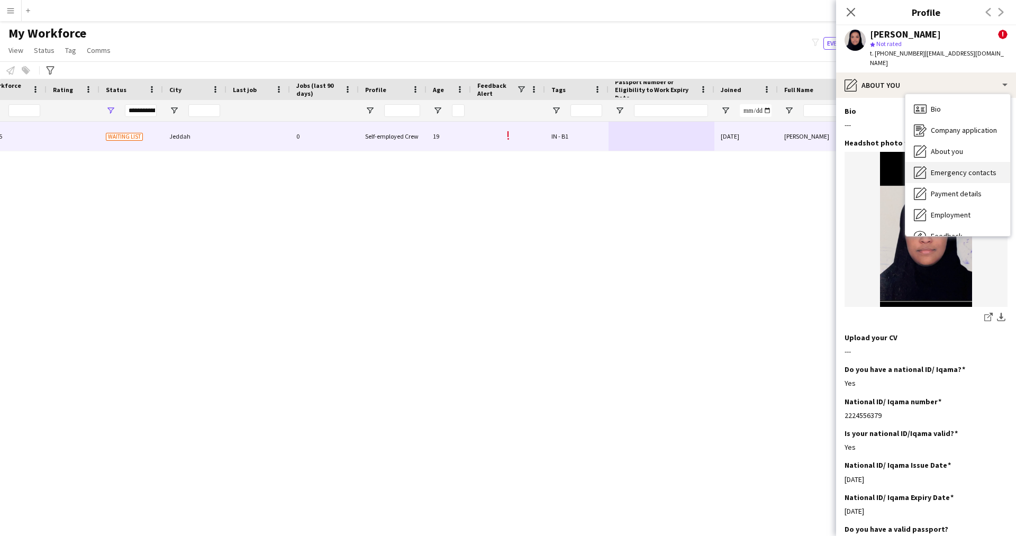
click at [947, 168] on span "Emergency contacts" at bounding box center [963, 173] width 66 height 10
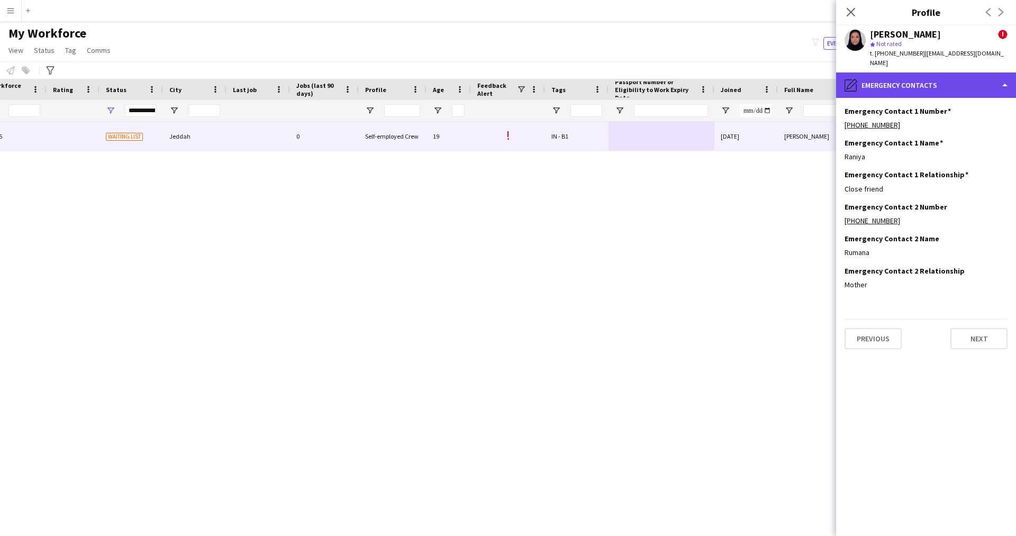
click at [911, 75] on div "pencil4 Emergency contacts" at bounding box center [926, 84] width 180 height 25
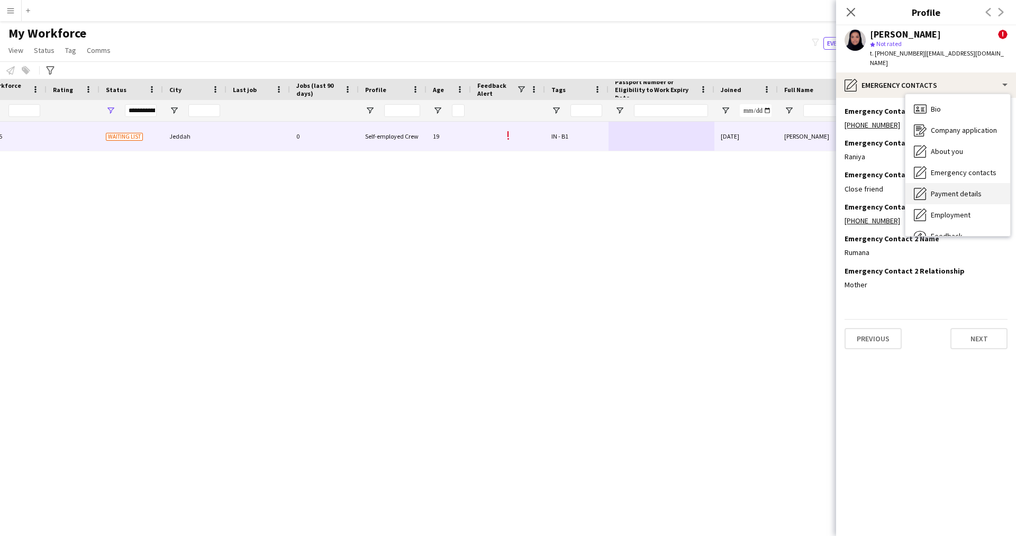
click at [967, 189] on span "Payment details" at bounding box center [955, 194] width 51 height 10
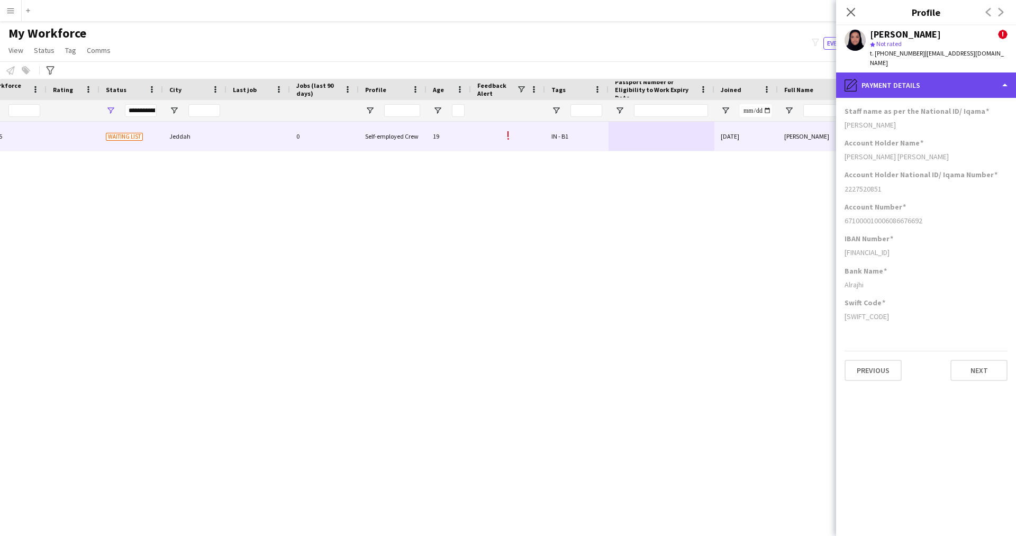
click at [923, 72] on div "pencil4 Payment details" at bounding box center [926, 84] width 180 height 25
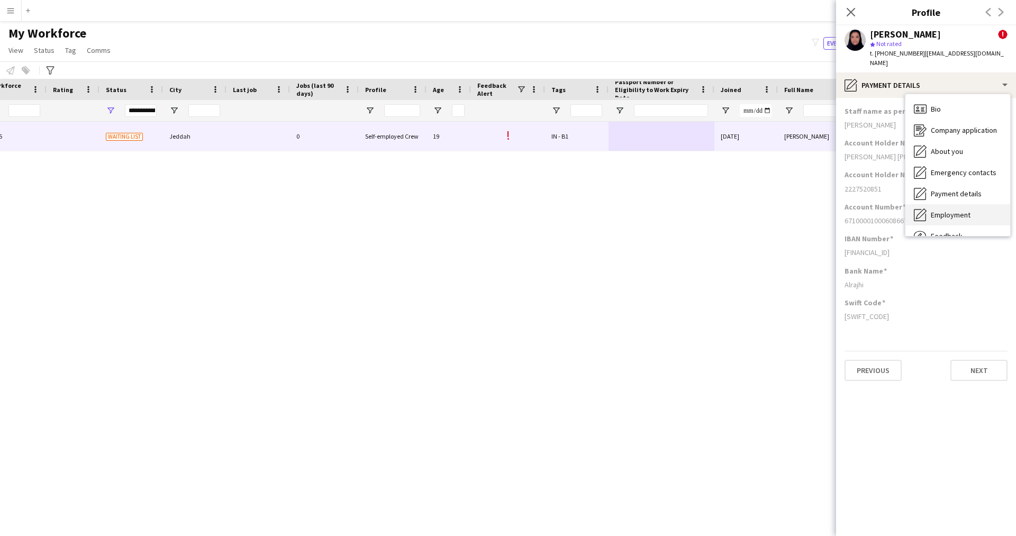
click at [941, 210] on span "Employment" at bounding box center [950, 215] width 40 height 10
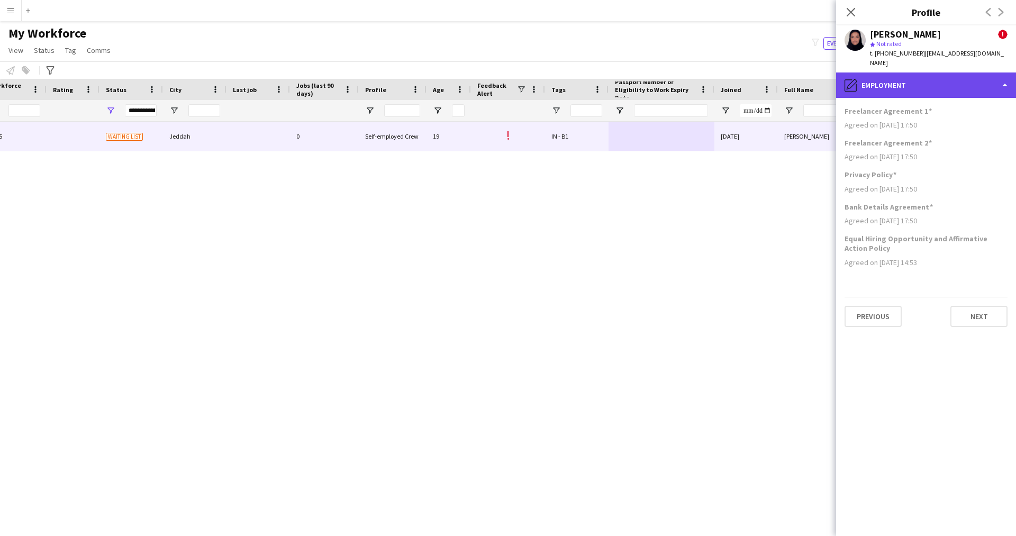
click at [925, 83] on div "pencil4 Employment" at bounding box center [926, 84] width 180 height 25
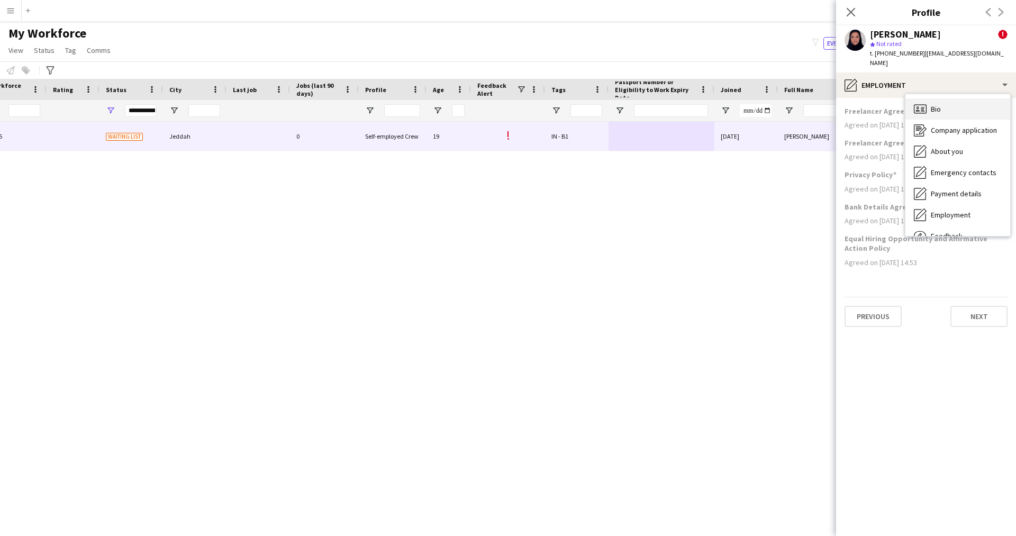
click at [965, 105] on div "Bio Bio" at bounding box center [957, 108] width 105 height 21
